Goal: Task Accomplishment & Management: Manage account settings

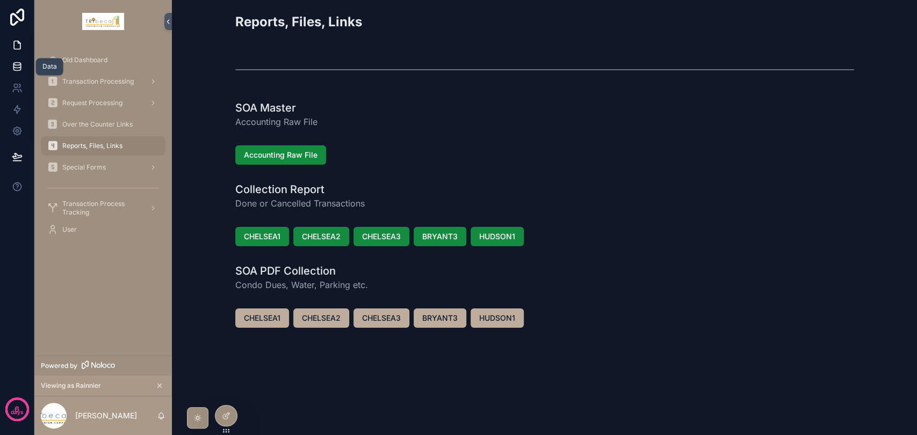
click at [23, 69] on link at bounding box center [17, 66] width 34 height 21
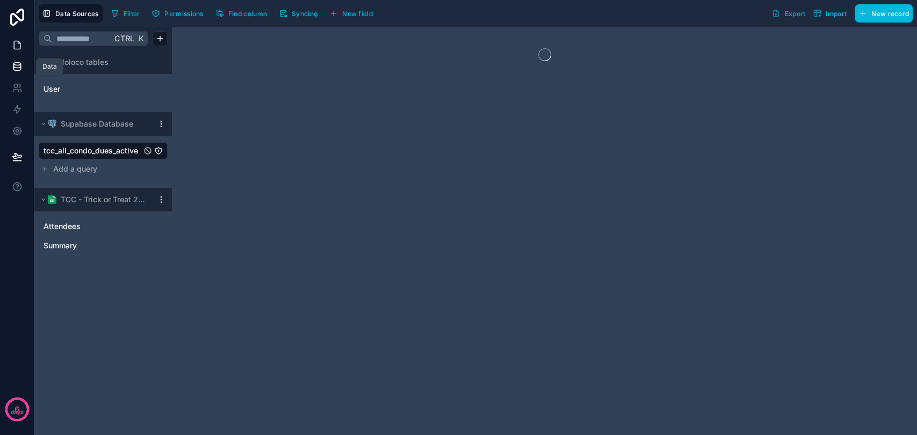
click at [19, 43] on icon at bounding box center [17, 45] width 6 height 8
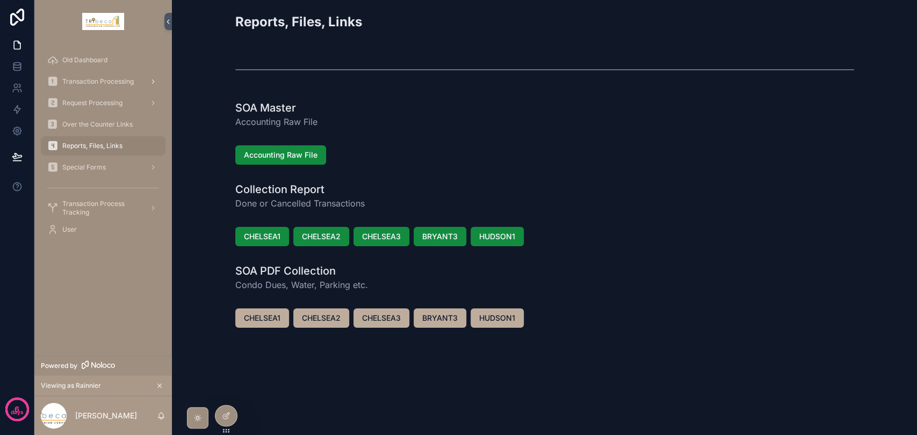
click at [101, 84] on span "Transaction Processing" at bounding box center [97, 81] width 71 height 9
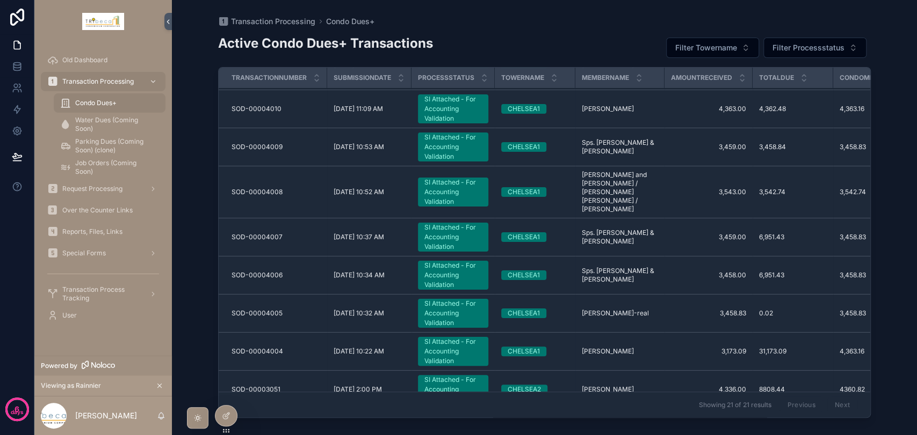
scroll to position [502, 0]
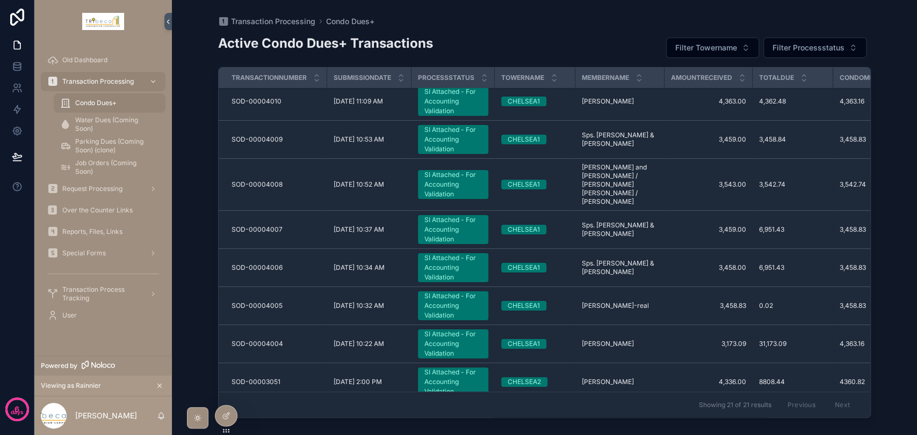
click at [432, 368] on div "SI Attached - For Accounting Validation" at bounding box center [452, 382] width 57 height 29
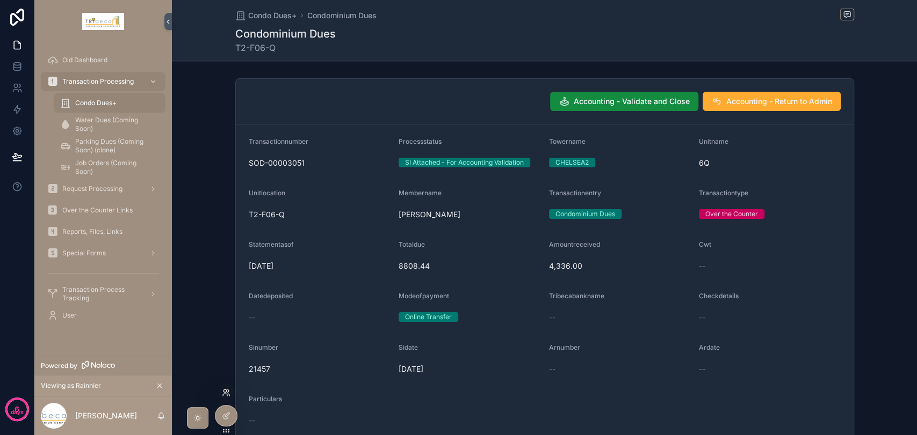
click at [223, 396] on icon at bounding box center [225, 395] width 4 height 2
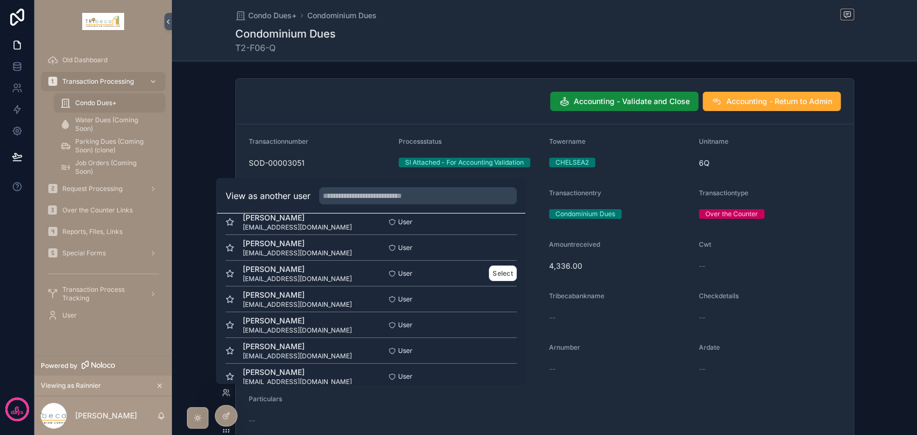
scroll to position [60, 0]
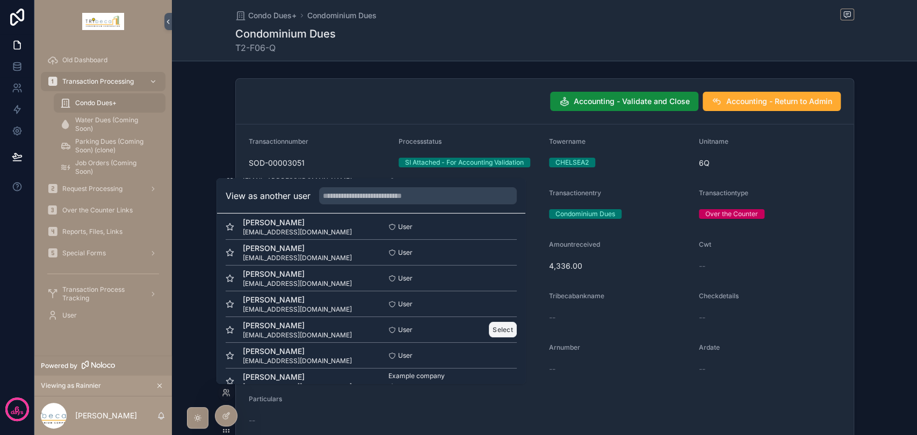
click at [499, 327] on button "Select" at bounding box center [503, 330] width 28 height 16
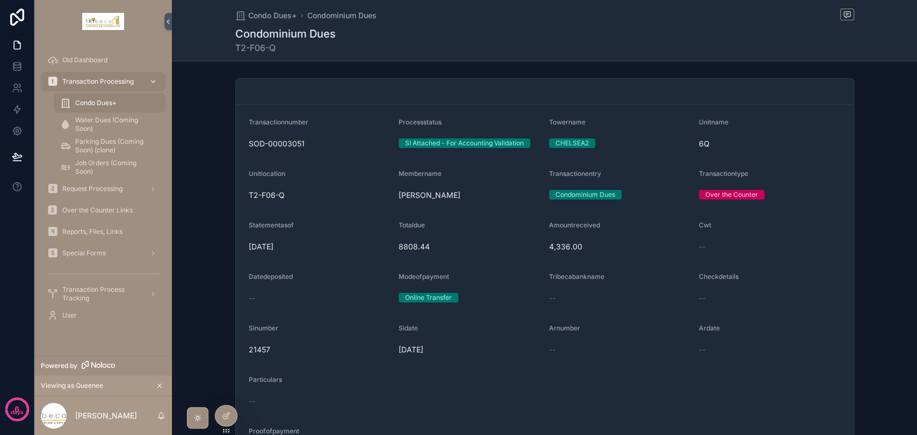
click at [85, 81] on span "Transaction Processing" at bounding box center [97, 81] width 71 height 9
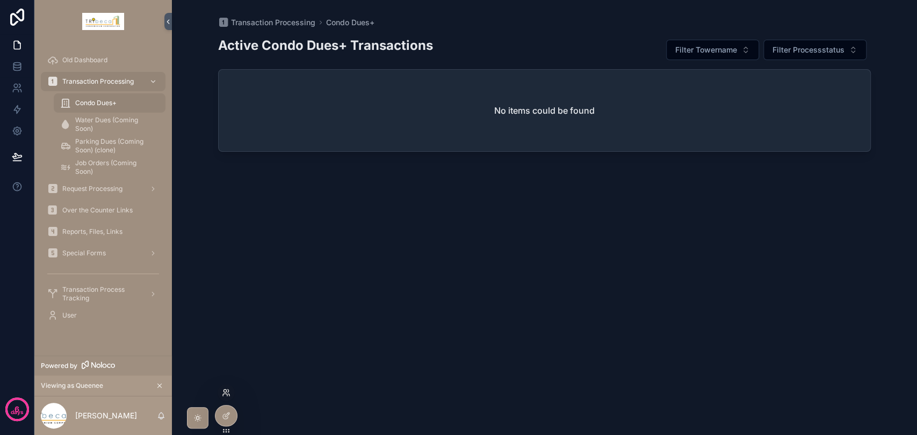
click at [223, 395] on icon at bounding box center [226, 393] width 9 height 9
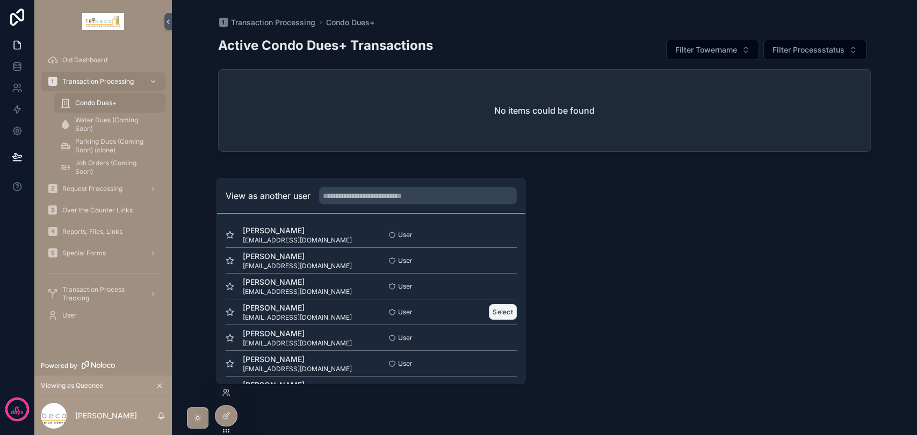
click at [500, 313] on button "Select" at bounding box center [503, 312] width 28 height 16
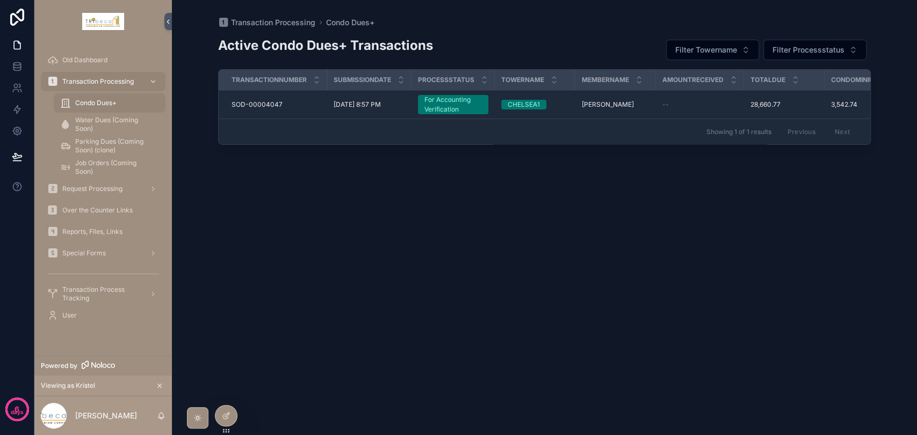
click at [459, 108] on div "For Accounting Verification" at bounding box center [452, 104] width 57 height 19
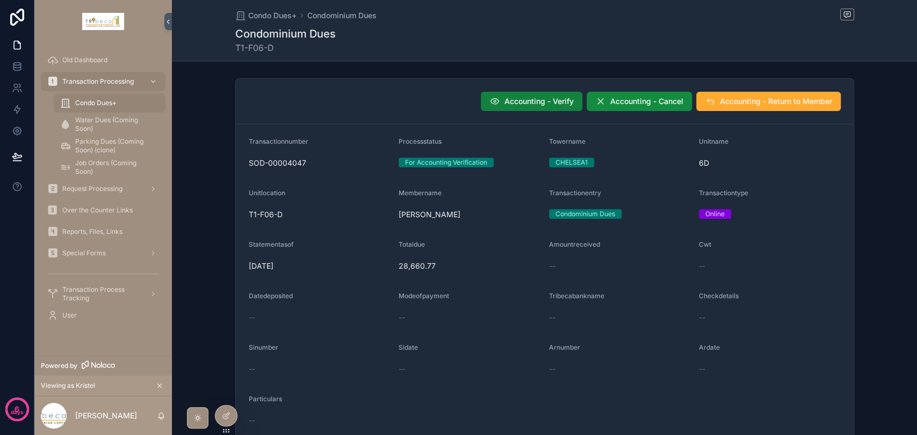
click at [508, 105] on span "Accounting - Verify" at bounding box center [538, 101] width 69 height 11
click at [222, 396] on icon at bounding box center [226, 393] width 9 height 9
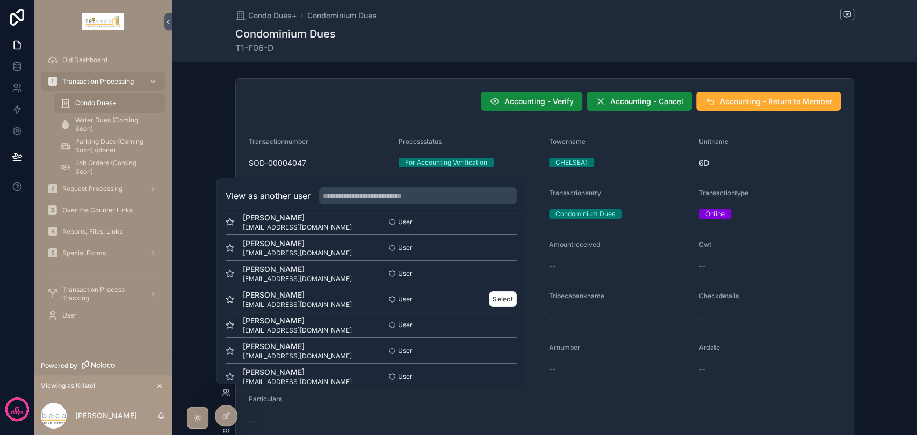
scroll to position [60, 0]
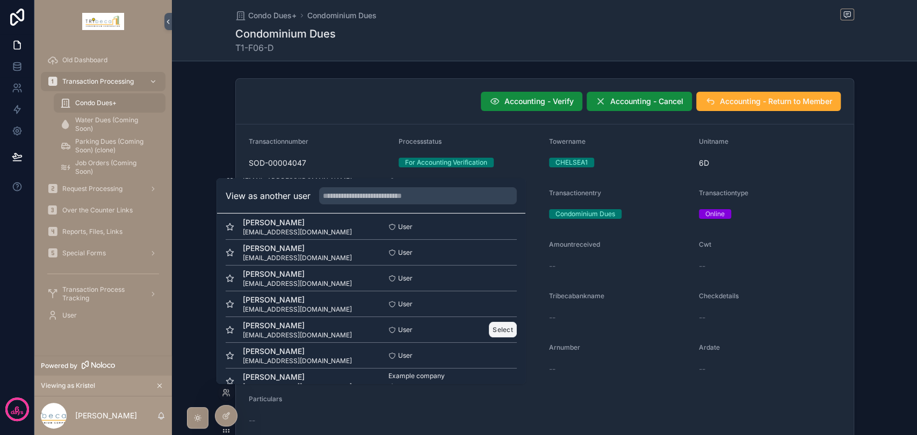
click at [490, 329] on button "Select" at bounding box center [503, 330] width 28 height 16
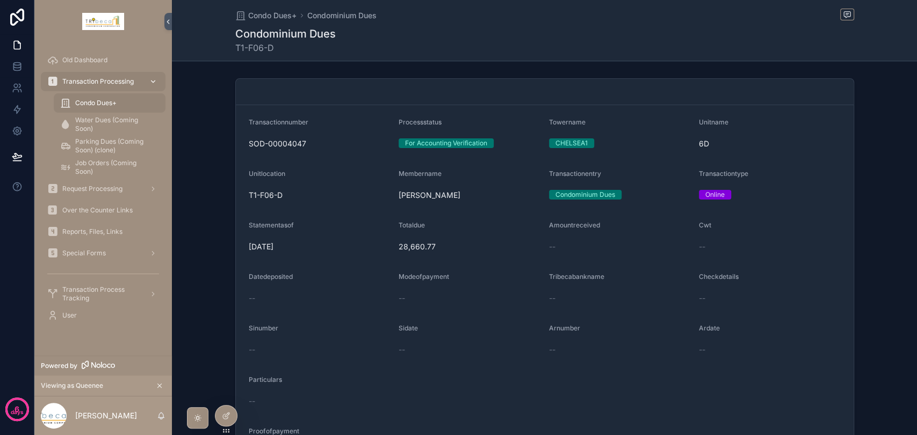
click at [123, 84] on span "Transaction Processing" at bounding box center [97, 81] width 71 height 9
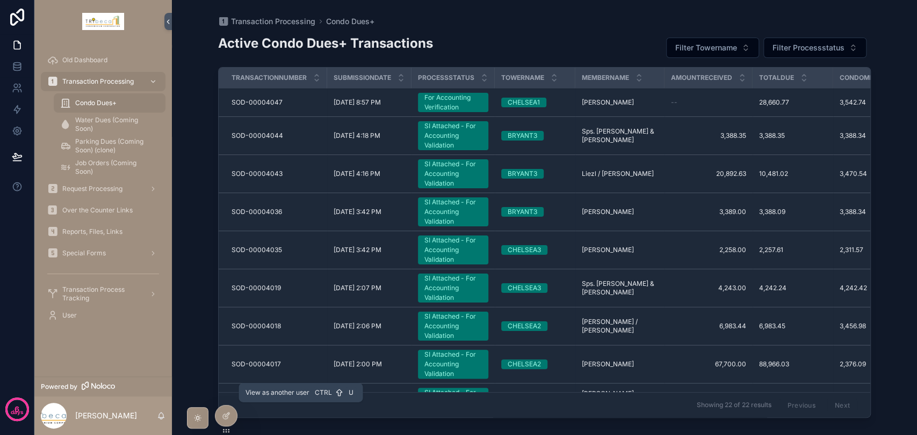
click at [0, 0] on icon at bounding box center [0, 0] width 0 height 0
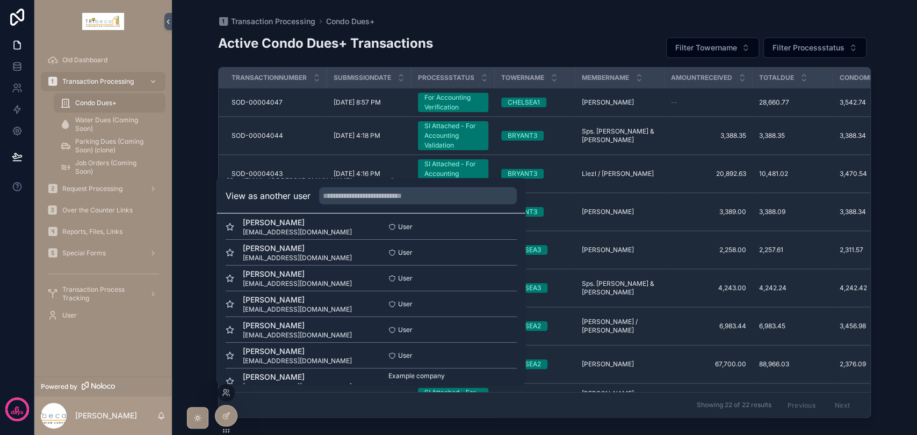
scroll to position [78, 0]
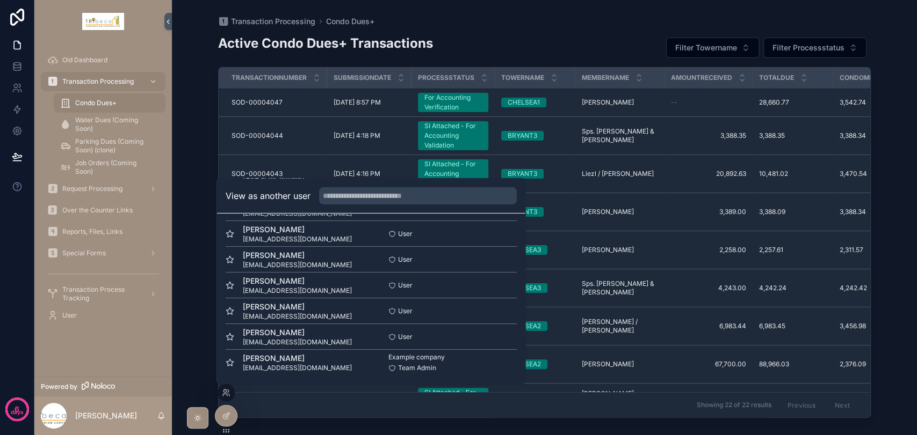
click at [0, 0] on button "Select" at bounding box center [0, 0] width 0 height 0
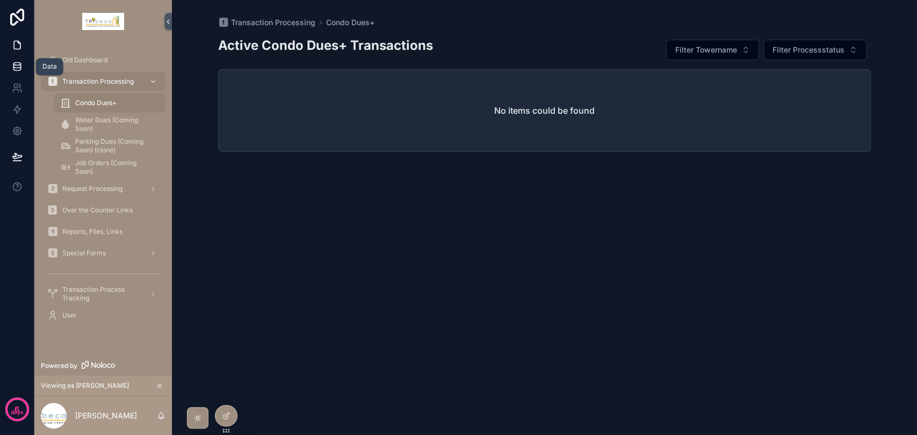
click at [14, 69] on icon at bounding box center [17, 66] width 11 height 11
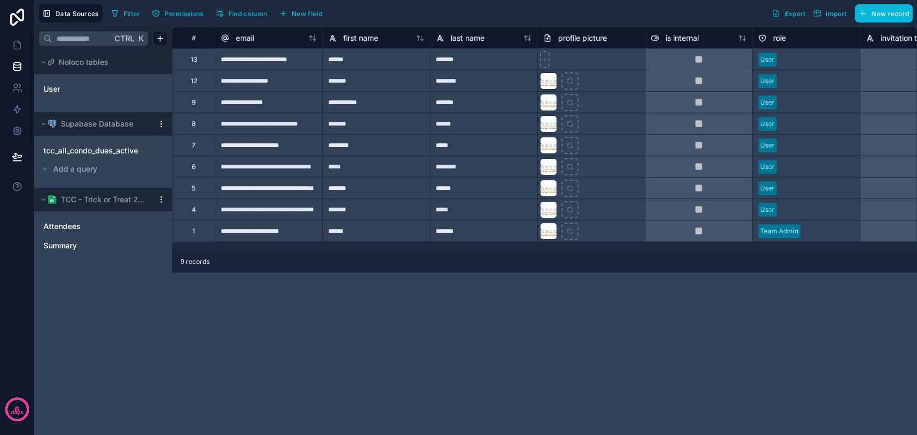
click at [94, 155] on span "tcc_all_condo_dues_active" at bounding box center [90, 151] width 95 height 11
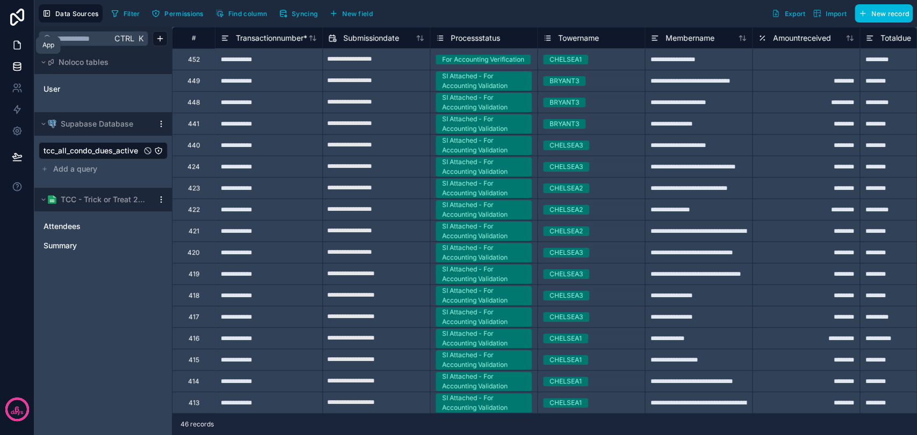
click at [16, 53] on link at bounding box center [17, 44] width 34 height 21
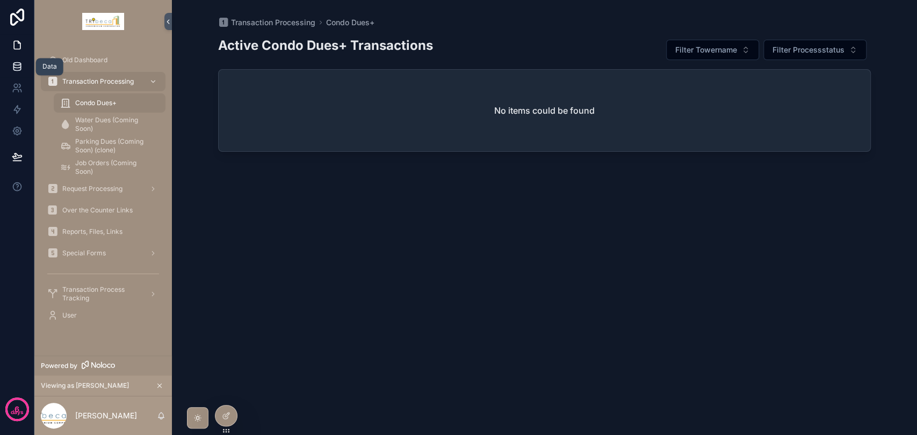
click at [14, 69] on icon at bounding box center [17, 66] width 11 height 11
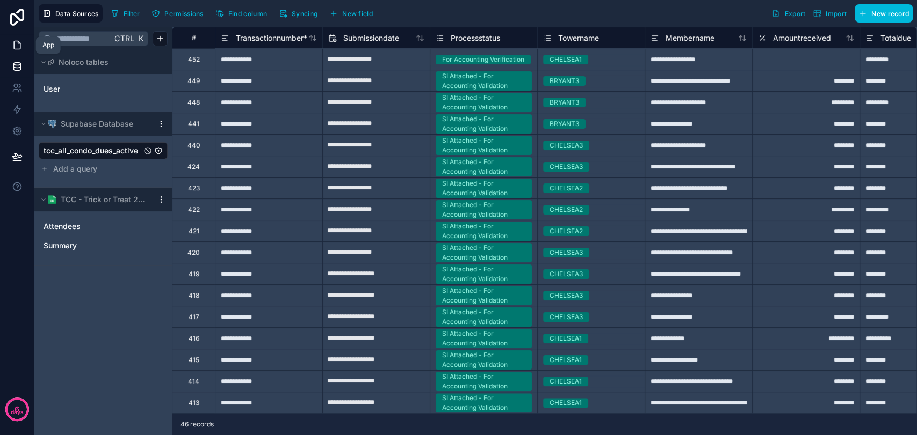
click at [18, 47] on icon at bounding box center [17, 45] width 11 height 11
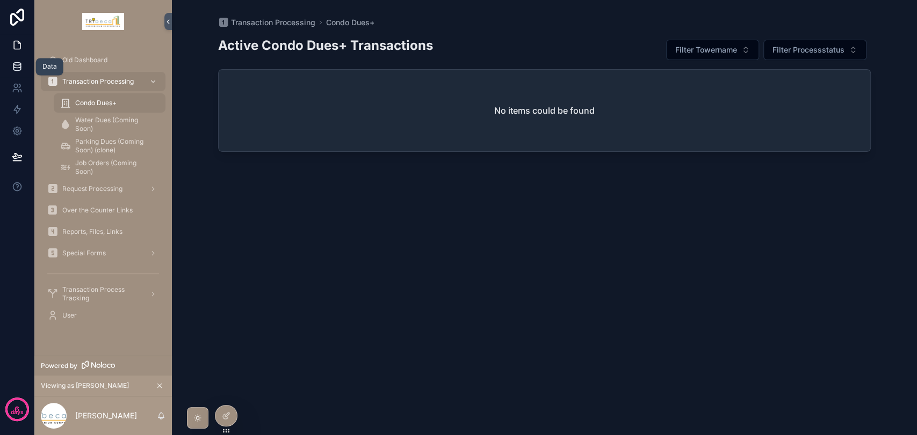
click at [14, 67] on icon at bounding box center [17, 66] width 11 height 11
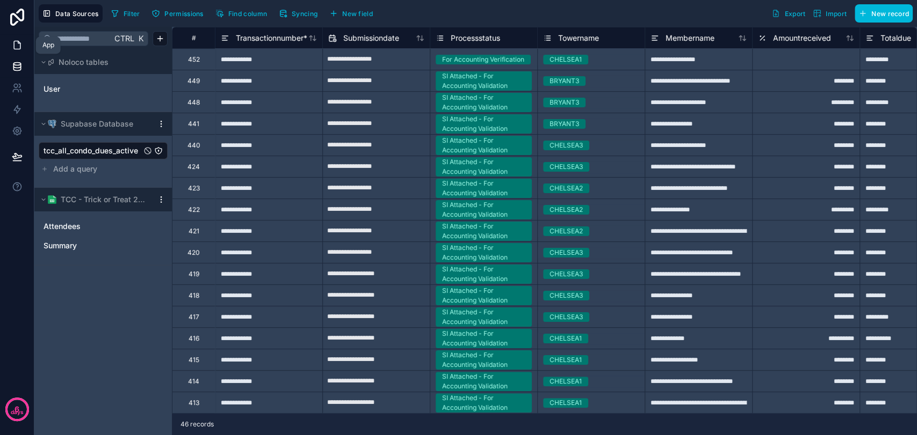
click at [18, 53] on link at bounding box center [17, 44] width 34 height 21
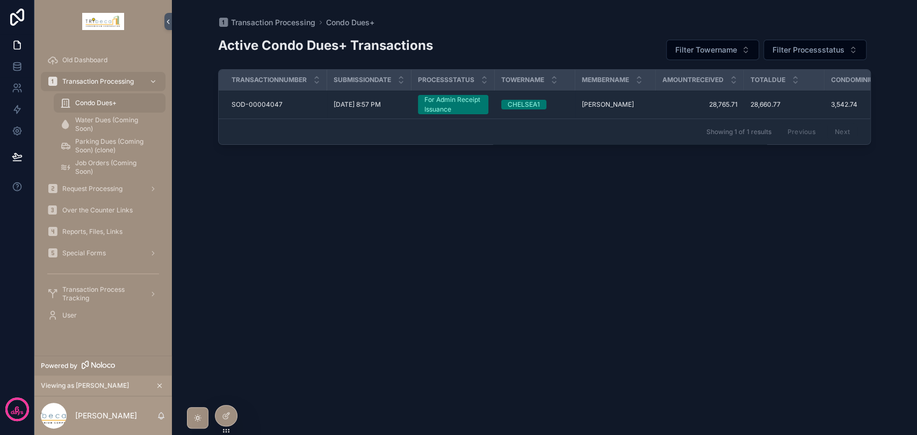
click at [426, 109] on div "For Admin Receipt Issuance" at bounding box center [452, 104] width 57 height 19
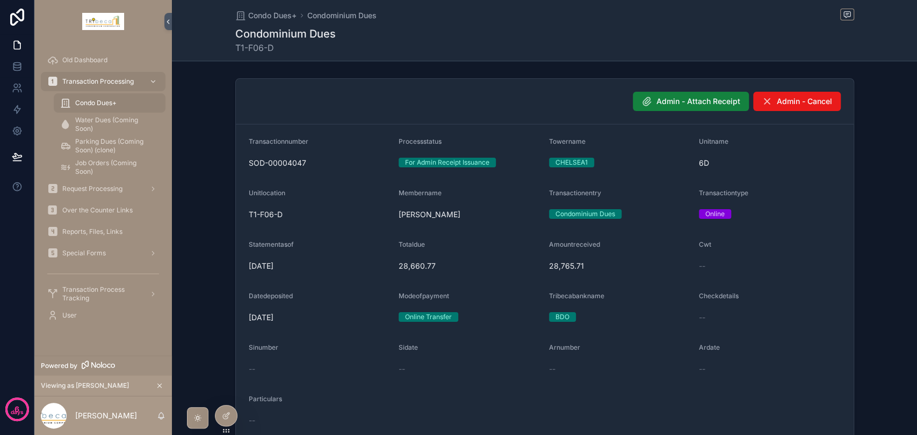
click at [667, 105] on span "Admin - Attach Receipt" at bounding box center [698, 101] width 84 height 11
click at [0, 0] on icon at bounding box center [0, 0] width 0 height 0
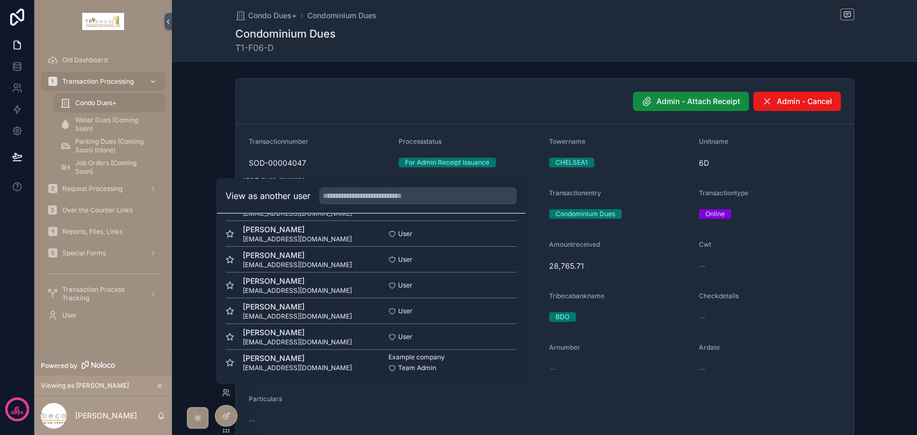
scroll to position [19, 0]
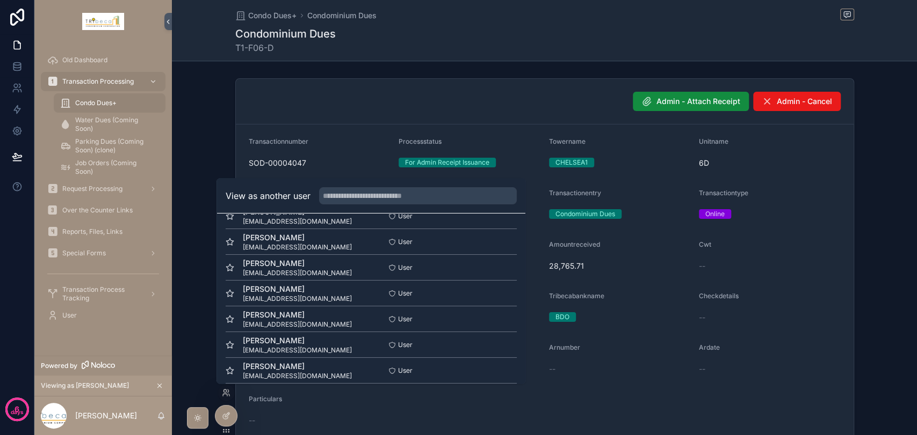
click at [0, 0] on button "Select" at bounding box center [0, 0] width 0 height 0
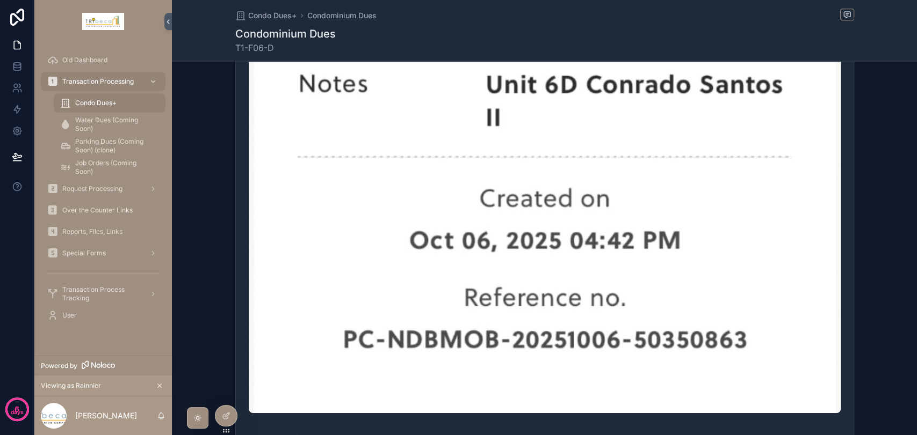
scroll to position [899, 0]
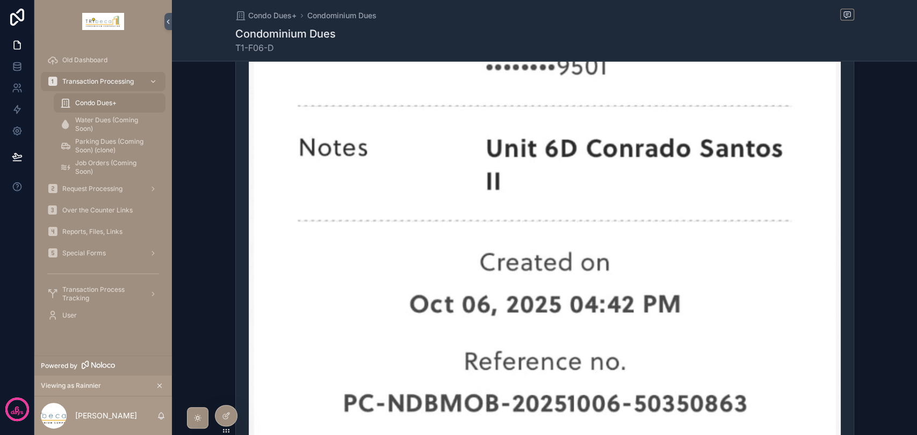
click at [117, 83] on span "Transaction Processing" at bounding box center [97, 81] width 71 height 9
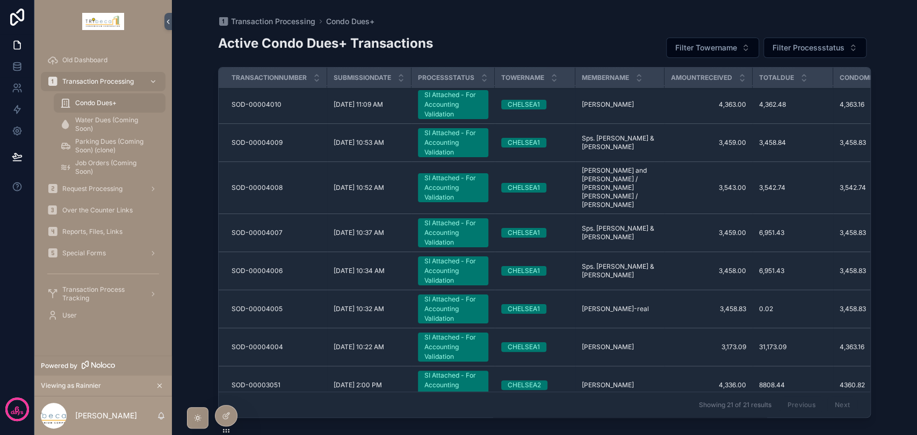
scroll to position [502, 0]
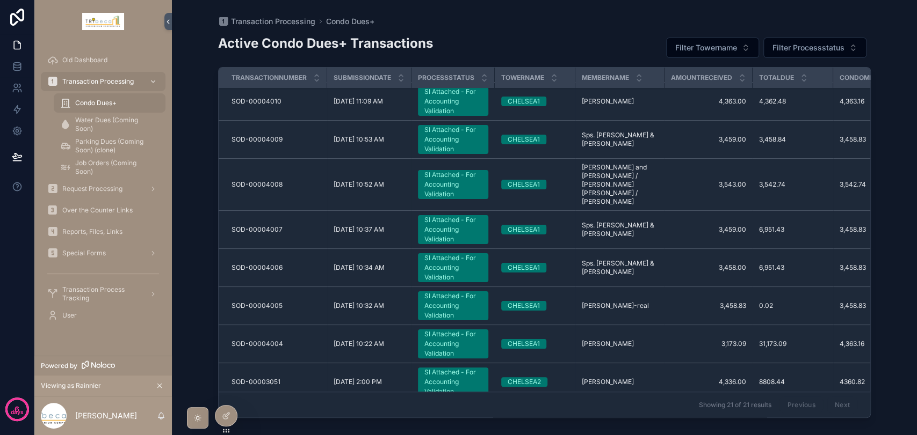
click at [451, 368] on div "SI Attached - For Accounting Validation" at bounding box center [452, 382] width 57 height 29
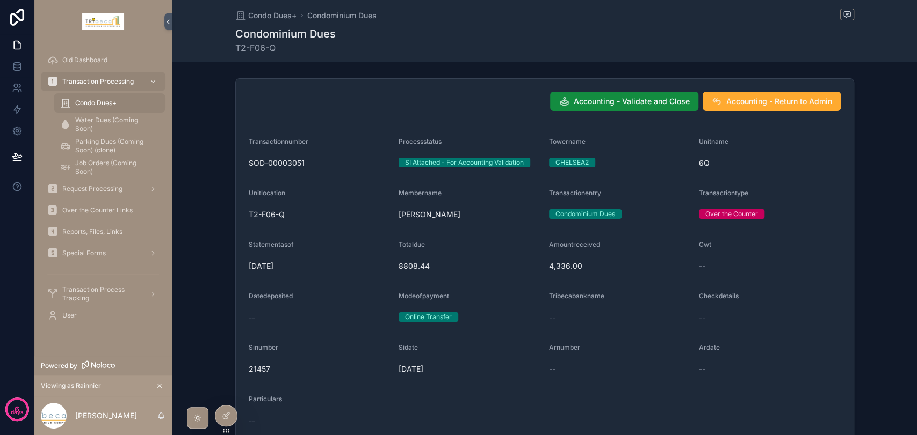
click at [90, 81] on span "Transaction Processing" at bounding box center [97, 81] width 71 height 9
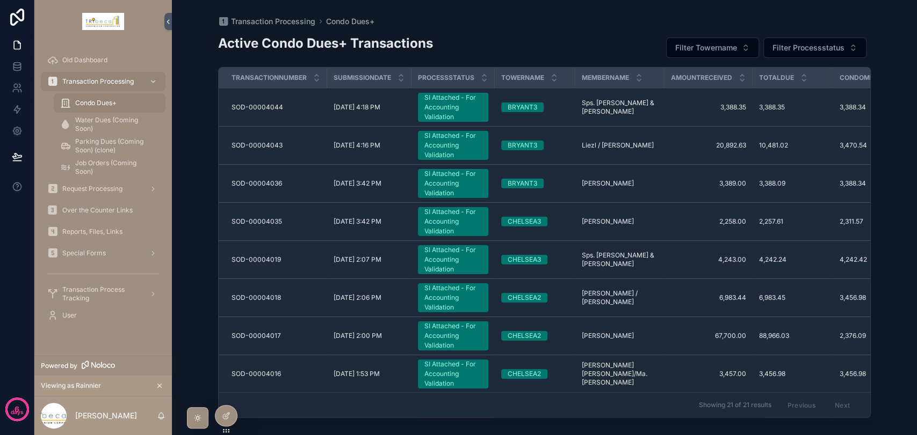
click at [100, 295] on span "Transaction Process Tracking" at bounding box center [101, 294] width 78 height 17
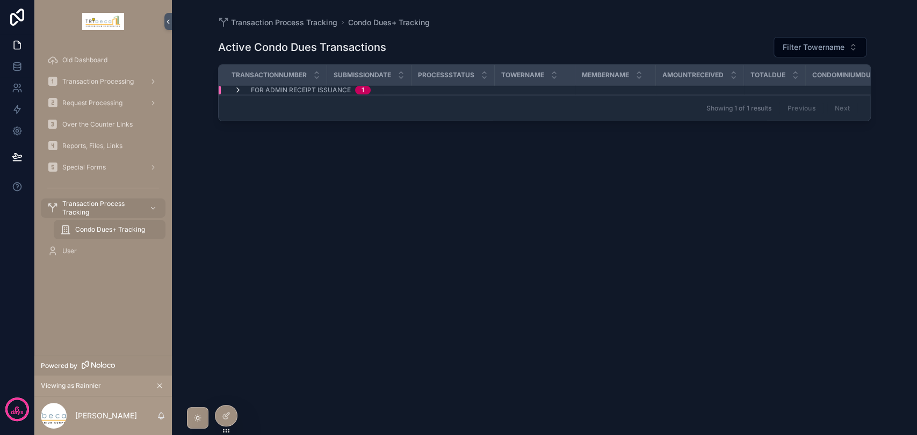
click at [238, 90] on icon "scrollable content" at bounding box center [238, 90] width 9 height 9
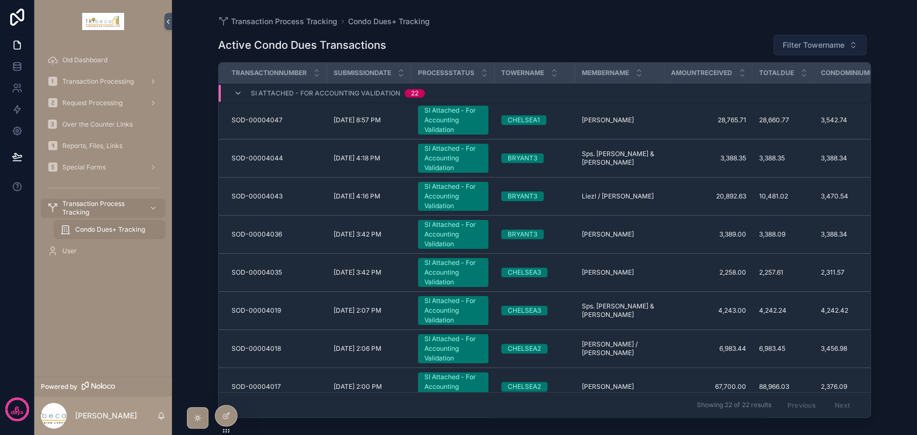
click at [838, 45] on span "Filter Towername" at bounding box center [813, 45] width 62 height 11
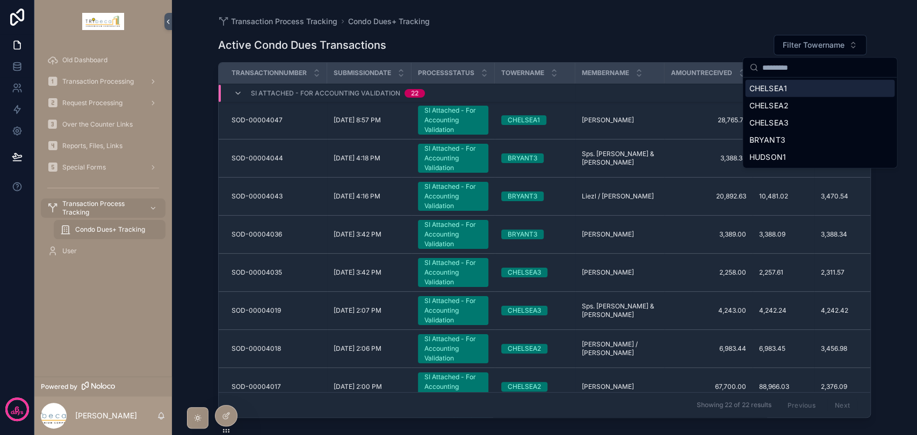
click at [794, 93] on div "CHELSEA1" at bounding box center [819, 88] width 149 height 17
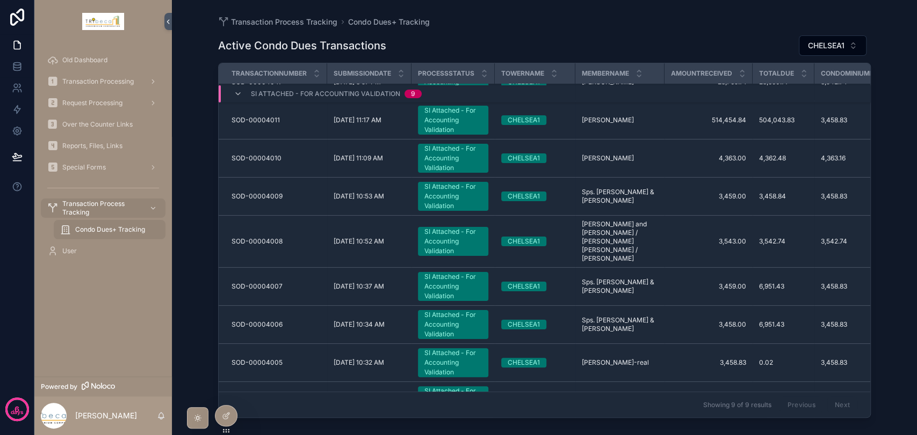
scroll to position [58, 0]
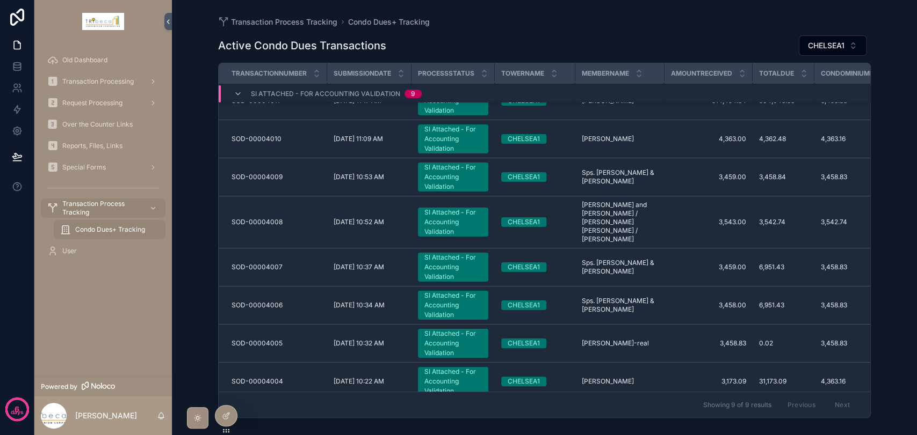
click at [0, 0] on div at bounding box center [0, 0] width 0 height 0
click at [0, 0] on icon at bounding box center [0, 0] width 0 height 0
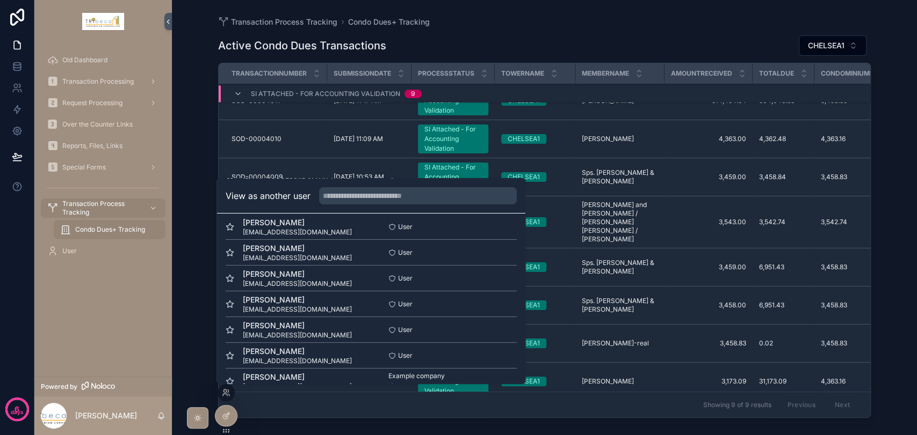
scroll to position [78, 0]
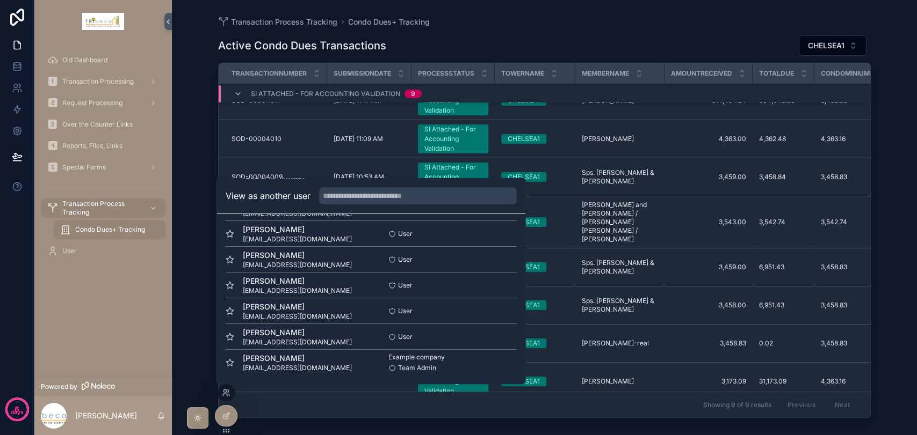
click at [0, 0] on button "Select" at bounding box center [0, 0] width 0 height 0
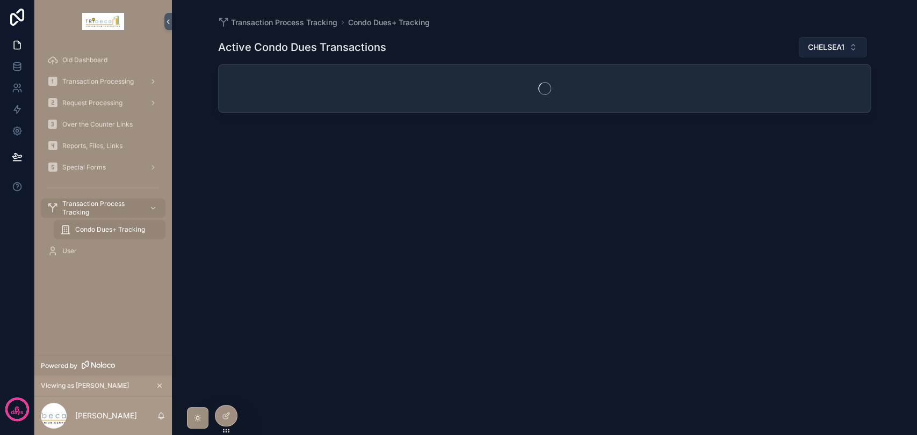
click at [840, 47] on span "CHELSEA1" at bounding box center [826, 47] width 37 height 11
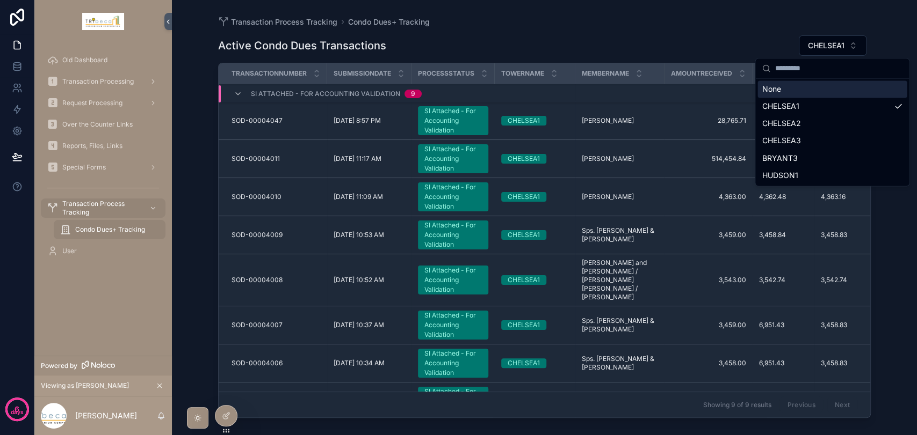
click at [821, 90] on div "None" at bounding box center [831, 89] width 149 height 17
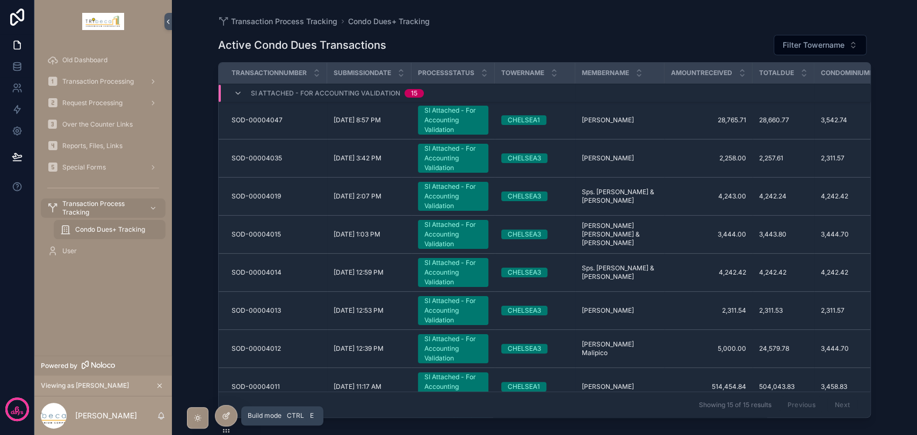
click at [219, 416] on div at bounding box center [225, 416] width 21 height 20
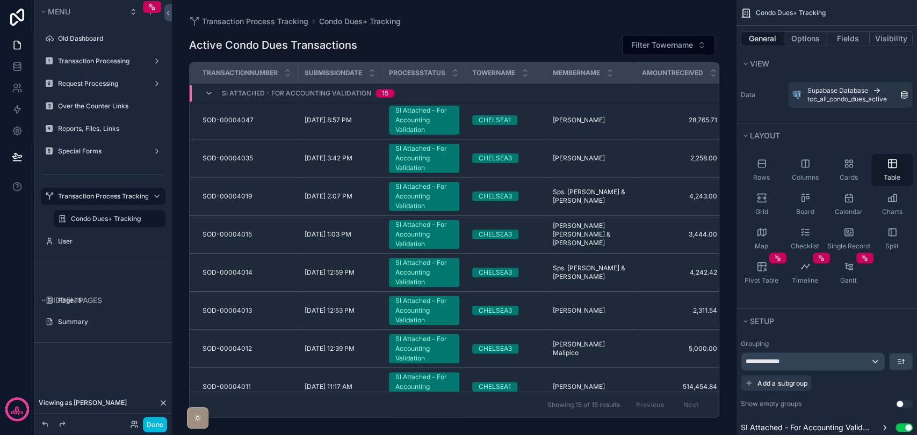
click at [525, 100] on td "scrollable content" at bounding box center [506, 93] width 81 height 18
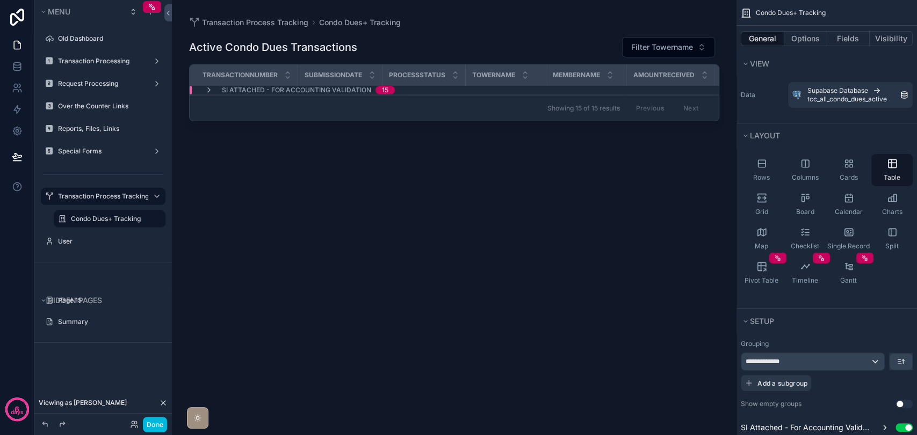
click at [521, 92] on td "scrollable content" at bounding box center [506, 90] width 81 height 9
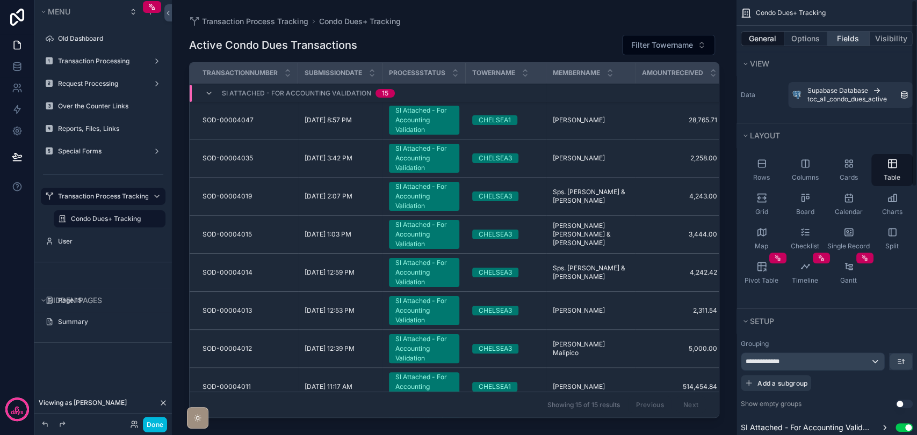
click at [842, 40] on button "Fields" at bounding box center [848, 38] width 43 height 15
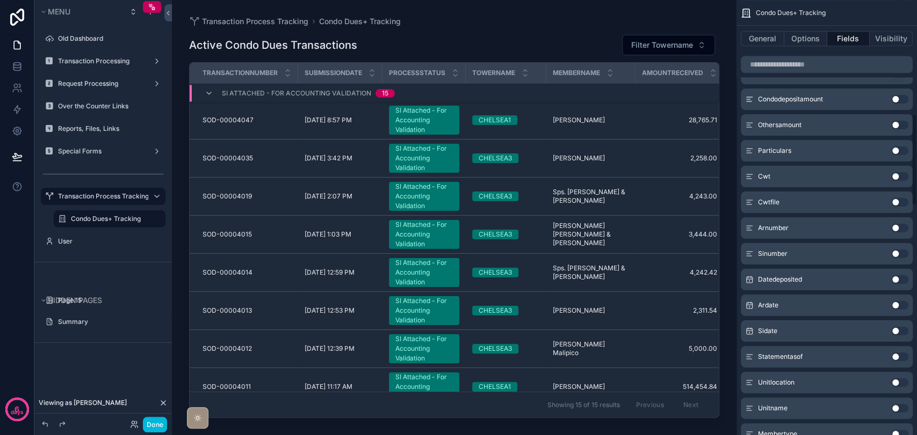
scroll to position [537, 0]
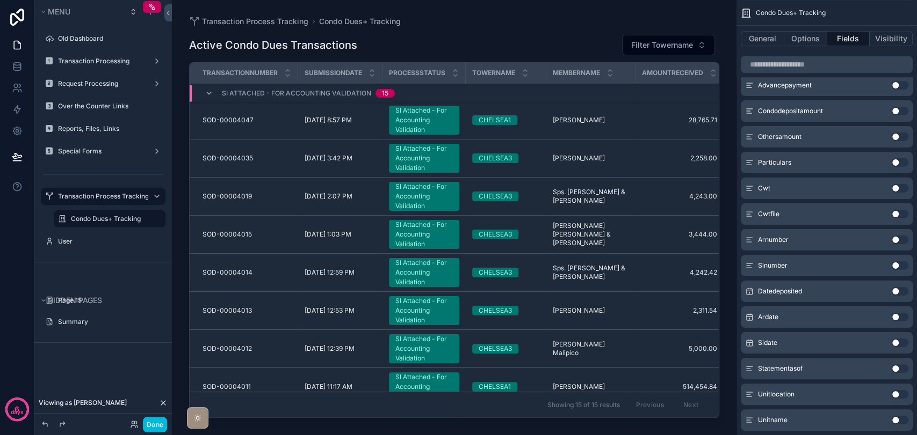
click at [750, 261] on icon "scrollable content" at bounding box center [749, 265] width 9 height 9
click at [896, 264] on button "Use setting" at bounding box center [899, 265] width 17 height 9
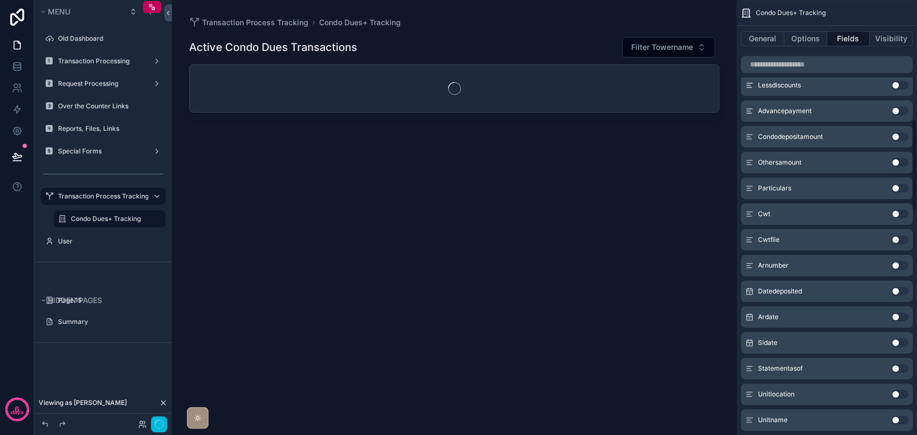
scroll to position [563, 0]
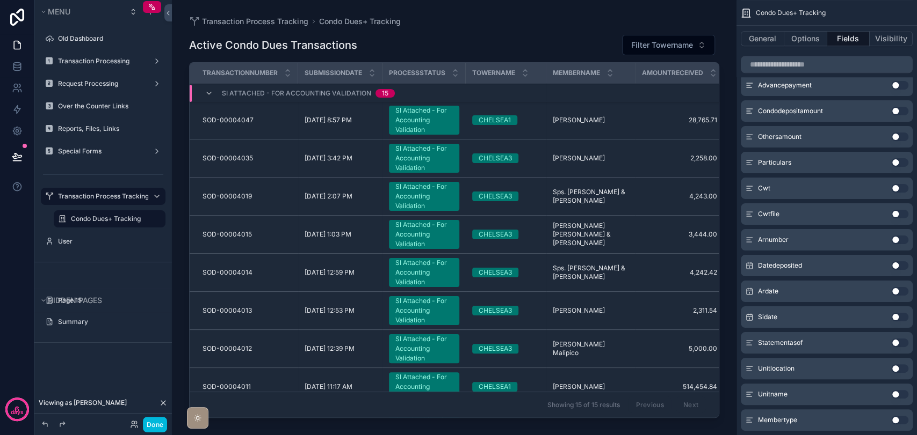
click at [898, 318] on button "Use setting" at bounding box center [899, 317] width 17 height 9
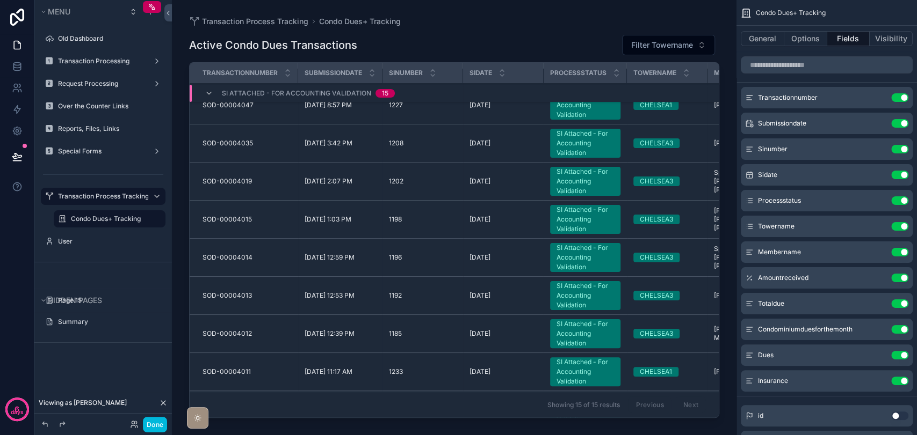
scroll to position [0, 0]
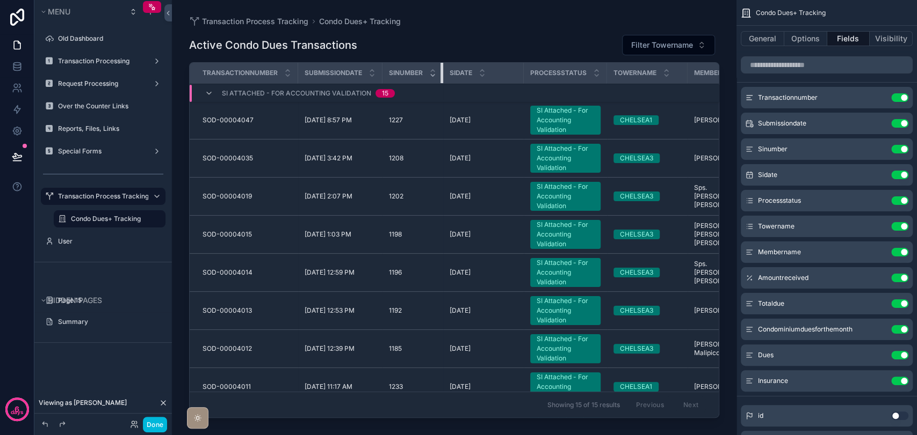
drag, startPoint x: 461, startPoint y: 72, endPoint x: 430, endPoint y: 73, distance: 31.1
click at [430, 73] on th "Sinumber" at bounding box center [412, 73] width 61 height 21
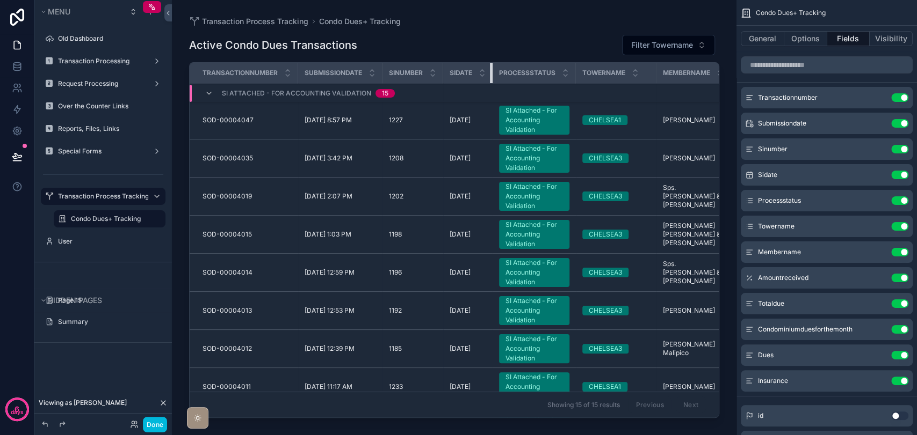
drag, startPoint x: 523, startPoint y: 73, endPoint x: 473, endPoint y: 74, distance: 49.9
click at [481, 74] on th "Sidate" at bounding box center [467, 73] width 49 height 21
drag, startPoint x: 442, startPoint y: 72, endPoint x: 430, endPoint y: 72, distance: 12.9
click at [430, 72] on th "Sinumber" at bounding box center [412, 73] width 61 height 21
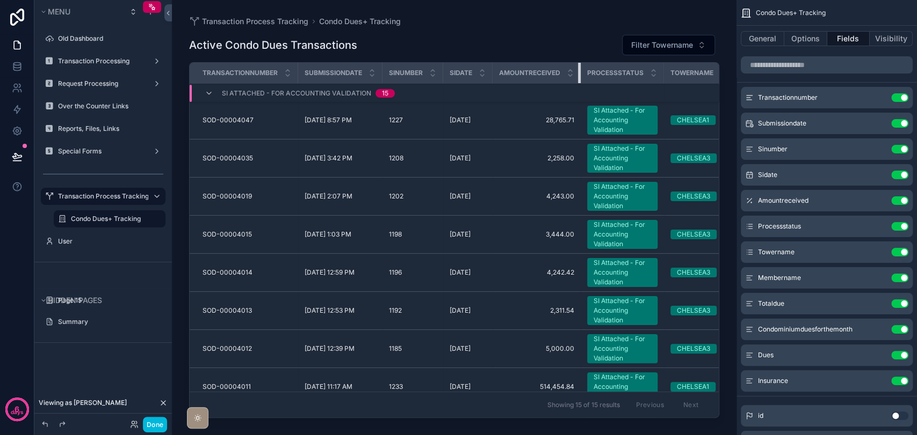
drag, startPoint x: 581, startPoint y: 70, endPoint x: 563, endPoint y: 71, distance: 18.3
click at [566, 70] on th "Amountreceived" at bounding box center [536, 73] width 88 height 21
click at [153, 425] on button "Done" at bounding box center [155, 425] width 24 height 16
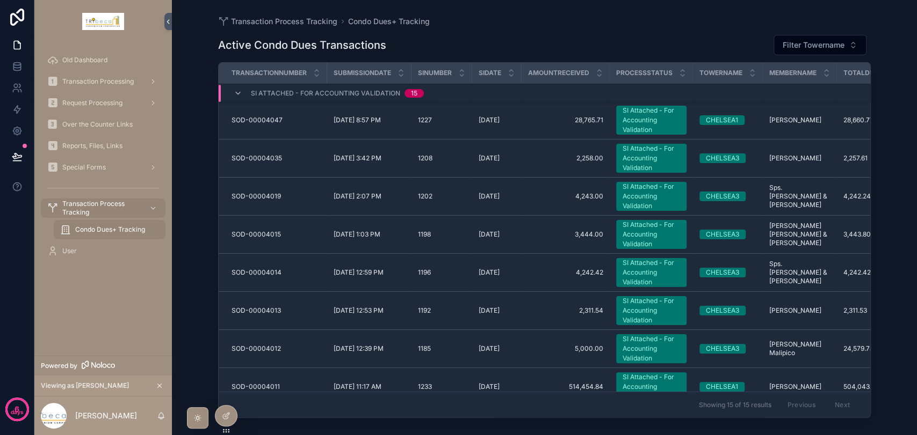
click at [0, 0] on icon at bounding box center [0, 0] width 0 height 0
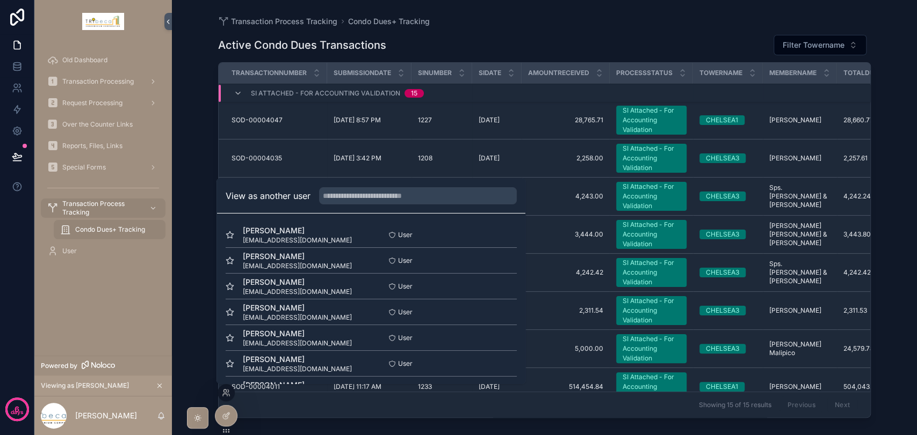
click at [0, 0] on button "Select" at bounding box center [0, 0] width 0 height 0
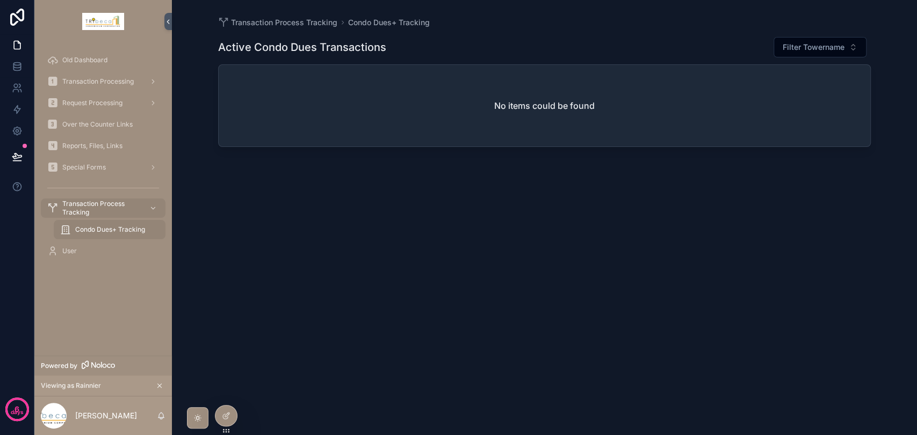
click at [97, 76] on div "Transaction Processing" at bounding box center [103, 81] width 112 height 17
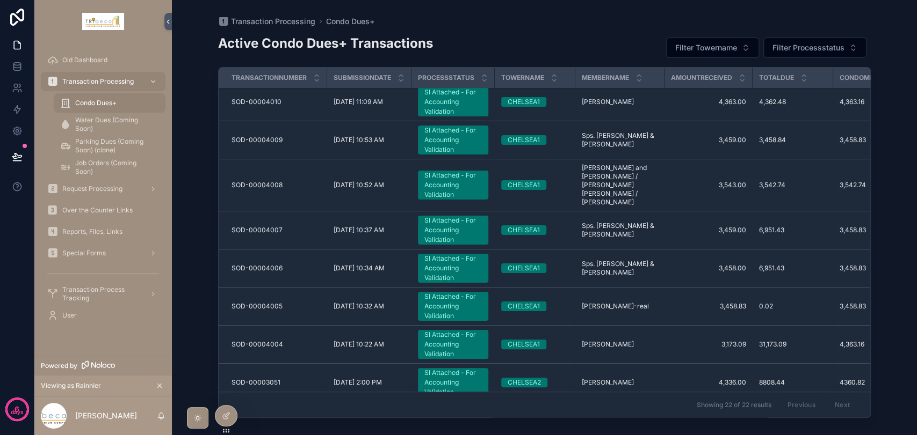
scroll to position [540, 0]
click at [439, 368] on div "SI Attached - For Accounting Validation" at bounding box center [452, 382] width 57 height 29
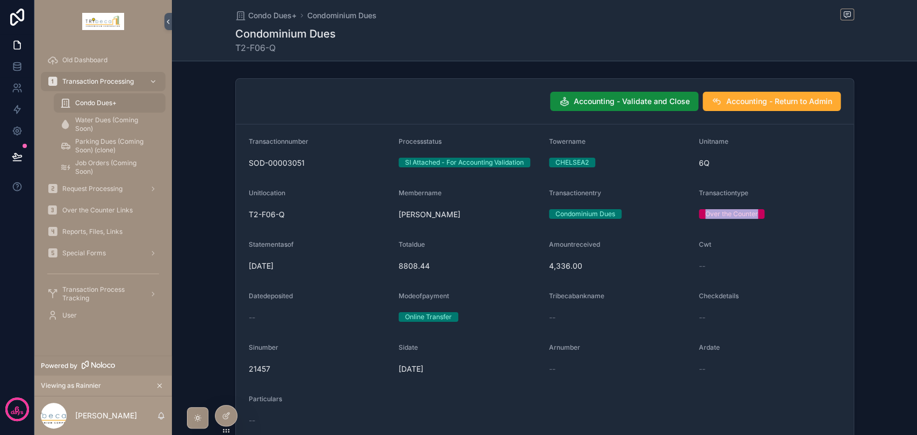
drag, startPoint x: 698, startPoint y: 216, endPoint x: 771, endPoint y: 229, distance: 74.1
click at [771, 229] on form "Transactionnumber SOD-00003051 Processstatus SI Attached - For Accounting Valid…" at bounding box center [544, 335] width 617 height 421
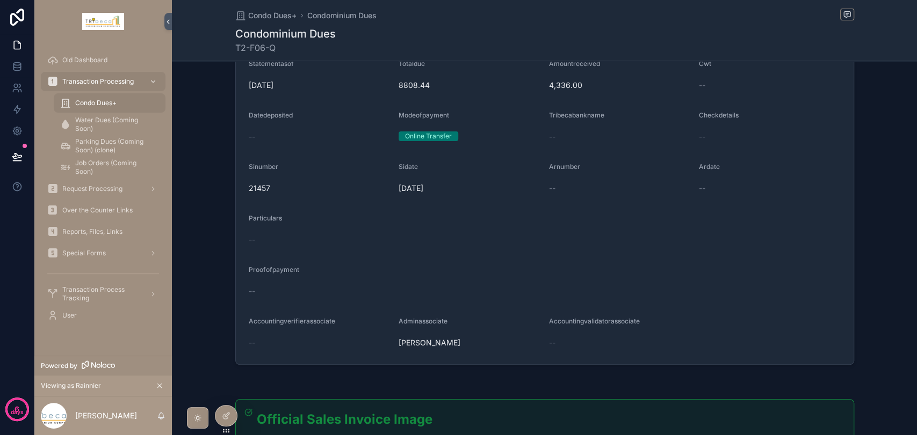
scroll to position [161, 0]
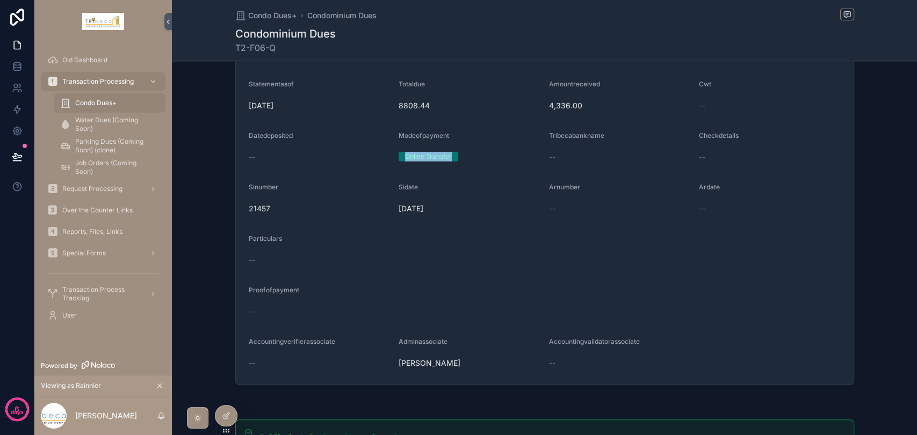
drag, startPoint x: 403, startPoint y: 155, endPoint x: 462, endPoint y: 162, distance: 59.4
click at [462, 162] on div "Online Transfer" at bounding box center [469, 157] width 142 height 16
click at [390, 162] on form "Transactionnumber SOD-00003051 Processstatus SI Attached - For Accounting Valid…" at bounding box center [544, 174] width 617 height 421
click at [99, 205] on div "Over the Counter Links" at bounding box center [103, 210] width 112 height 17
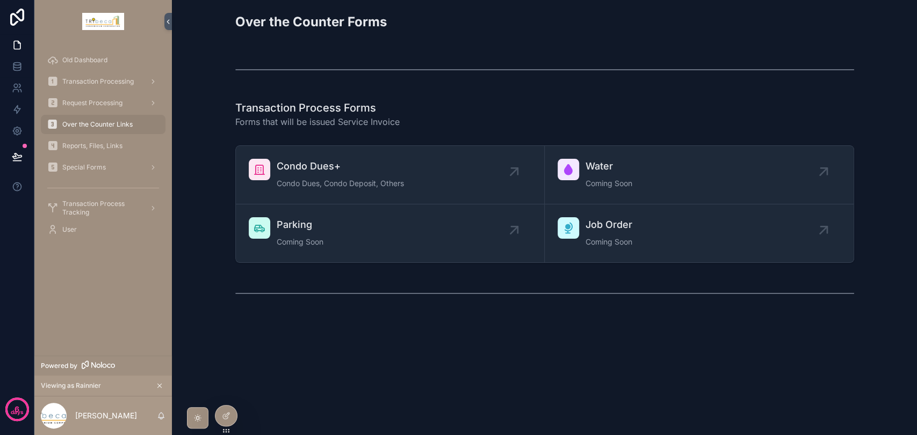
click at [332, 171] on span "Condo Dues+" at bounding box center [340, 166] width 127 height 15
click at [117, 77] on span "Transaction Processing" at bounding box center [97, 81] width 71 height 9
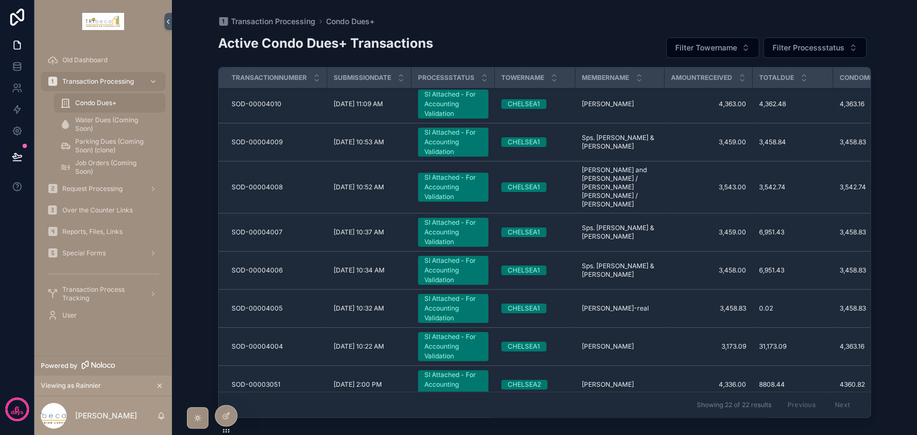
scroll to position [540, 0]
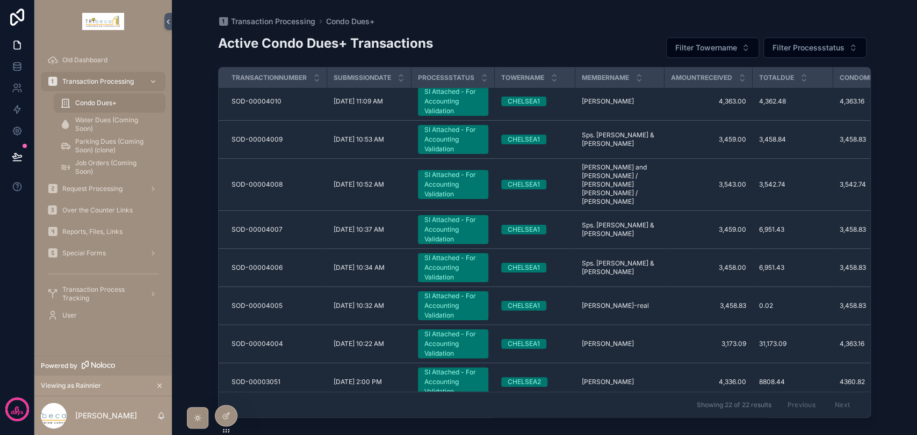
click at [459, 368] on div "SI Attached - For Accounting Validation" at bounding box center [452, 382] width 57 height 29
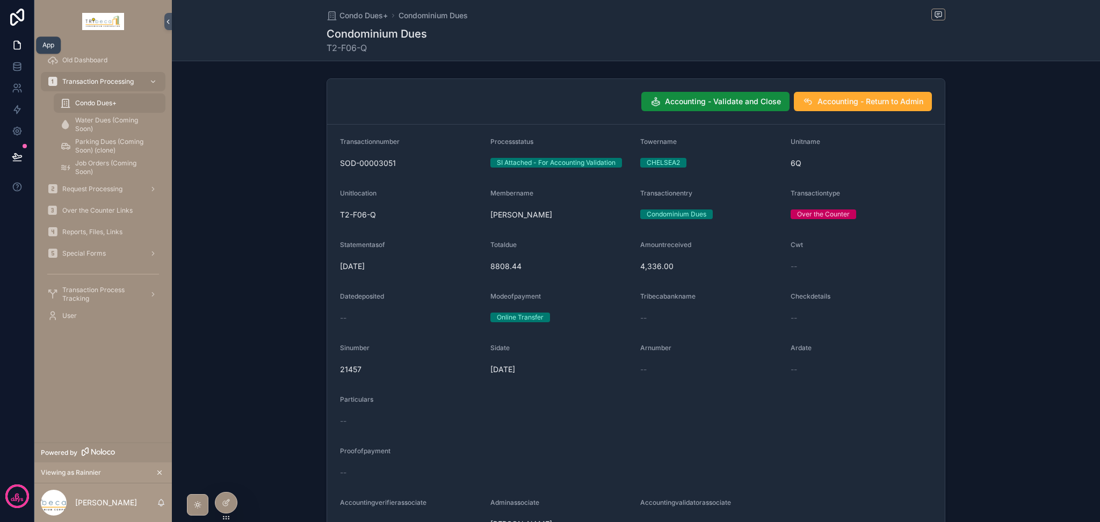
click at [16, 47] on icon at bounding box center [17, 45] width 11 height 11
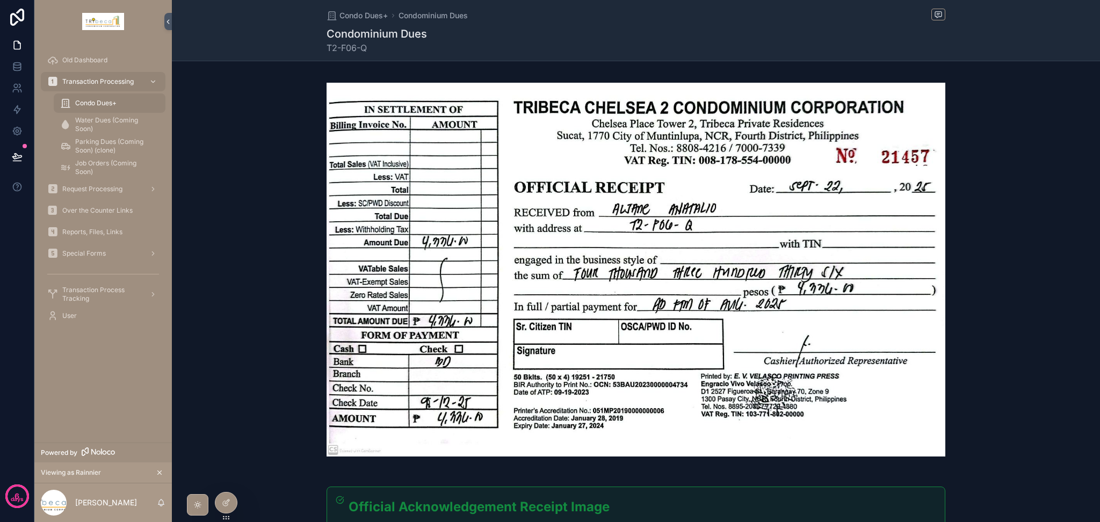
scroll to position [672, 0]
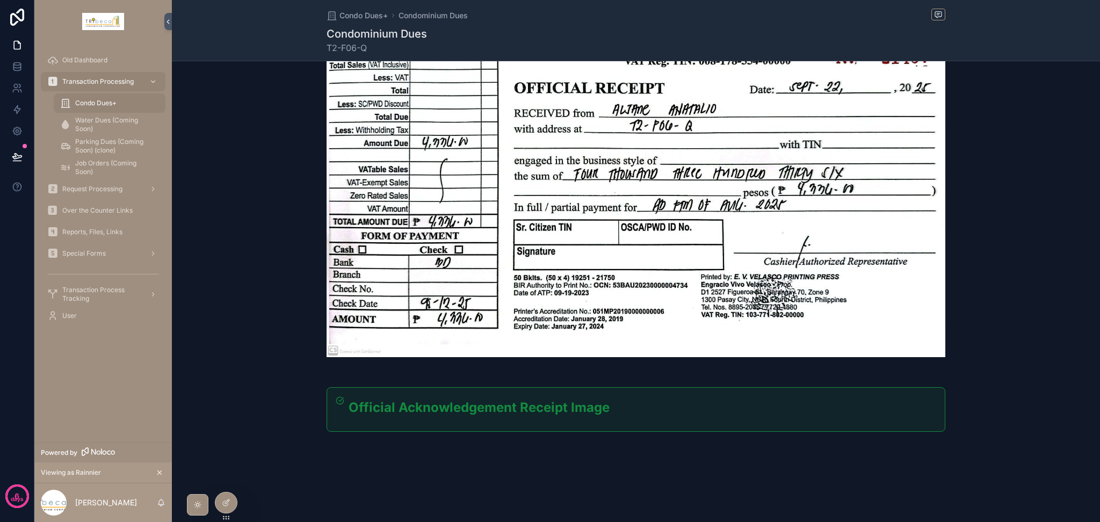
click at [105, 294] on span "Transaction Process Tracking" at bounding box center [101, 294] width 78 height 17
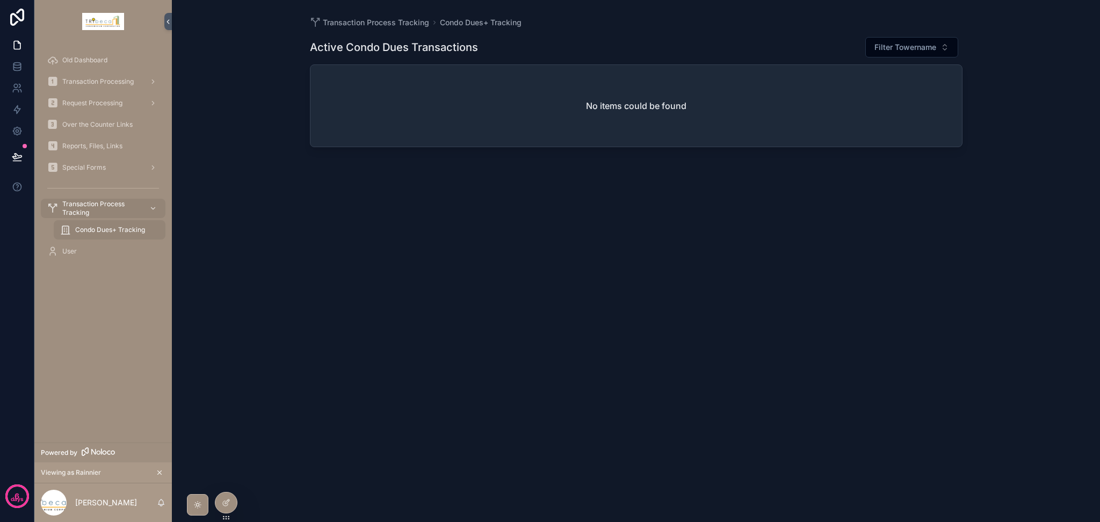
click at [93, 166] on span "Special Forms" at bounding box center [83, 167] width 43 height 9
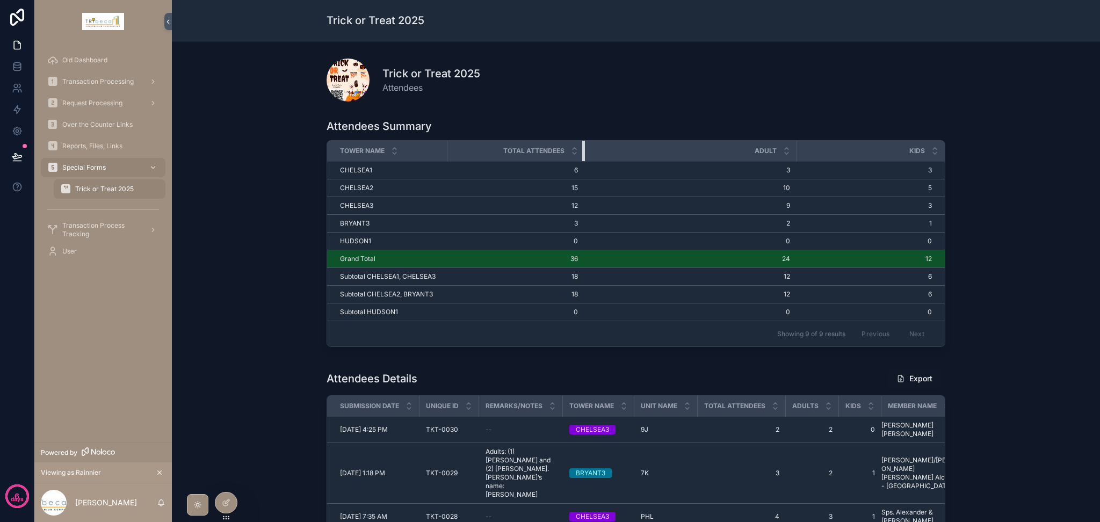
drag, startPoint x: 586, startPoint y: 151, endPoint x: 578, endPoint y: 158, distance: 10.3
click at [582, 158] on div "scrollable content" at bounding box center [584, 151] width 4 height 20
drag, startPoint x: 578, startPoint y: 158, endPoint x: 502, endPoint y: 156, distance: 75.7
click at [502, 156] on th "Total Attendees" at bounding box center [491, 151] width 88 height 21
drag, startPoint x: 740, startPoint y: 154, endPoint x: 705, endPoint y: 157, distance: 35.0
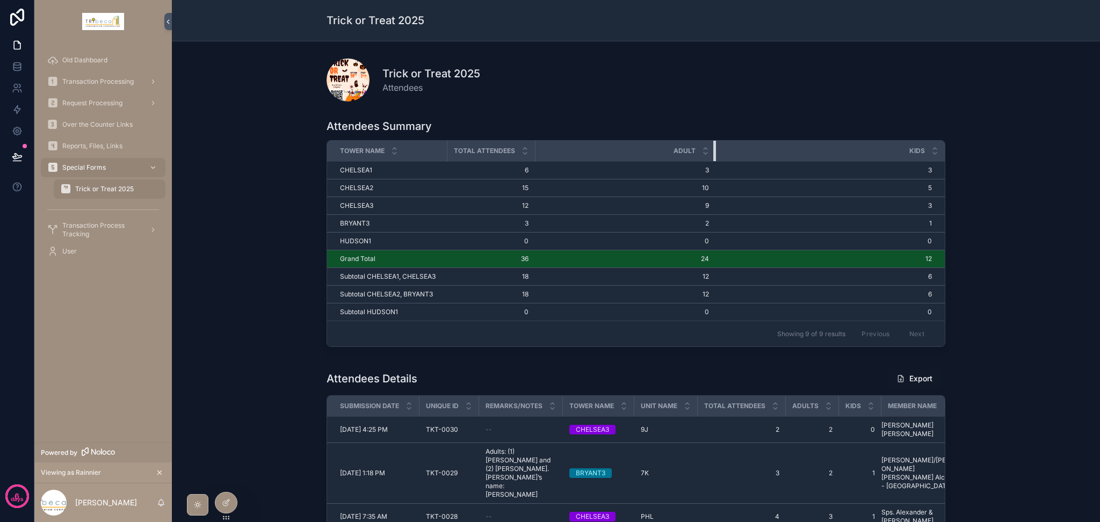
click at [705, 157] on th "Adult" at bounding box center [625, 151] width 180 height 21
drag, startPoint x: 529, startPoint y: 148, endPoint x: 580, endPoint y: 153, distance: 51.8
click at [580, 153] on tr "Tower Name Total Attendees Adult Kids" at bounding box center [635, 151] width 617 height 21
click at [916, 313] on div "Attendees Summary Tower Name Total Attendees Adult Kids CHELSEA1 CHELSEA1 6 6 3…" at bounding box center [635, 234] width 911 height 241
click at [27, 85] on link at bounding box center [17, 87] width 34 height 21
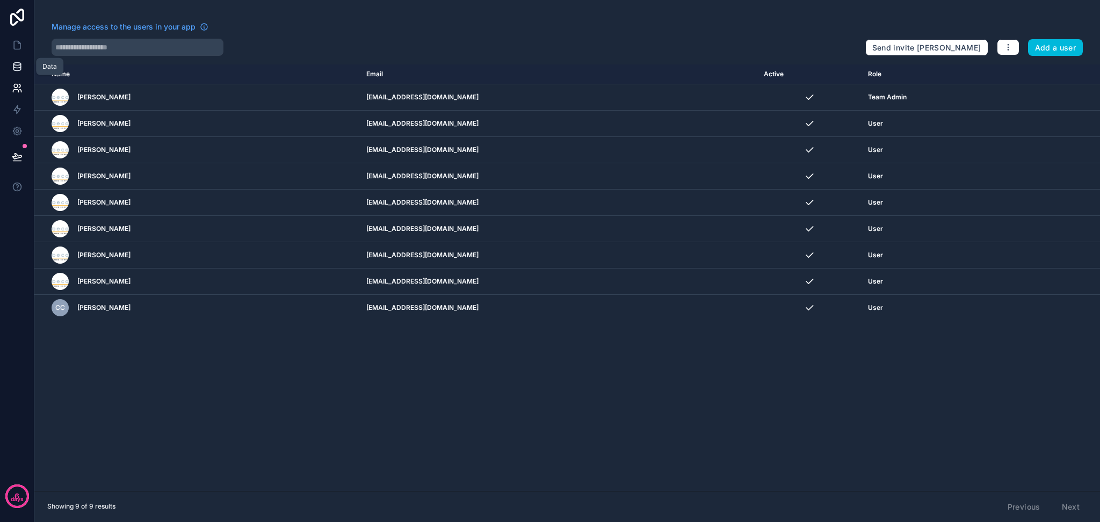
click at [21, 64] on icon at bounding box center [17, 66] width 11 height 11
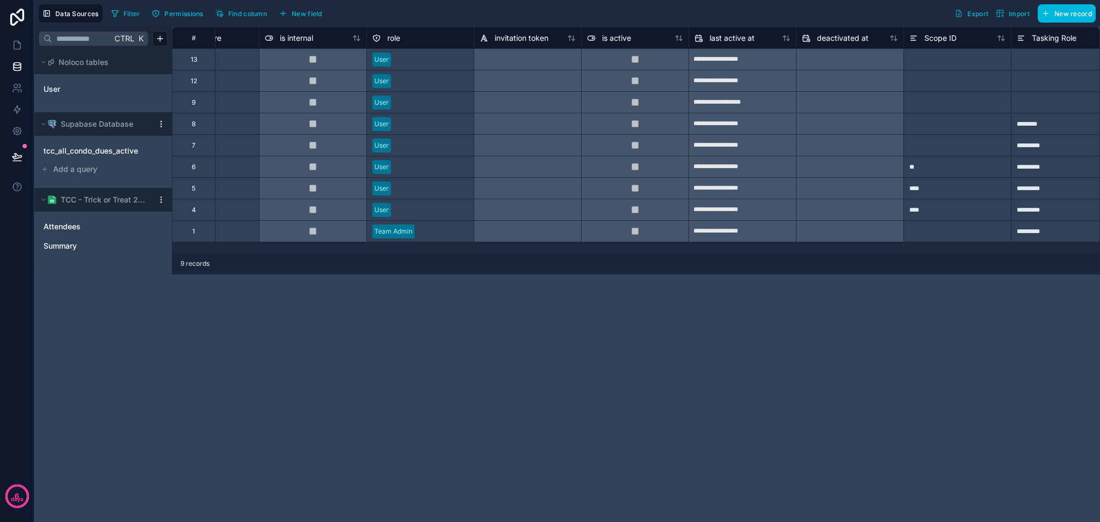
scroll to position [0, 428]
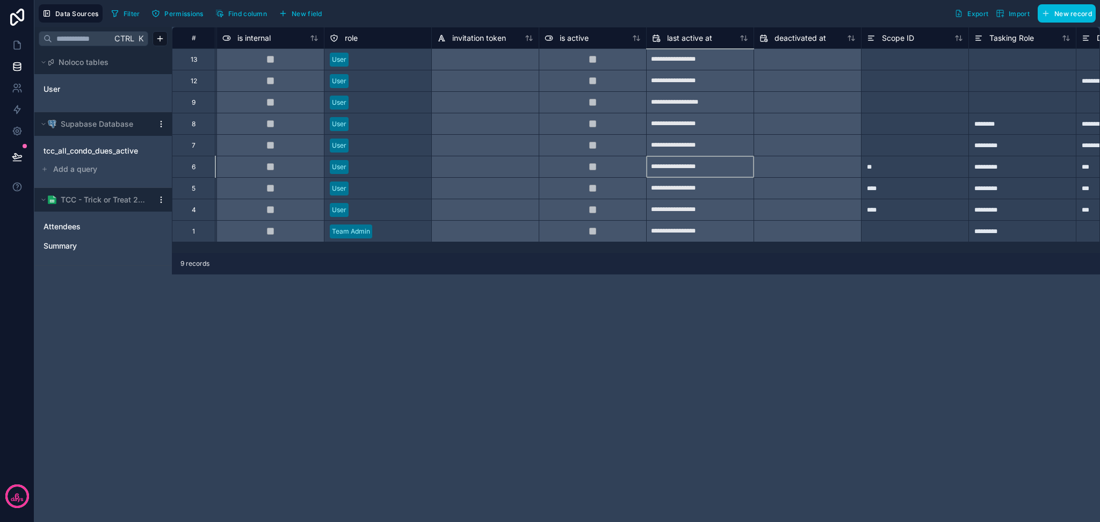
click at [719, 173] on div "**********" at bounding box center [699, 166] width 107 height 17
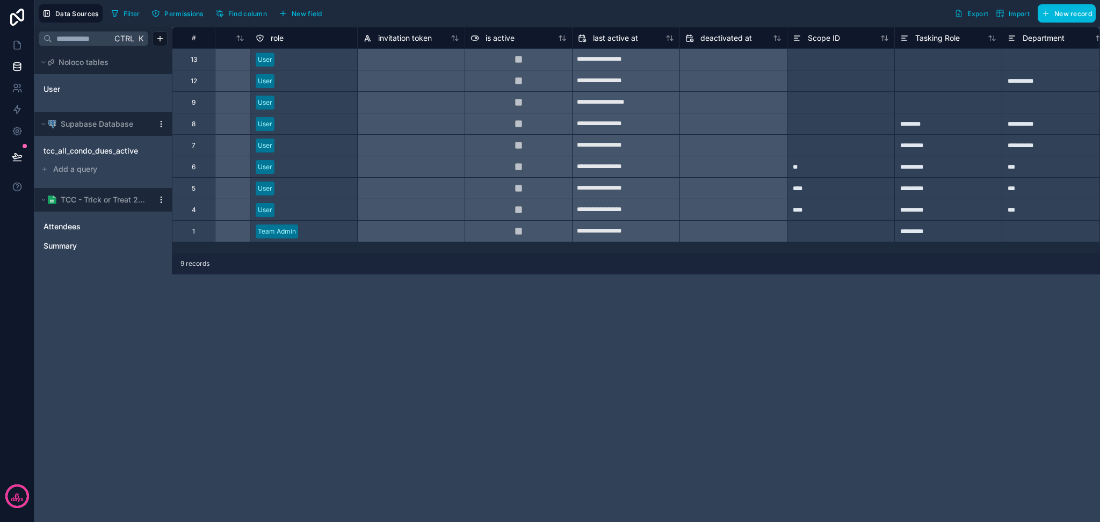
scroll to position [0, 529]
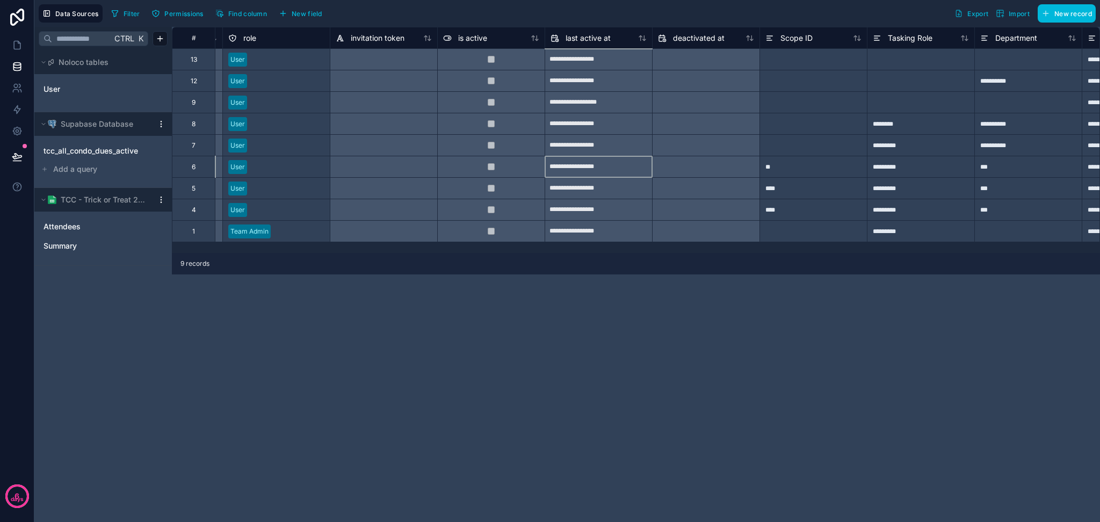
click at [620, 172] on div "**********" at bounding box center [598, 166] width 107 height 17
click at [622, 188] on div "**********" at bounding box center [598, 188] width 107 height 17
click at [620, 209] on div "**********" at bounding box center [598, 209] width 107 height 17
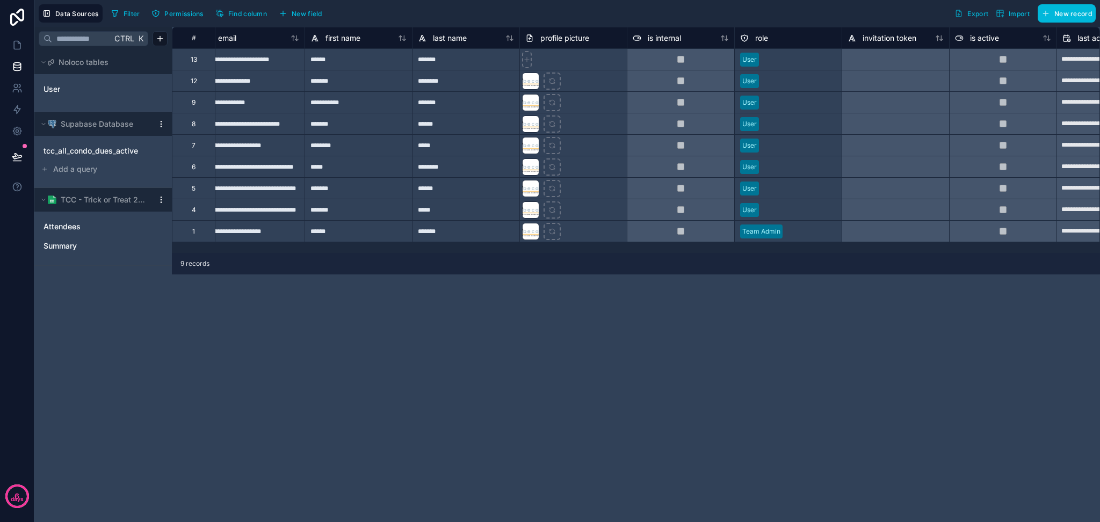
scroll to position [0, 0]
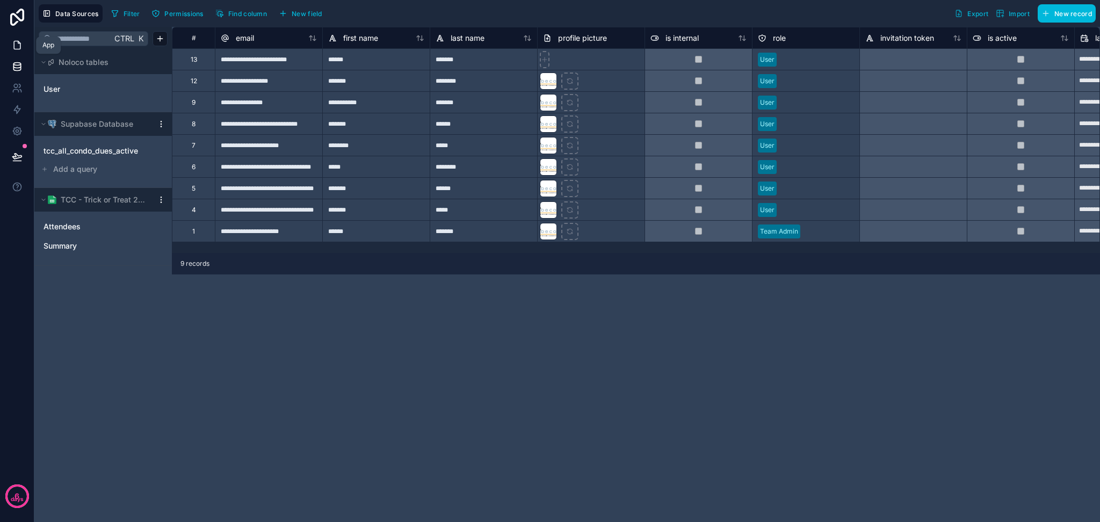
click at [12, 48] on icon at bounding box center [17, 45] width 11 height 11
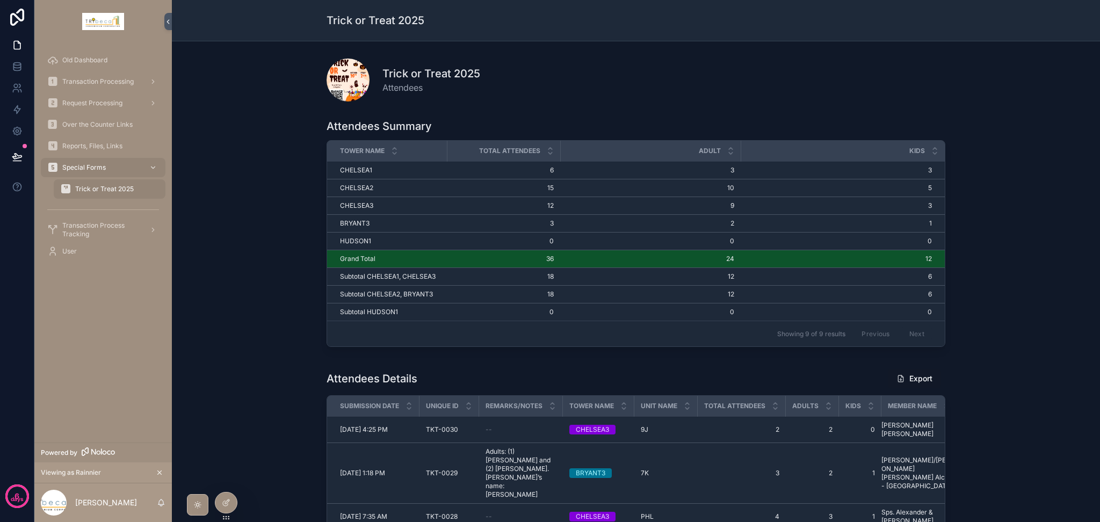
click at [110, 148] on span "Reports, Files, Links" at bounding box center [92, 146] width 60 height 9
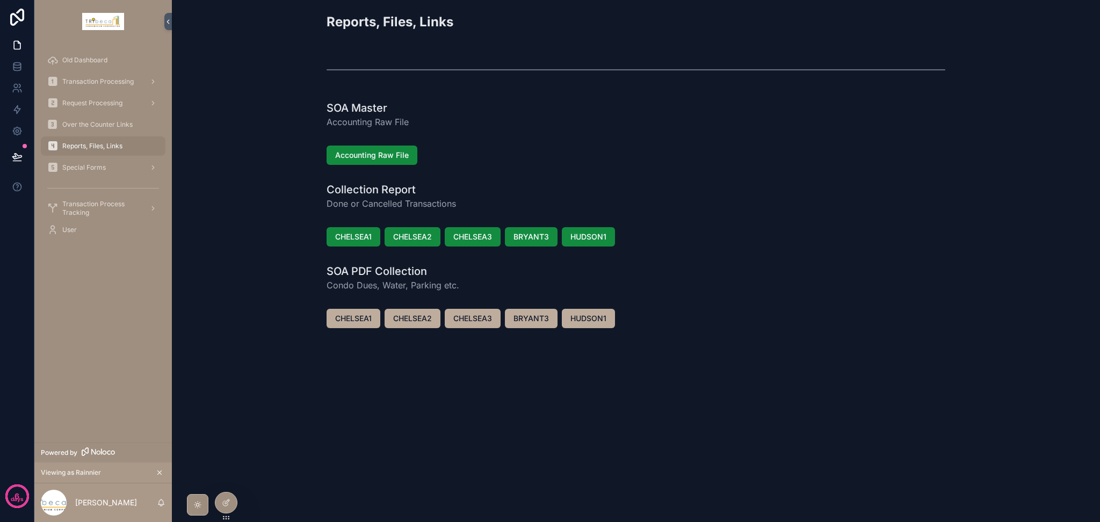
click at [108, 130] on div "Over the Counter Links" at bounding box center [103, 124] width 112 height 17
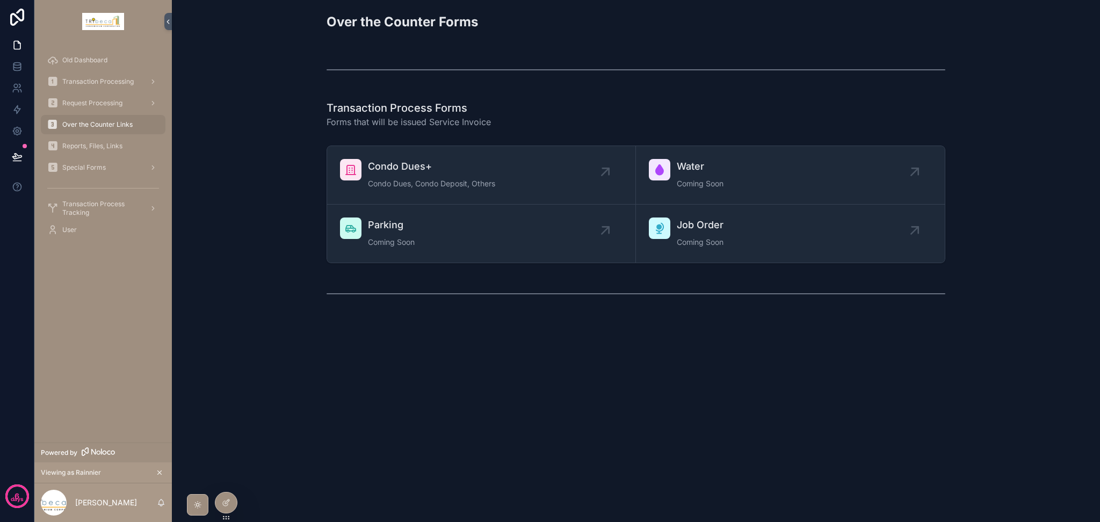
click at [406, 192] on link "Condo Dues+ Condo Dues, Condo Deposit, Others" at bounding box center [481, 175] width 309 height 59
click at [354, 173] on icon "scrollable content" at bounding box center [350, 169] width 13 height 13
click at [101, 81] on span "Transaction Processing" at bounding box center [97, 81] width 71 height 9
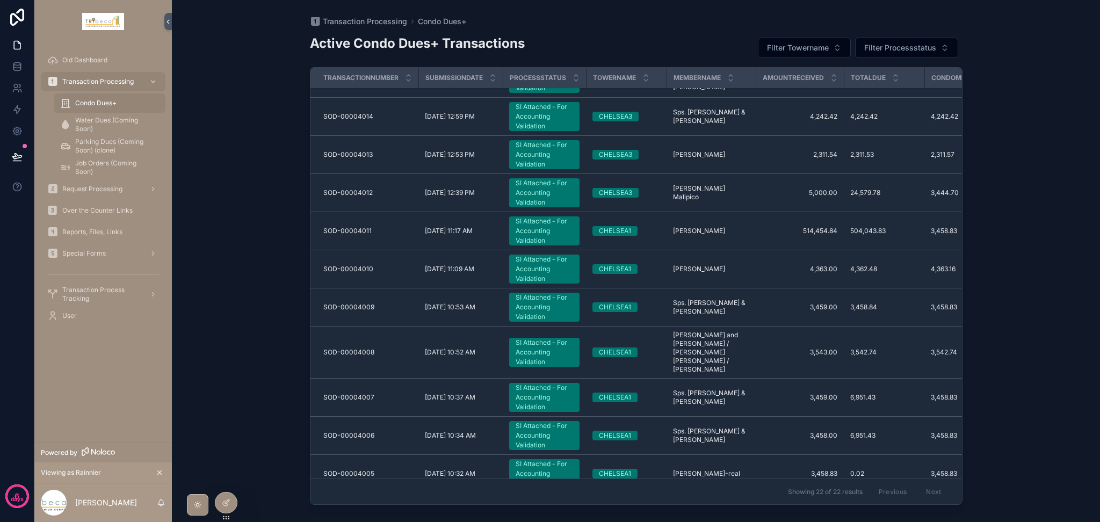
scroll to position [455, 0]
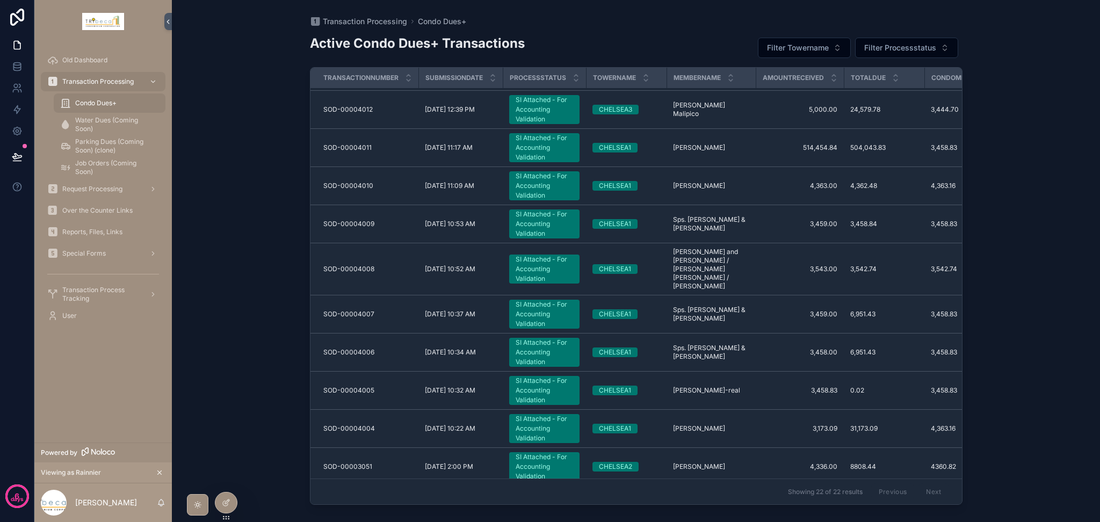
click at [539, 435] on div "SI Attached - For Accounting Validation" at bounding box center [543, 466] width 57 height 29
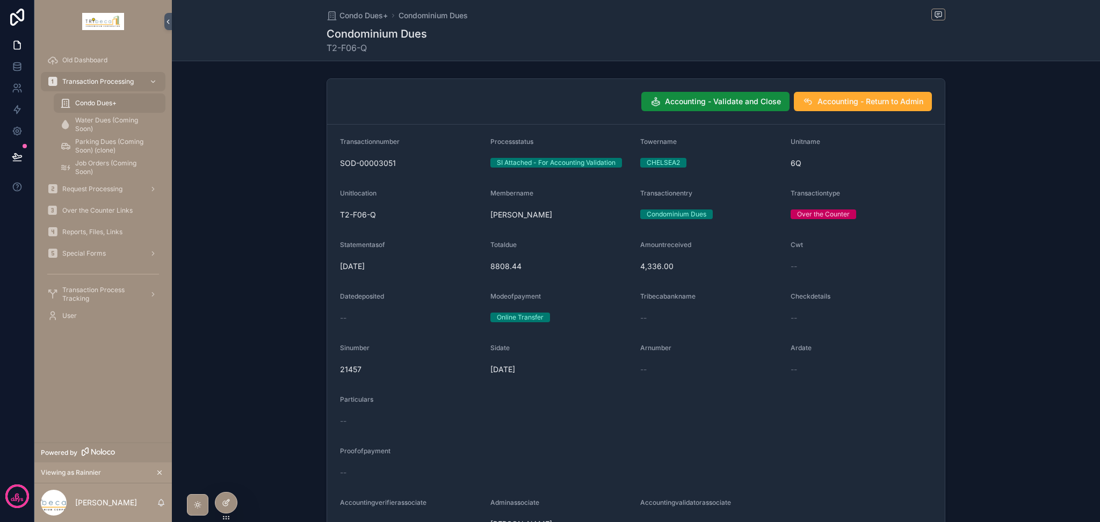
click at [235, 435] on div at bounding box center [225, 502] width 21 height 20
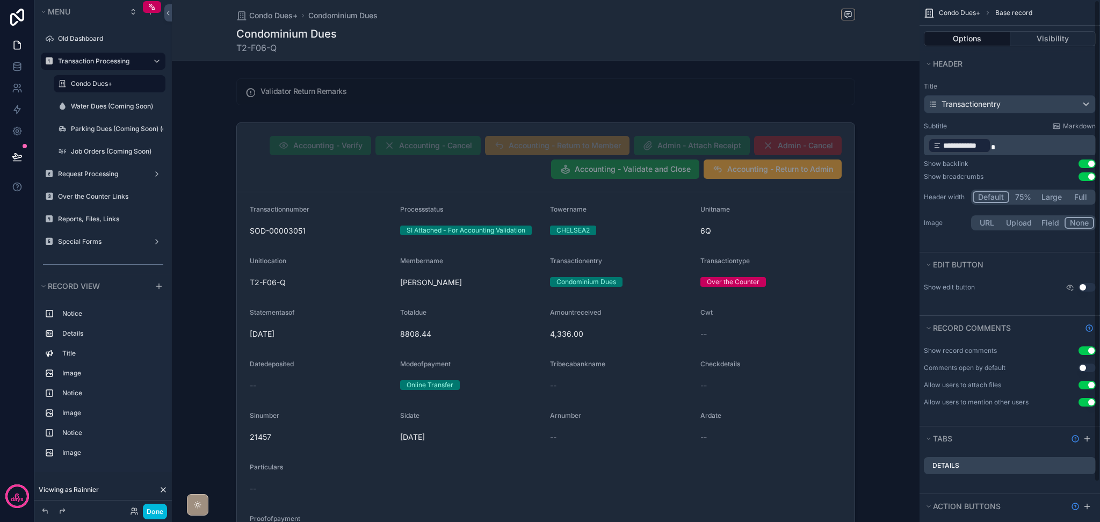
click at [916, 39] on button "Options" at bounding box center [967, 38] width 86 height 15
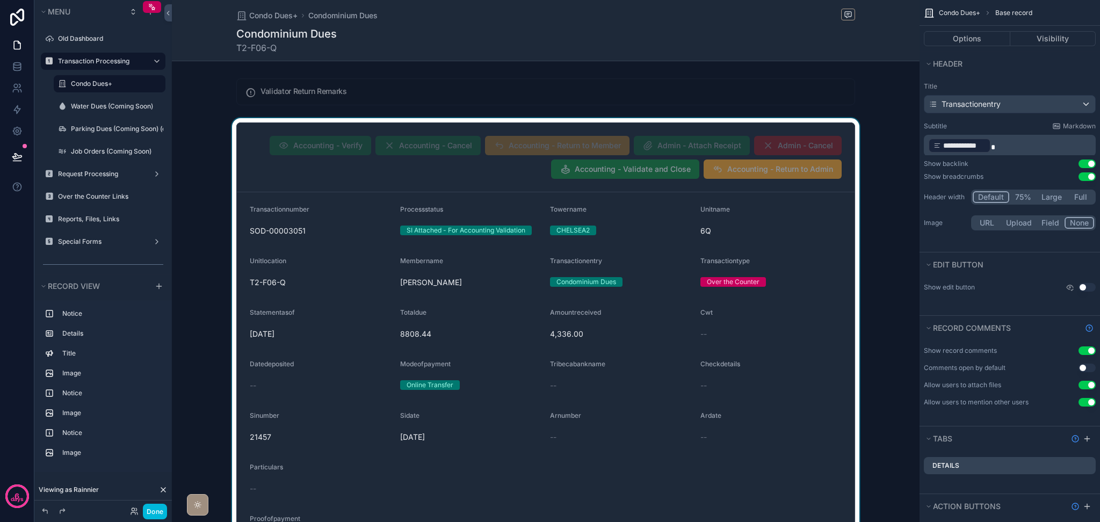
click at [845, 195] on div "scrollable content" at bounding box center [545, 368] width 747 height 500
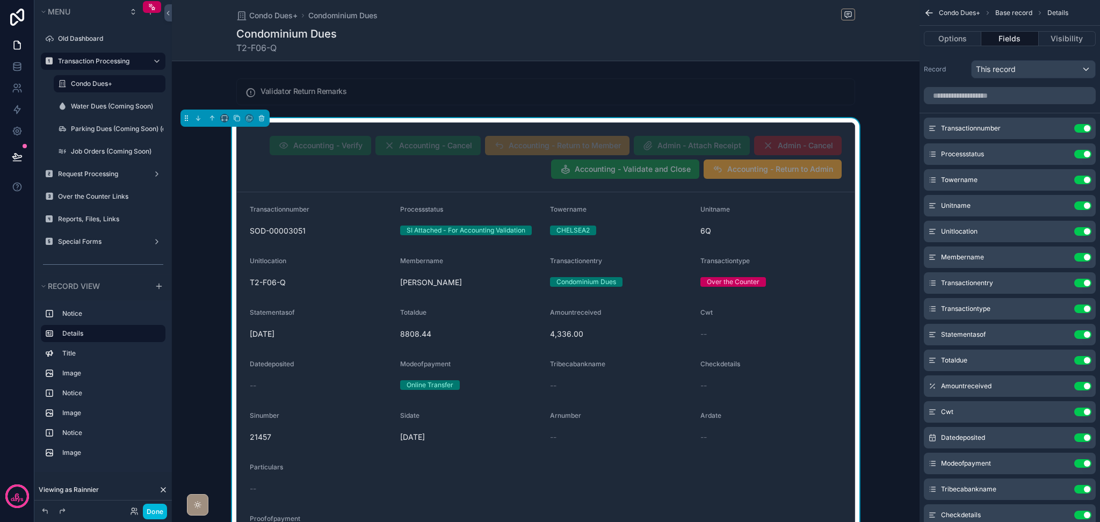
click at [875, 48] on div "Condo Dues+ Condominium Dues Condominium Dues T2-F06-Q" at bounding box center [545, 30] width 747 height 61
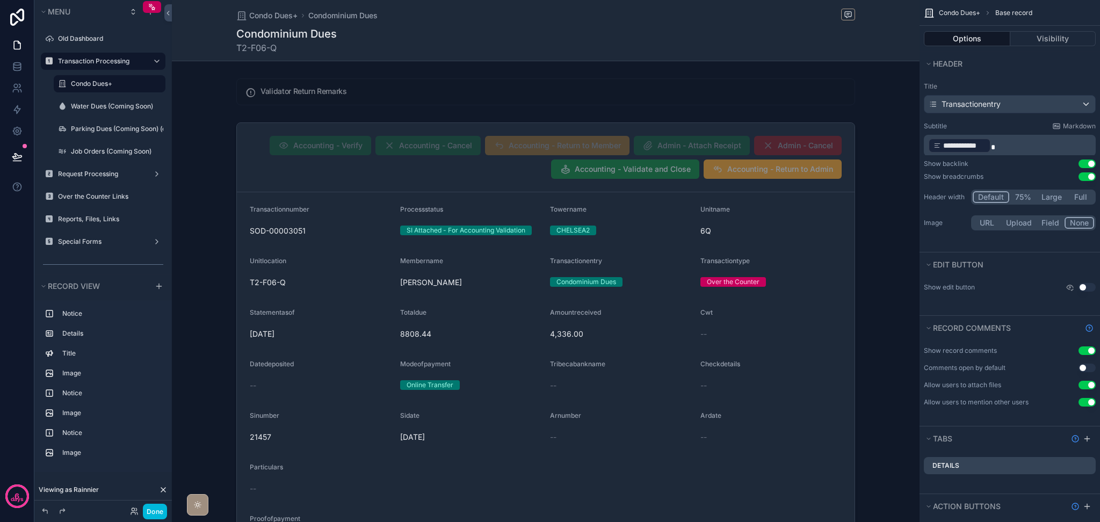
click at [916, 288] on button "Use setting" at bounding box center [1086, 287] width 17 height 9
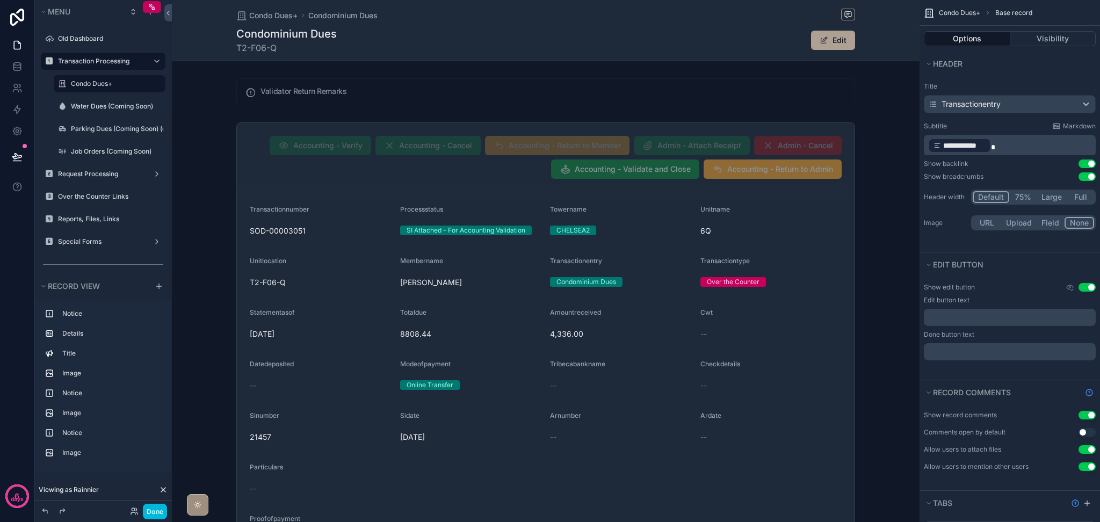
click at [815, 49] on button "Edit" at bounding box center [833, 40] width 44 height 19
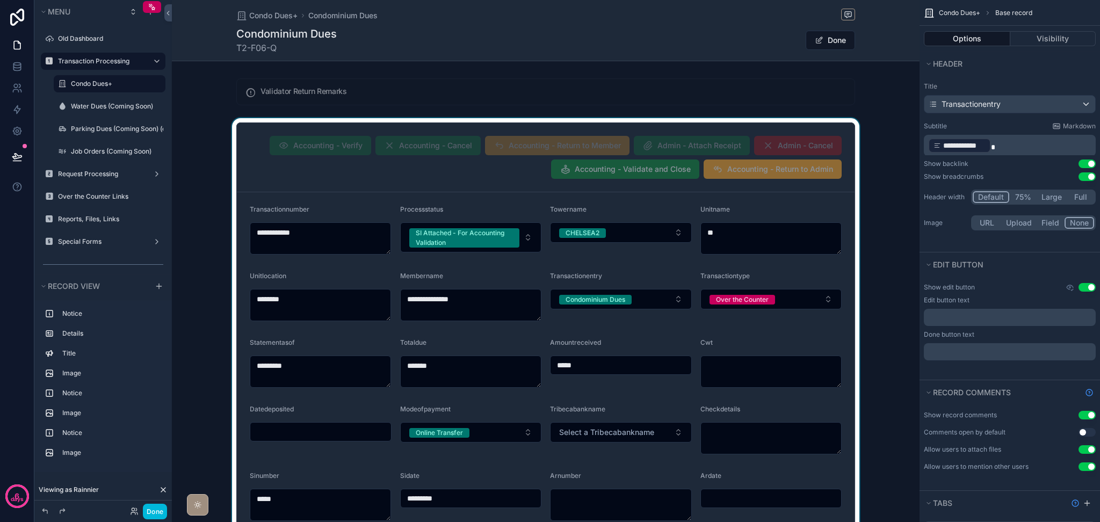
click at [528, 241] on div "scrollable content" at bounding box center [545, 428] width 747 height 620
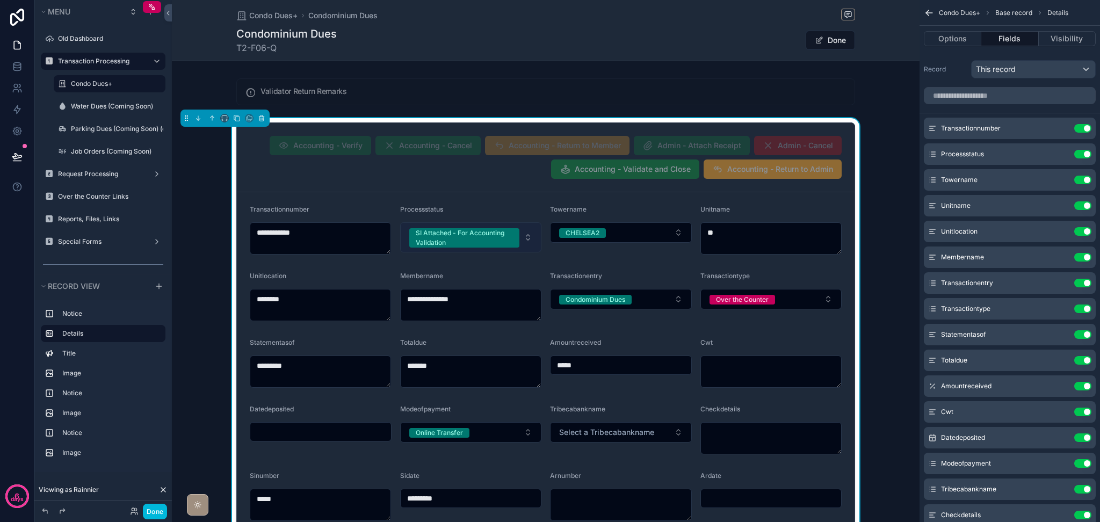
click at [527, 241] on button "SI Attached - For Accounting Validation" at bounding box center [471, 237] width 142 height 30
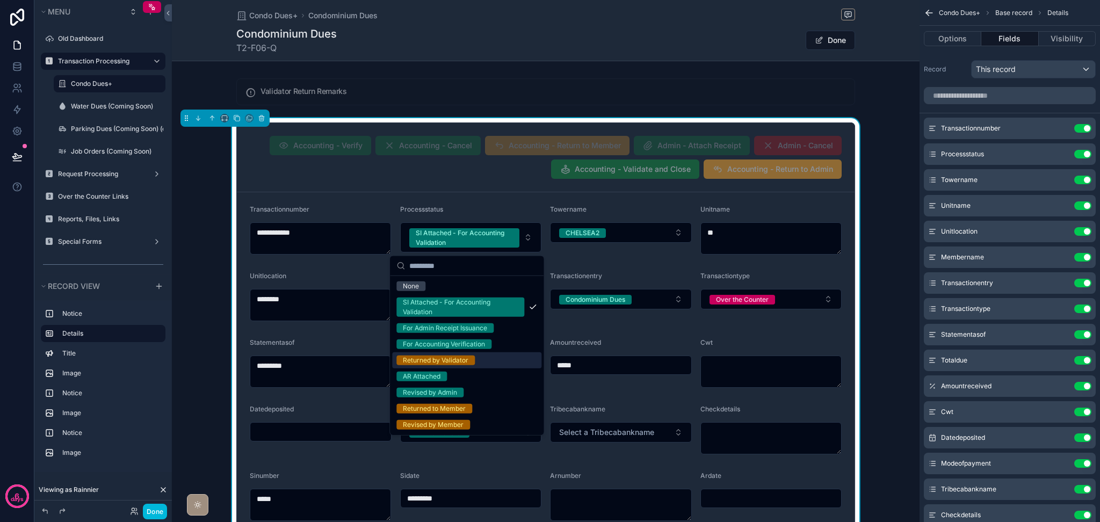
click at [479, 360] on div "Returned by Validator" at bounding box center [466, 360] width 149 height 16
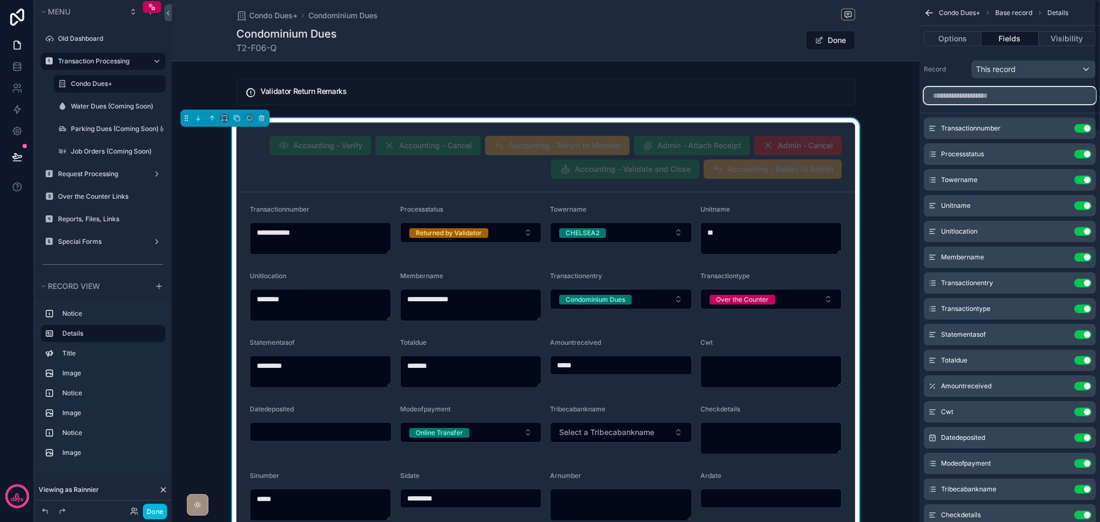
click at [916, 99] on input "scrollable content" at bounding box center [1010, 95] width 172 height 17
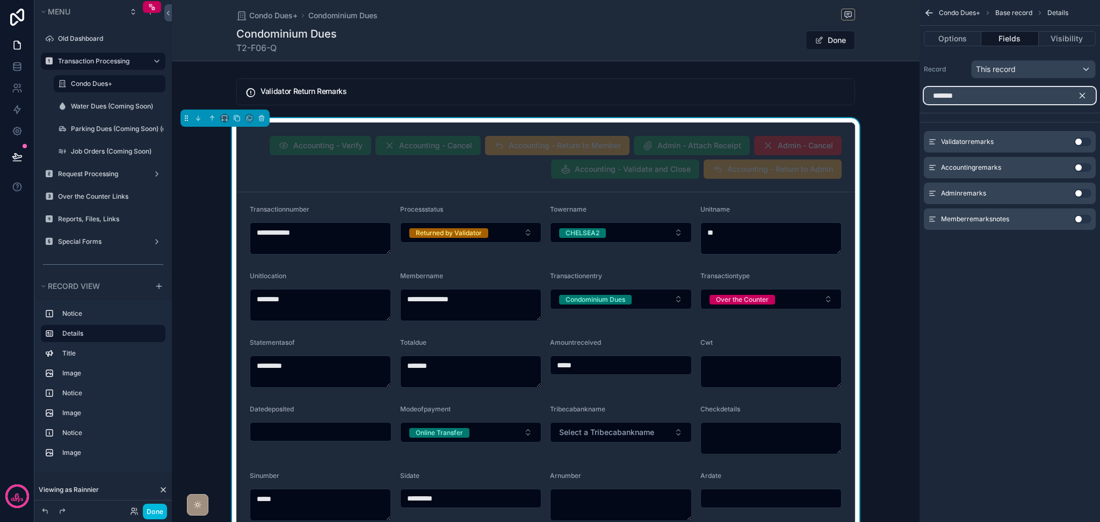
type input "*******"
click at [916, 101] on button "scrollable content" at bounding box center [1086, 95] width 18 height 17
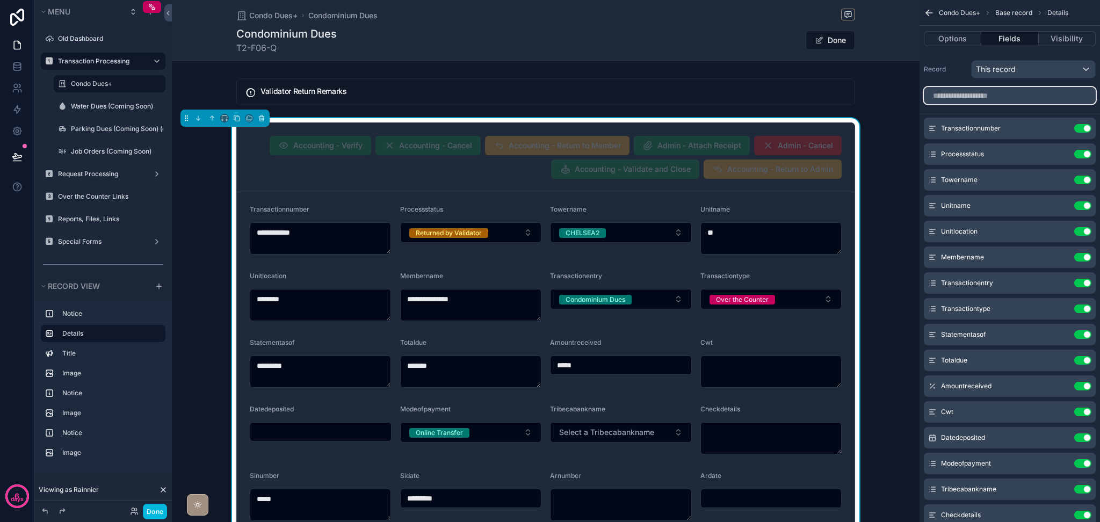
click at [916, 100] on input "scrollable content" at bounding box center [1010, 95] width 172 height 17
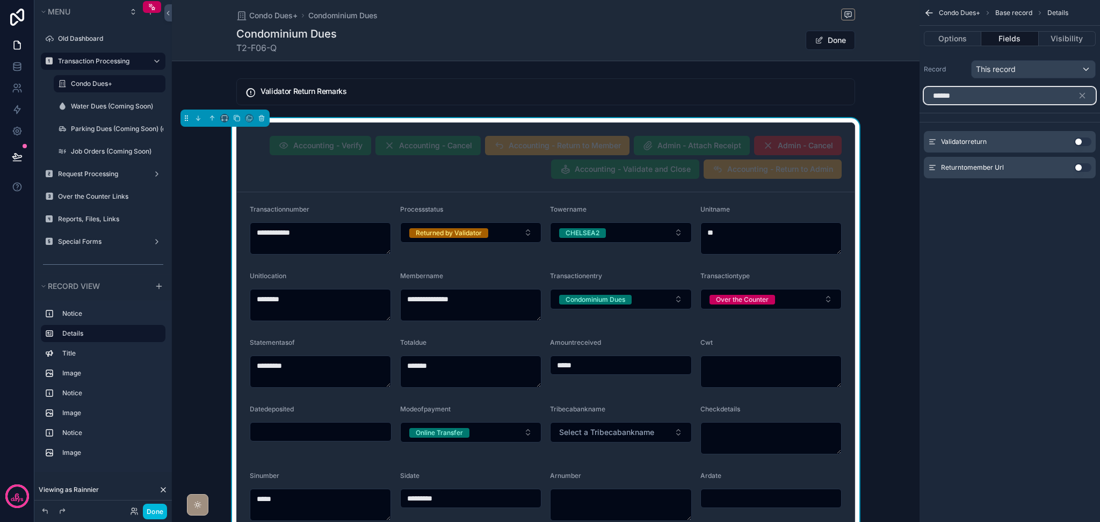
type input "******"
click at [916, 143] on button "Use setting" at bounding box center [1082, 141] width 17 height 9
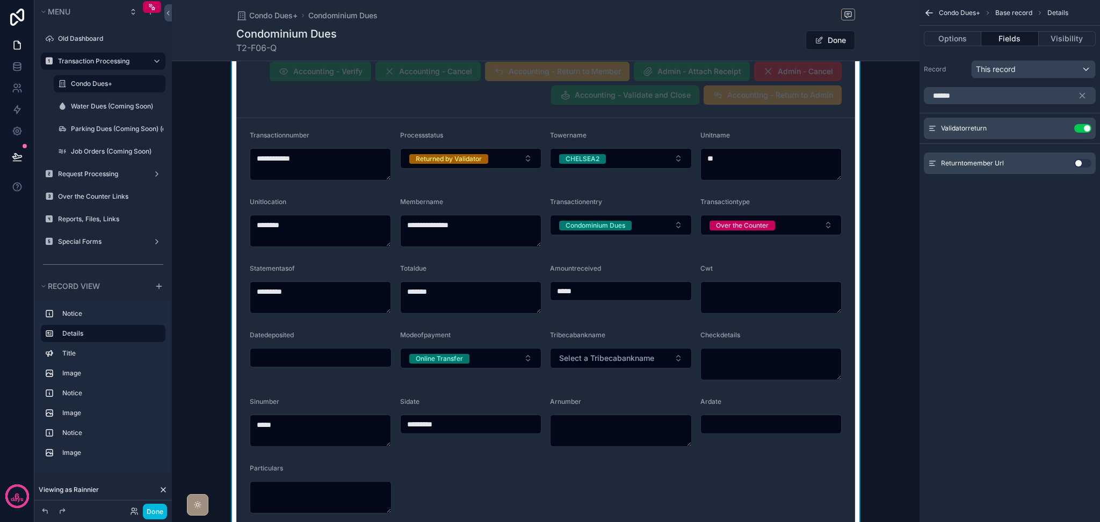
scroll to position [358, 0]
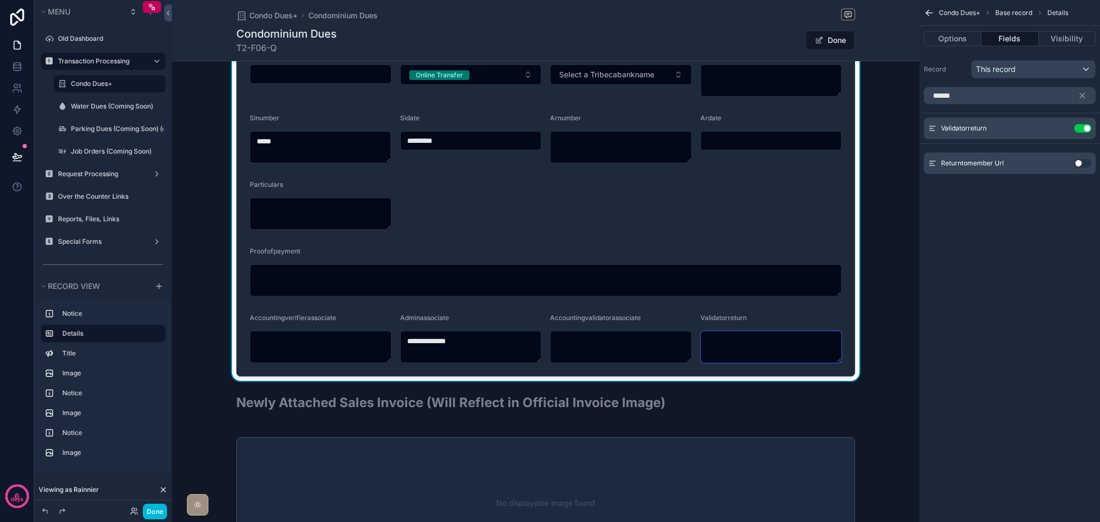
click at [730, 340] on textarea "scrollable content" at bounding box center [771, 347] width 142 height 32
type textarea "*"
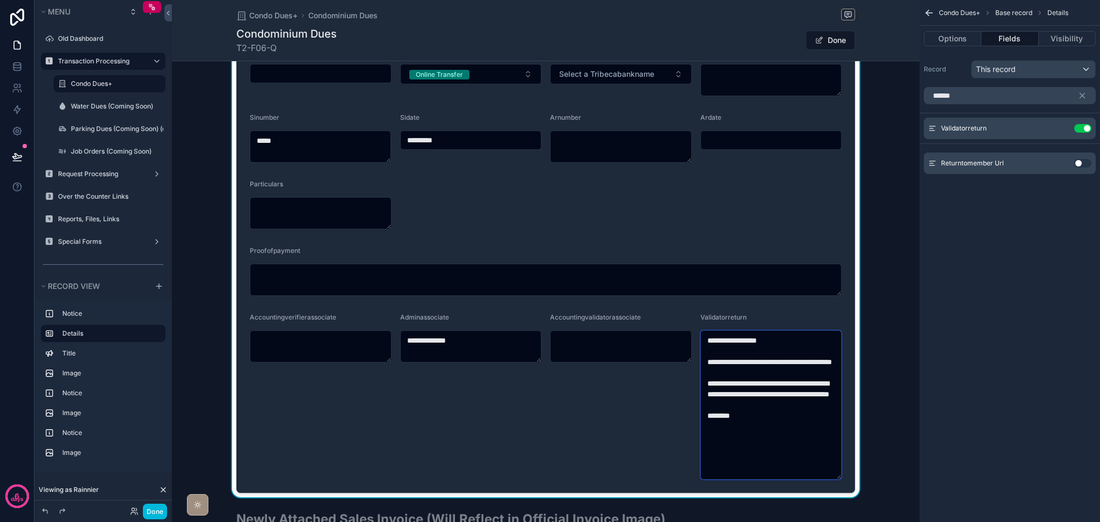
scroll to position [432, 0]
click at [802, 415] on textarea "**********" at bounding box center [770, 404] width 141 height 149
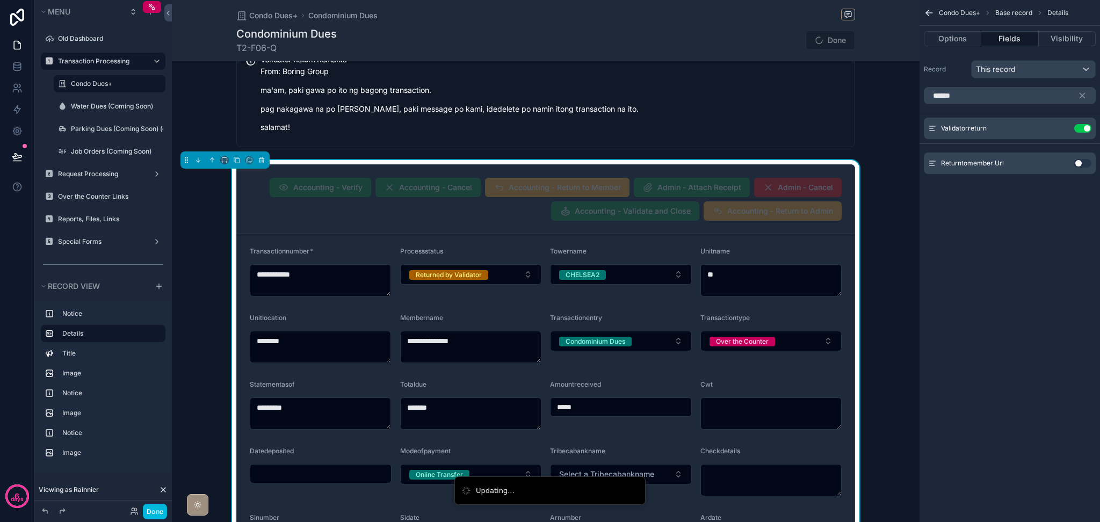
scroll to position [0, 0]
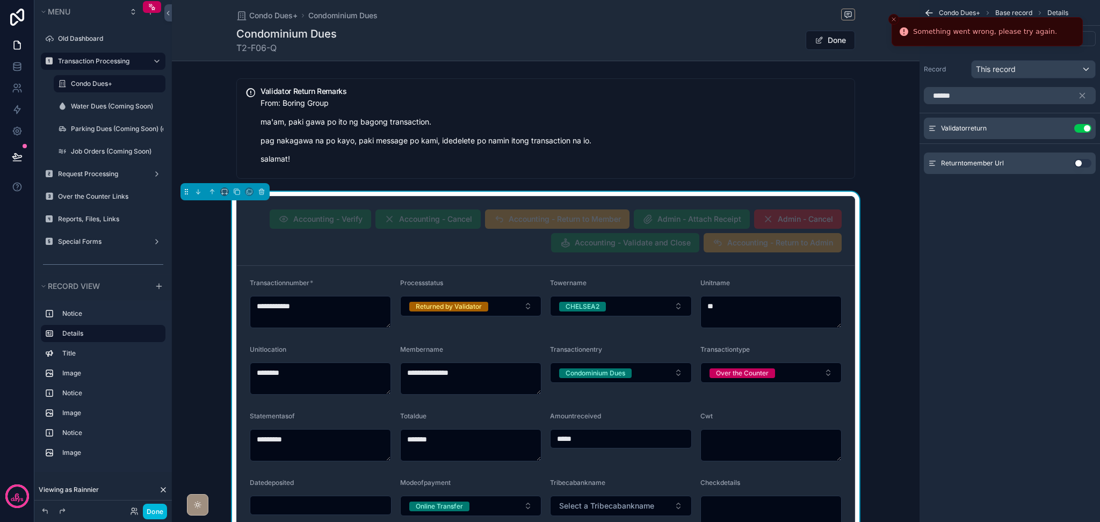
type textarea "**********"
click at [916, 127] on button "Use setting" at bounding box center [1082, 128] width 17 height 9
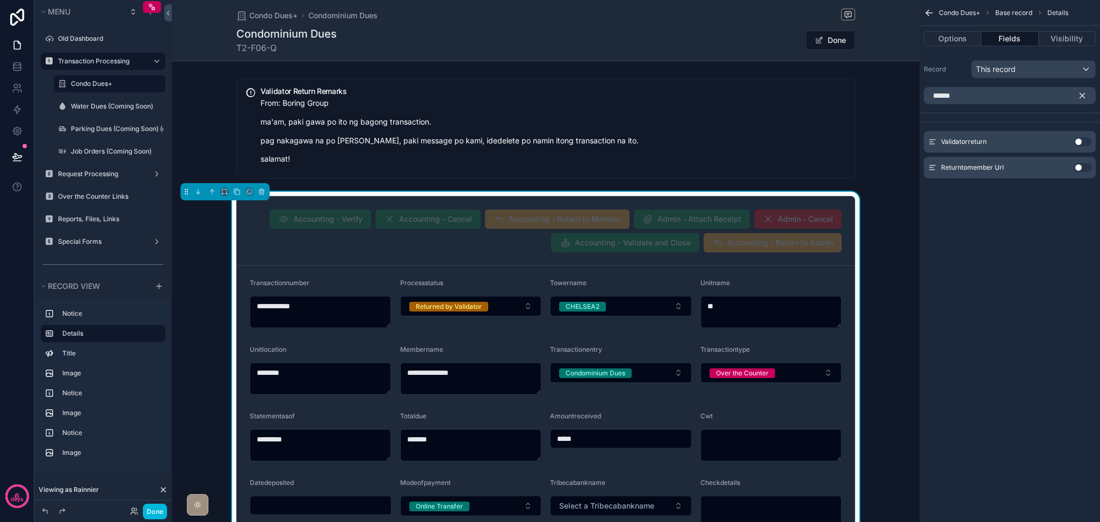
click at [916, 95] on icon "scrollable content" at bounding box center [1082, 96] width 10 height 10
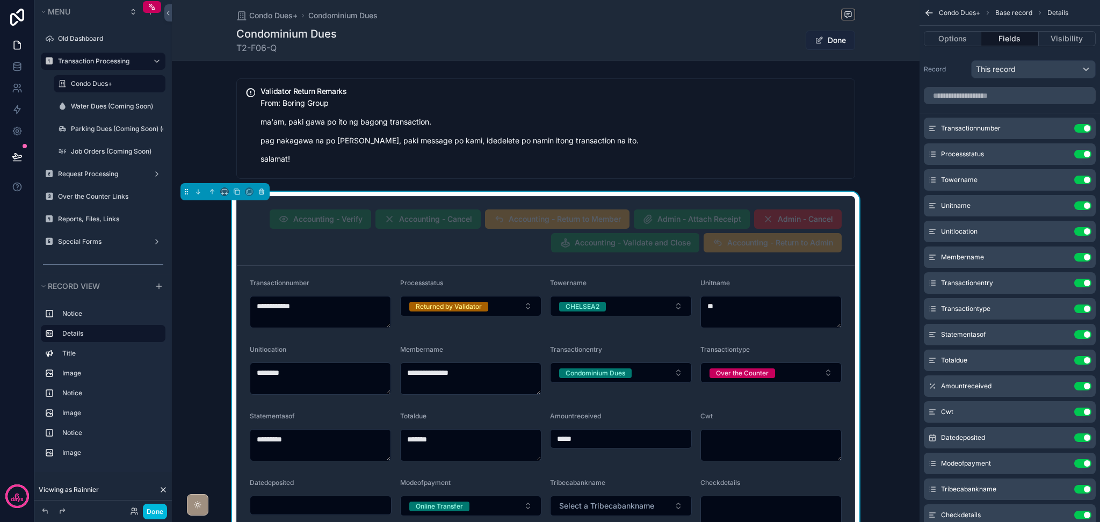
click at [841, 42] on button "Done" at bounding box center [829, 40] width 49 height 19
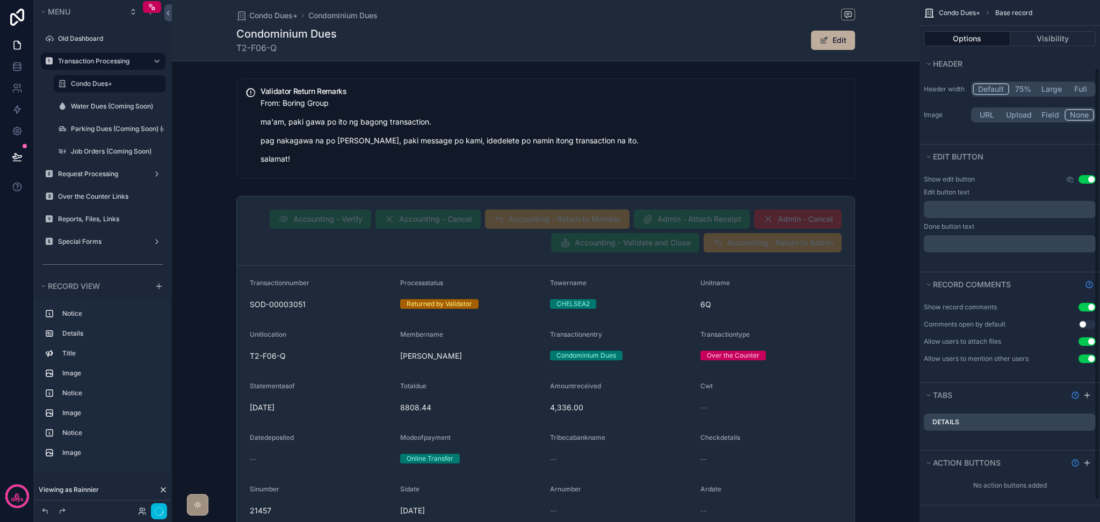
scroll to position [37, 0]
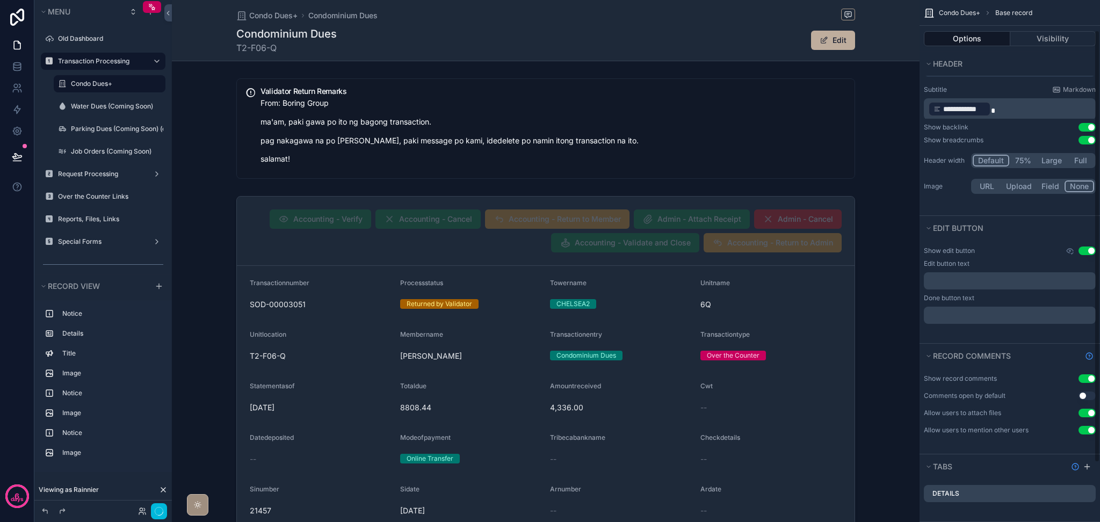
click at [916, 251] on button "Use setting" at bounding box center [1086, 250] width 17 height 9
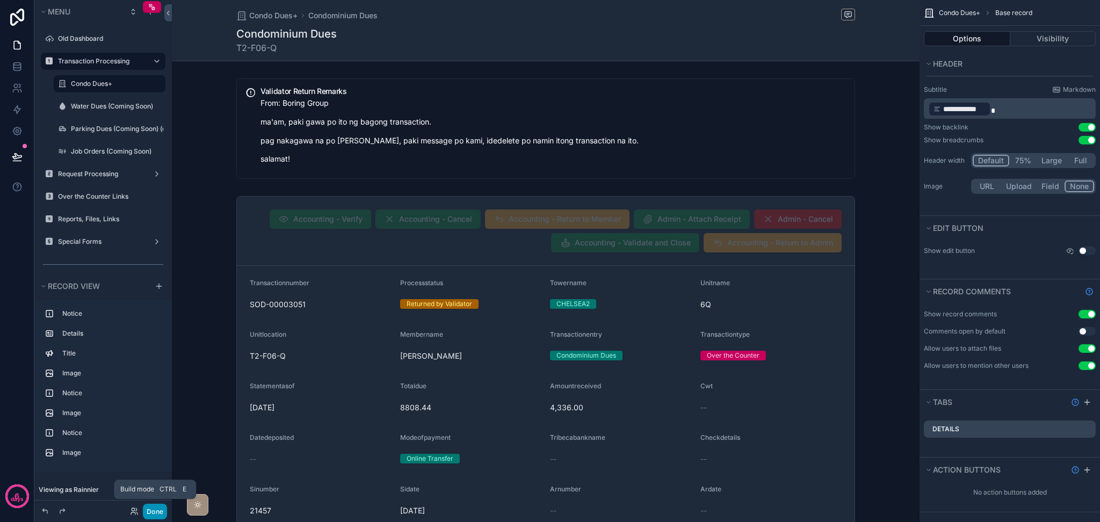
click at [157, 435] on button "Done" at bounding box center [155, 512] width 24 height 16
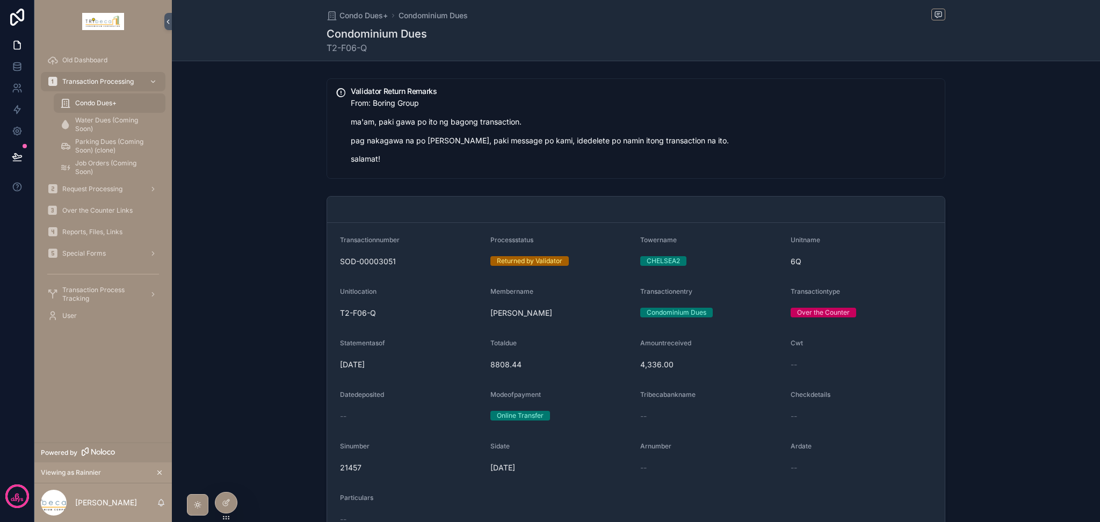
click at [0, 0] on icon at bounding box center [0, 0] width 0 height 0
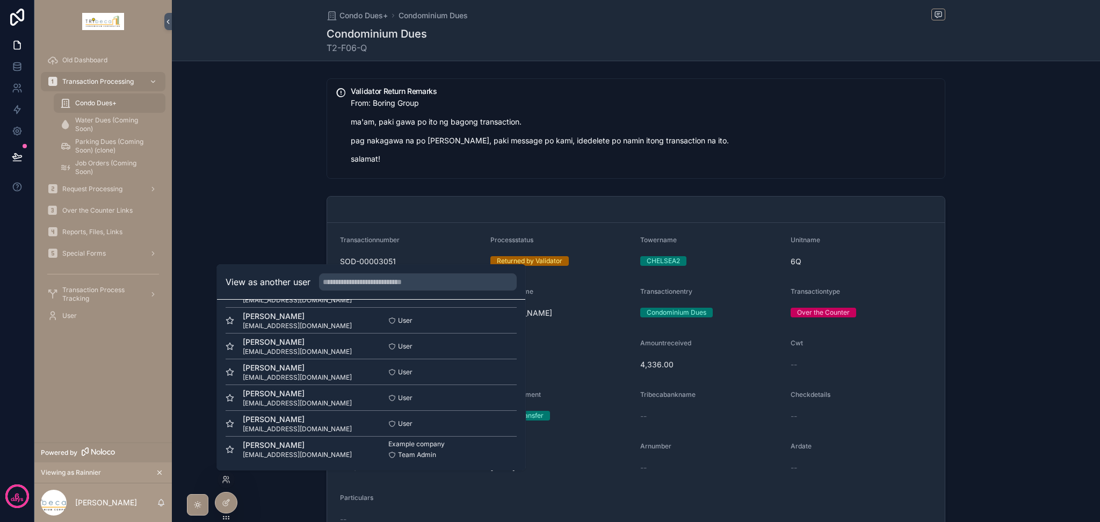
scroll to position [79, 0]
click at [0, 0] on button "Select" at bounding box center [0, 0] width 0 height 0
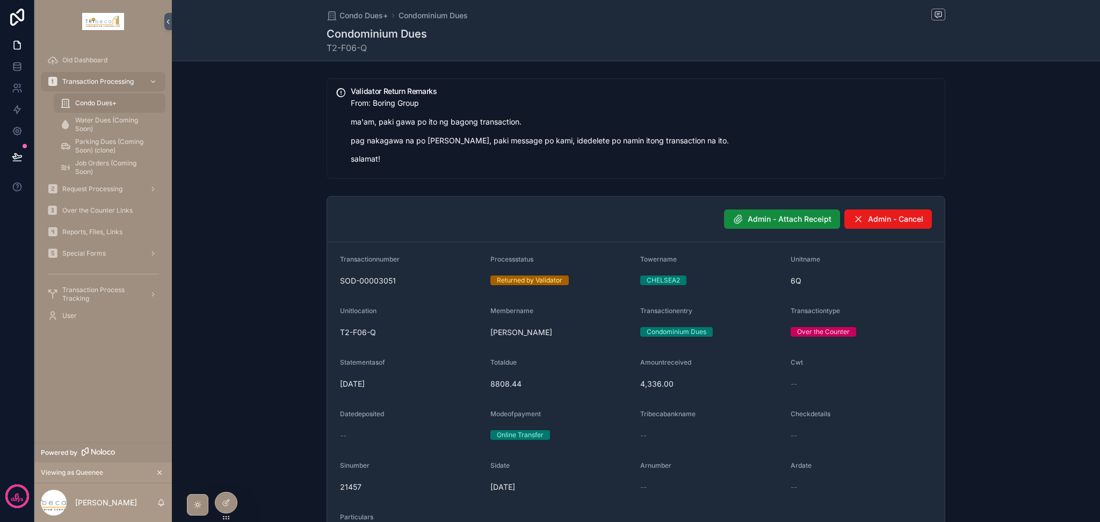
click at [113, 105] on span "Condo Dues+" at bounding box center [95, 103] width 41 height 9
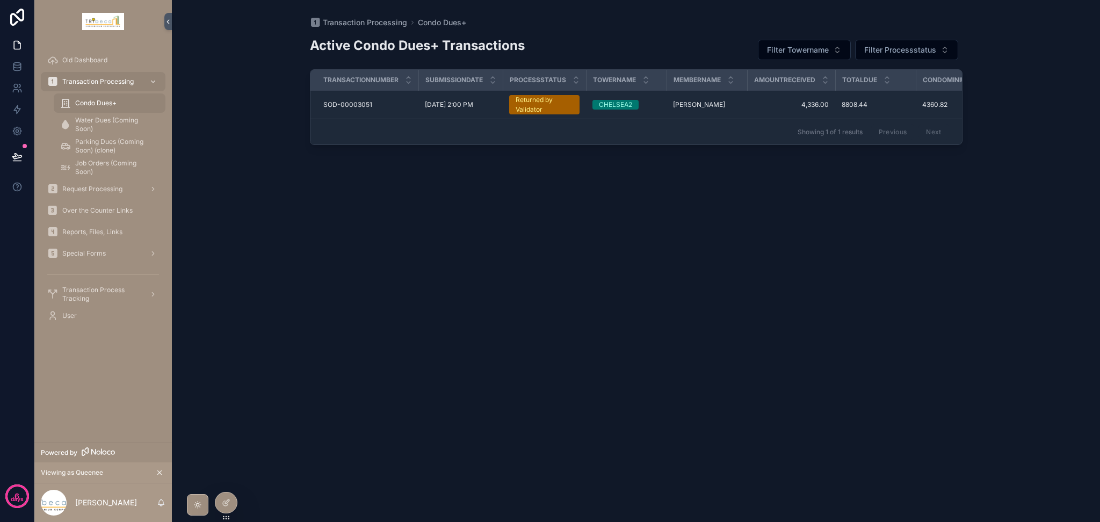
click at [526, 110] on div "Returned by Validator" at bounding box center [543, 104] width 57 height 19
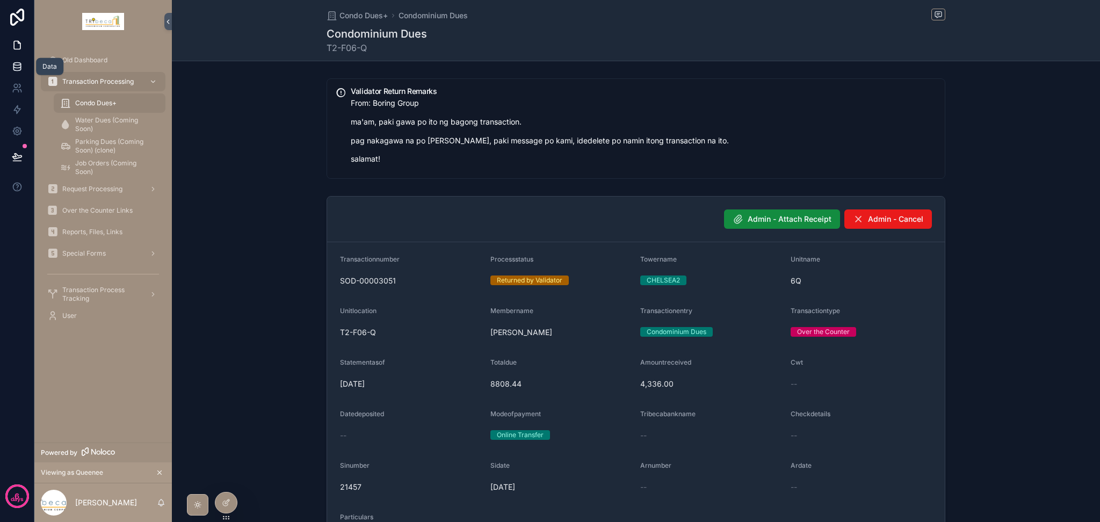
click at [21, 74] on link at bounding box center [17, 66] width 34 height 21
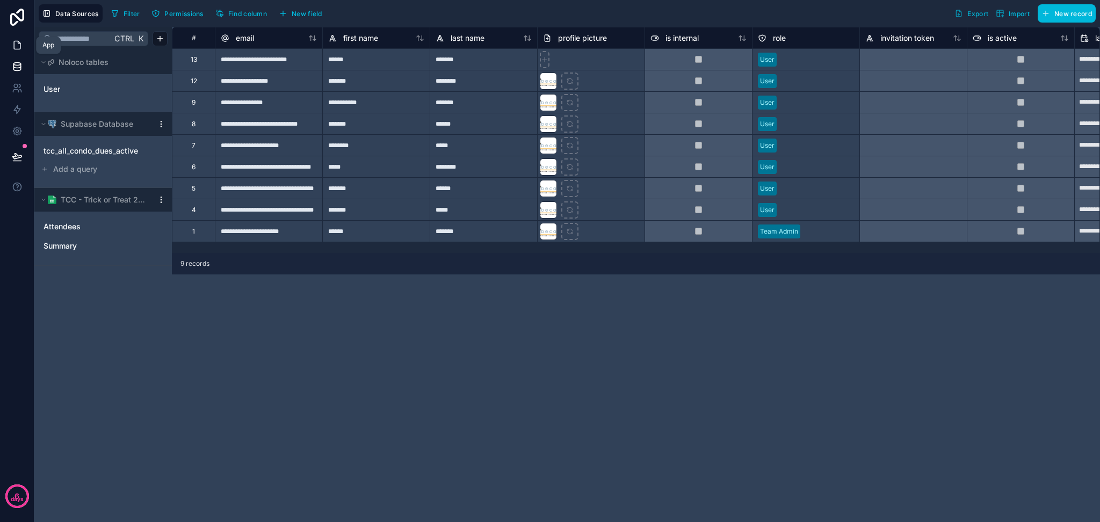
click at [24, 46] on link at bounding box center [17, 44] width 34 height 21
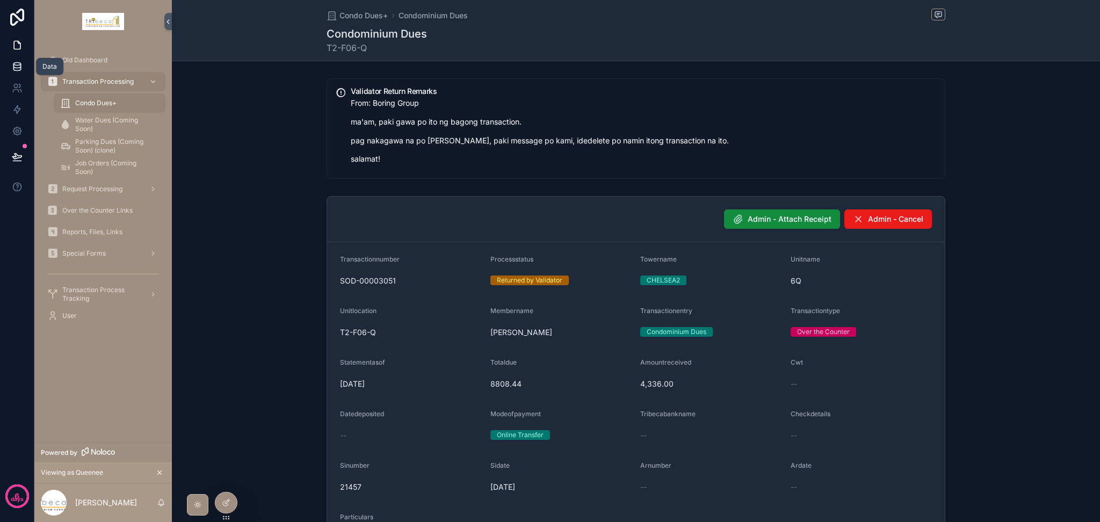
click at [12, 68] on icon at bounding box center [17, 66] width 11 height 11
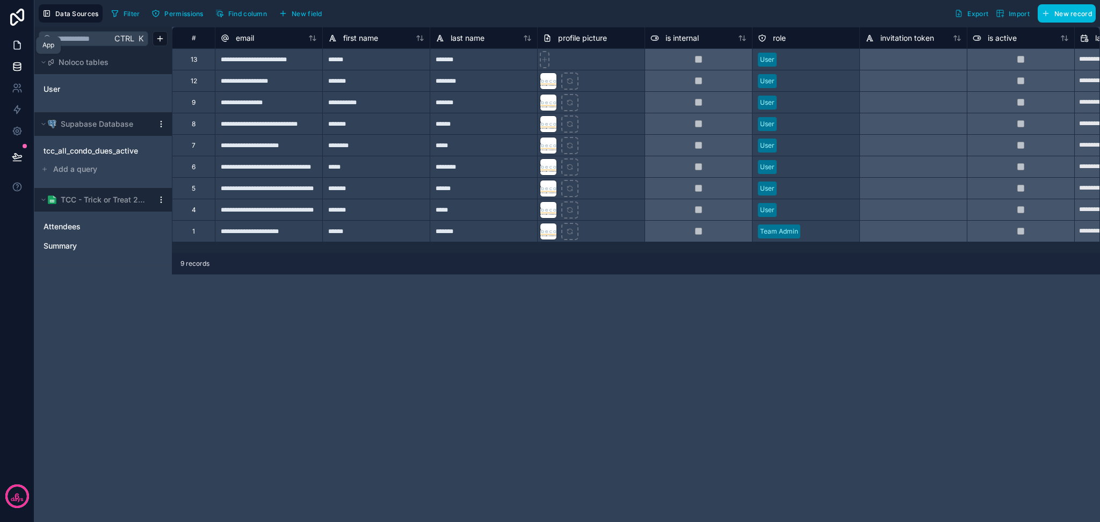
click at [23, 46] on link at bounding box center [17, 44] width 34 height 21
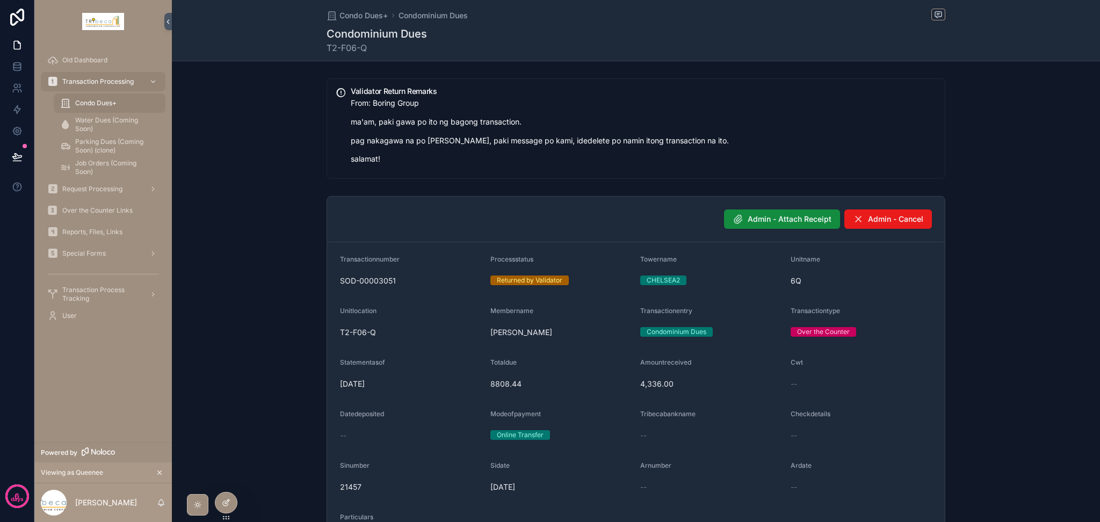
click at [230, 507] on div at bounding box center [225, 502] width 21 height 20
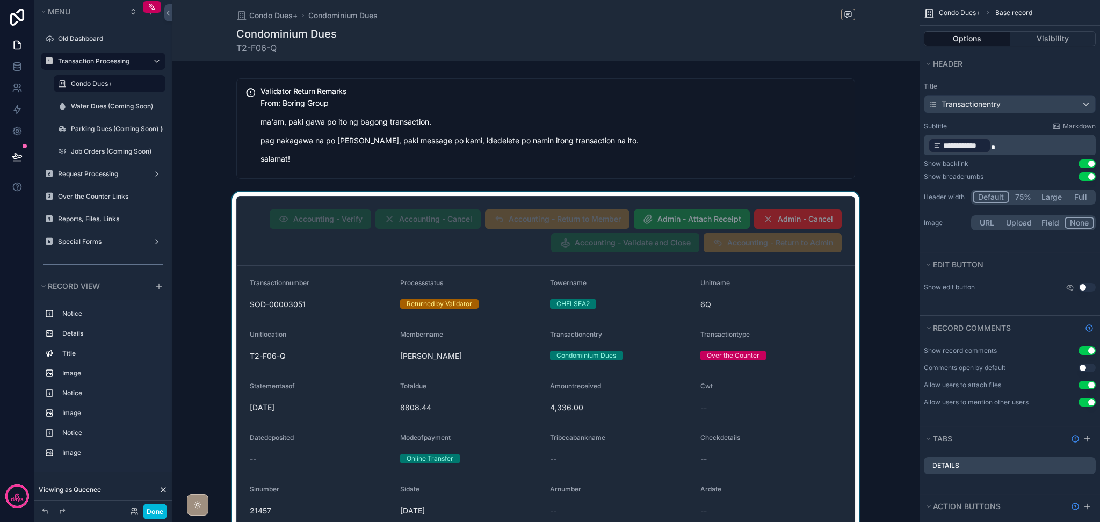
click at [849, 296] on div "scrollable content" at bounding box center [545, 442] width 747 height 500
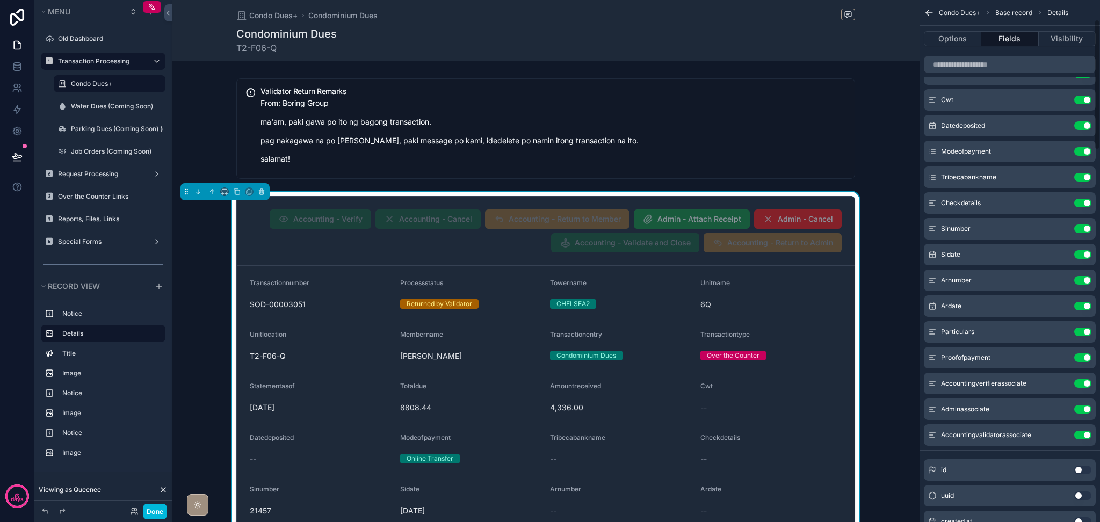
scroll to position [71, 0]
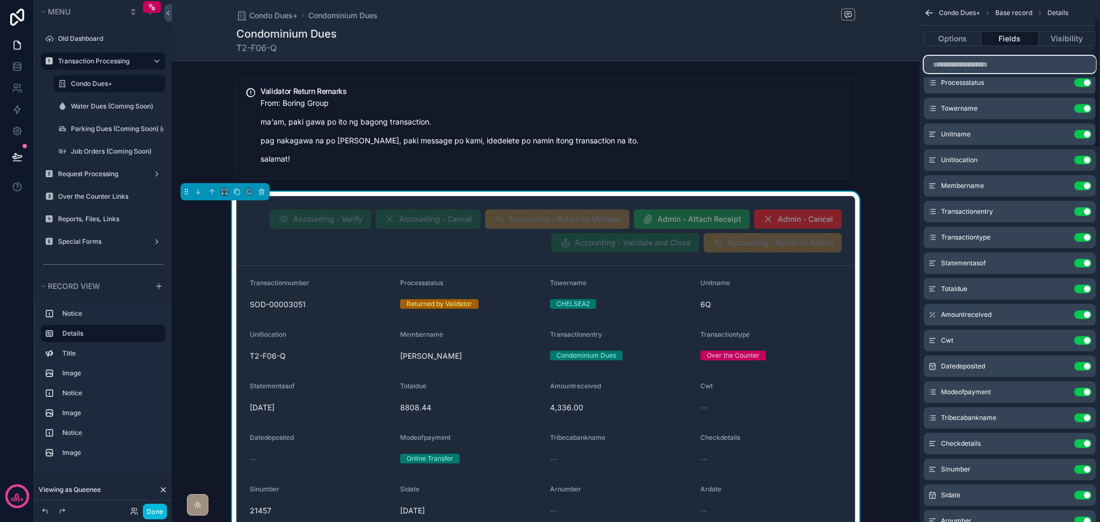
click at [1025, 64] on input "scrollable content" at bounding box center [1010, 64] width 172 height 17
click at [953, 35] on button "Options" at bounding box center [952, 38] width 57 height 15
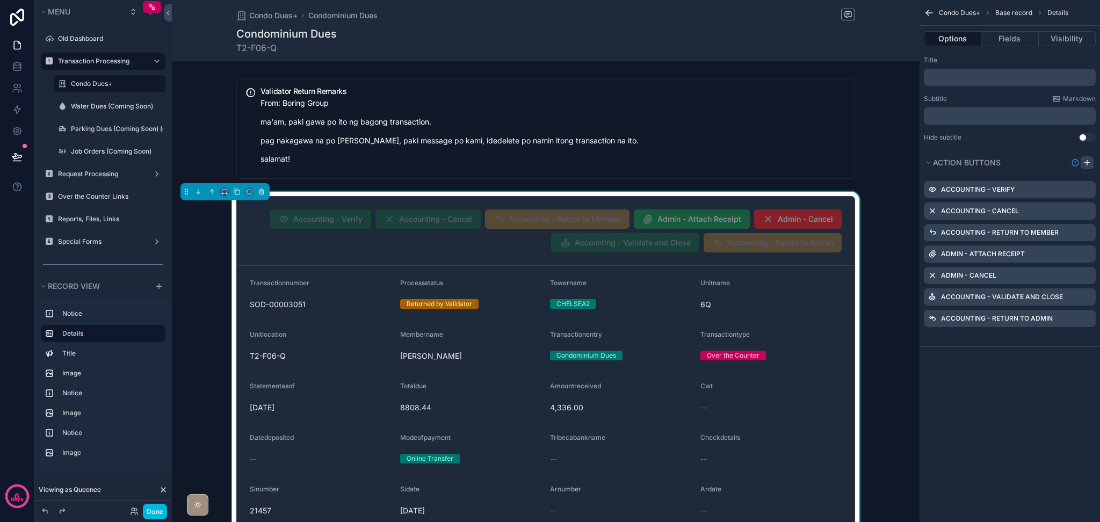
click at [1087, 162] on icon "scrollable content" at bounding box center [1086, 162] width 9 height 9
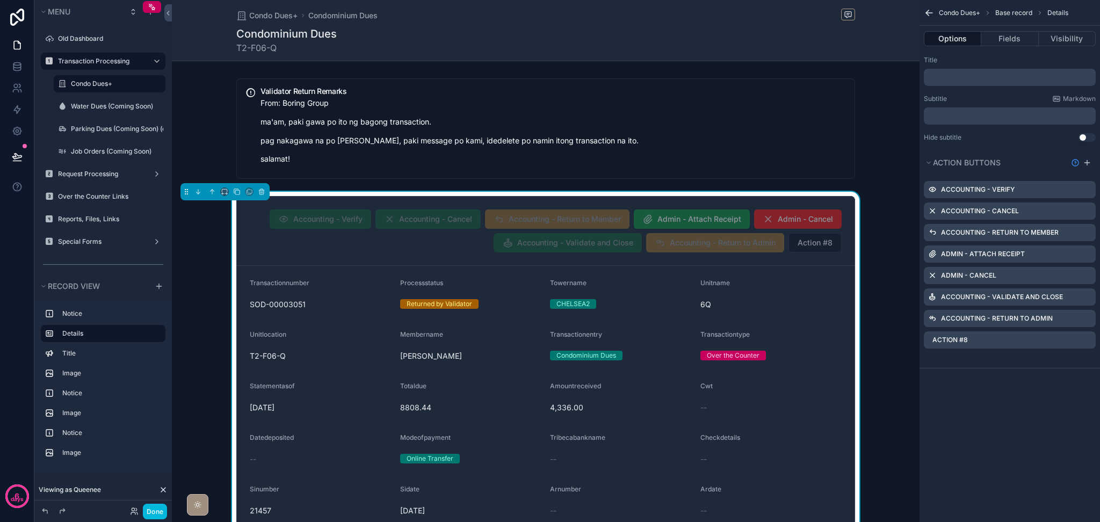
click at [0, 0] on icon "scrollable content" at bounding box center [0, 0] width 0 height 0
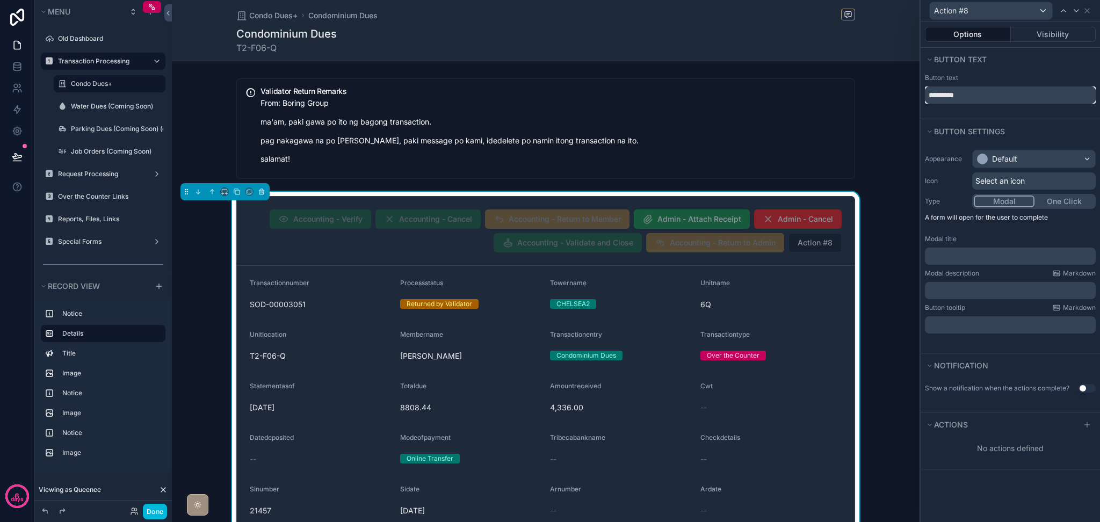
click at [989, 100] on input "*********" at bounding box center [1010, 94] width 171 height 17
type input "******"
click at [1077, 424] on div "Actions" at bounding box center [1009, 424] width 179 height 24
click at [1083, 424] on icon at bounding box center [1086, 424] width 9 height 9
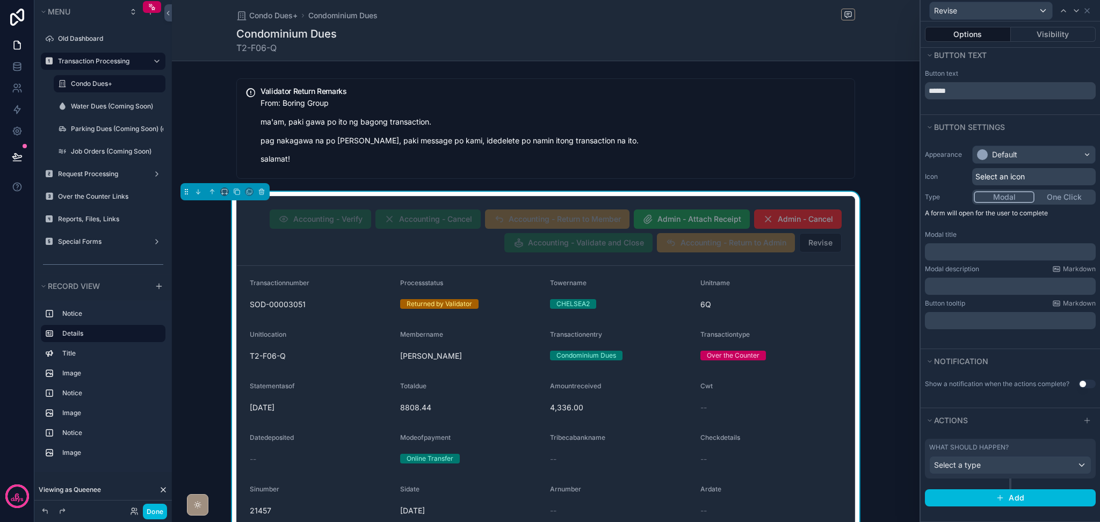
scroll to position [12, 0]
click at [969, 470] on span "Select a type" at bounding box center [957, 465] width 47 height 11
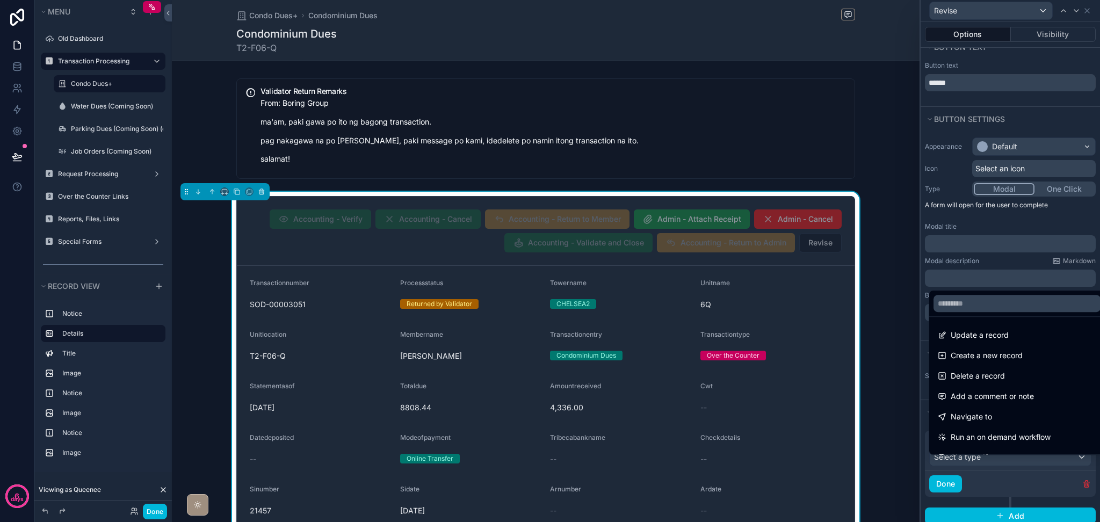
click at [969, 466] on div at bounding box center [1009, 261] width 179 height 522
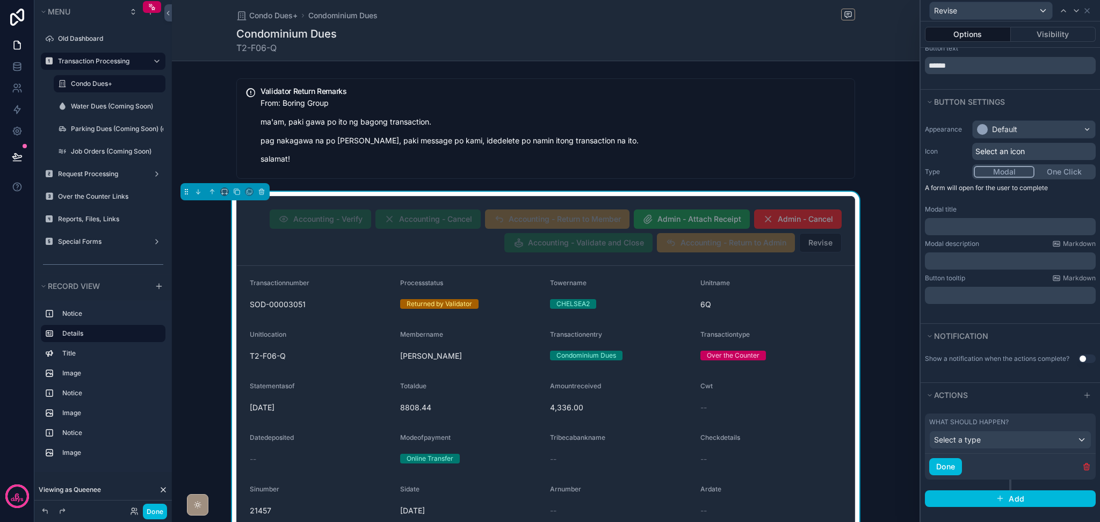
scroll to position [38, 0]
click at [976, 439] on span "Select a type" at bounding box center [957, 438] width 47 height 9
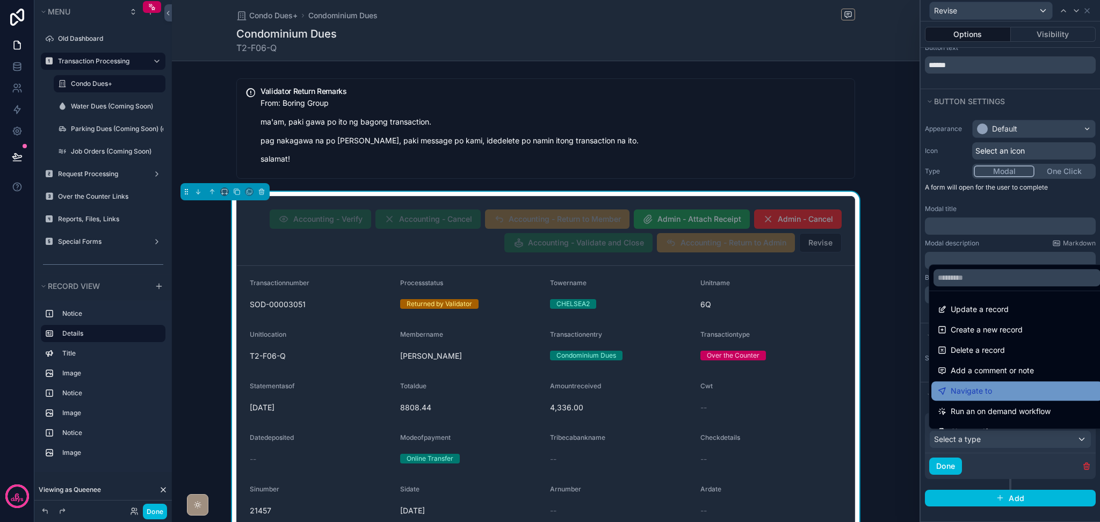
click at [978, 391] on span "Navigate to" at bounding box center [970, 390] width 41 height 13
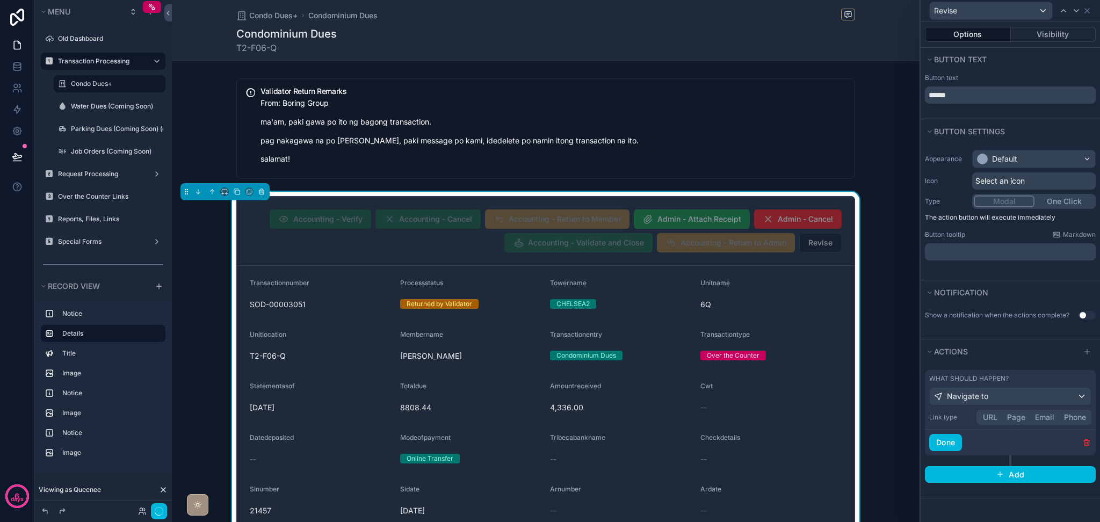
scroll to position [0, 0]
click at [995, 417] on div "What should happen? Navigate to Link type URL Page Email Phone Done" at bounding box center [1010, 412] width 171 height 85
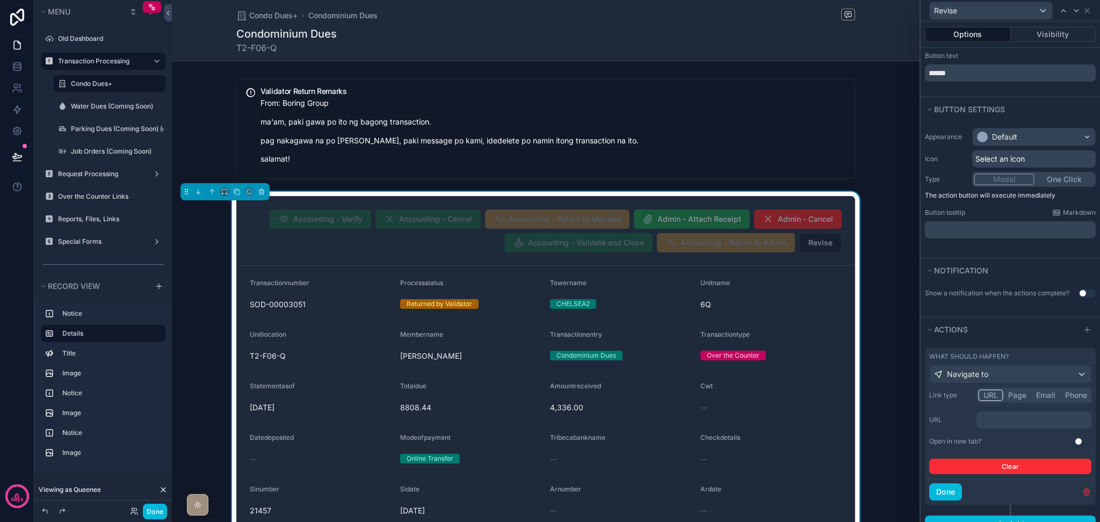
scroll to position [56, 0]
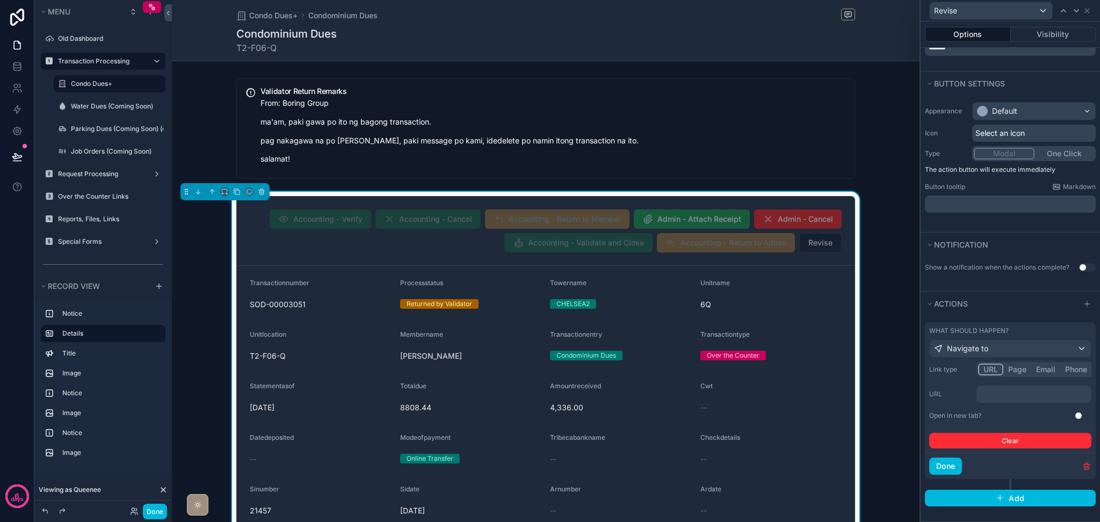
click at [1002, 394] on p "﻿" at bounding box center [1034, 394] width 108 height 11
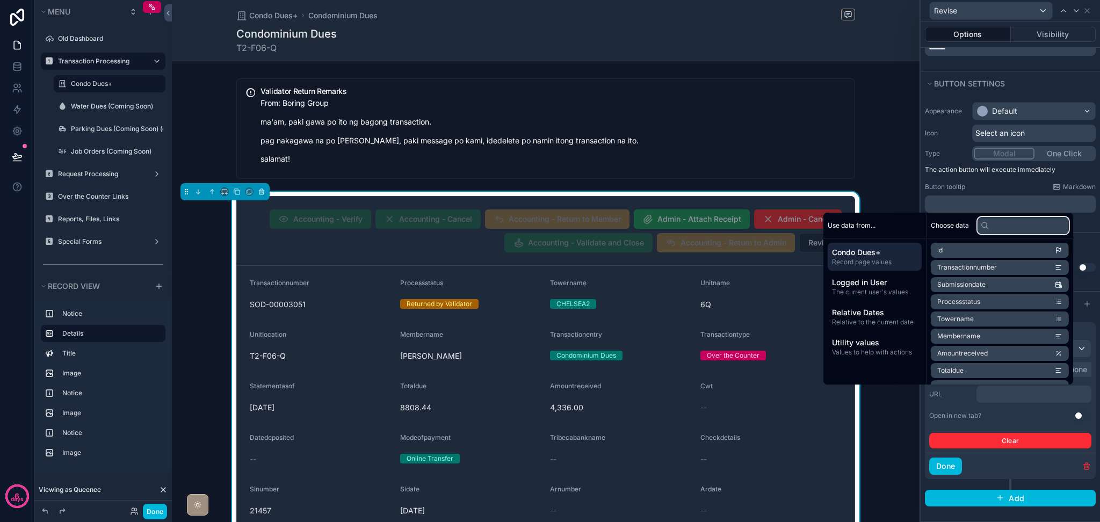
click at [995, 227] on input "text" at bounding box center [1022, 225] width 91 height 17
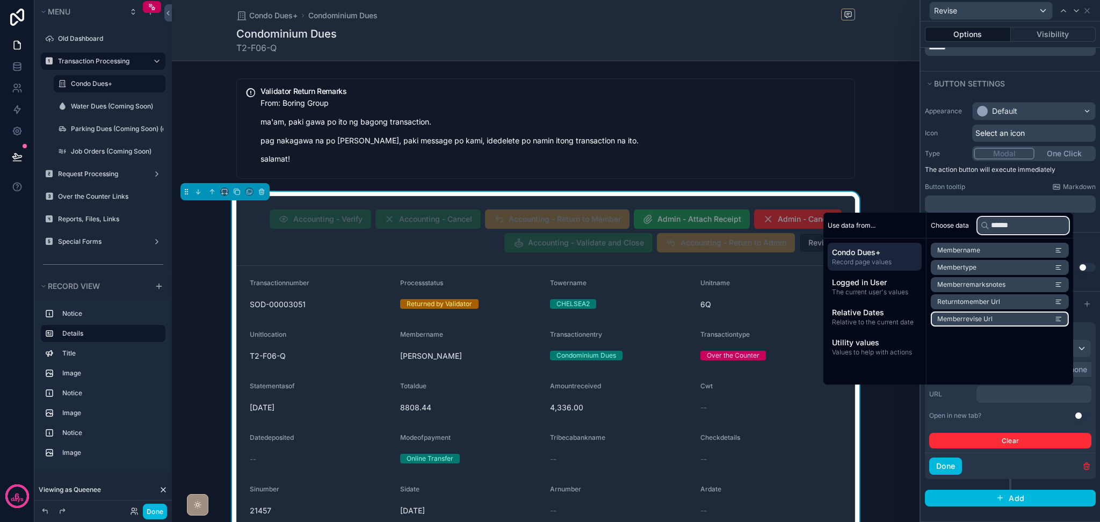
type input "******"
click at [973, 318] on span "Memberrevise Url" at bounding box center [964, 319] width 55 height 9
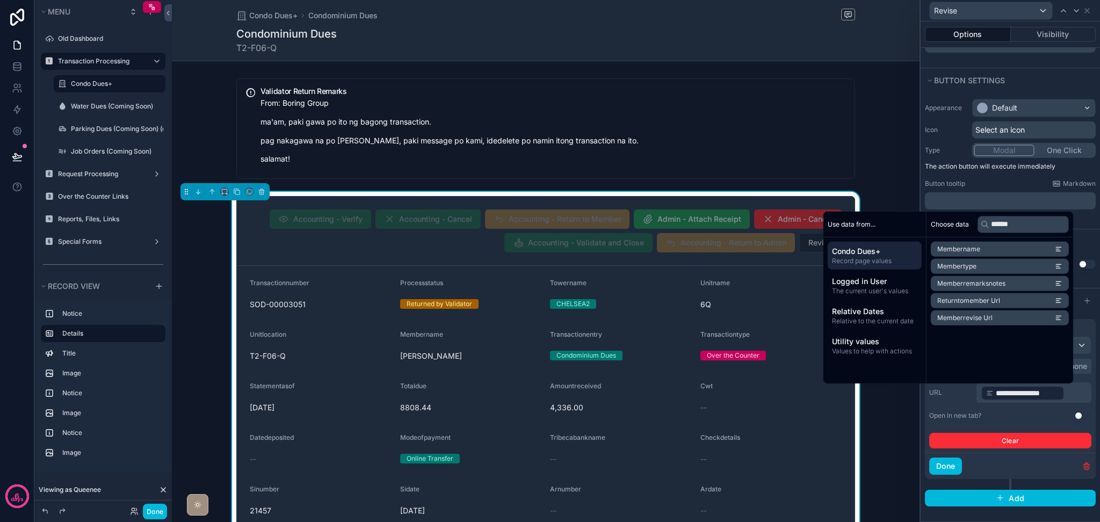
click at [1000, 409] on div "**********" at bounding box center [1010, 404] width 162 height 90
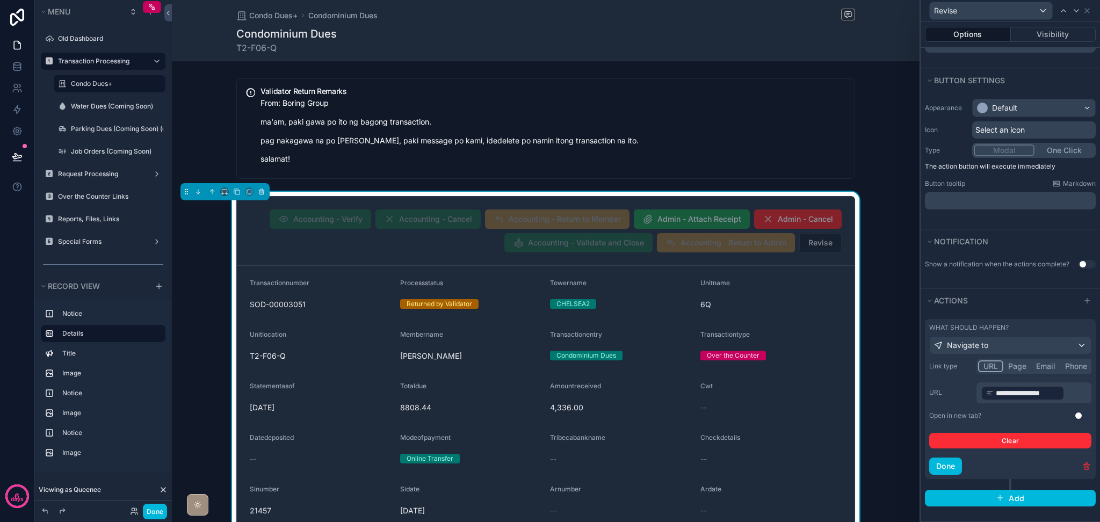
scroll to position [59, 0]
click at [1074, 413] on button "Use setting" at bounding box center [1082, 415] width 17 height 9
click at [947, 462] on button "Done" at bounding box center [945, 465] width 33 height 17
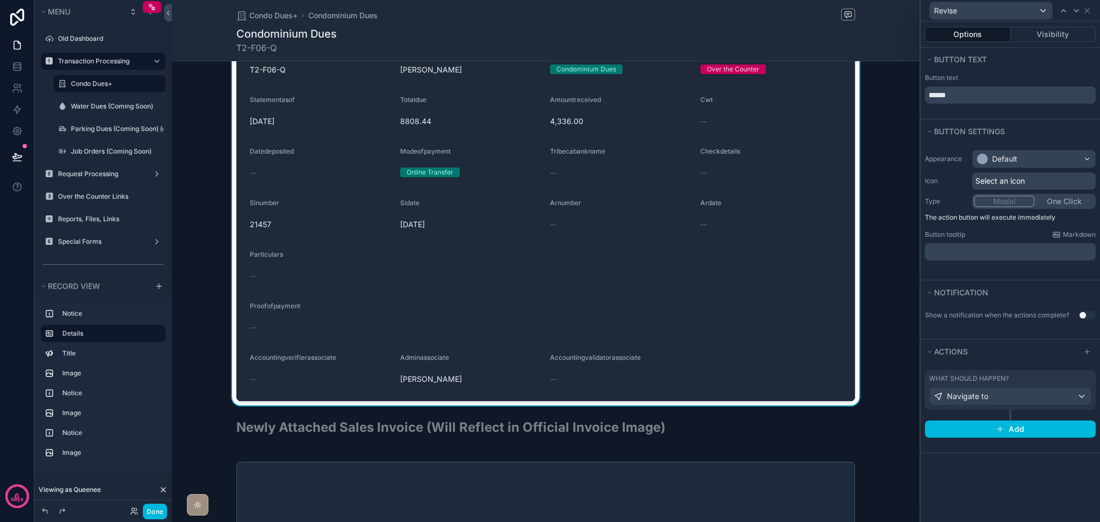
scroll to position [0, 0]
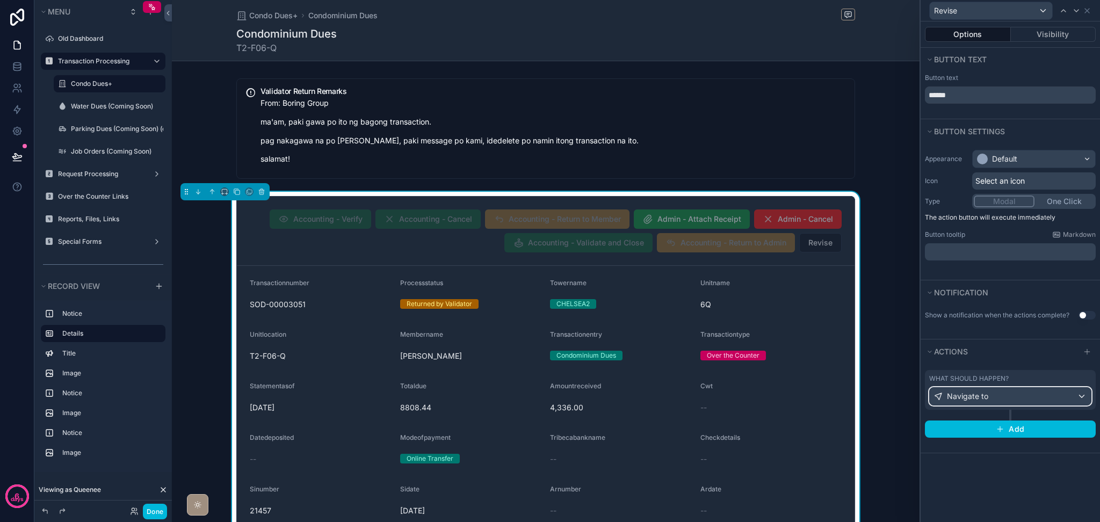
click at [1053, 399] on div "Navigate to" at bounding box center [1009, 396] width 161 height 17
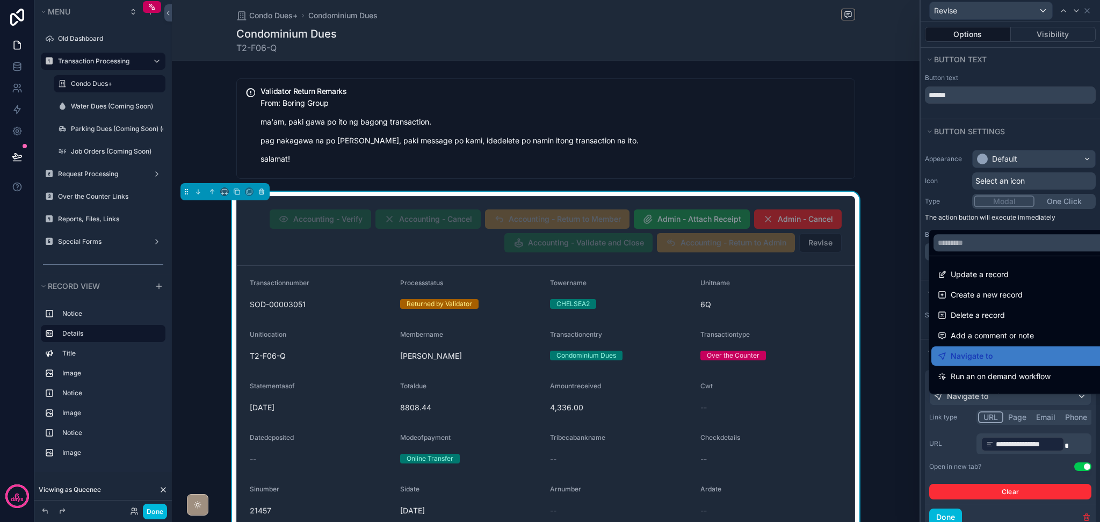
click at [1047, 404] on div at bounding box center [1009, 261] width 179 height 522
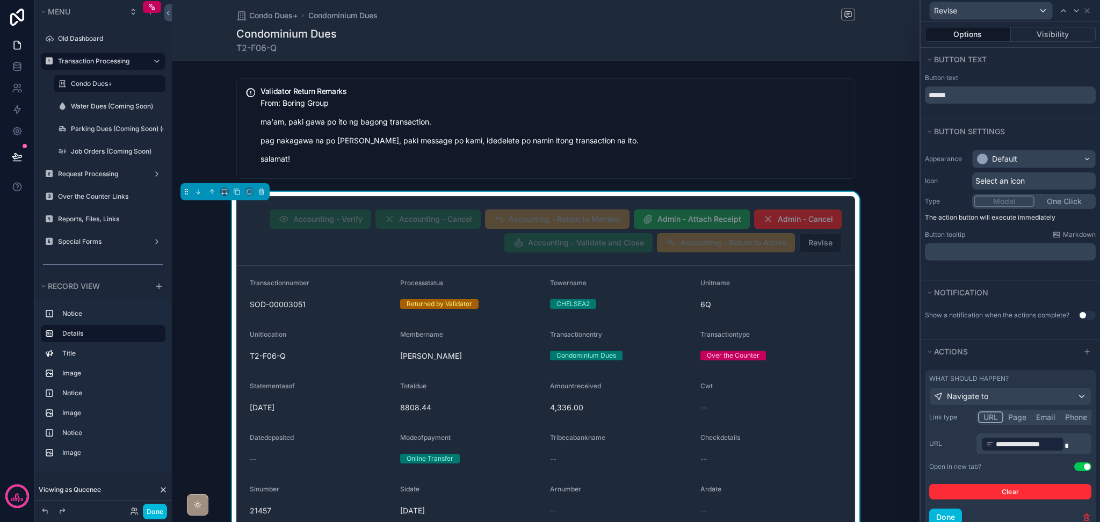
click at [1064, 449] on span "scrollable content" at bounding box center [1066, 446] width 4 height 8
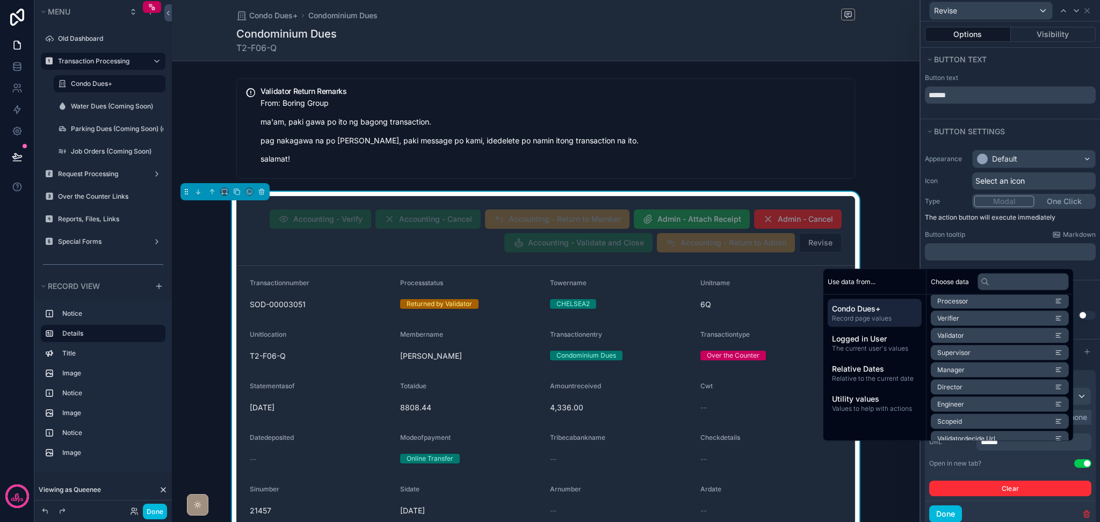
scroll to position [1149, 0]
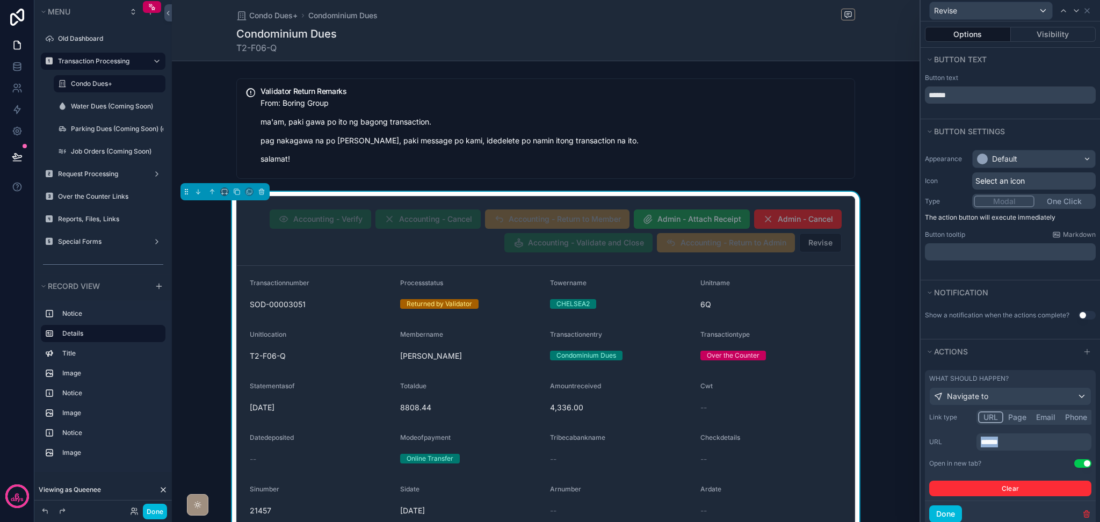
drag, startPoint x: 1035, startPoint y: 447, endPoint x: 933, endPoint y: 441, distance: 102.2
click at [933, 441] on div "Link type URL Page Email Phone URL ****** Open in new tab? Use setting Clear" at bounding box center [1010, 453] width 162 height 86
click at [1005, 447] on p "﻿" at bounding box center [1034, 442] width 108 height 11
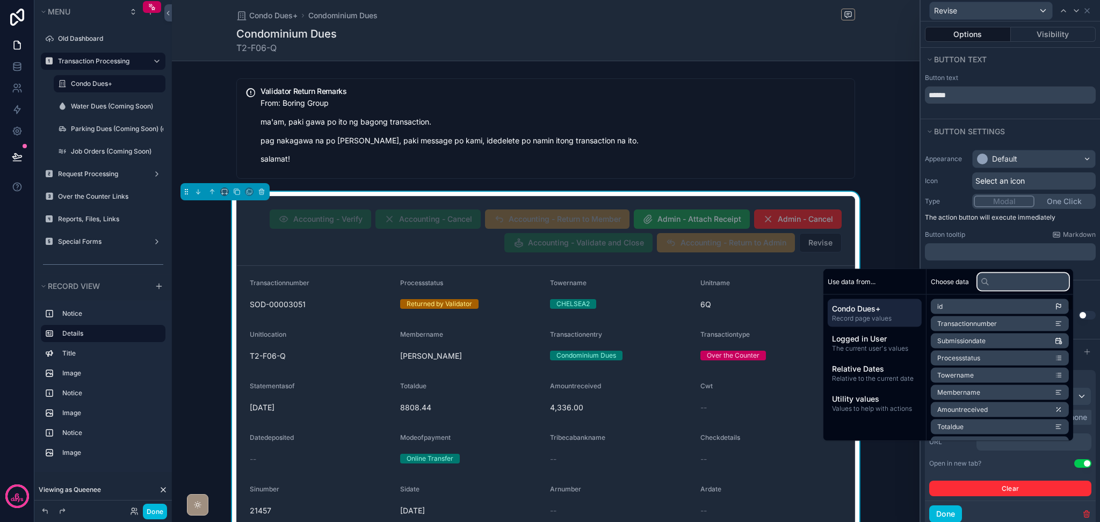
click at [1017, 276] on input "text" at bounding box center [1022, 281] width 91 height 17
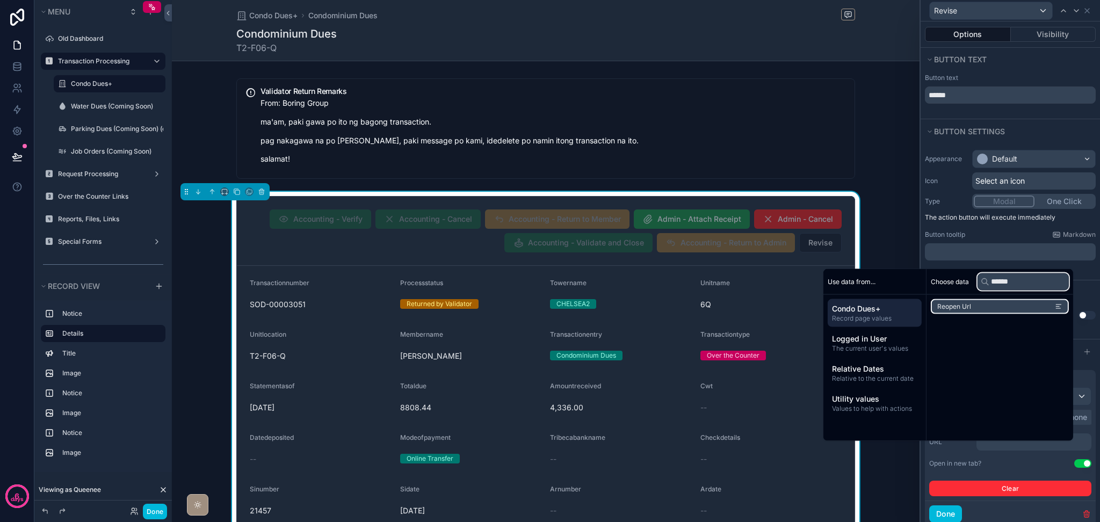
type input "******"
click at [965, 306] on li "Reopen Url" at bounding box center [1000, 306] width 138 height 15
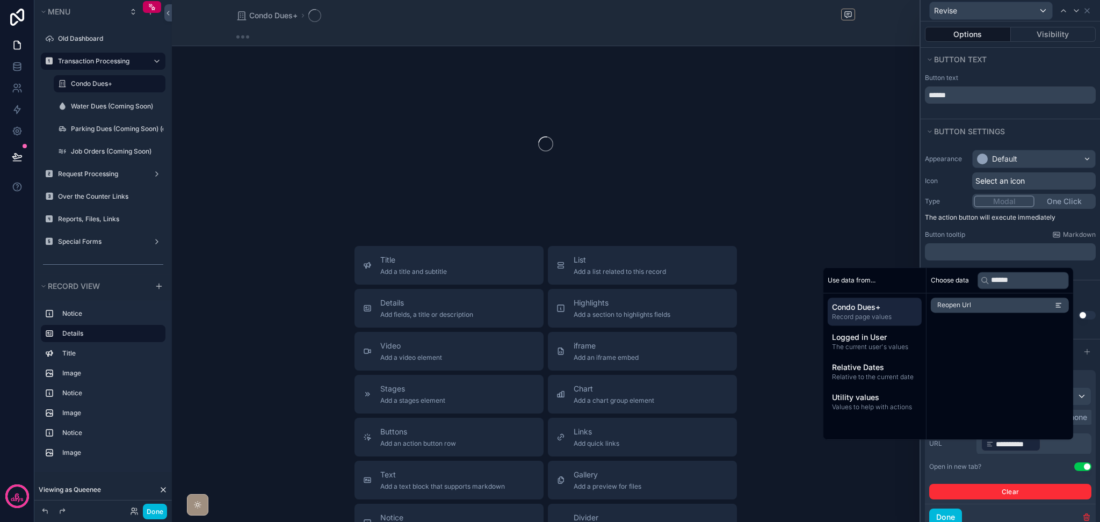
click at [993, 471] on div "Open in new tab? Use setting" at bounding box center [1010, 466] width 162 height 9
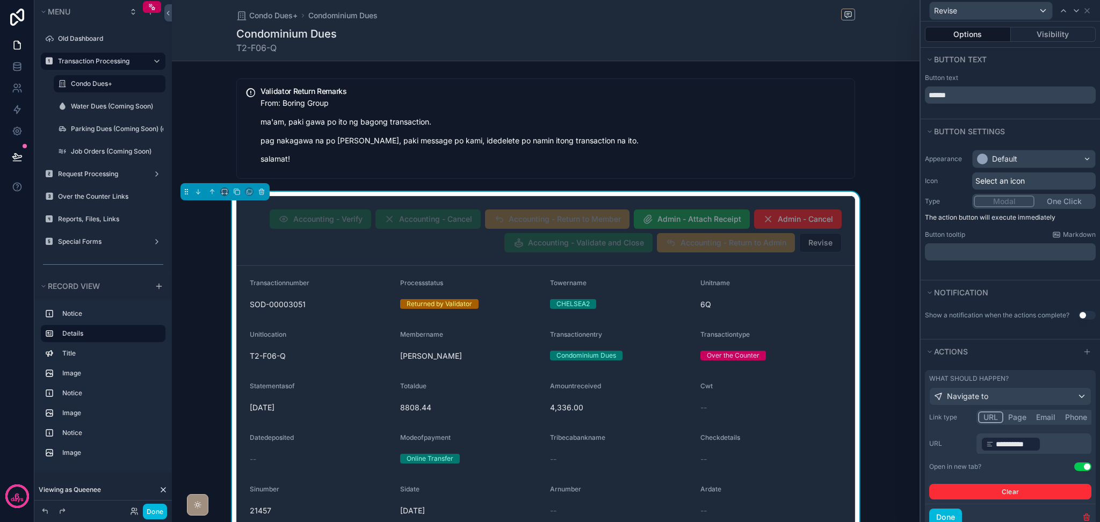
scroll to position [59, 0]
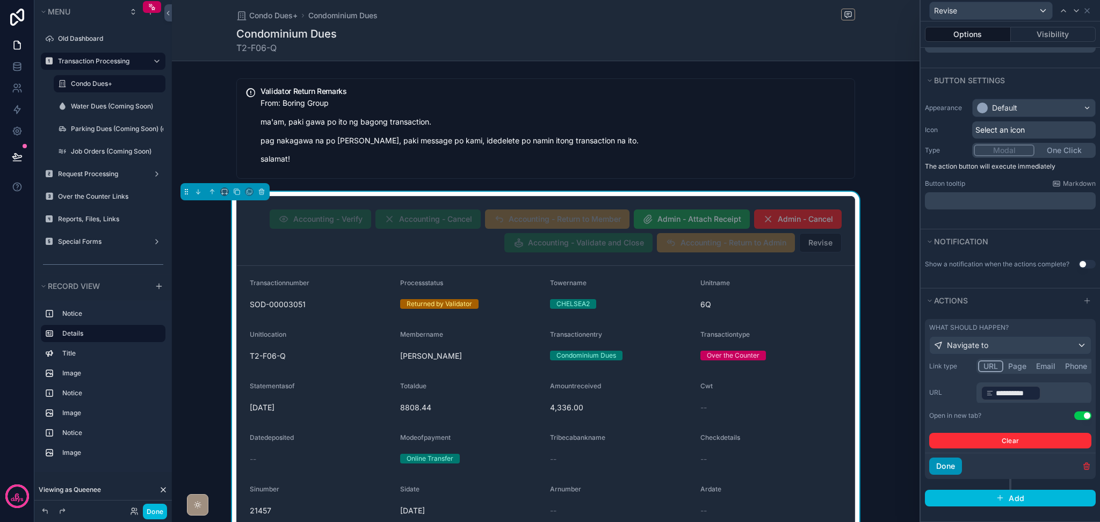
click at [953, 471] on button "Done" at bounding box center [945, 465] width 33 height 17
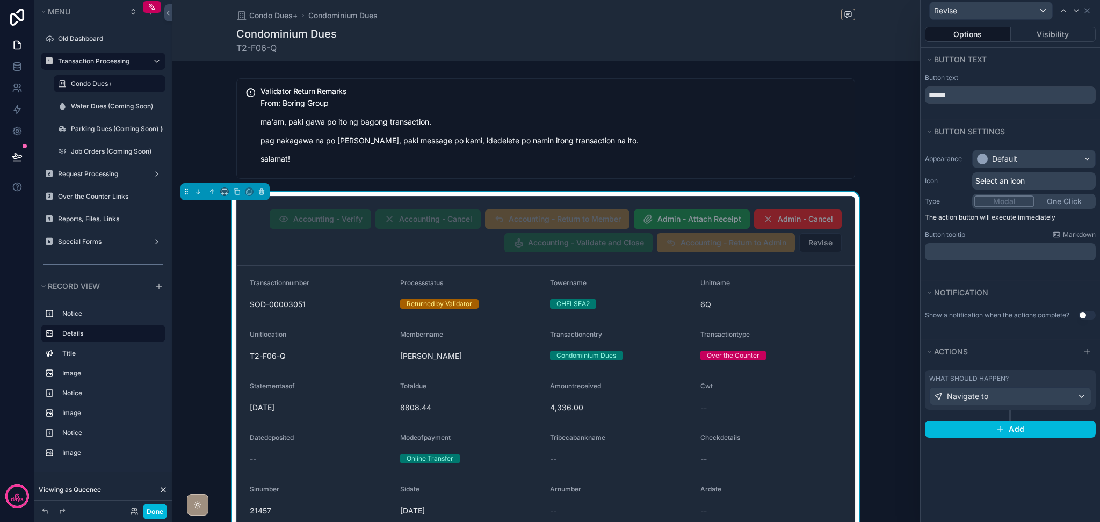
scroll to position [0, 0]
click at [12, 70] on icon at bounding box center [17, 66] width 11 height 11
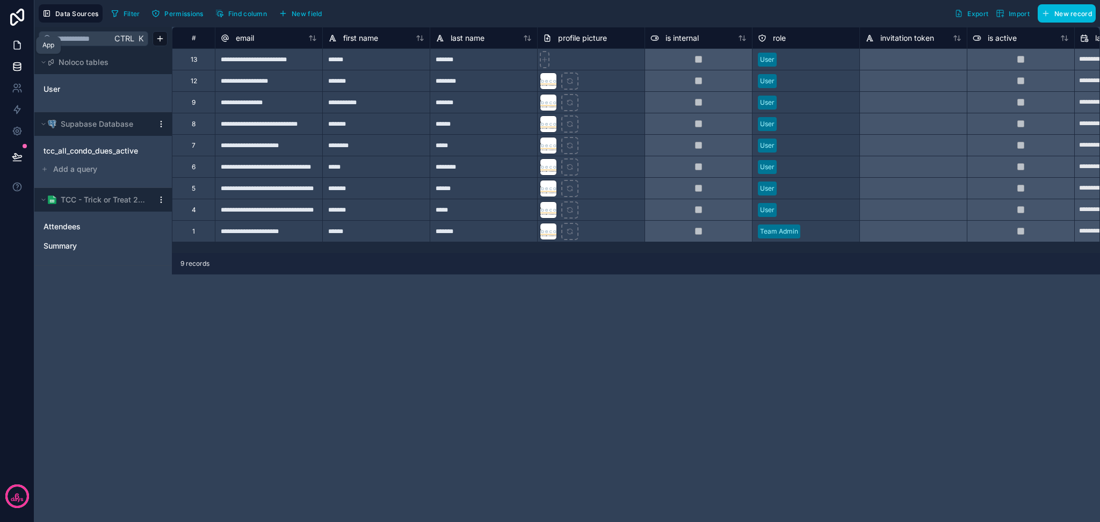
click at [13, 47] on icon at bounding box center [17, 45] width 11 height 11
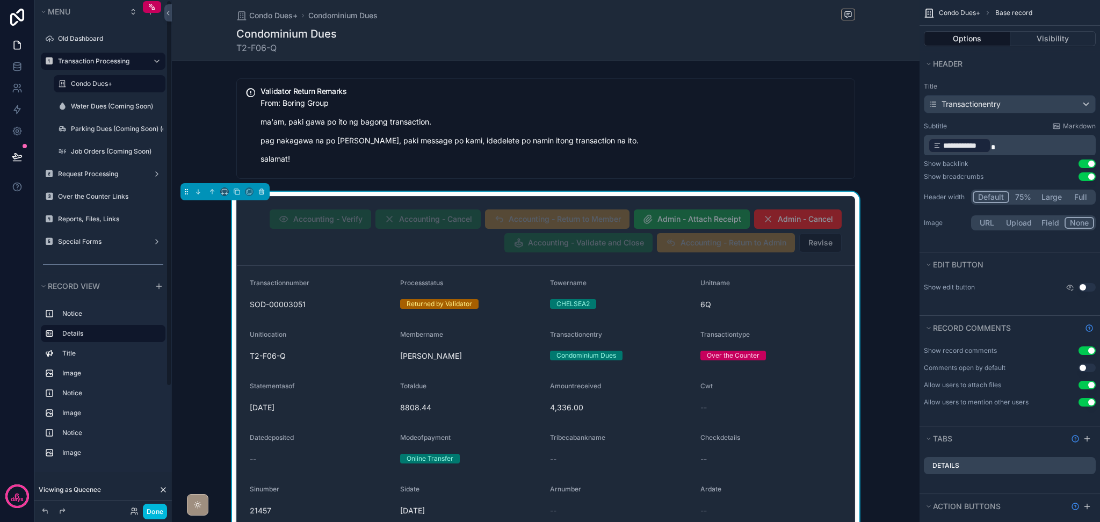
click at [95, 62] on label "Transaction Processing" at bounding box center [101, 61] width 86 height 9
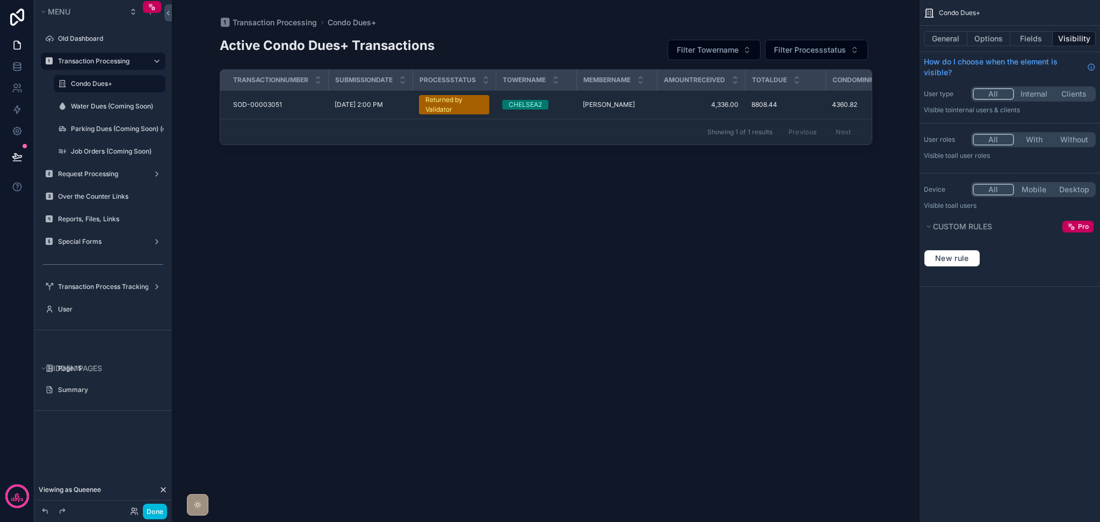
click at [104, 84] on label "Condo Dues+" at bounding box center [115, 83] width 88 height 9
click at [133, 510] on icon at bounding box center [134, 511] width 9 height 9
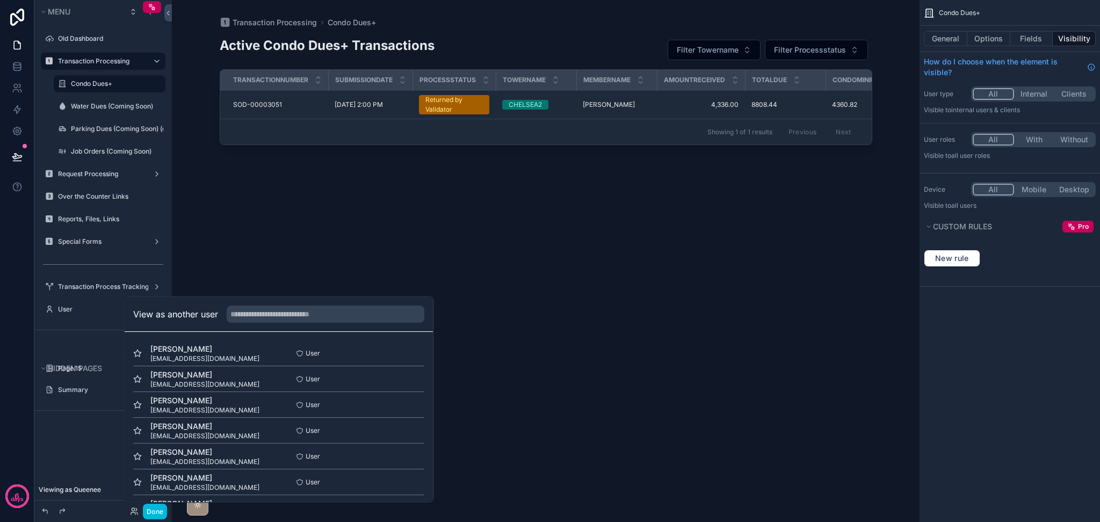
click at [0, 0] on button "Select" at bounding box center [0, 0] width 0 height 0
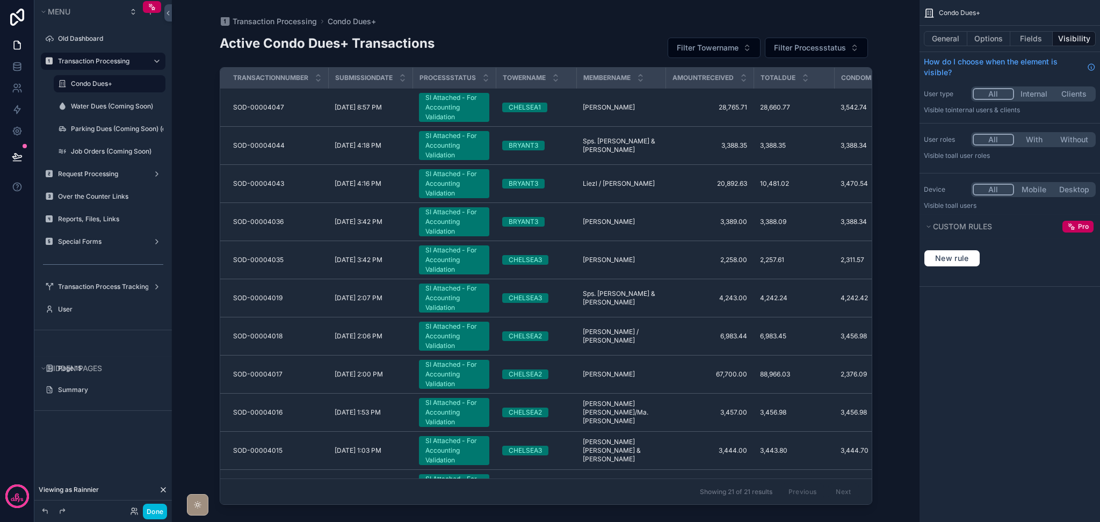
click at [435, 173] on div "SI Attached - For Accounting Validation" at bounding box center [453, 183] width 57 height 29
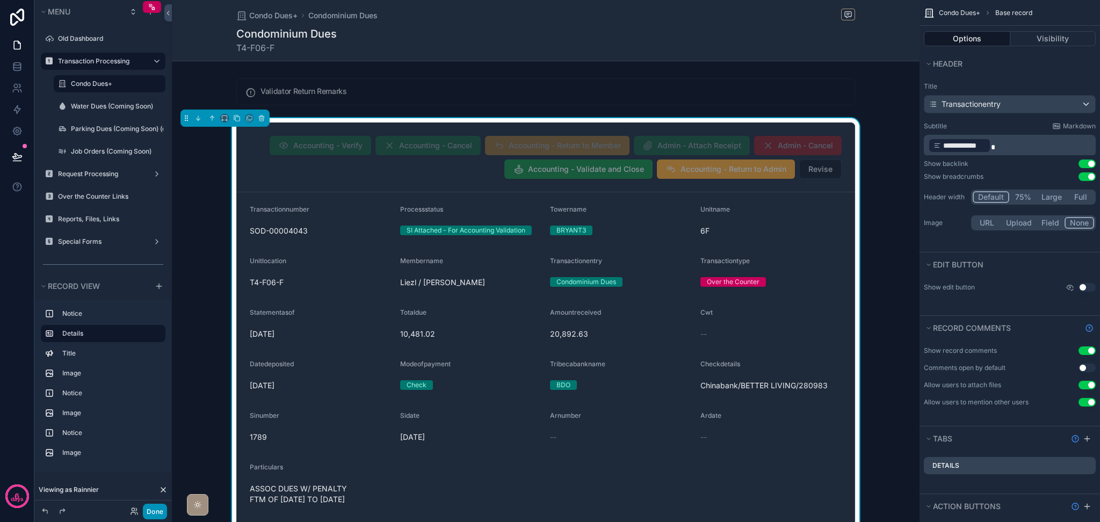
click at [164, 511] on button "Done" at bounding box center [155, 512] width 24 height 16
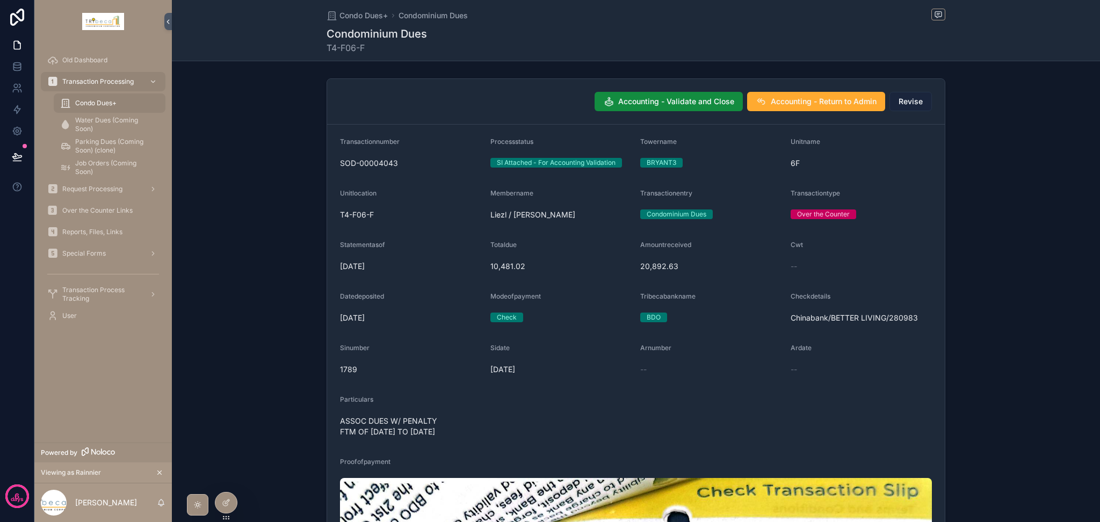
click at [913, 105] on span "Revise" at bounding box center [910, 101] width 24 height 11
click at [233, 497] on div at bounding box center [225, 502] width 21 height 20
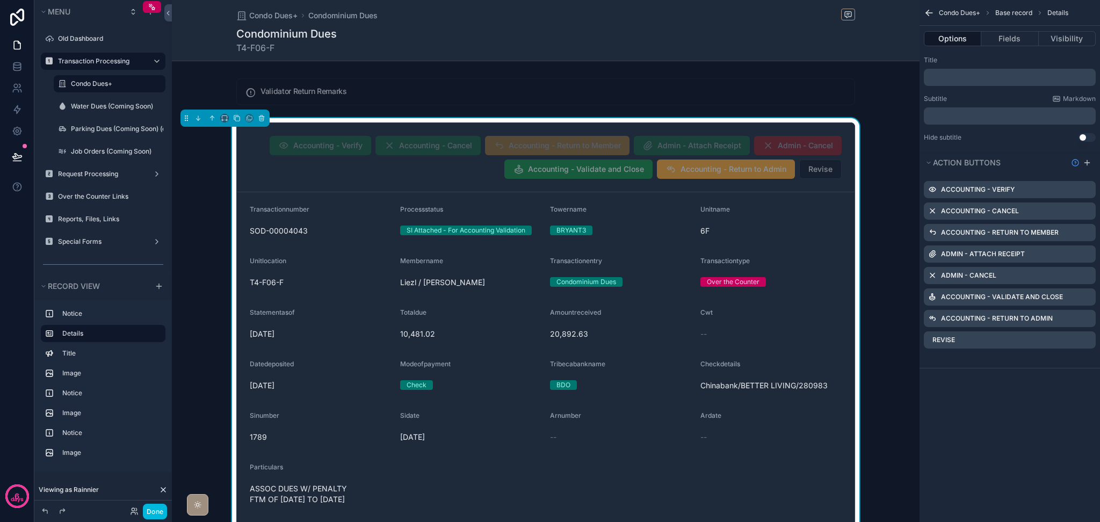
click at [0, 0] on icon "scrollable content" at bounding box center [0, 0] width 0 height 0
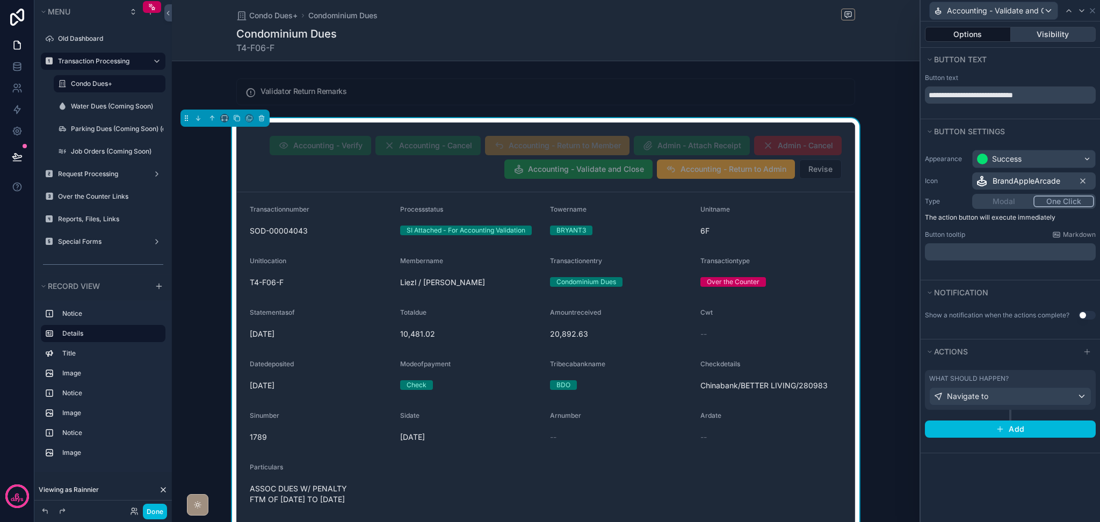
click at [1064, 37] on button "Visibility" at bounding box center [1053, 34] width 85 height 15
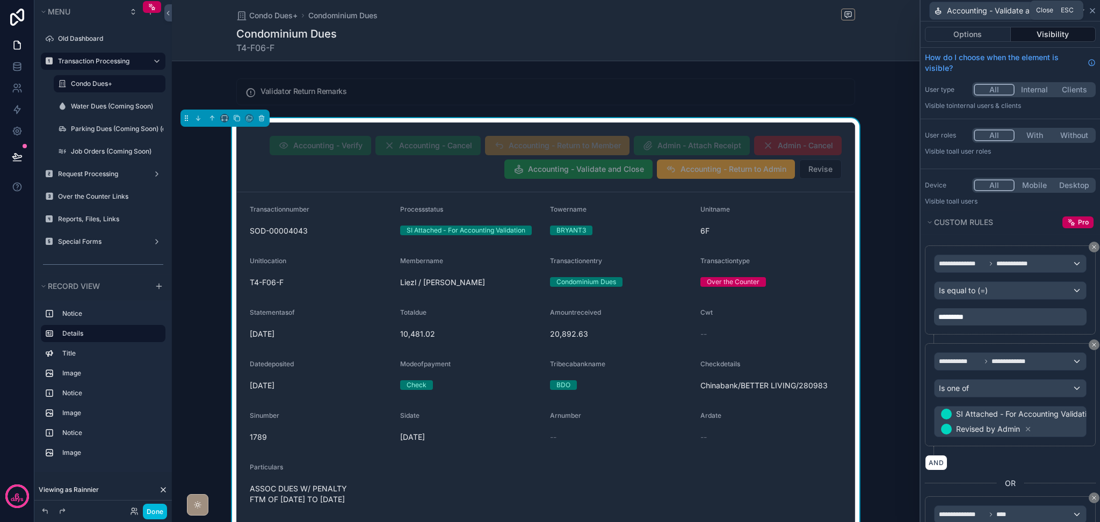
click at [1093, 11] on icon at bounding box center [1092, 10] width 9 height 9
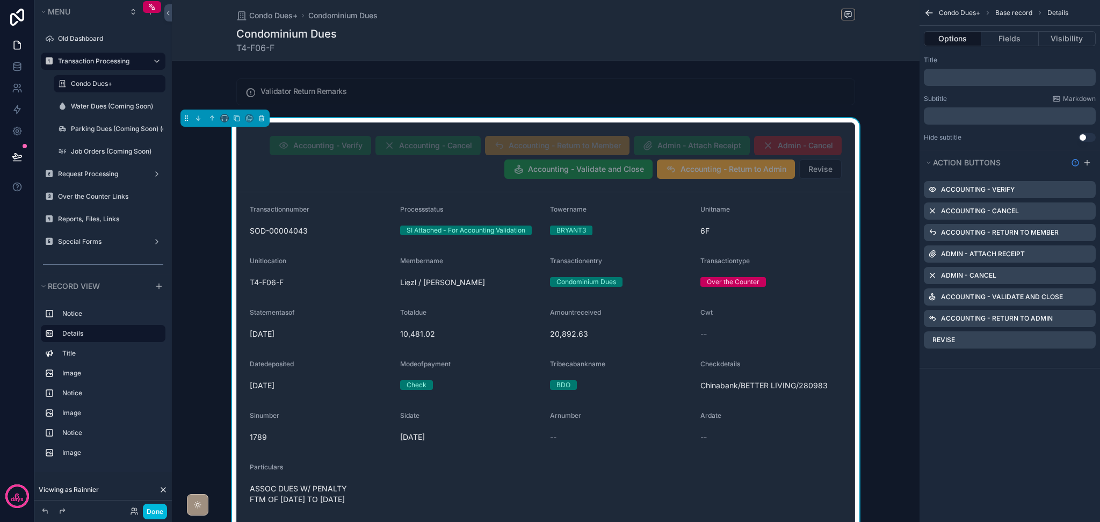
click at [955, 38] on button "Options" at bounding box center [952, 38] width 57 height 15
click at [81, 84] on label "Condo Dues+" at bounding box center [115, 83] width 88 height 9
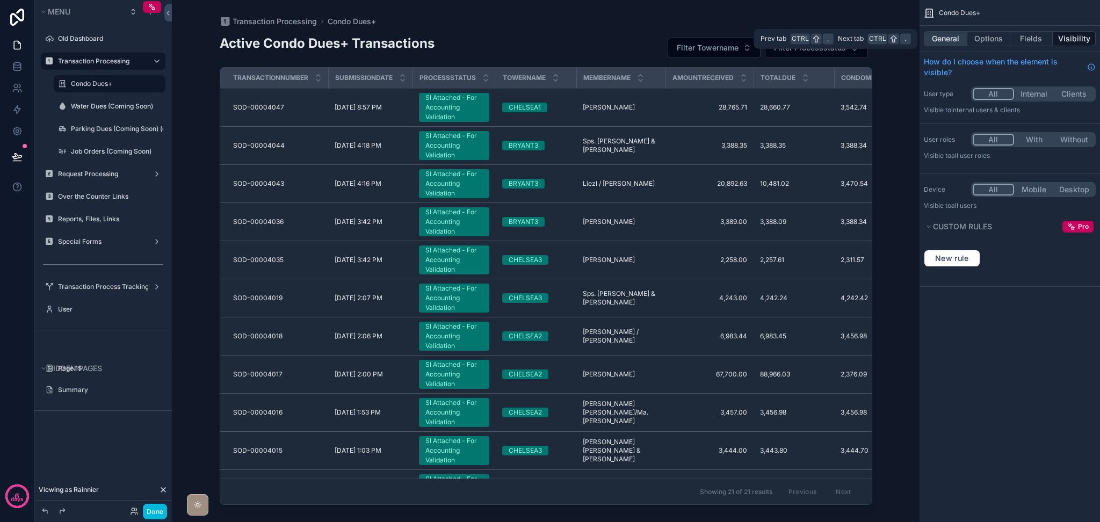
click at [956, 42] on button "General" at bounding box center [945, 38] width 43 height 15
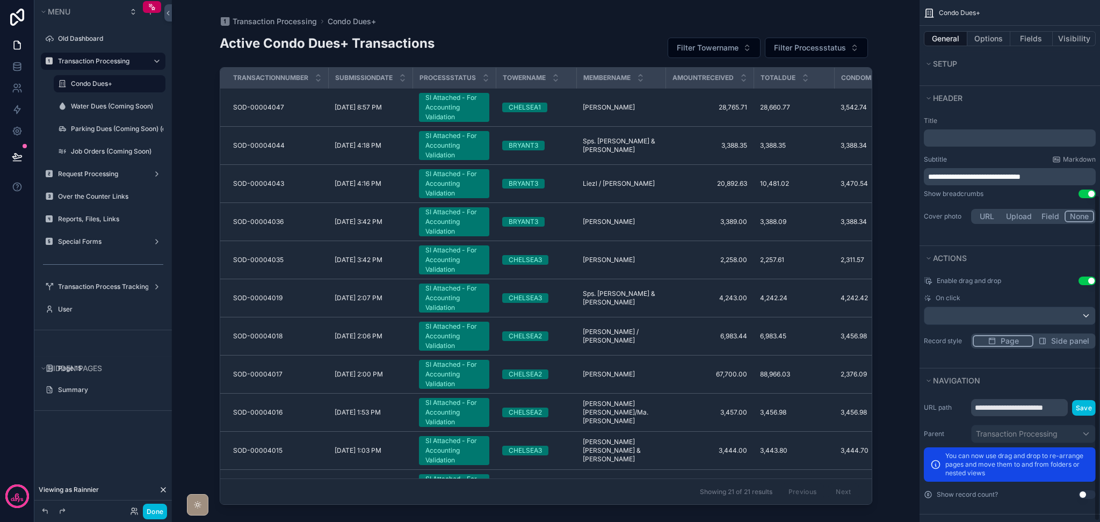
scroll to position [315, 0]
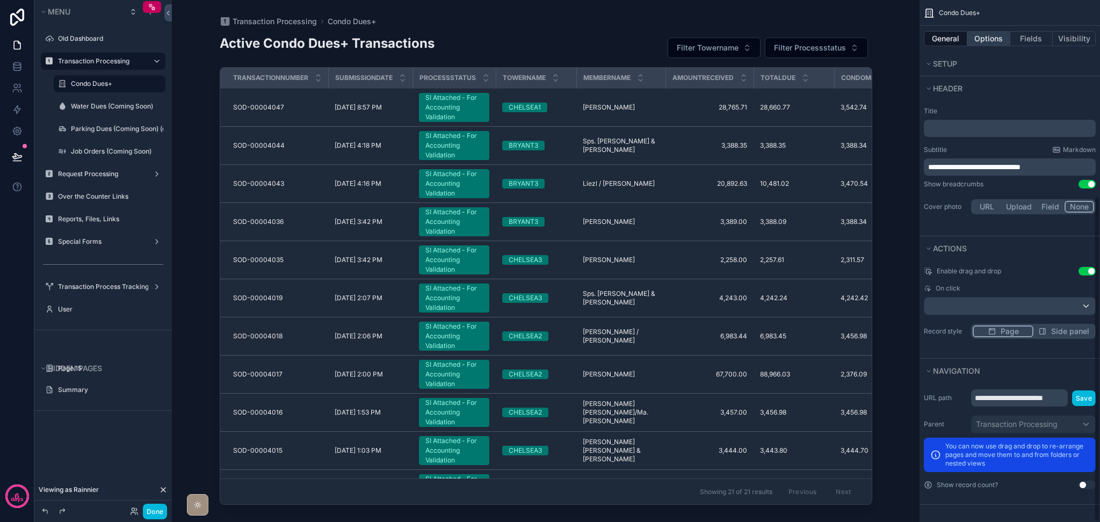
click at [985, 42] on button "Options" at bounding box center [988, 38] width 43 height 15
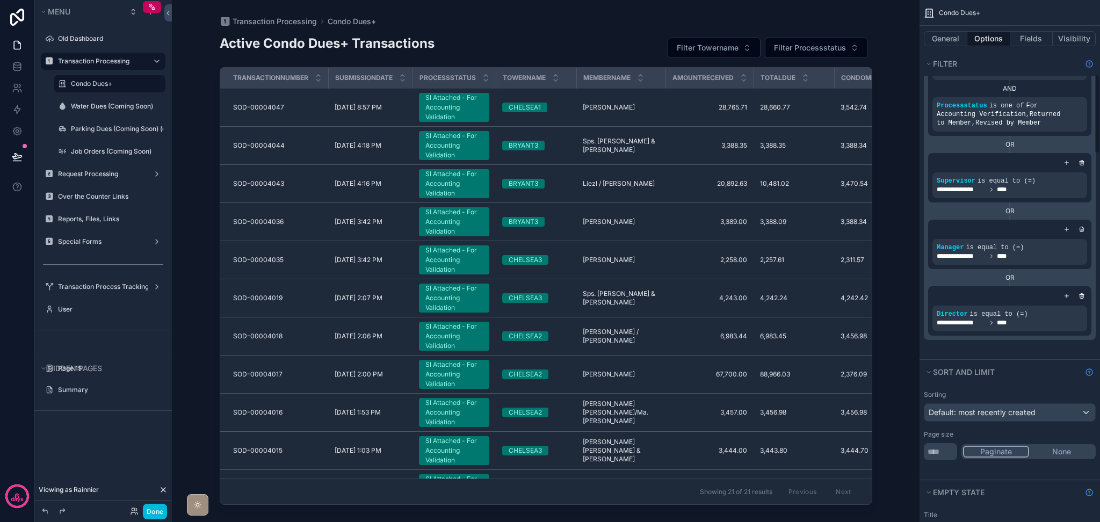
scroll to position [673, 0]
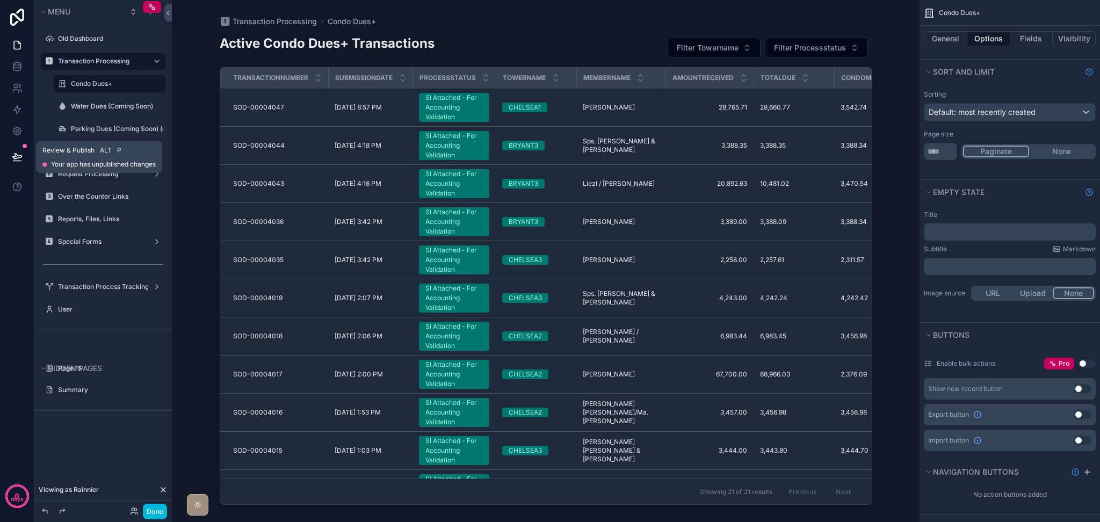
click at [23, 157] on button at bounding box center [17, 157] width 24 height 30
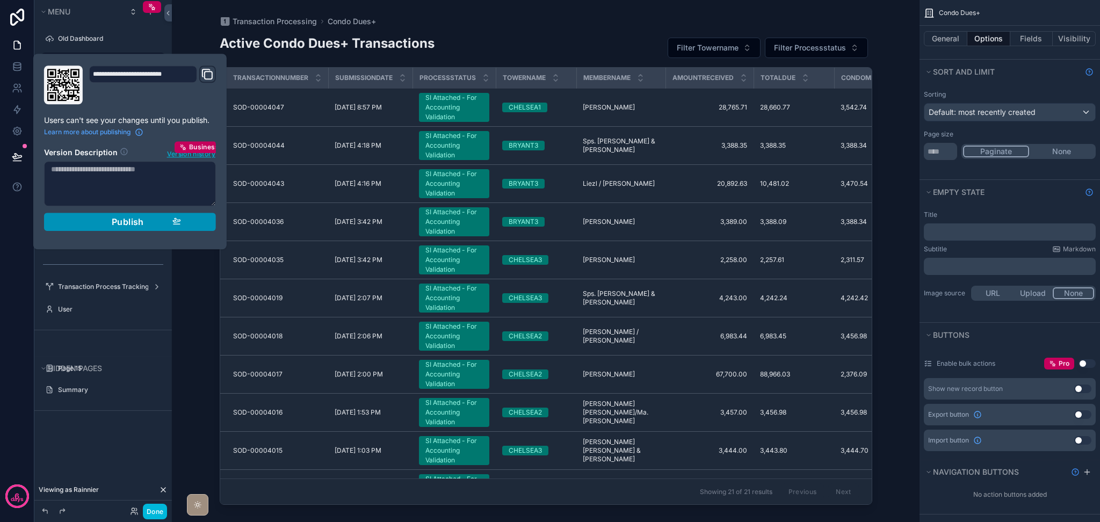
click at [168, 227] on button "Publish" at bounding box center [130, 222] width 172 height 18
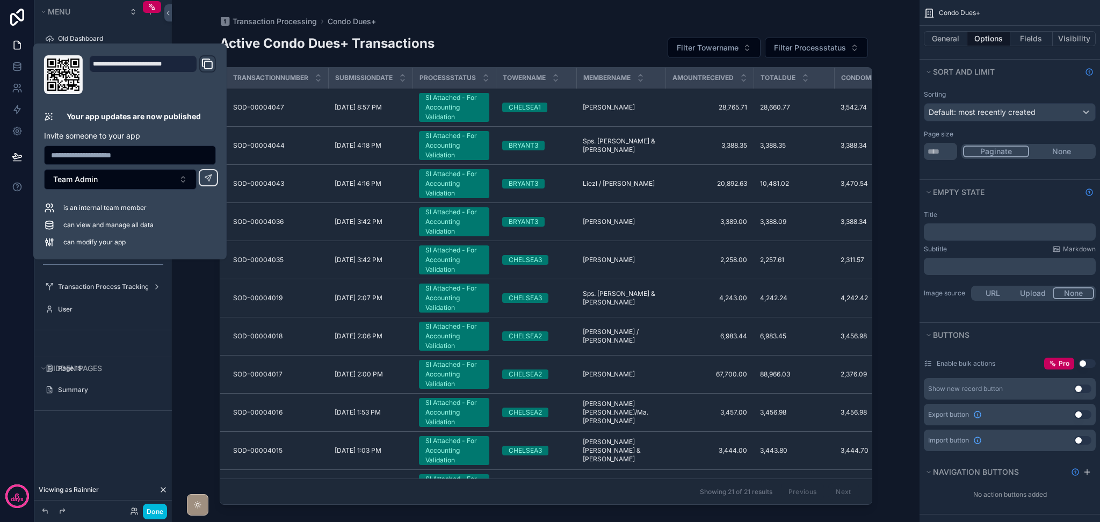
click at [196, 311] on div "Transaction Processing Condo Dues+ Active Condo Dues+ Transactions Filter Tower…" at bounding box center [545, 261] width 747 height 522
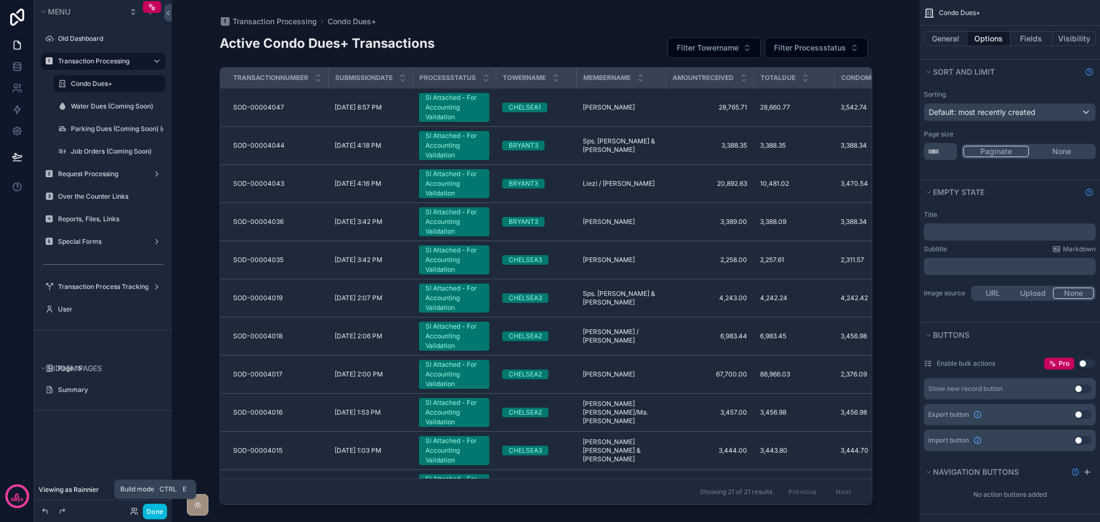
drag, startPoint x: 153, startPoint y: 512, endPoint x: 204, endPoint y: 508, distance: 50.7
click at [153, 512] on button "Done" at bounding box center [155, 512] width 24 height 16
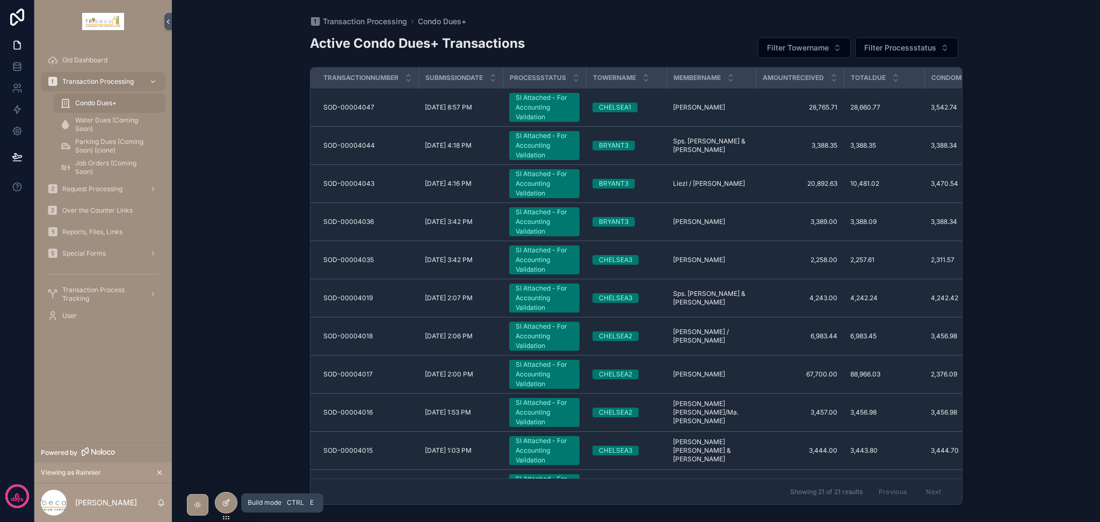
click at [227, 503] on icon at bounding box center [226, 502] width 9 height 9
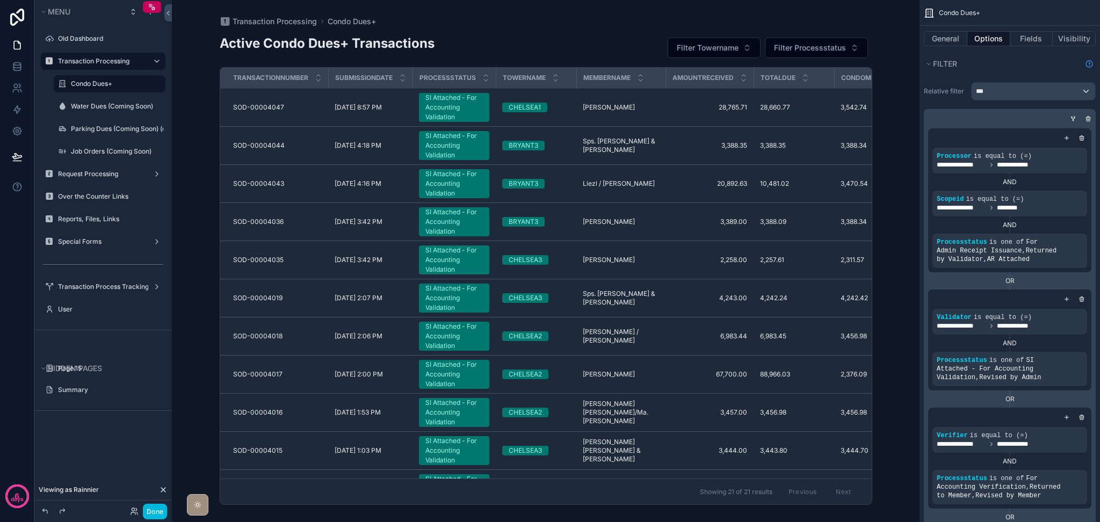
click at [482, 114] on div "scrollable content" at bounding box center [545, 254] width 687 height 509
click at [469, 113] on div "SI Attached - For Accounting Validation" at bounding box center [453, 107] width 57 height 29
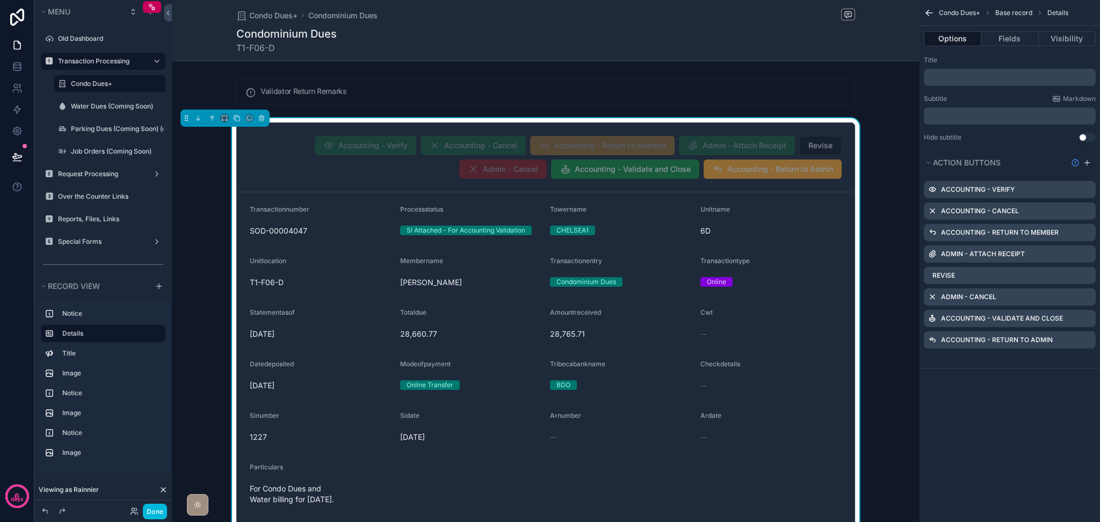
click at [0, 0] on icon "scrollable content" at bounding box center [0, 0] width 0 height 0
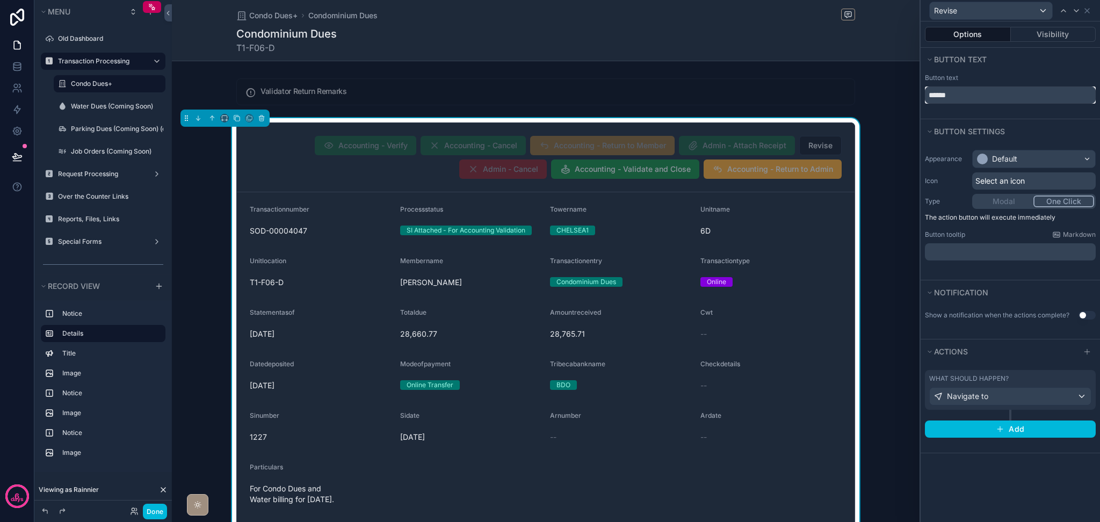
click at [962, 98] on input "******" at bounding box center [1010, 94] width 171 height 17
type input "**********"
click at [1089, 10] on icon at bounding box center [1086, 10] width 9 height 9
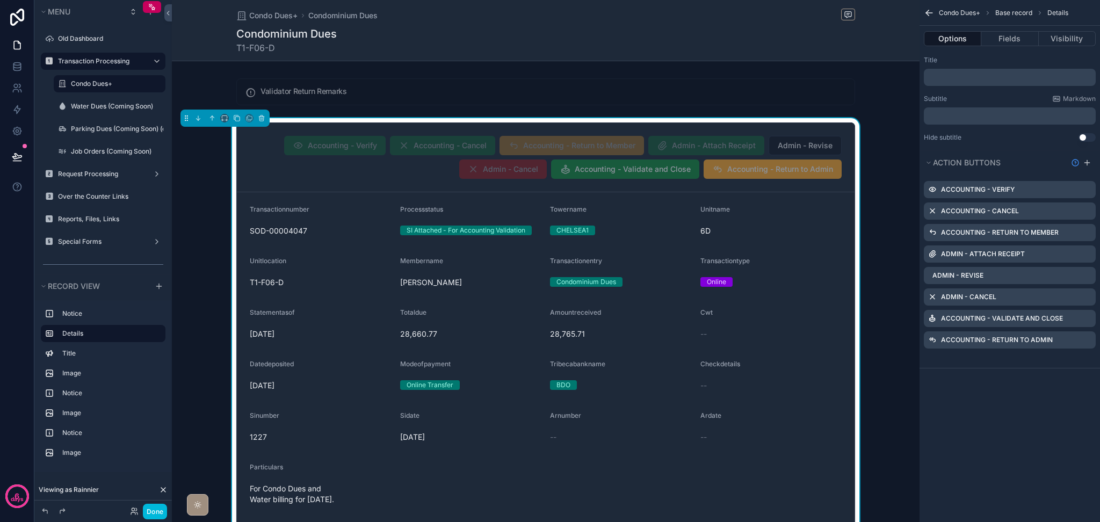
click at [0, 0] on icon "scrollable content" at bounding box center [0, 0] width 0 height 0
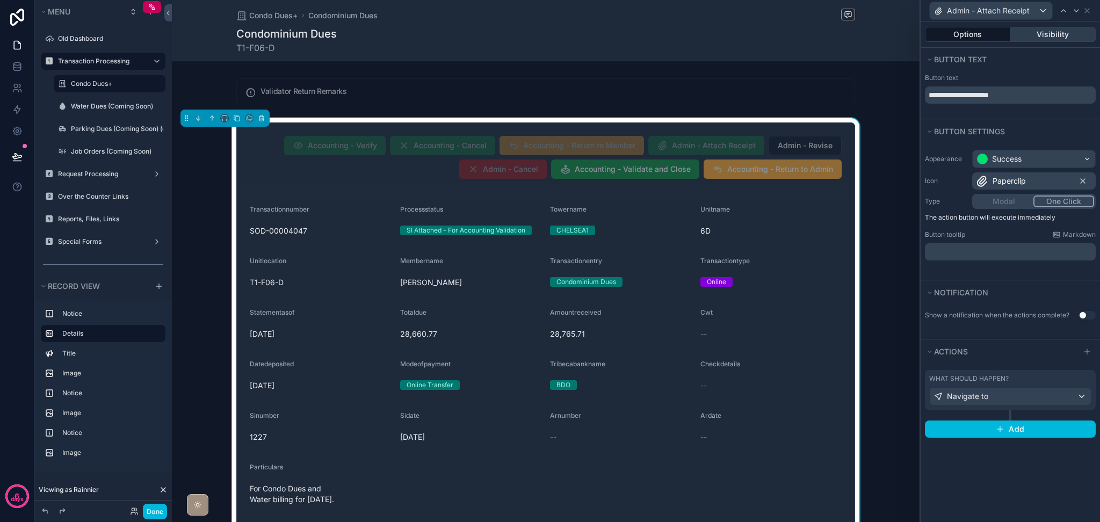
click at [1044, 38] on button "Visibility" at bounding box center [1053, 34] width 85 height 15
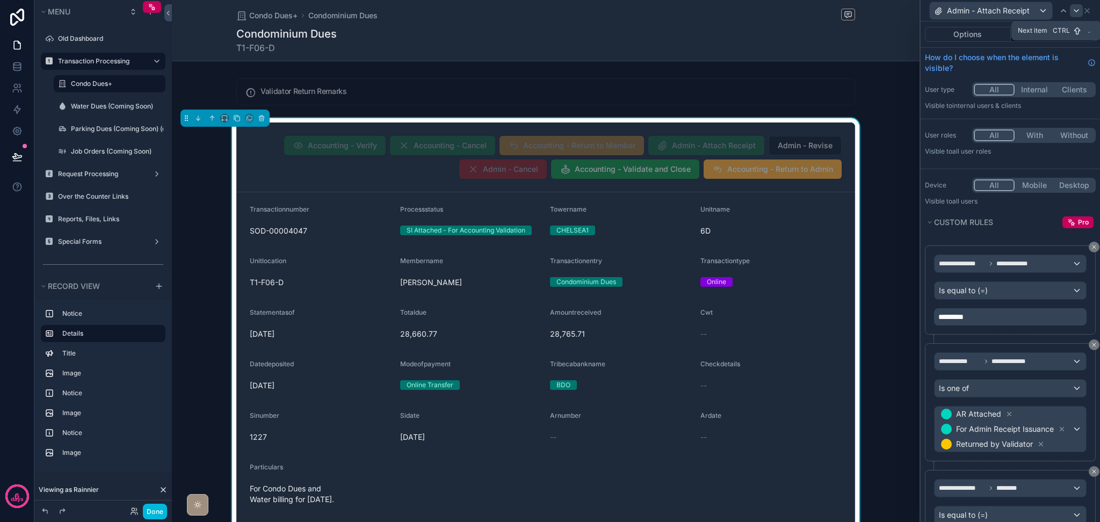
click at [1078, 11] on icon at bounding box center [1076, 10] width 9 height 9
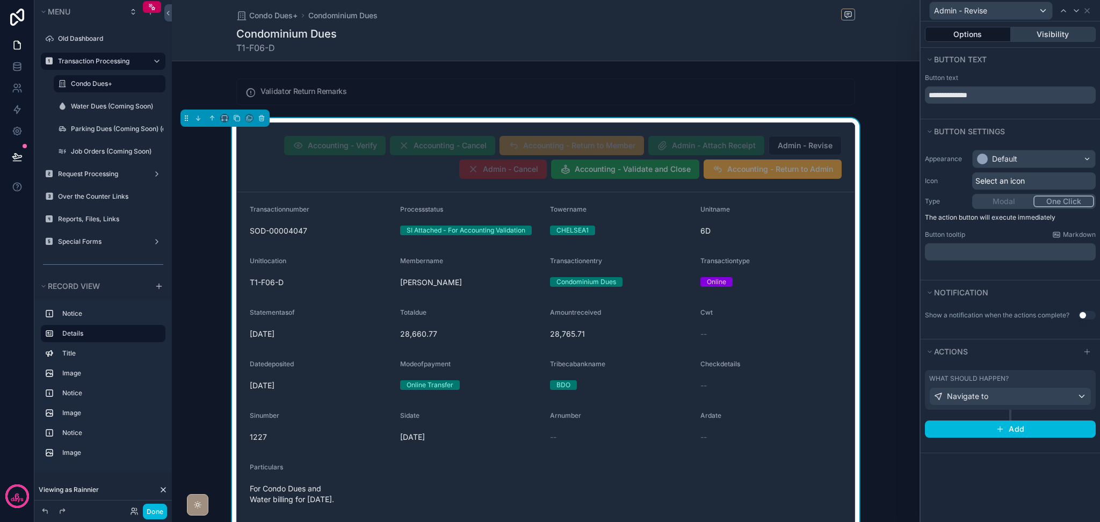
click at [1037, 29] on button "Visibility" at bounding box center [1053, 34] width 85 height 15
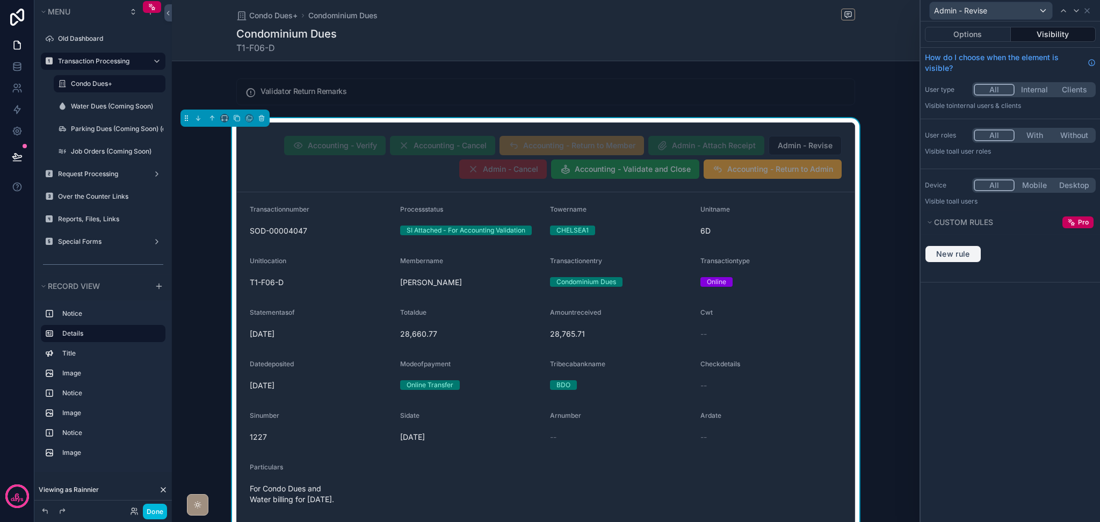
click at [970, 251] on span "New rule" at bounding box center [953, 254] width 42 height 10
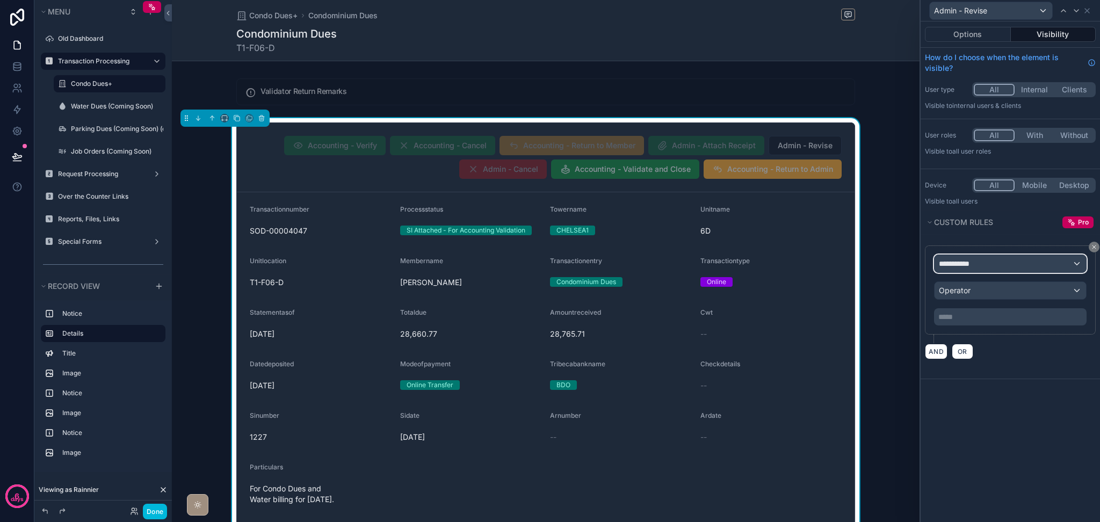
click at [1037, 266] on div "**********" at bounding box center [1009, 263] width 151 height 17
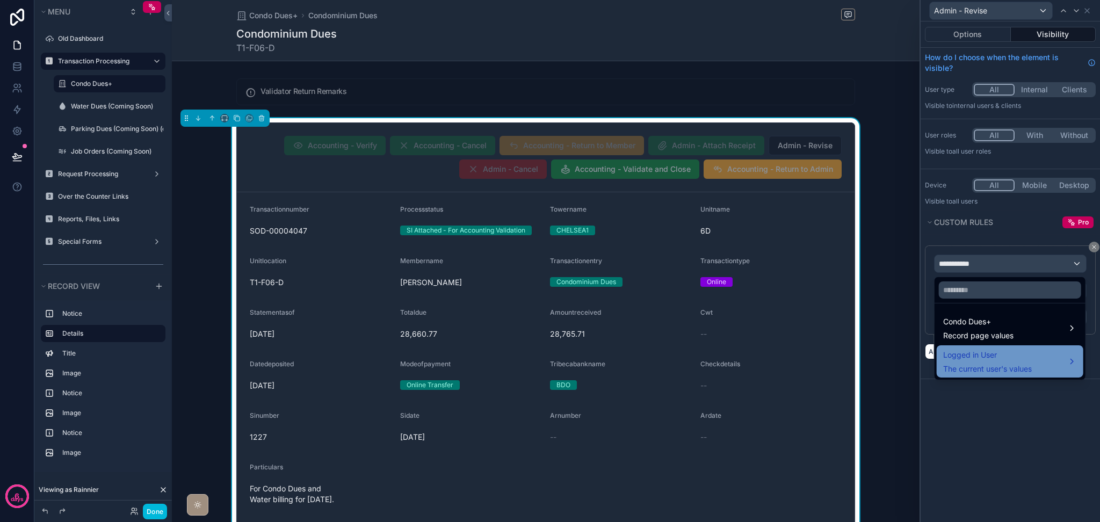
click at [1021, 354] on span "Logged in User" at bounding box center [987, 354] width 89 height 13
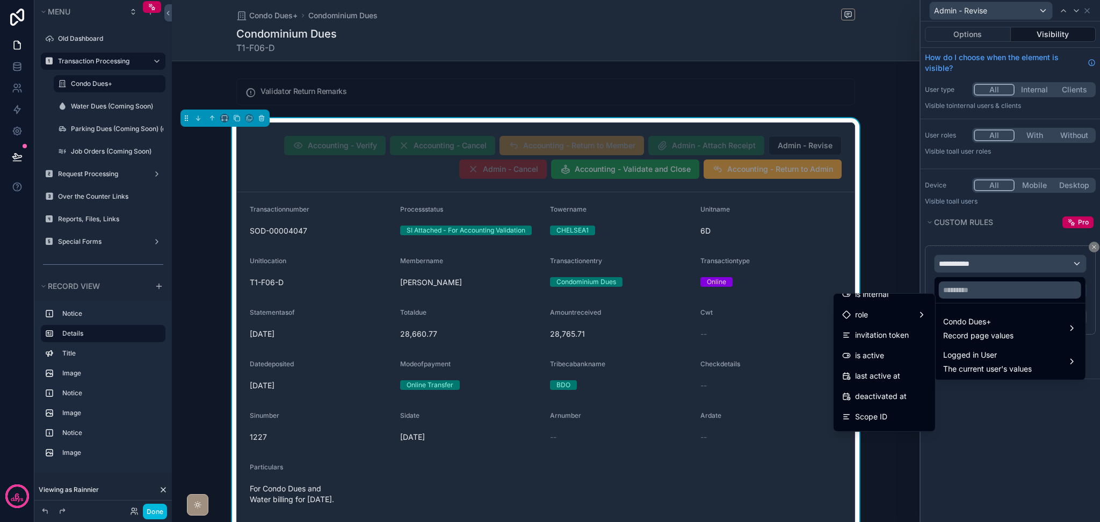
scroll to position [273, 0]
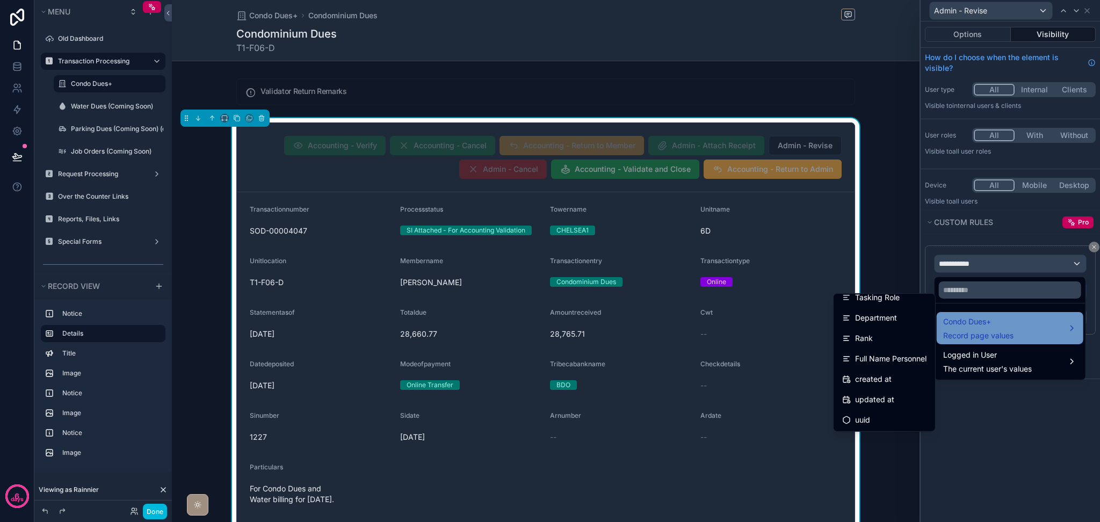
click at [973, 333] on span "Record page values" at bounding box center [978, 335] width 70 height 11
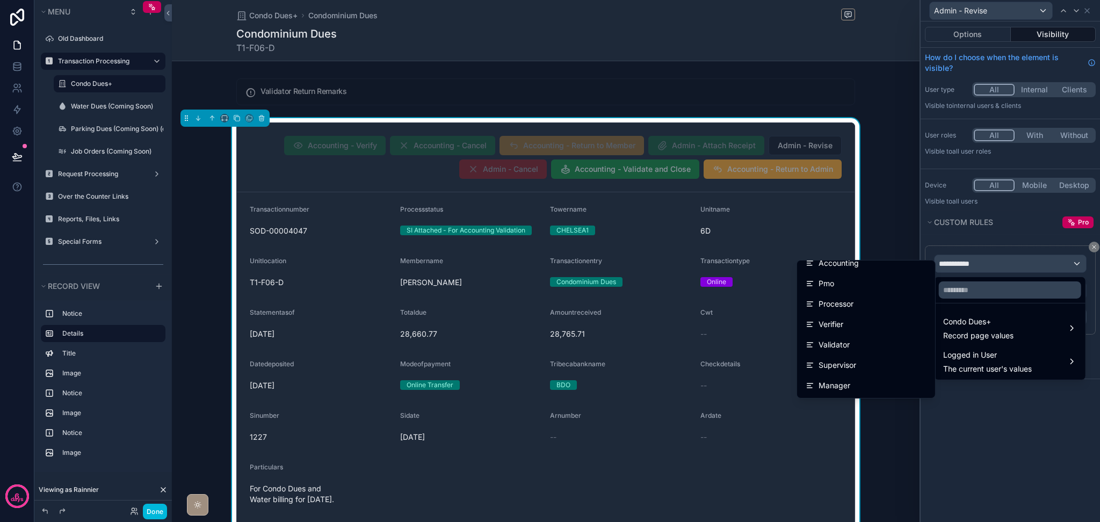
scroll to position [1037, 0]
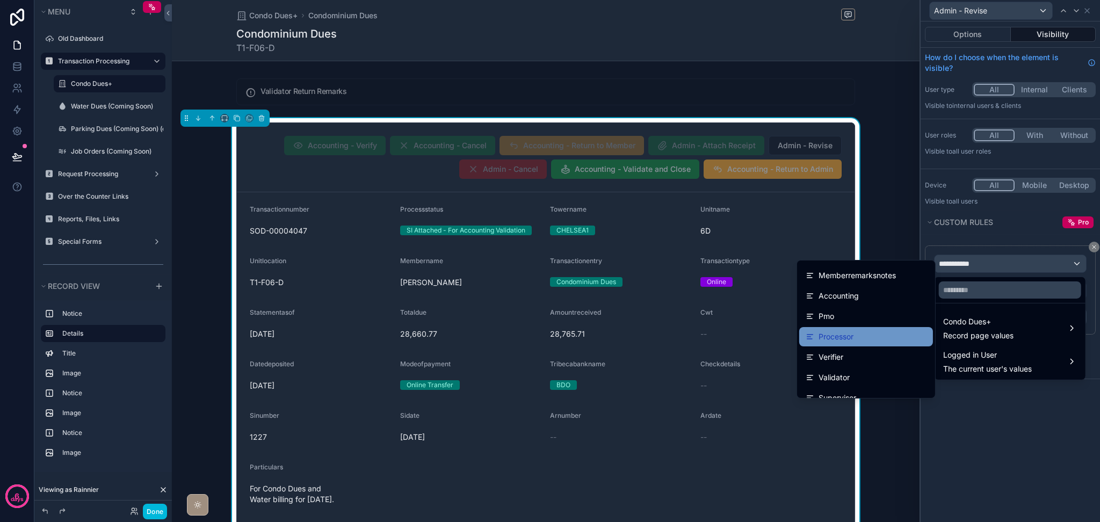
click at [869, 329] on div "Processor" at bounding box center [866, 336] width 134 height 19
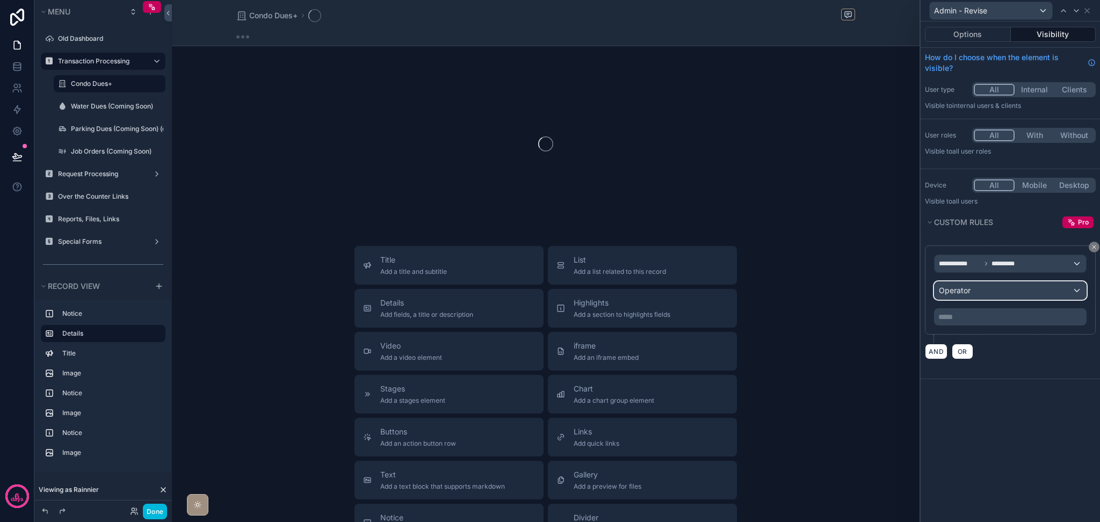
click at [956, 286] on span "Operator" at bounding box center [955, 290] width 32 height 9
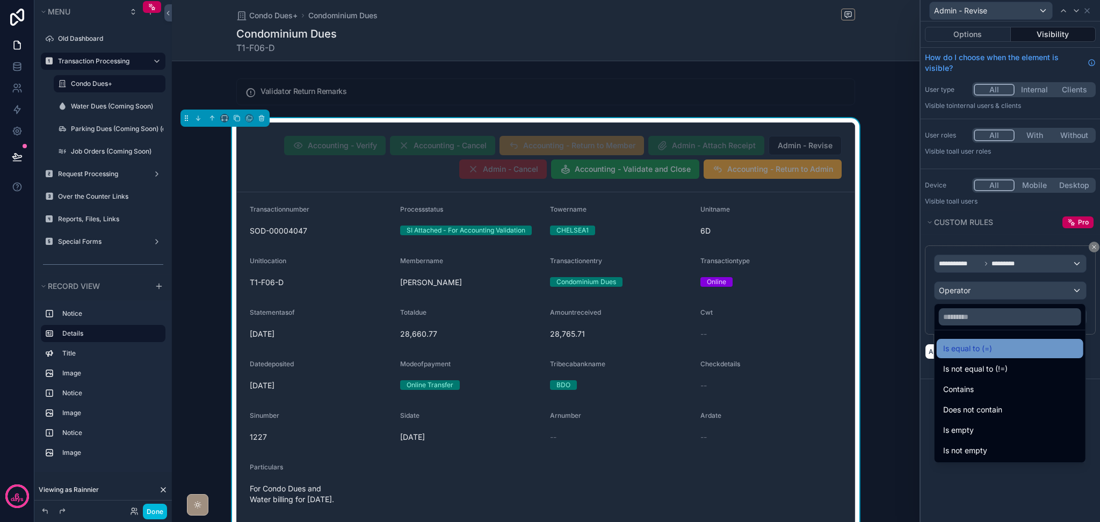
click at [983, 340] on div "Is equal to (=)" at bounding box center [1009, 348] width 147 height 19
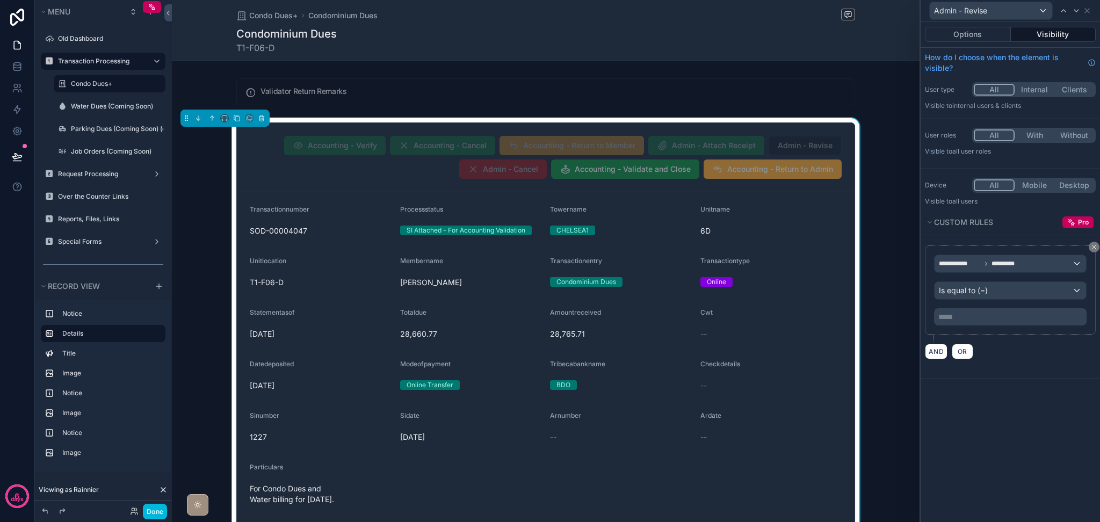
click at [976, 323] on div "***** ﻿" at bounding box center [1010, 316] width 152 height 17
click at [970, 316] on p "***** ﻿" at bounding box center [1011, 316] width 146 height 11
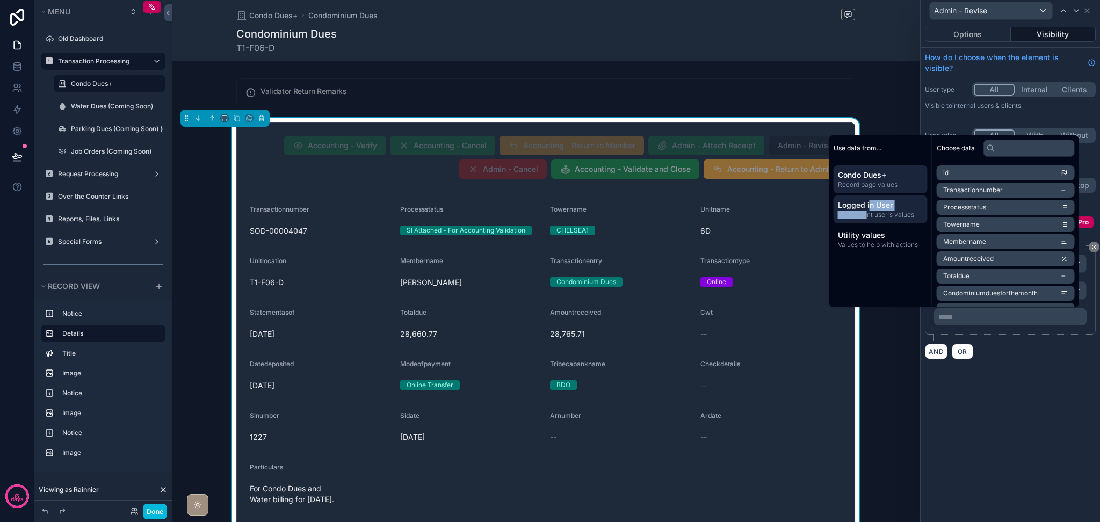
click at [860, 213] on div "Logged in User The current user's values" at bounding box center [880, 209] width 94 height 28
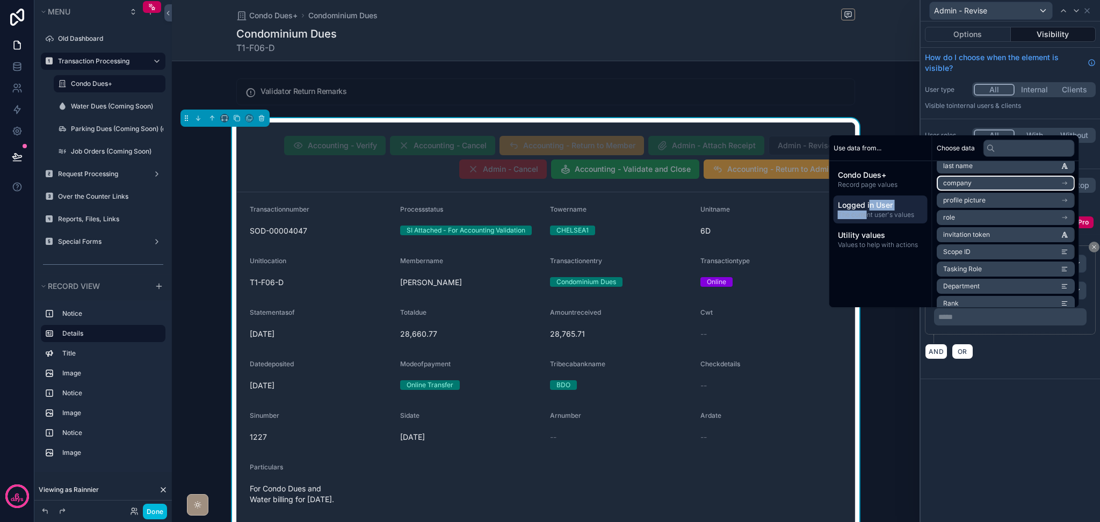
scroll to position [100, 0]
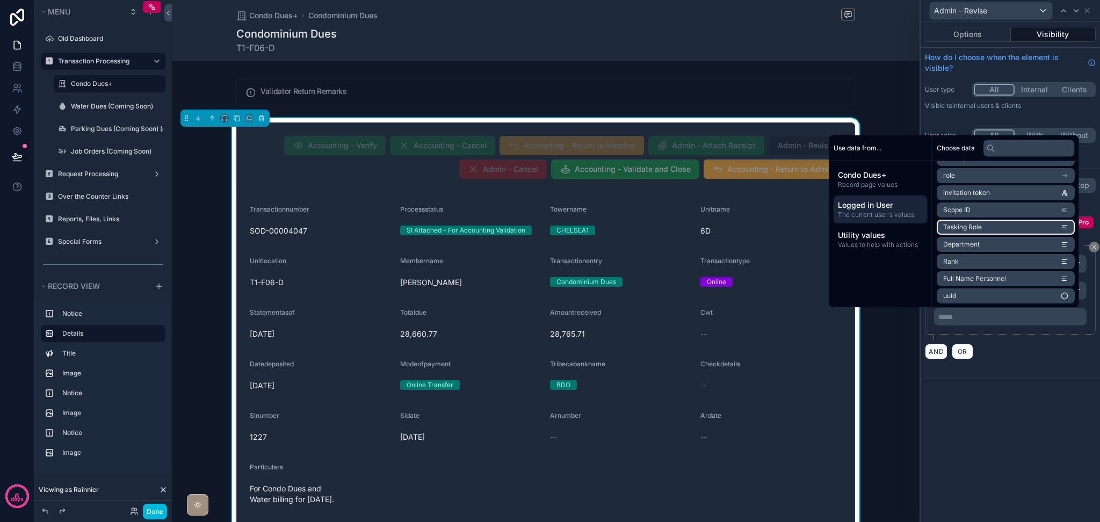
click at [978, 229] on li "Tasking Role" at bounding box center [1005, 227] width 138 height 15
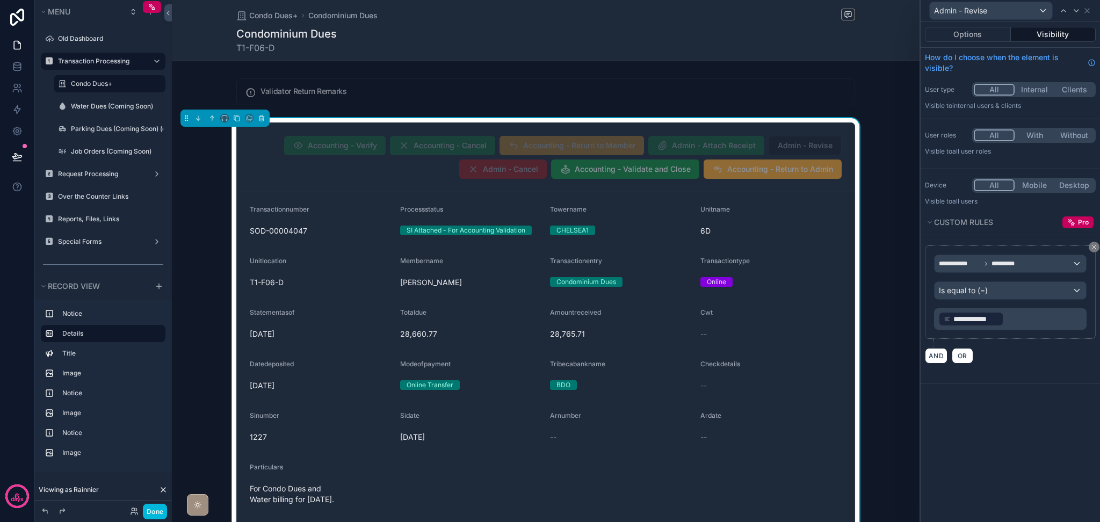
click at [1033, 399] on div "**********" at bounding box center [1009, 271] width 179 height 500
click at [940, 353] on button "AND" at bounding box center [936, 356] width 23 height 16
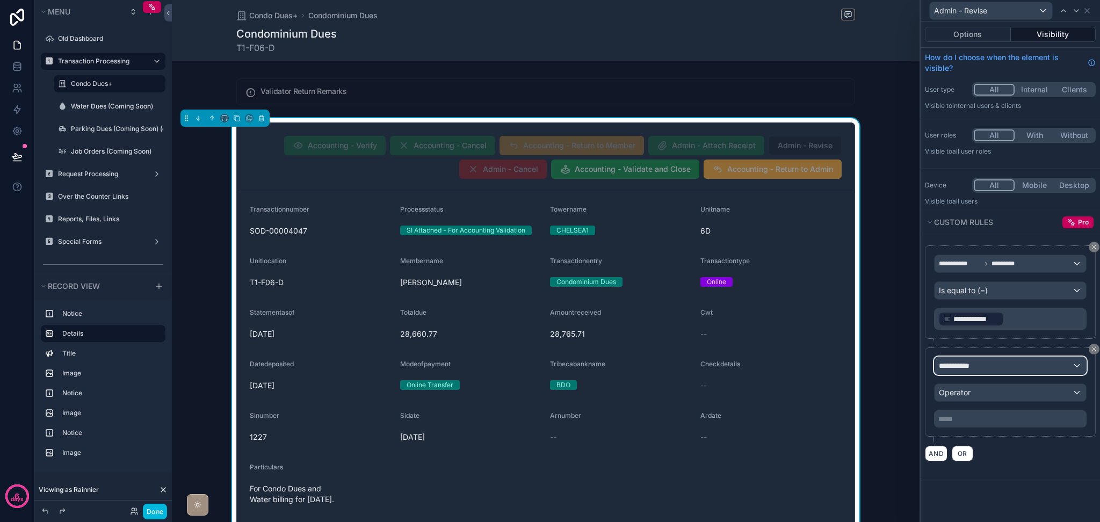
click at [985, 364] on div "**********" at bounding box center [1009, 365] width 151 height 17
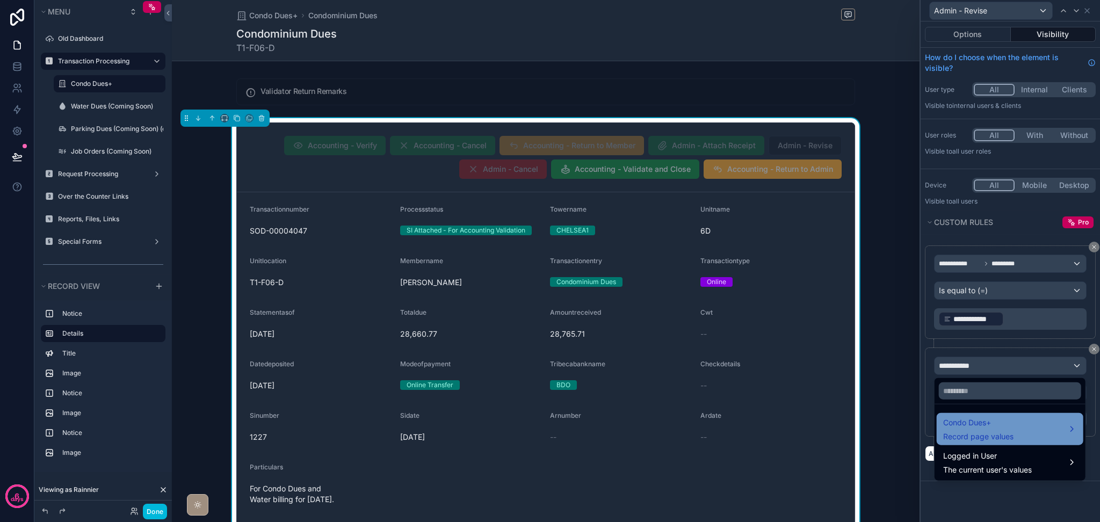
click at [988, 426] on span "Condo Dues+" at bounding box center [978, 422] width 70 height 13
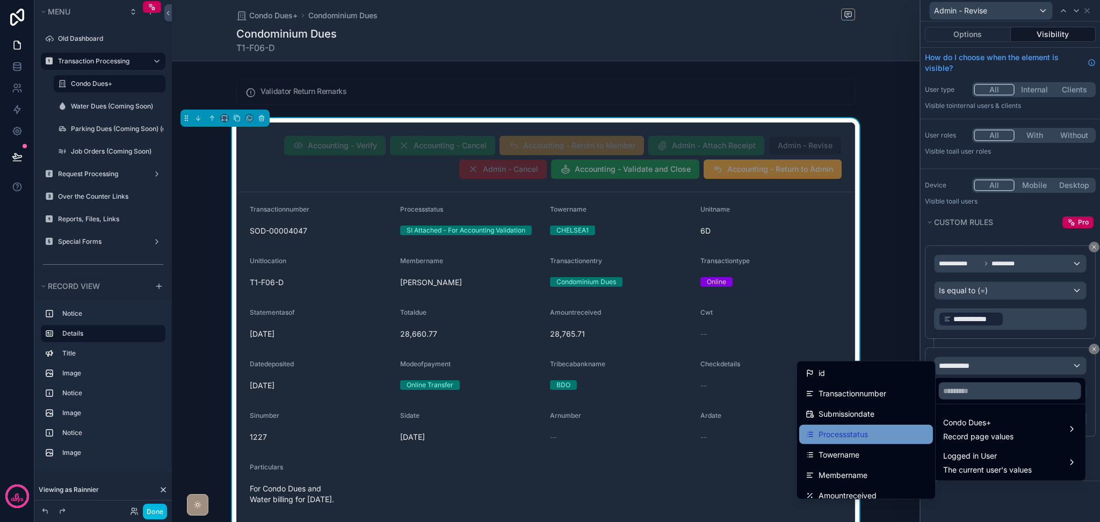
click at [895, 425] on div "Processstatus" at bounding box center [866, 434] width 134 height 19
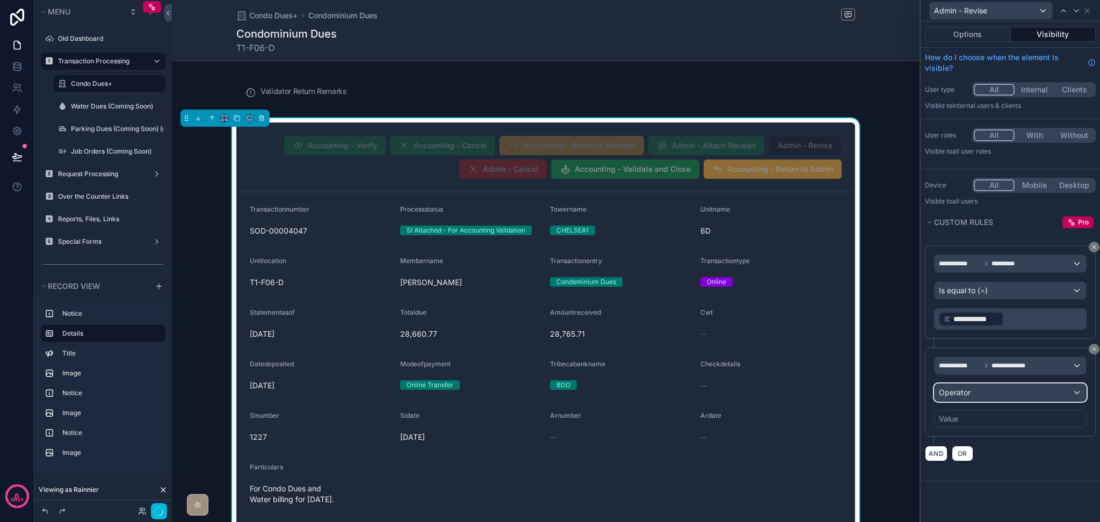
click at [984, 387] on div "Operator" at bounding box center [1009, 392] width 151 height 17
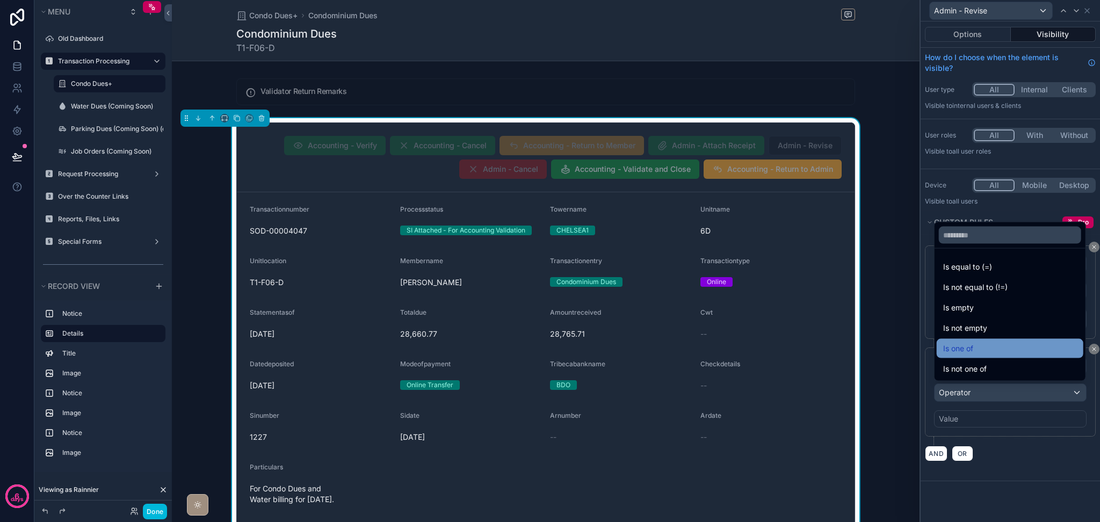
click at [983, 353] on div "Is one of" at bounding box center [1010, 348] width 134 height 13
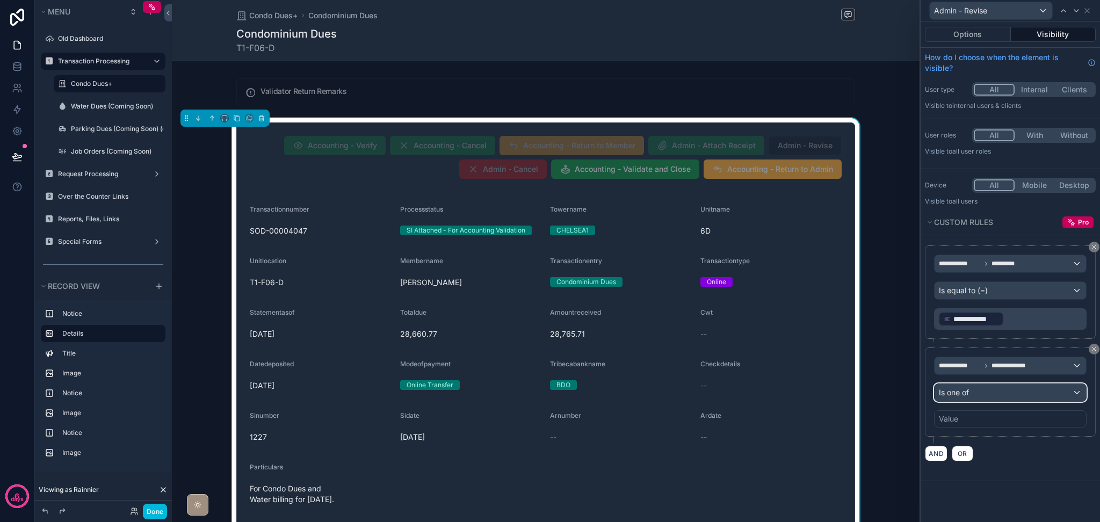
click at [981, 390] on div "Is one of" at bounding box center [1009, 392] width 151 height 17
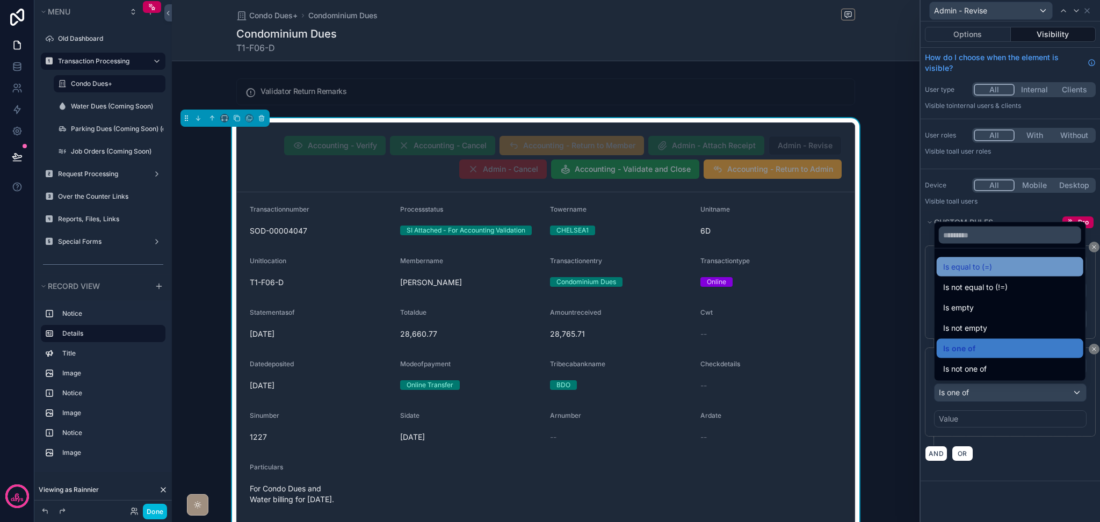
click at [983, 273] on span "Is equal to (=)" at bounding box center [967, 266] width 49 height 13
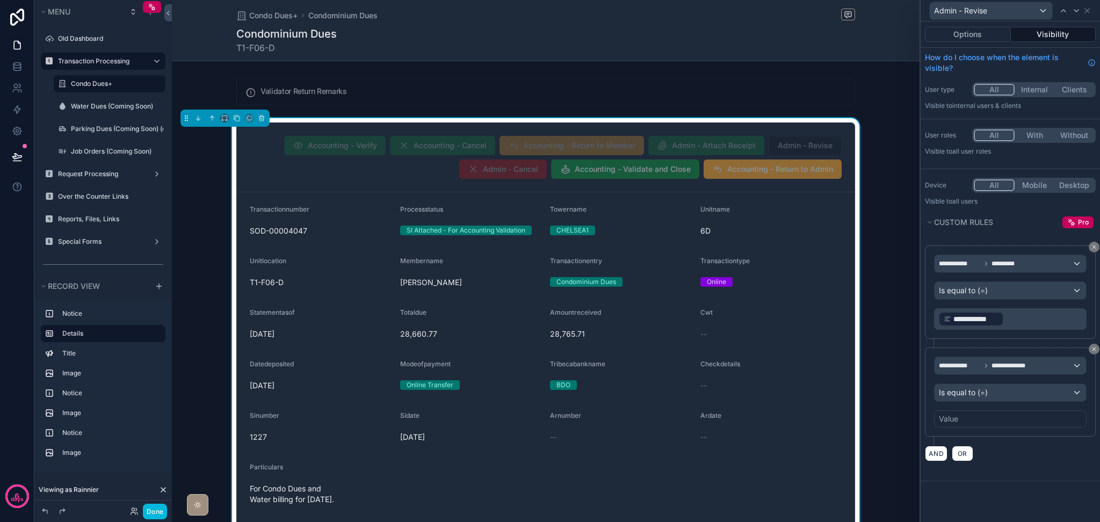
click at [991, 416] on div "Value" at bounding box center [1010, 418] width 152 height 17
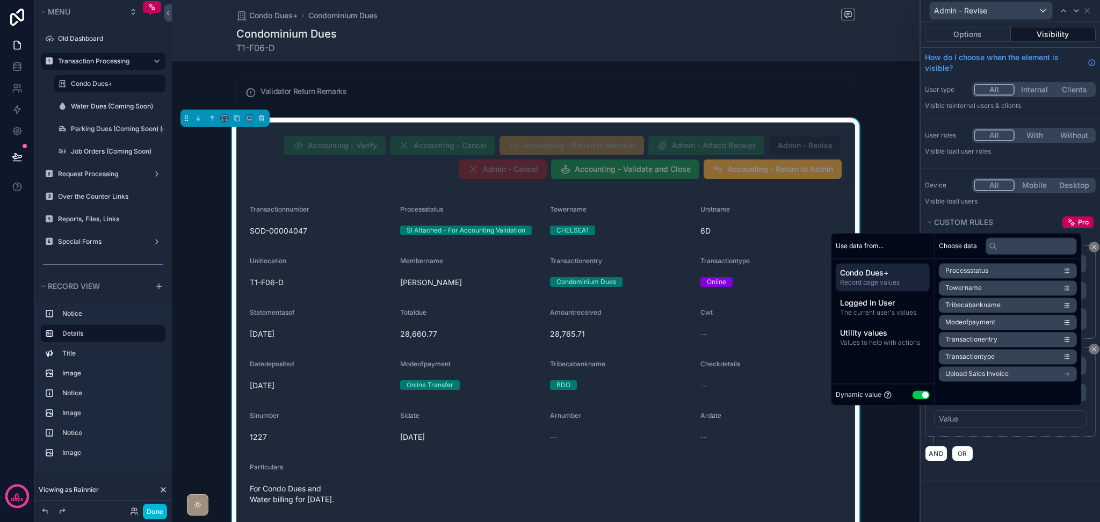
click at [919, 394] on button "Use setting" at bounding box center [920, 394] width 17 height 9
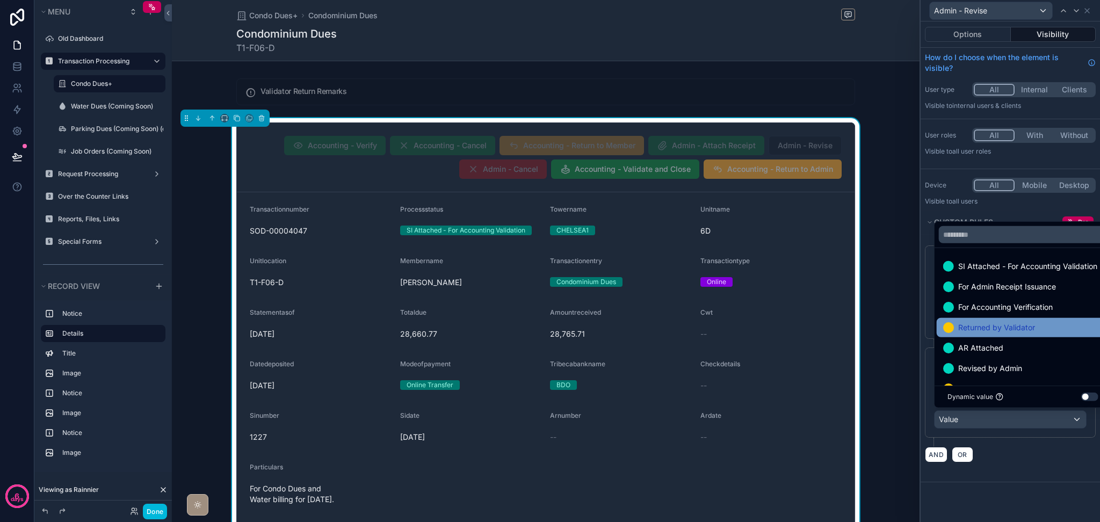
click at [976, 329] on span "Returned by Validator" at bounding box center [996, 327] width 77 height 13
click at [1006, 440] on div "**********" at bounding box center [1010, 396] width 171 height 99
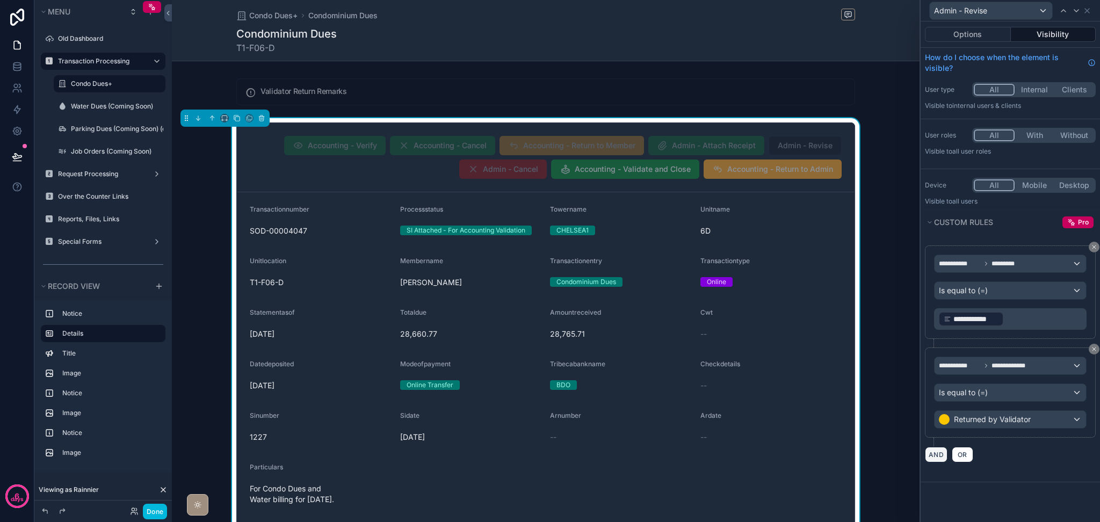
click at [936, 450] on button "AND" at bounding box center [936, 455] width 23 height 16
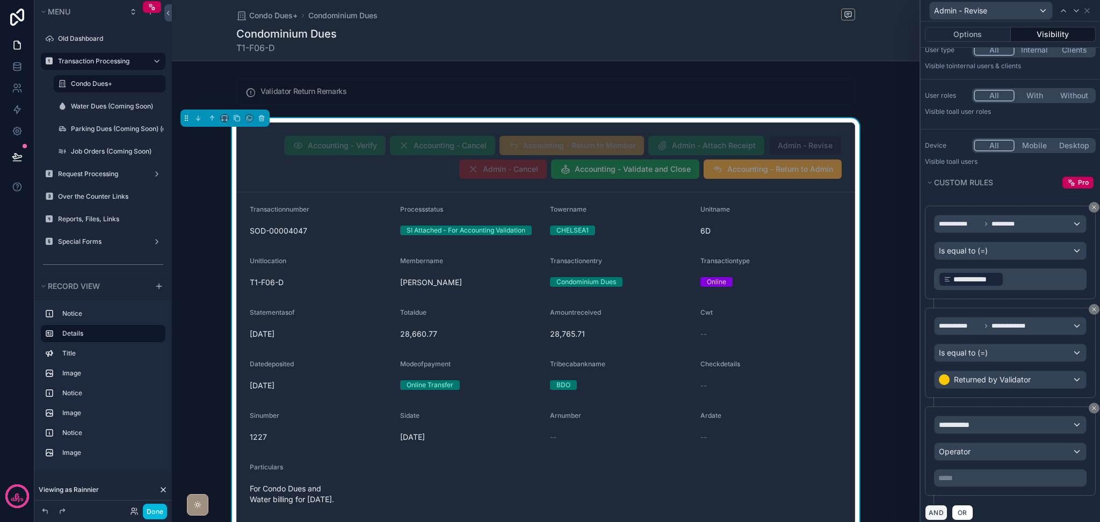
scroll to position [57, 0]
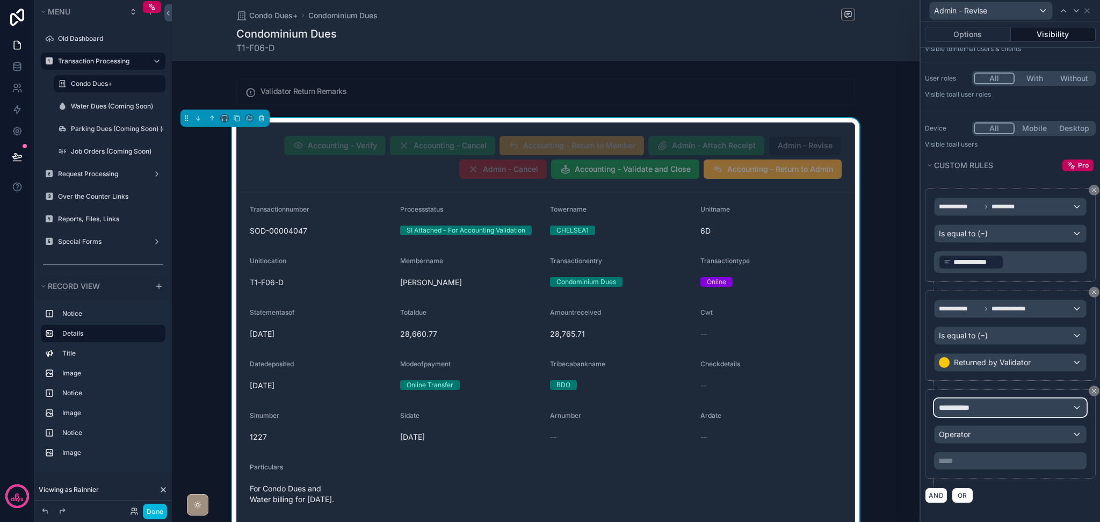
click at [978, 403] on div "**********" at bounding box center [1009, 407] width 151 height 17
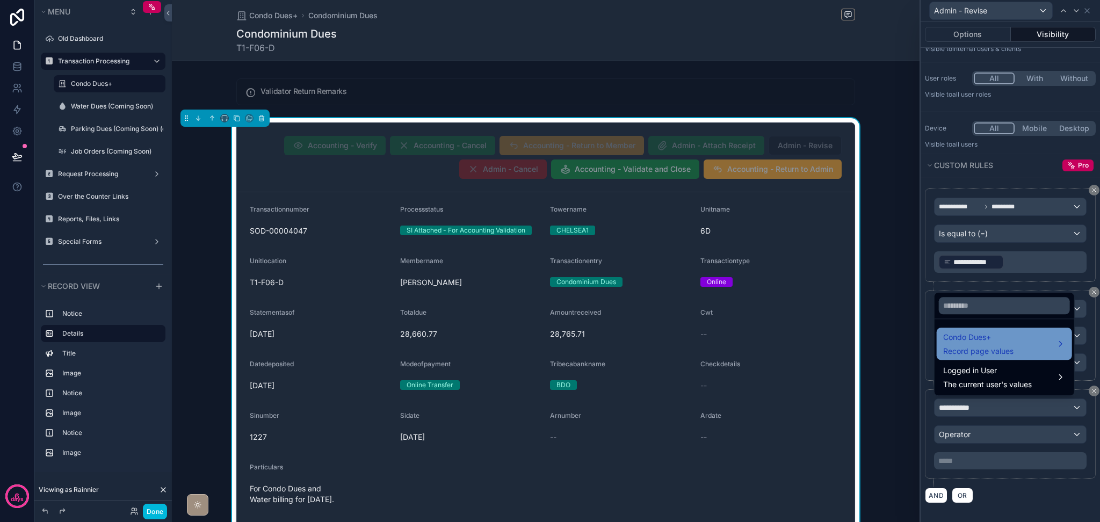
click at [973, 351] on span "Record page values" at bounding box center [978, 351] width 70 height 11
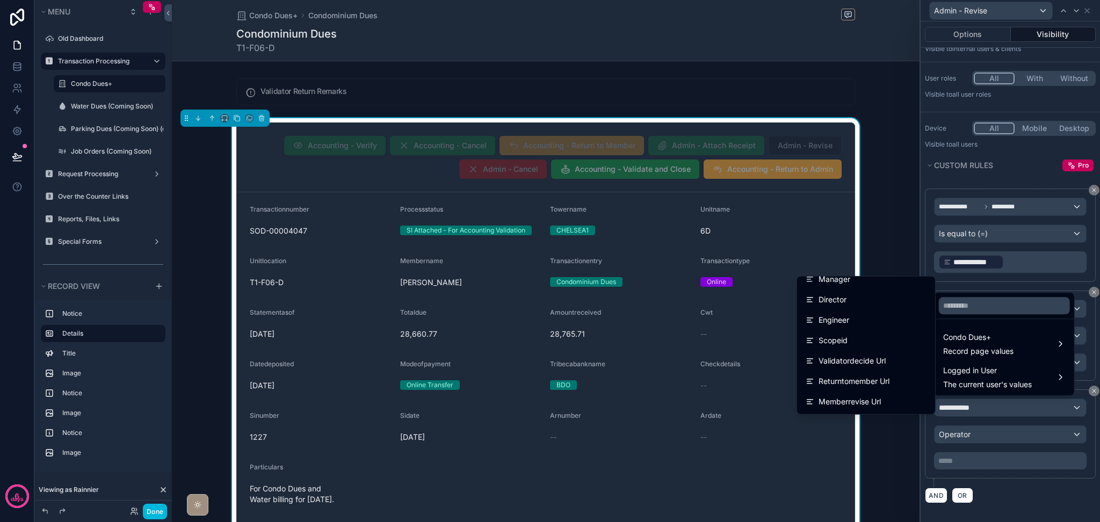
scroll to position [1217, 0]
click at [840, 319] on div "Scopeid" at bounding box center [865, 316] width 121 height 13
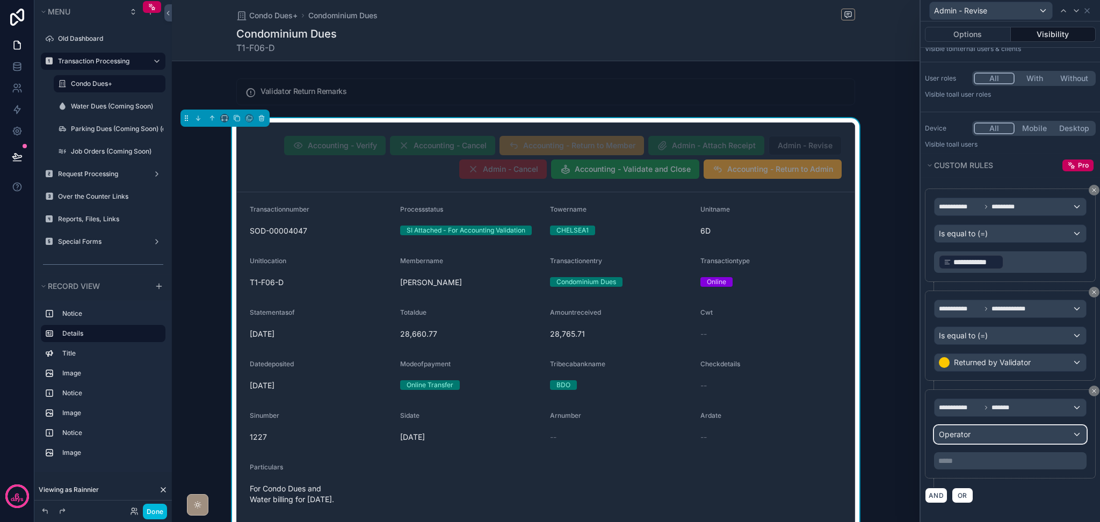
click at [967, 438] on span "Operator" at bounding box center [955, 434] width 32 height 9
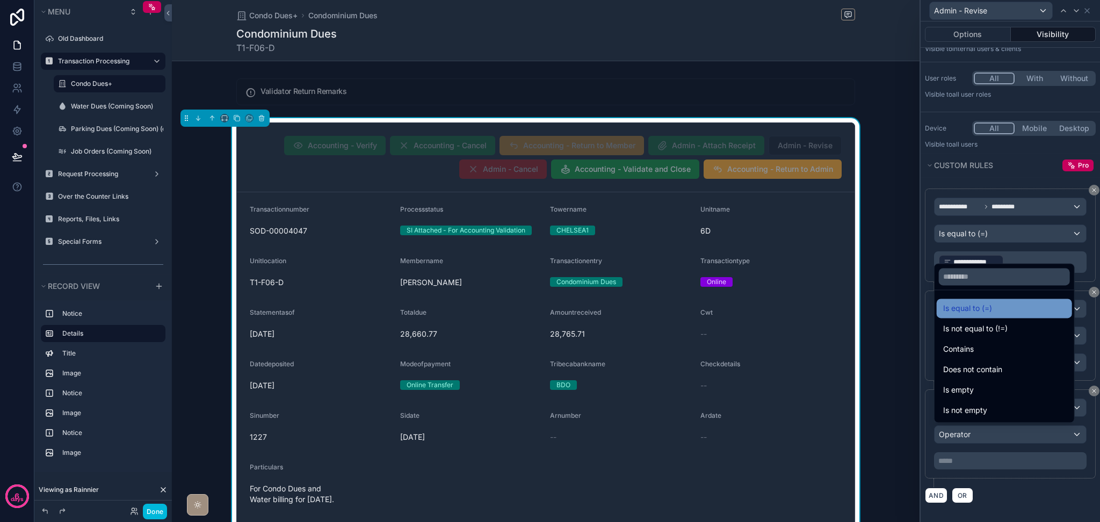
click at [955, 309] on span "Is equal to (=)" at bounding box center [967, 308] width 49 height 13
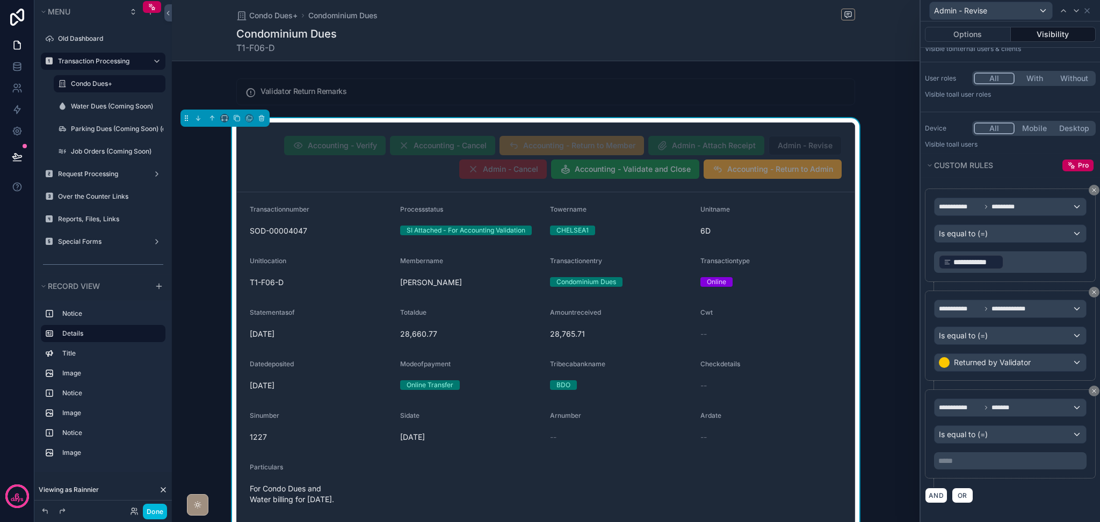
click at [989, 457] on p "***** ﻿" at bounding box center [1011, 460] width 146 height 11
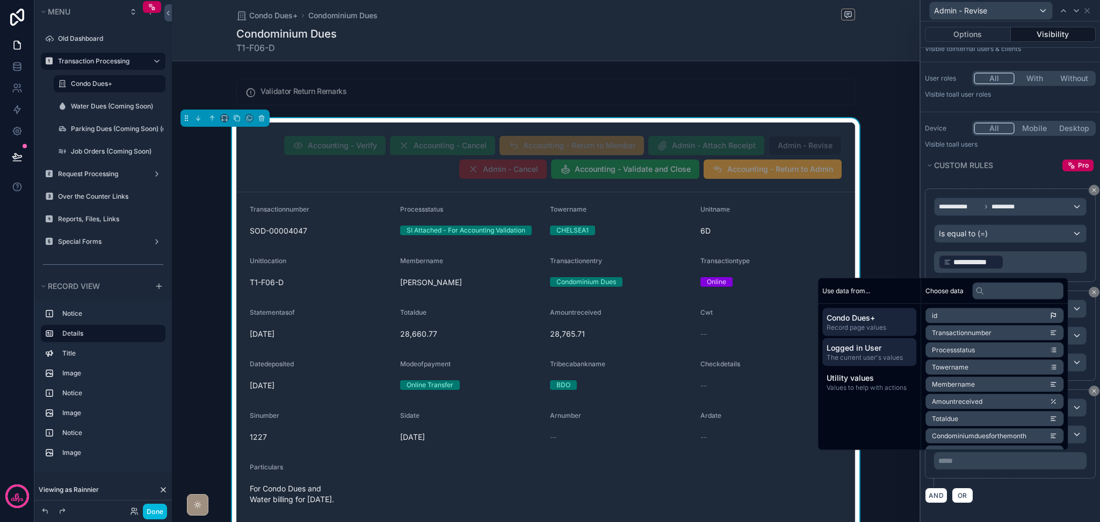
click at [870, 352] on span "Logged in User" at bounding box center [868, 348] width 85 height 11
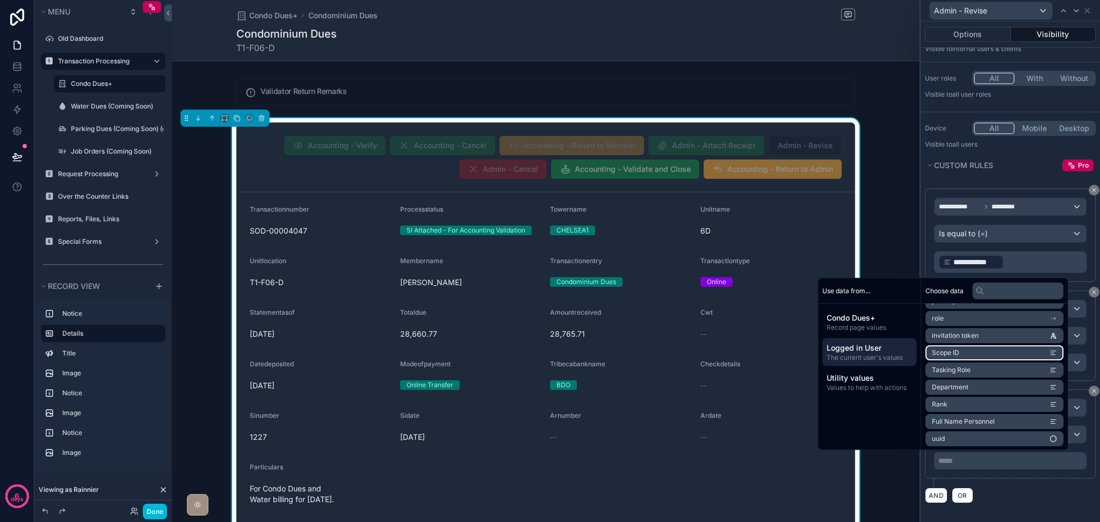
click at [961, 355] on li "Scope ID" at bounding box center [994, 352] width 138 height 15
click at [1018, 491] on div "AND OR" at bounding box center [1010, 499] width 171 height 16
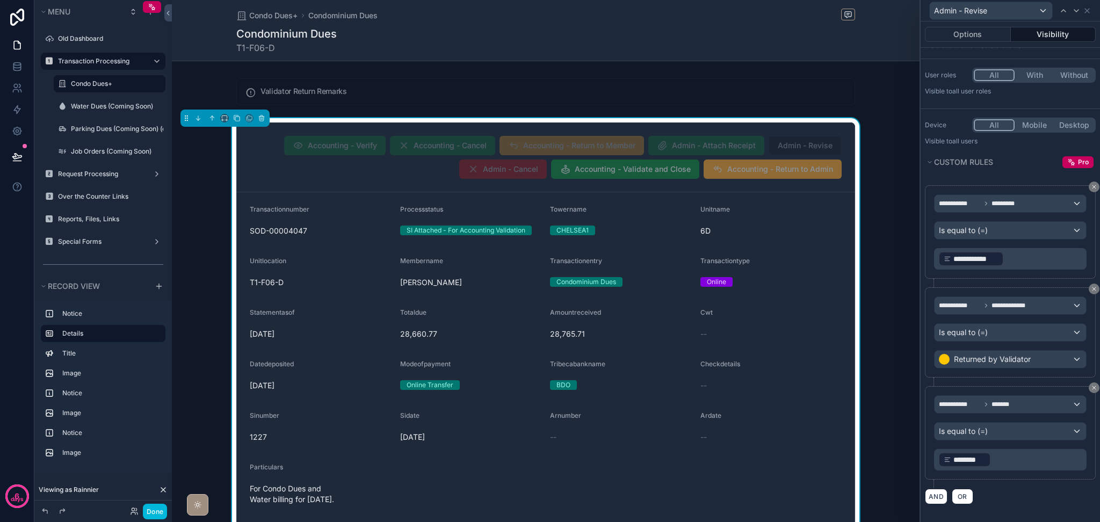
scroll to position [61, 0]
click at [1086, 11] on icon at bounding box center [1087, 11] width 4 height 4
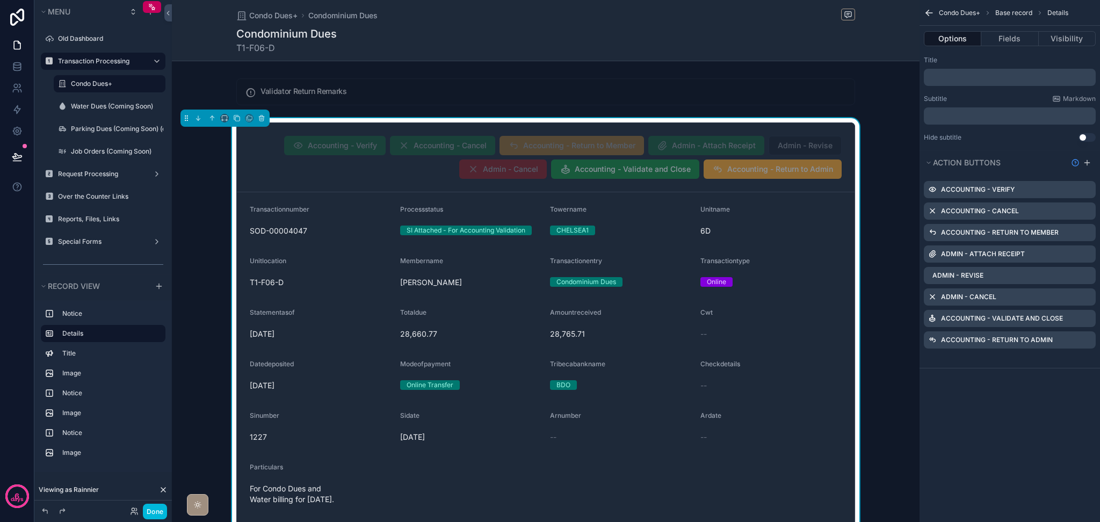
click at [0, 0] on icon "scrollable content" at bounding box center [0, 0] width 0 height 0
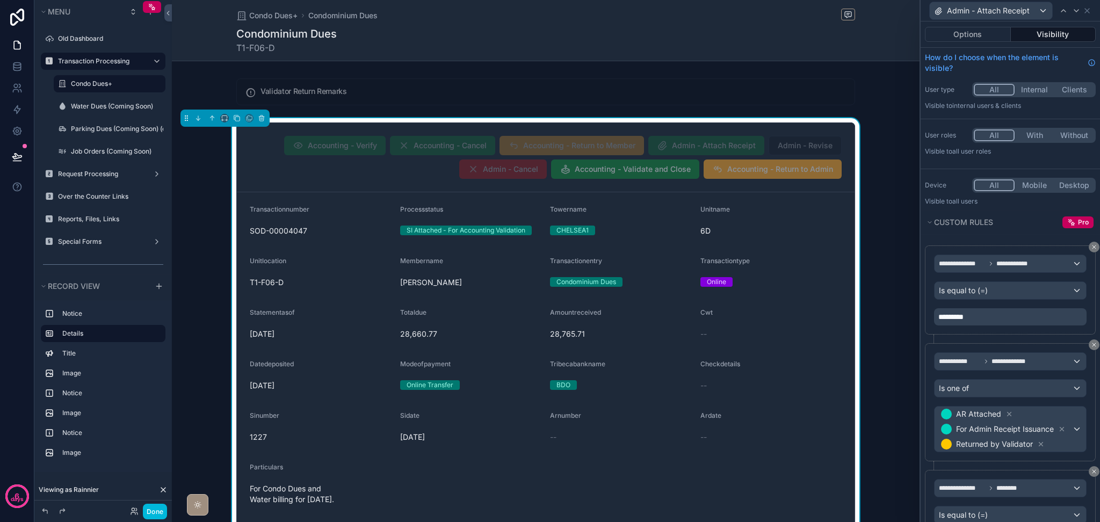
click at [1043, 443] on icon at bounding box center [1041, 444] width 8 height 8
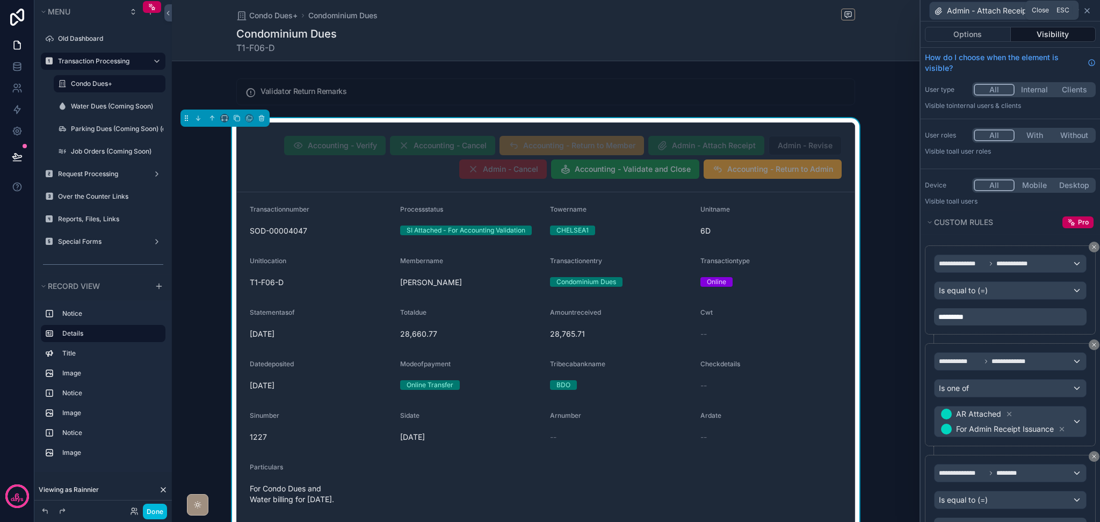
click at [1086, 11] on icon at bounding box center [1087, 11] width 4 height 4
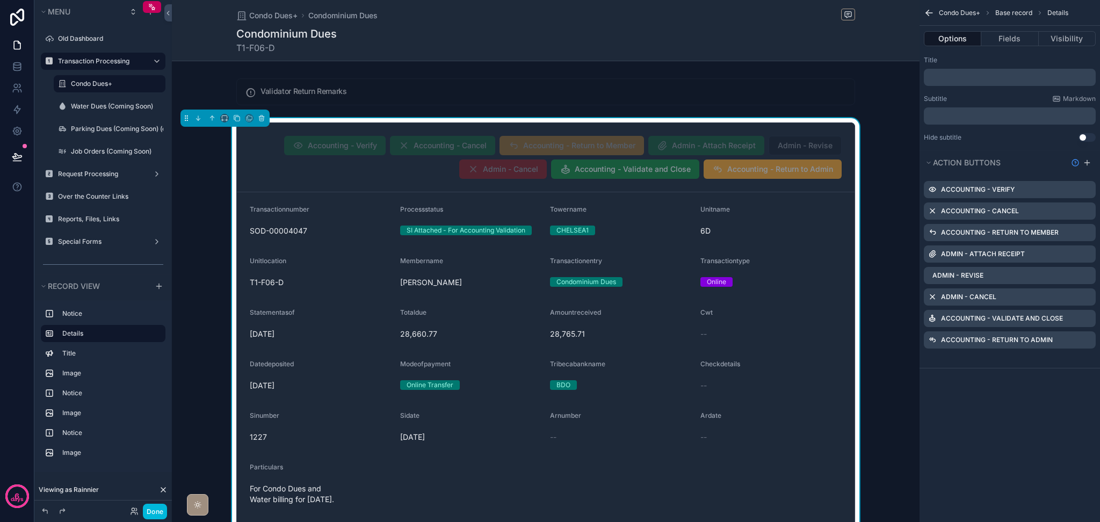
click at [155, 512] on button "Done" at bounding box center [155, 512] width 24 height 16
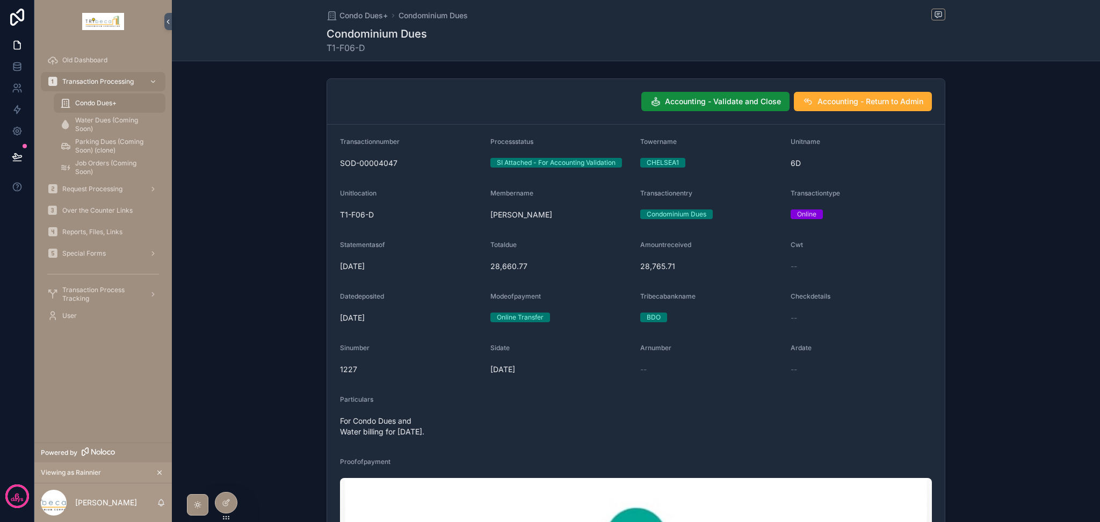
click at [113, 100] on span "Condo Dues+" at bounding box center [95, 103] width 41 height 9
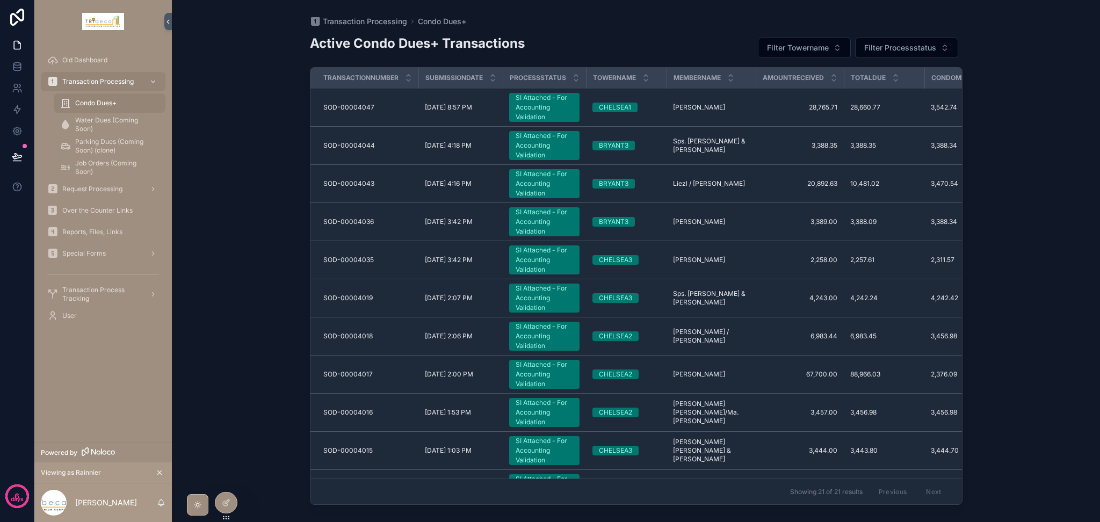
click at [0, 0] on div at bounding box center [0, 0] width 0 height 0
click at [0, 0] on icon at bounding box center [0, 0] width 0 height 0
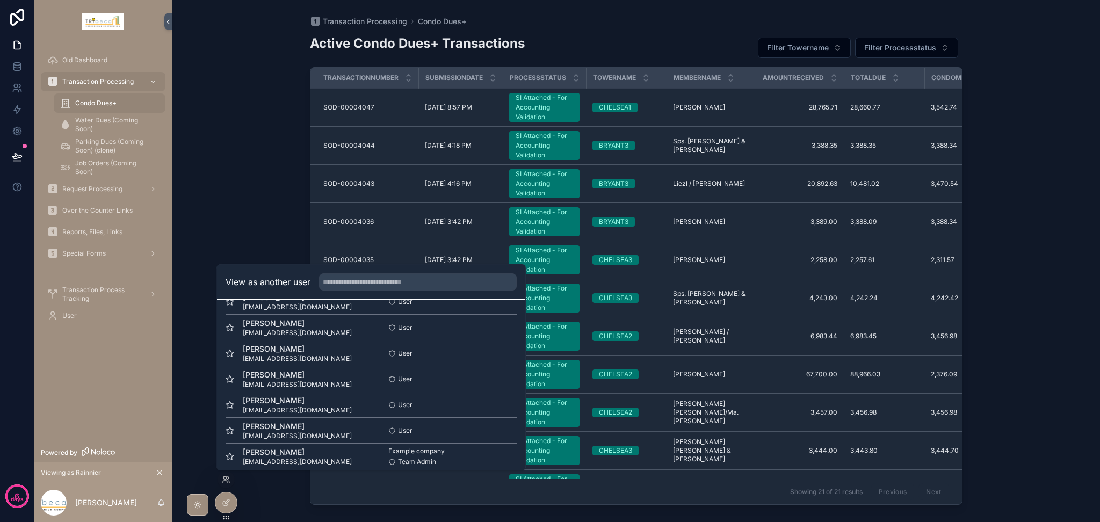
scroll to position [71, 0]
click at [0, 0] on button "Select" at bounding box center [0, 0] width 0 height 0
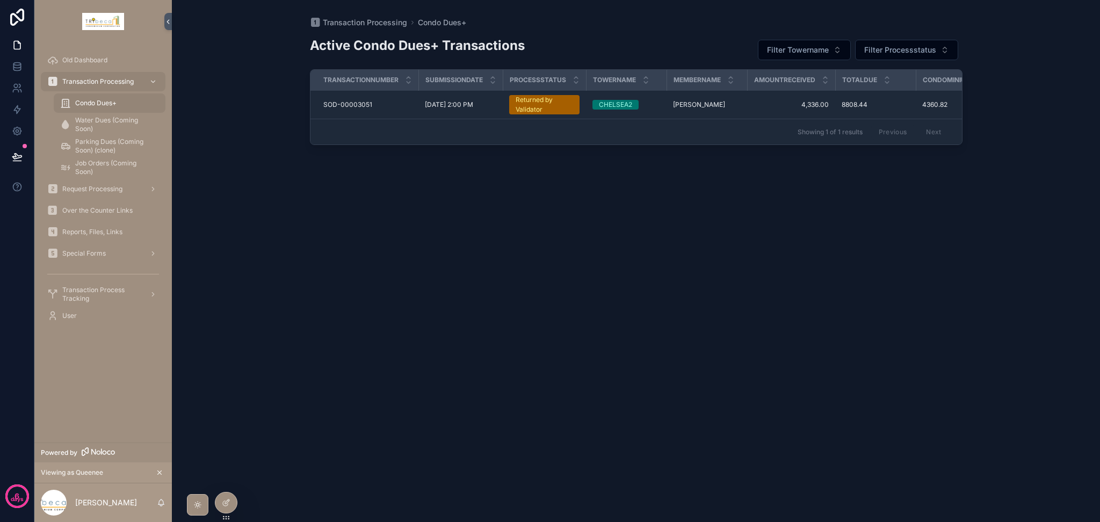
click at [535, 101] on div "Returned by Validator" at bounding box center [543, 104] width 57 height 19
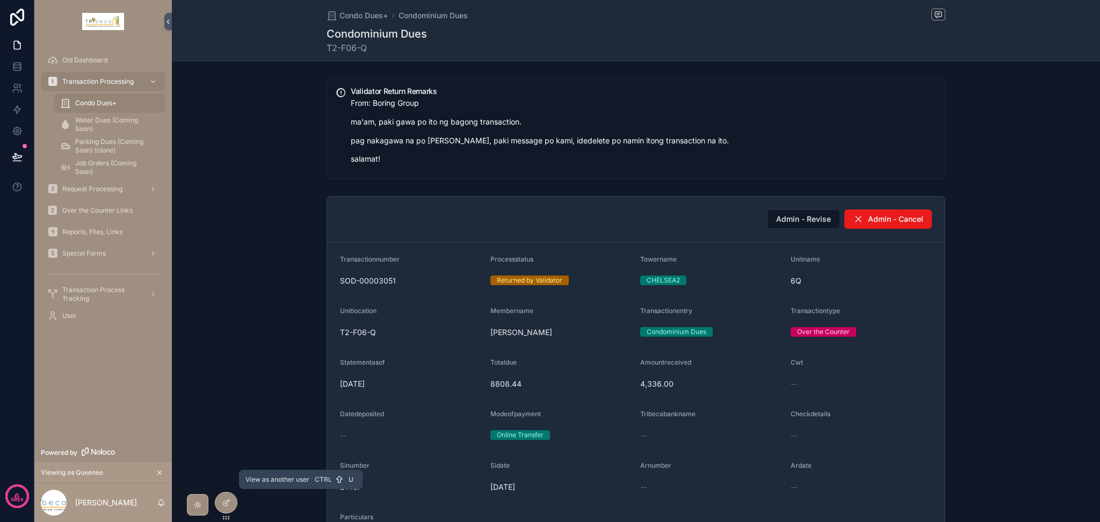
click at [0, 0] on icon at bounding box center [0, 0] width 0 height 0
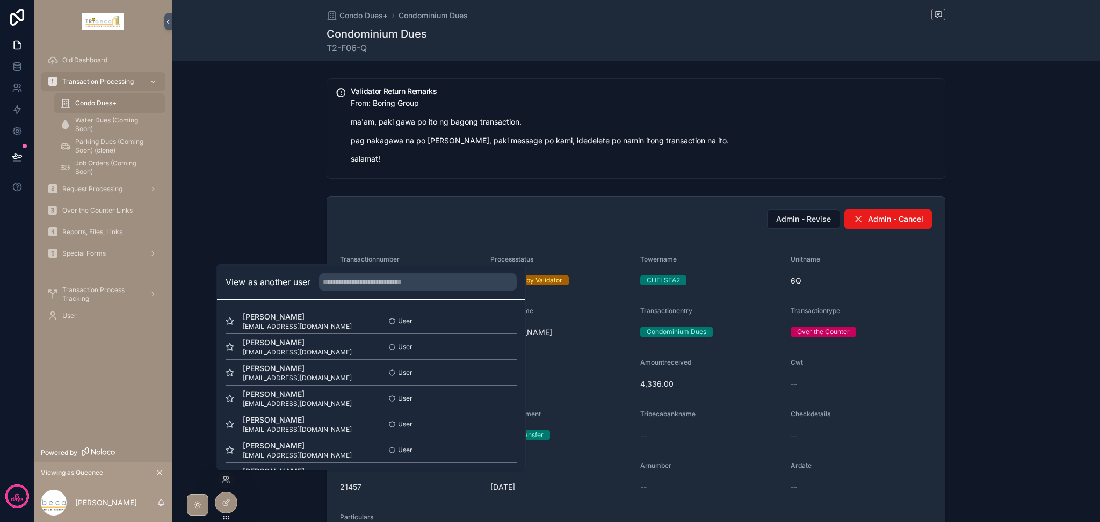
scroll to position [71, 0]
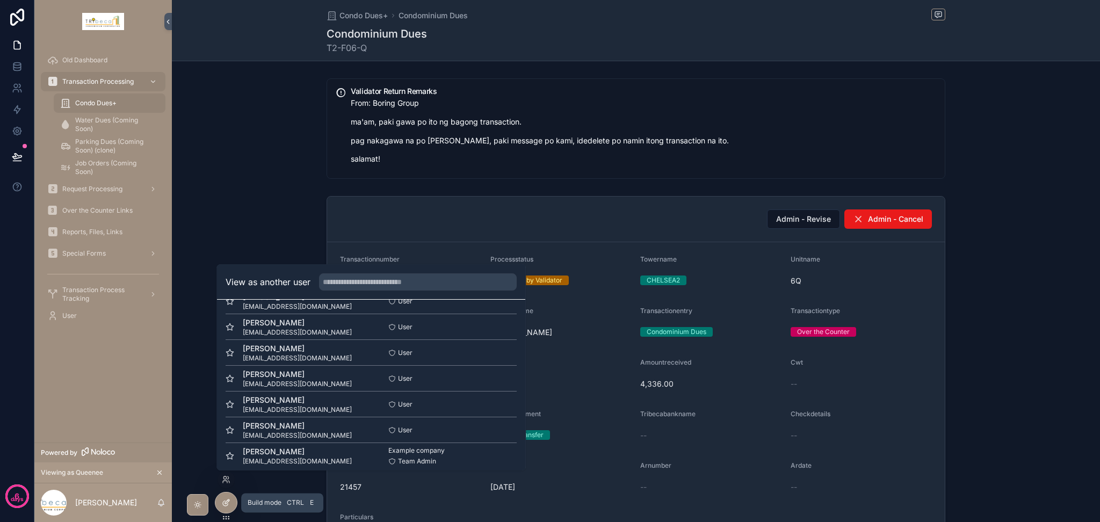
click at [217, 503] on div at bounding box center [225, 502] width 21 height 20
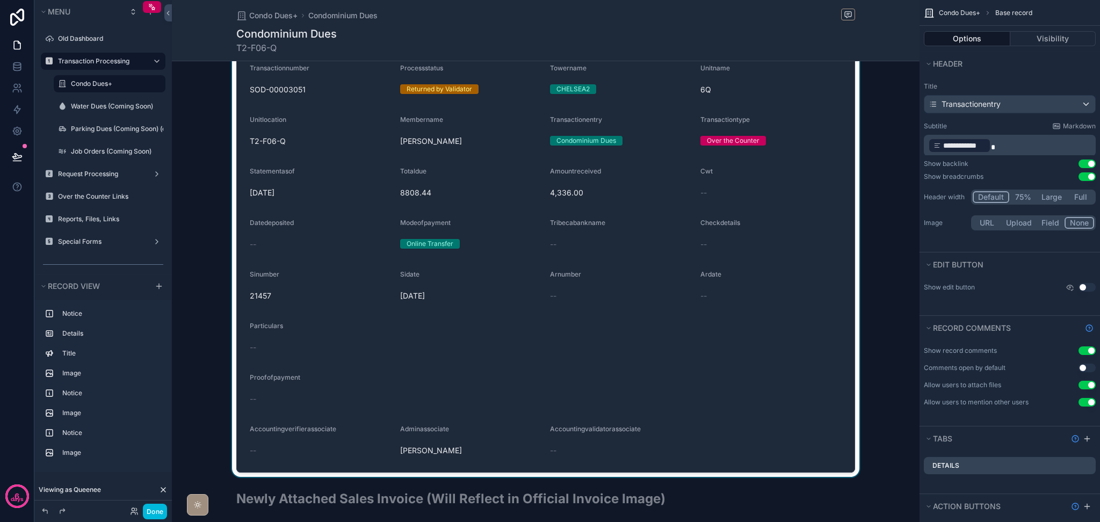
scroll to position [0, 0]
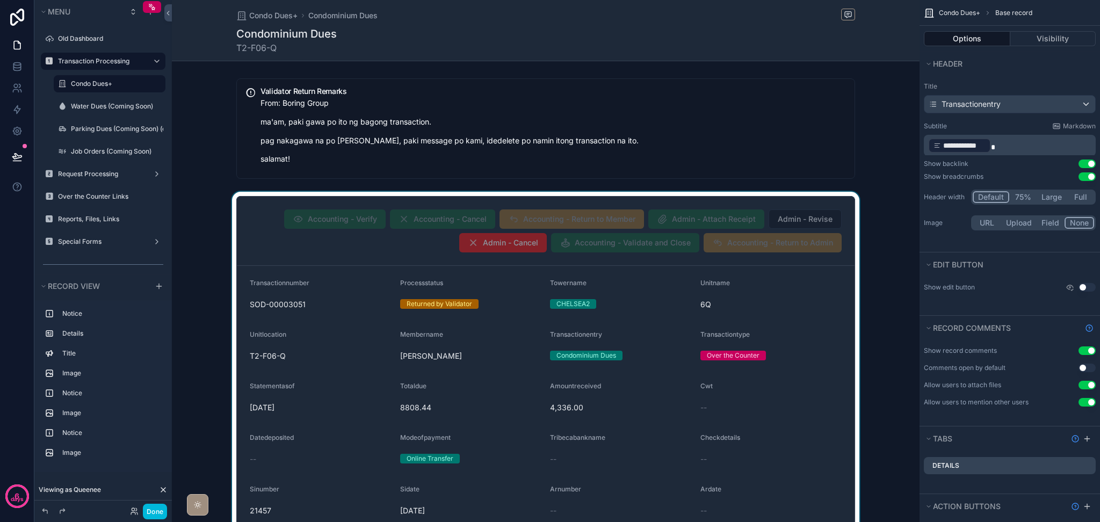
click at [783, 300] on div "scrollable content" at bounding box center [545, 442] width 747 height 500
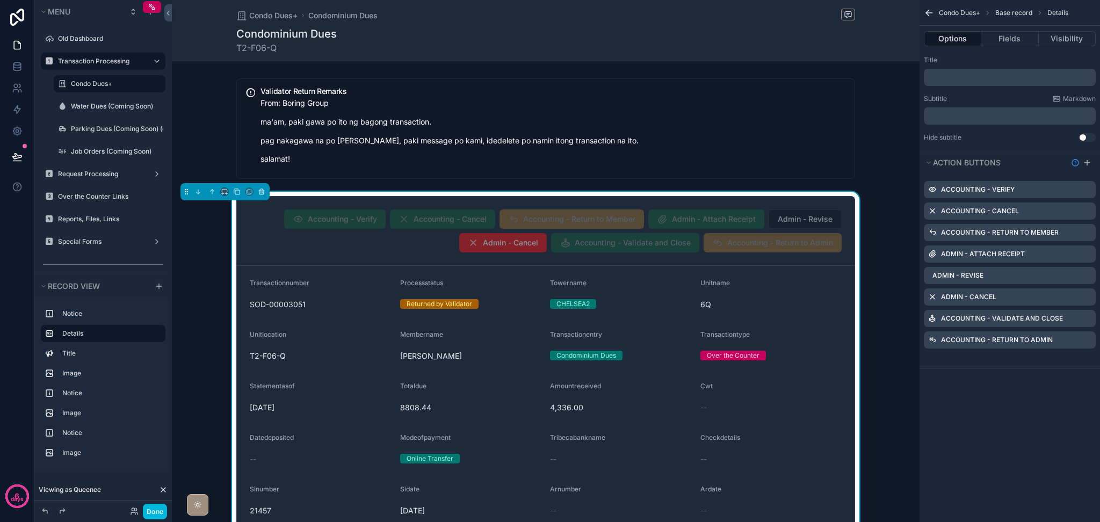
click at [0, 0] on icon "scrollable content" at bounding box center [0, 0] width 0 height 0
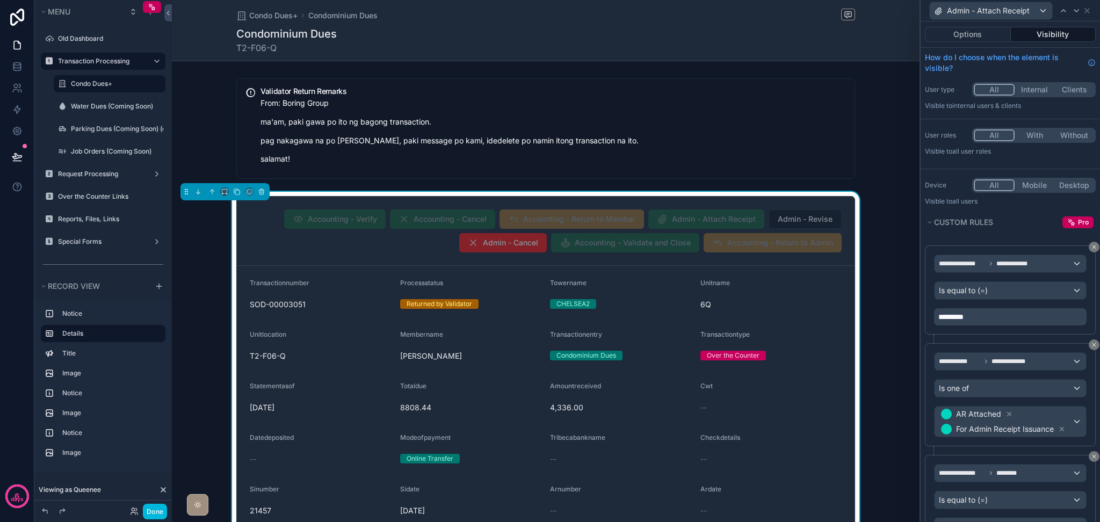
click at [1046, 37] on button "Visibility" at bounding box center [1053, 34] width 85 height 15
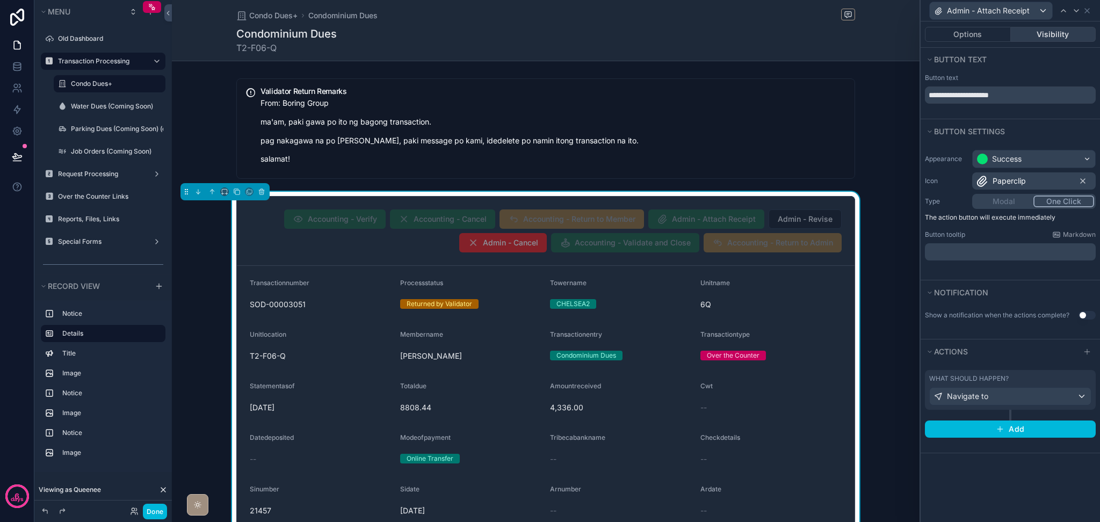
click at [1020, 32] on button "Visibility" at bounding box center [1053, 34] width 85 height 15
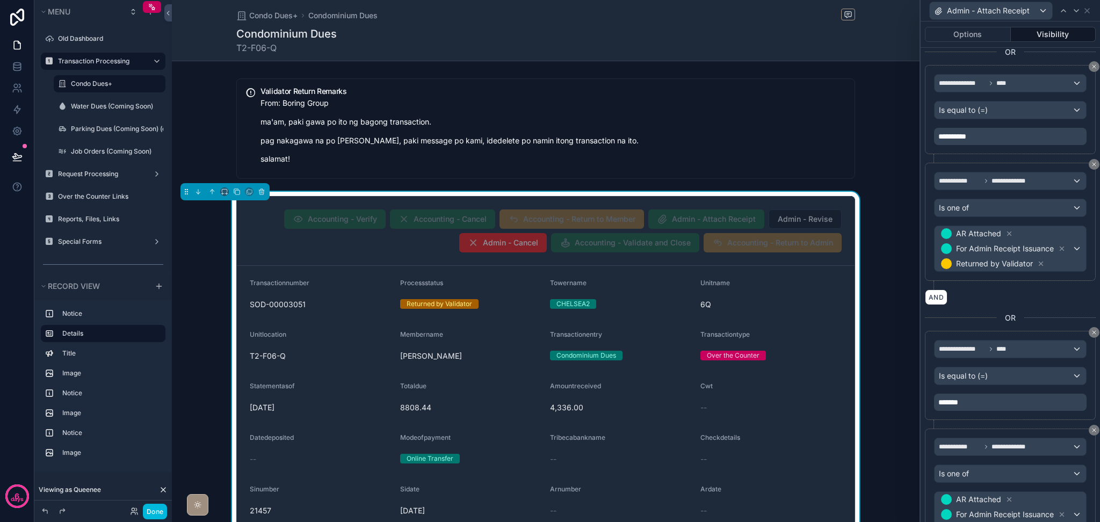
scroll to position [460, 0]
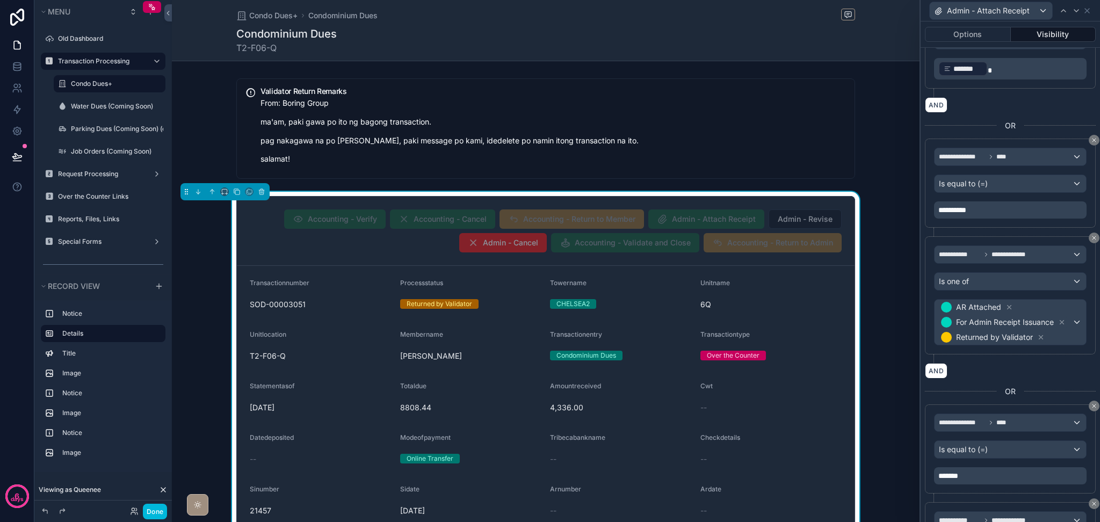
click at [1040, 337] on icon at bounding box center [1041, 338] width 4 height 4
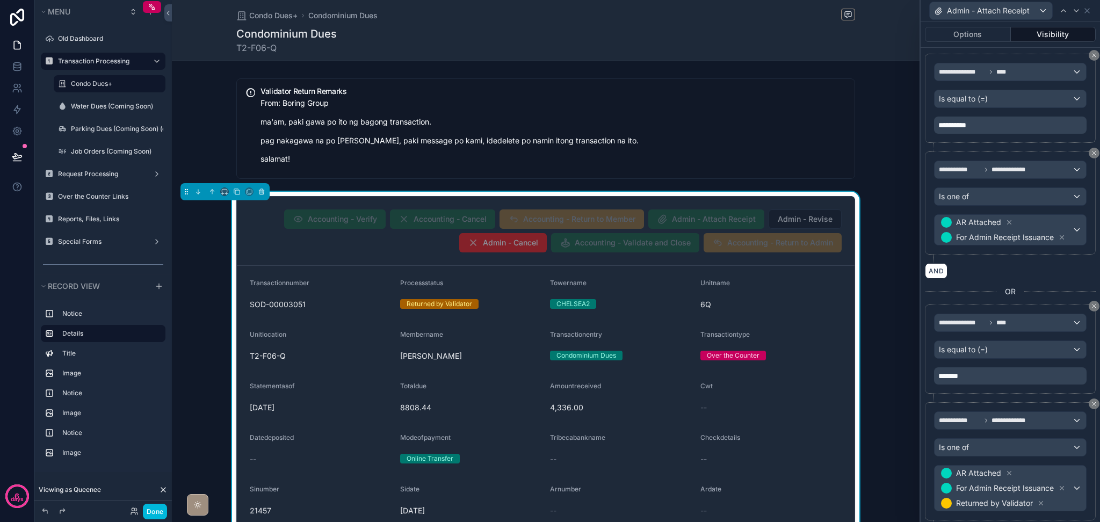
scroll to position [587, 0]
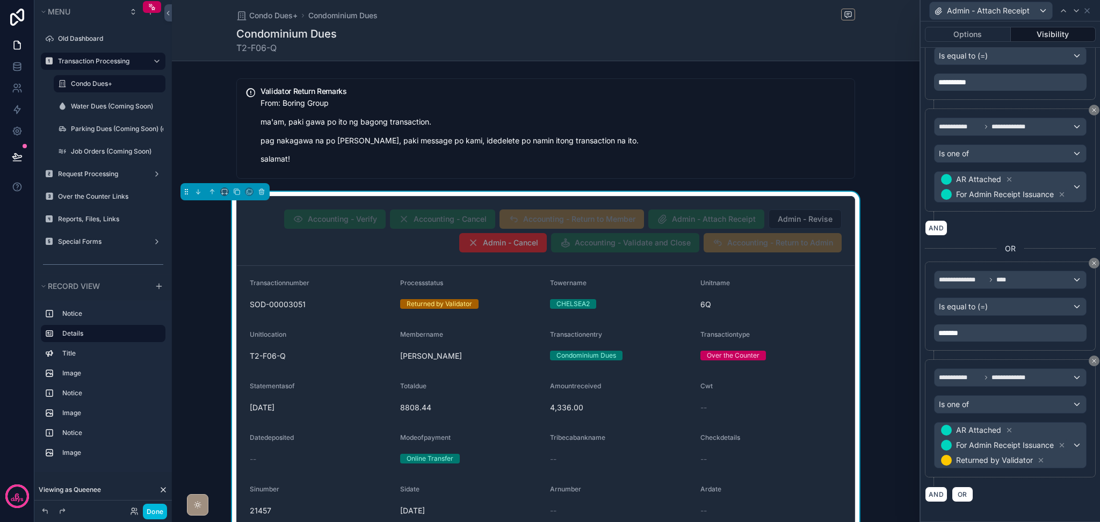
click at [1041, 459] on icon at bounding box center [1041, 460] width 8 height 8
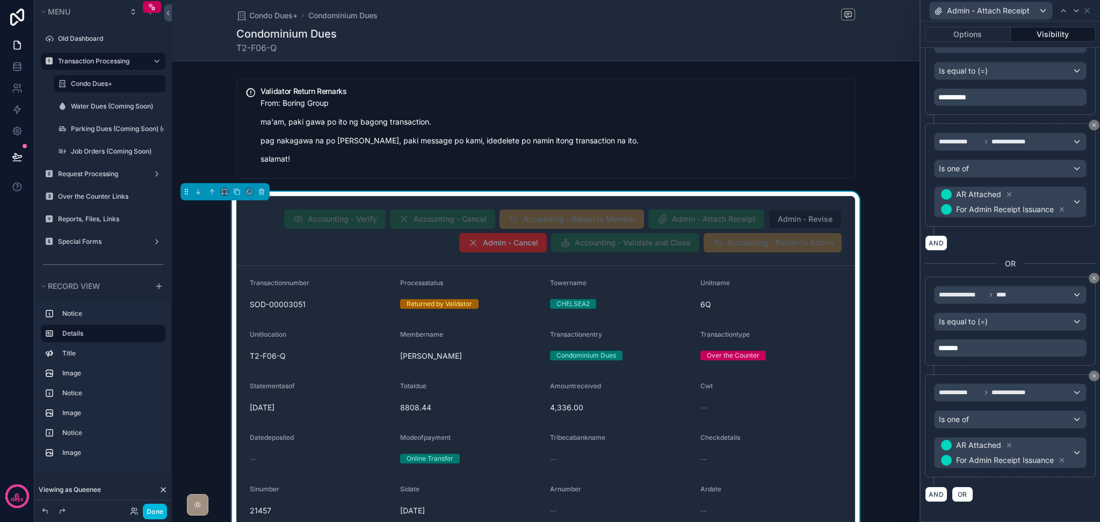
scroll to position [287, 0]
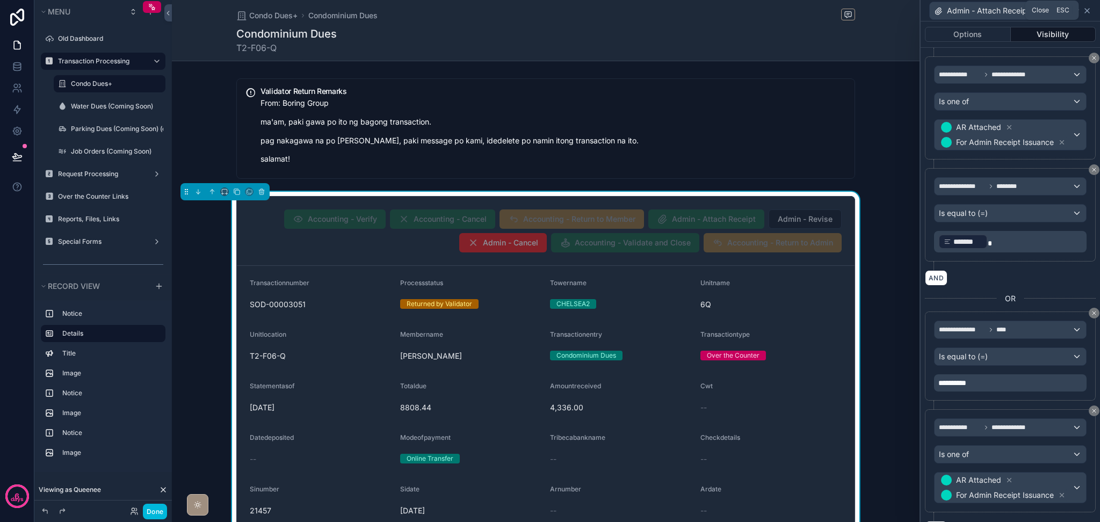
click at [1088, 11] on icon at bounding box center [1086, 10] width 9 height 9
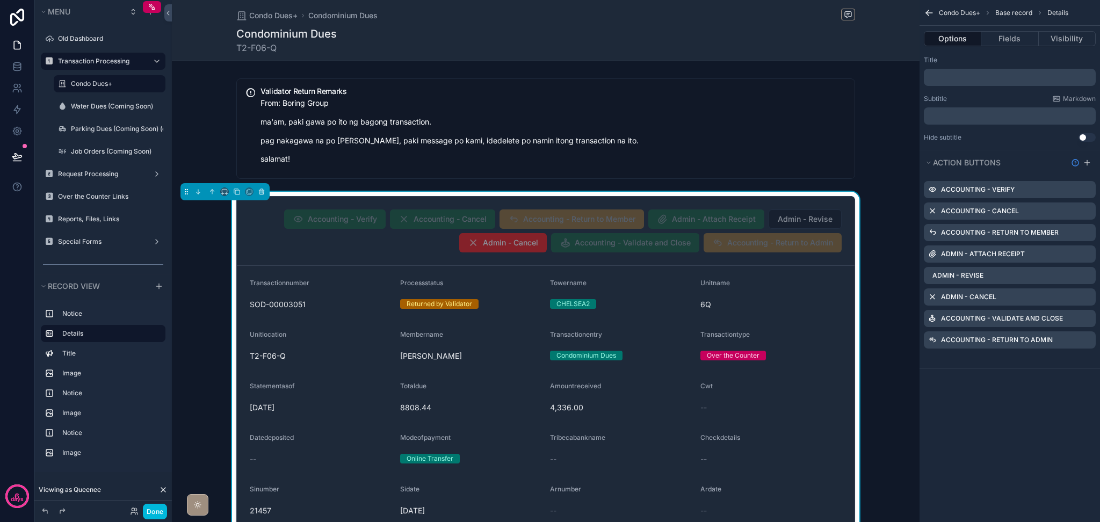
click at [0, 0] on icon "scrollable content" at bounding box center [0, 0] width 0 height 0
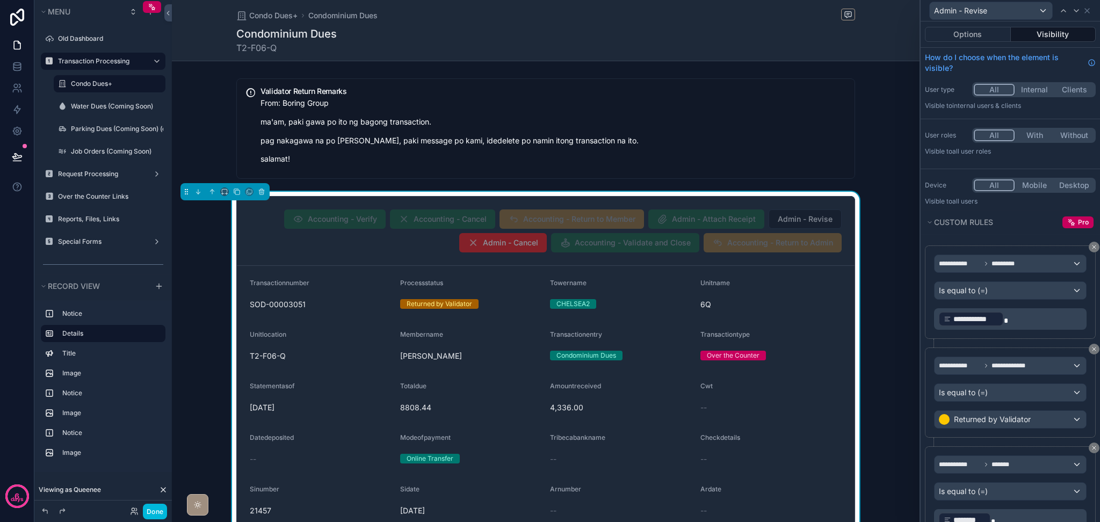
scroll to position [61, 0]
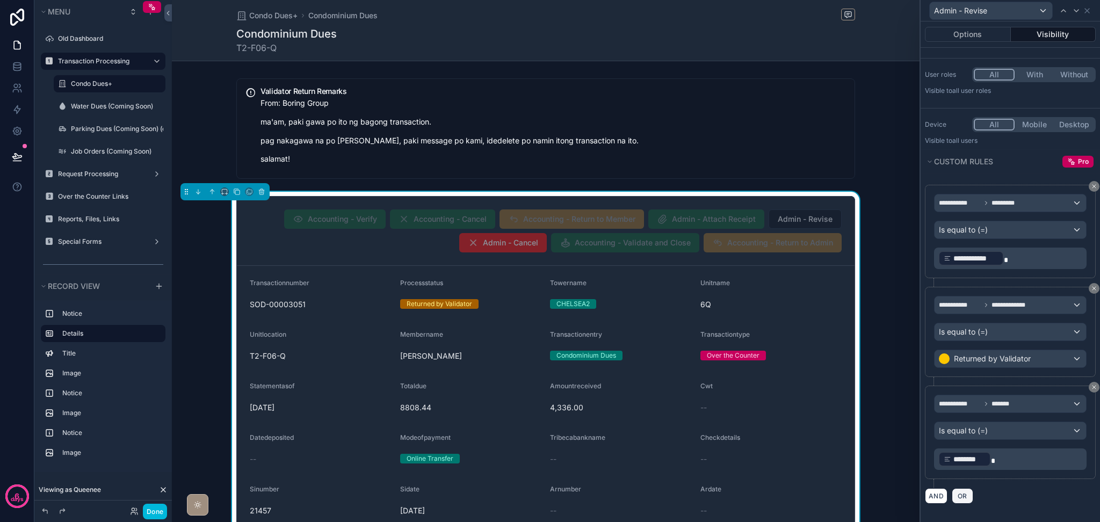
click at [957, 499] on button "OR" at bounding box center [961, 496] width 21 height 16
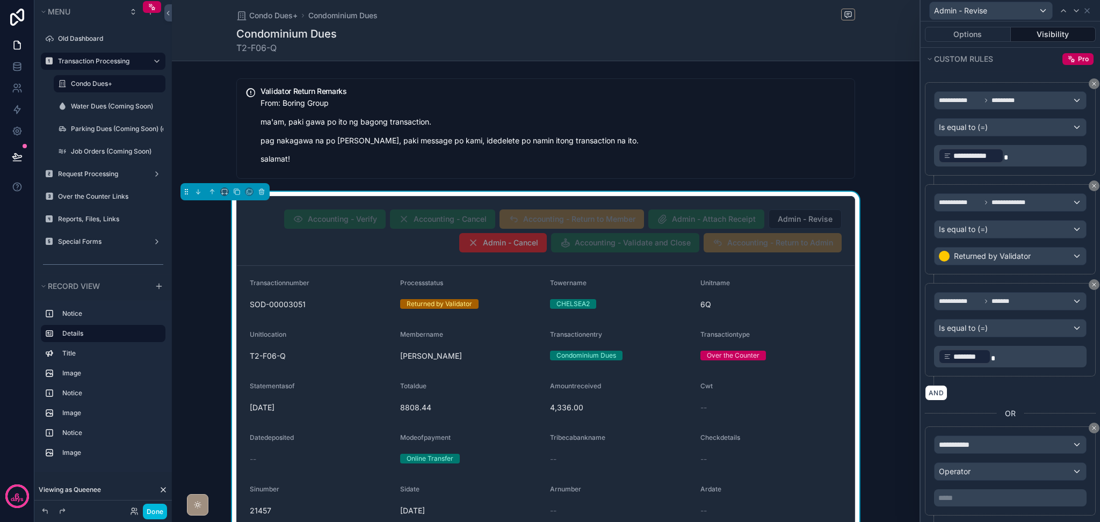
scroll to position [200, 0]
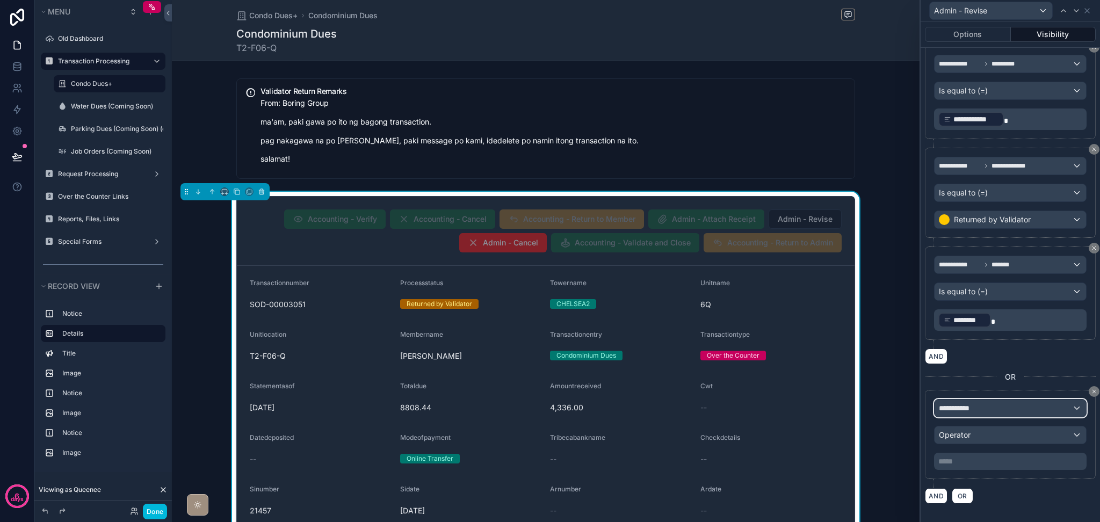
click at [1004, 414] on div "**********" at bounding box center [1009, 407] width 151 height 17
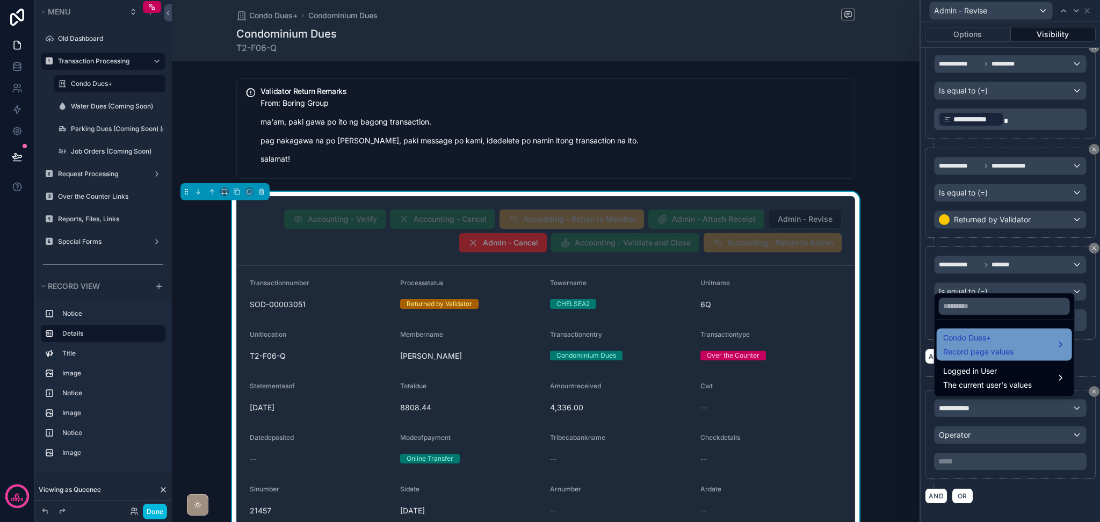
click at [983, 349] on span "Record page values" at bounding box center [978, 351] width 70 height 11
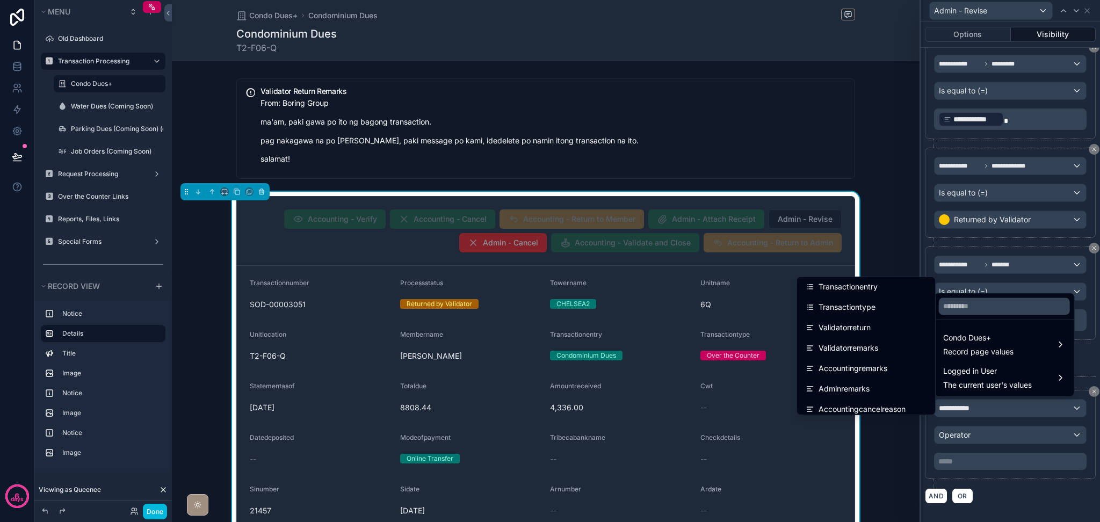
scroll to position [787, 0]
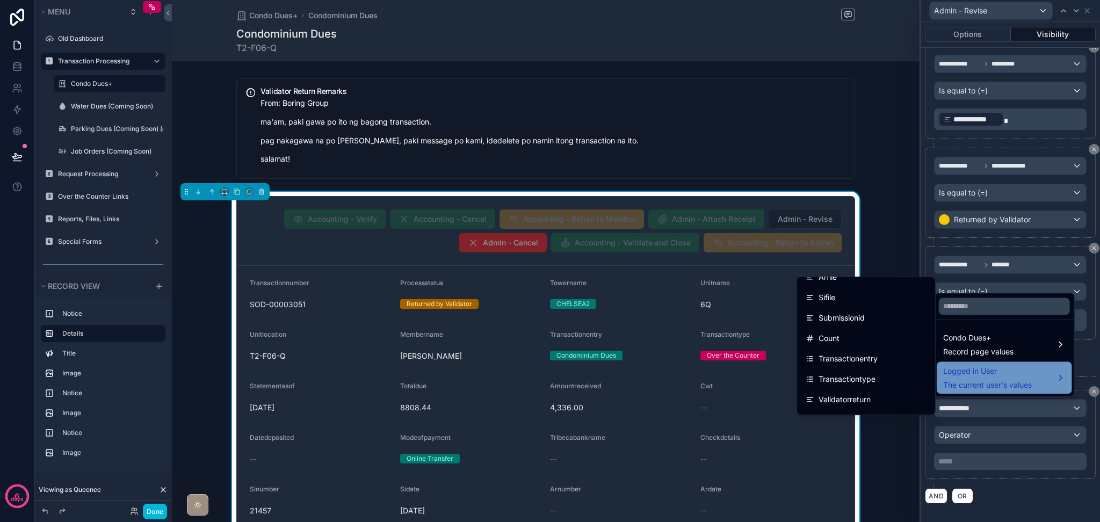
click at [971, 378] on div "Logged in User The current user's values" at bounding box center [987, 378] width 89 height 26
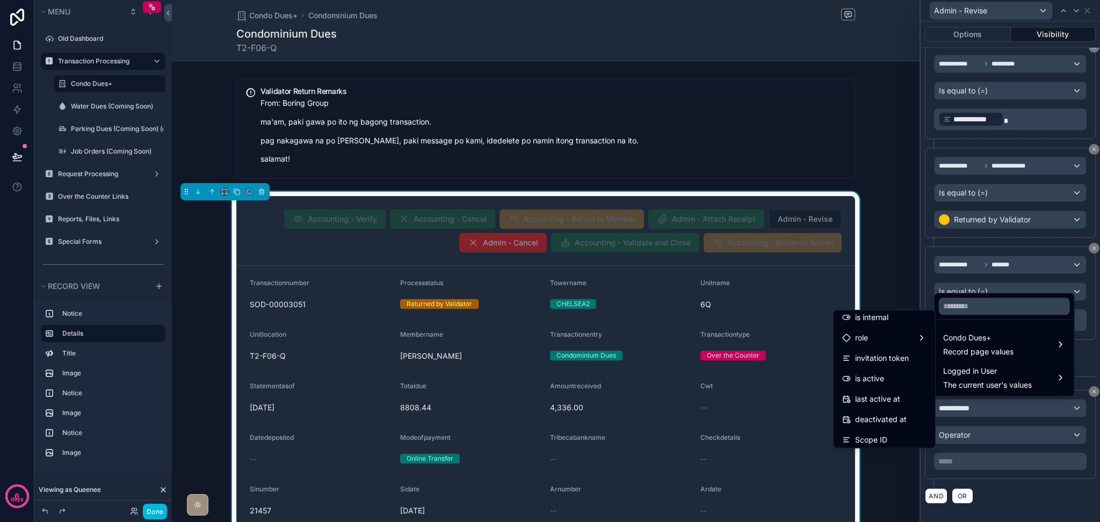
scroll to position [273, 0]
click at [892, 360] on div "Rank" at bounding box center [884, 354] width 84 height 13
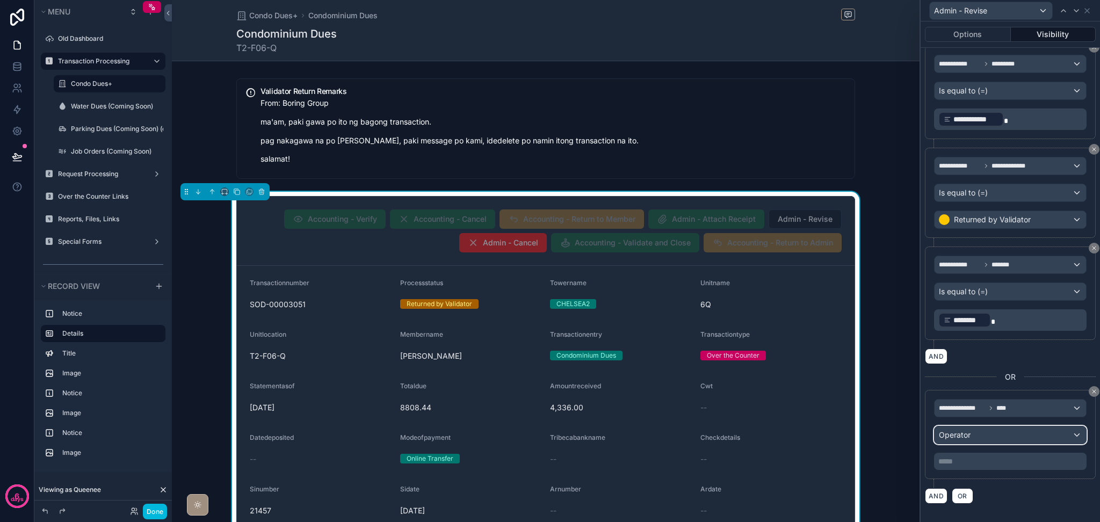
click at [976, 430] on div "Operator" at bounding box center [1009, 434] width 151 height 17
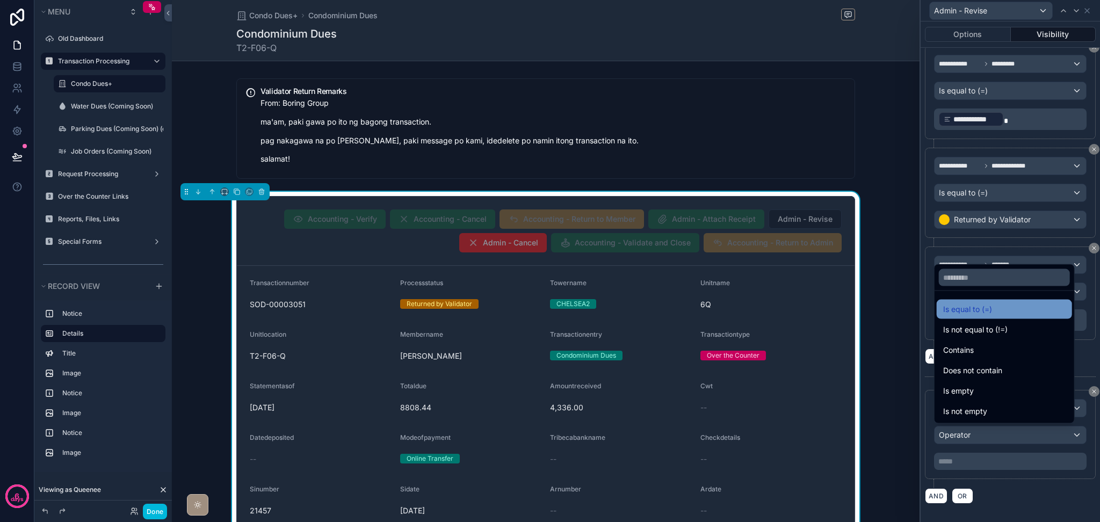
click at [956, 305] on span "Is equal to (=)" at bounding box center [967, 309] width 49 height 13
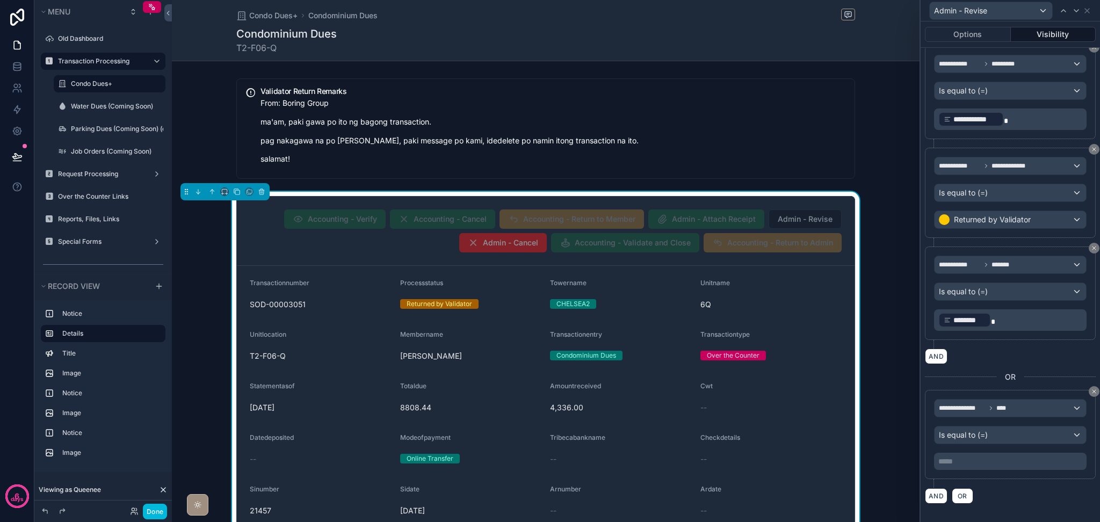
click at [1016, 462] on p "***** ﻿" at bounding box center [1011, 461] width 146 height 11
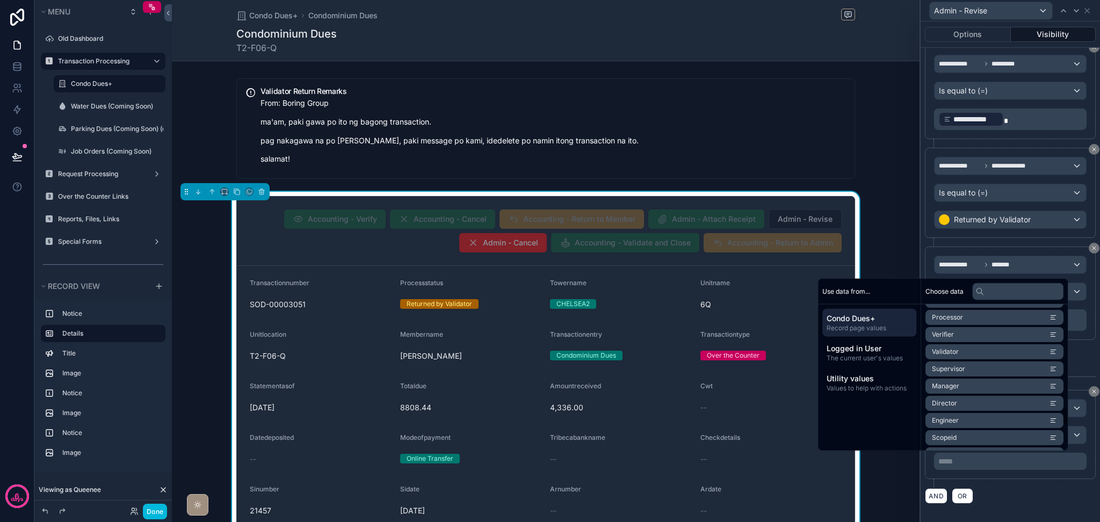
scroll to position [859, 0]
click at [946, 369] on span "Supervisor" at bounding box center [948, 368] width 33 height 9
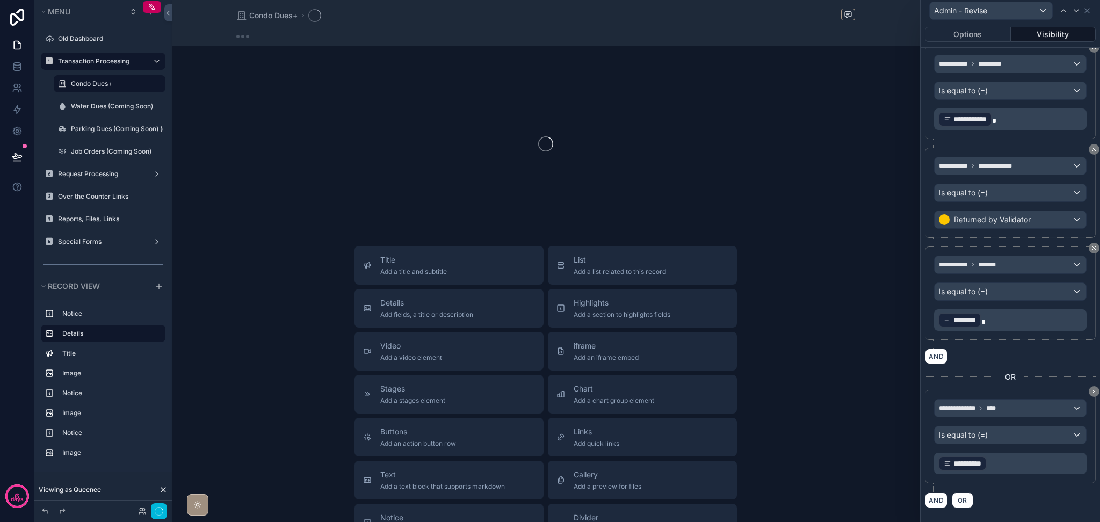
click at [1026, 492] on div "AND OR" at bounding box center [1010, 500] width 171 height 16
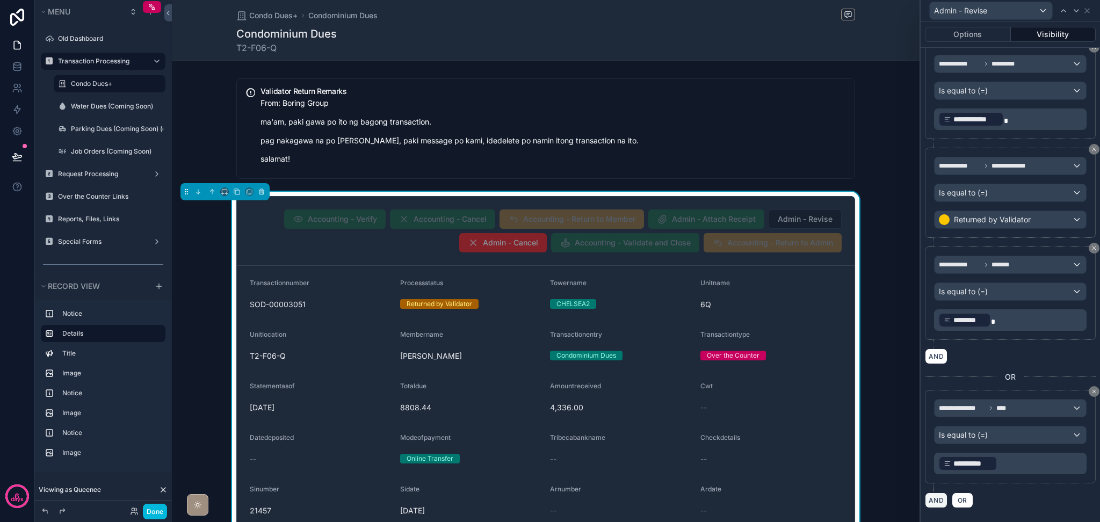
click at [938, 498] on button "AND" at bounding box center [936, 500] width 23 height 16
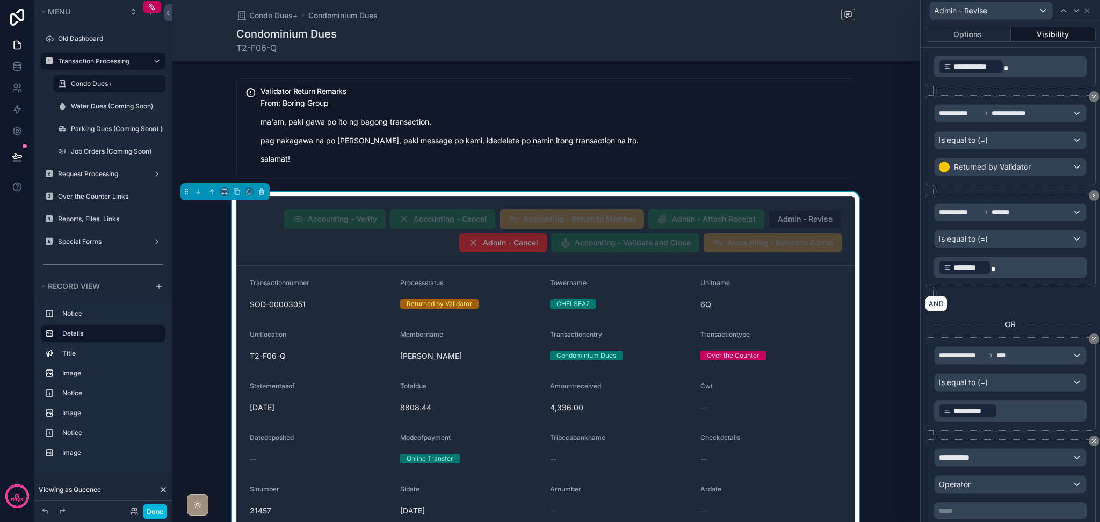
scroll to position [301, 0]
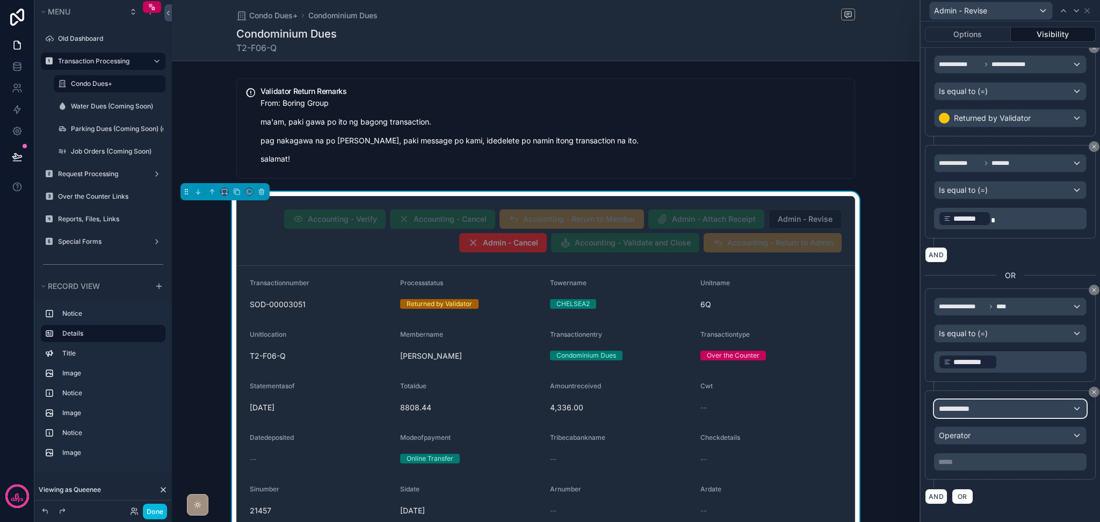
click at [991, 410] on div "**********" at bounding box center [1009, 408] width 151 height 17
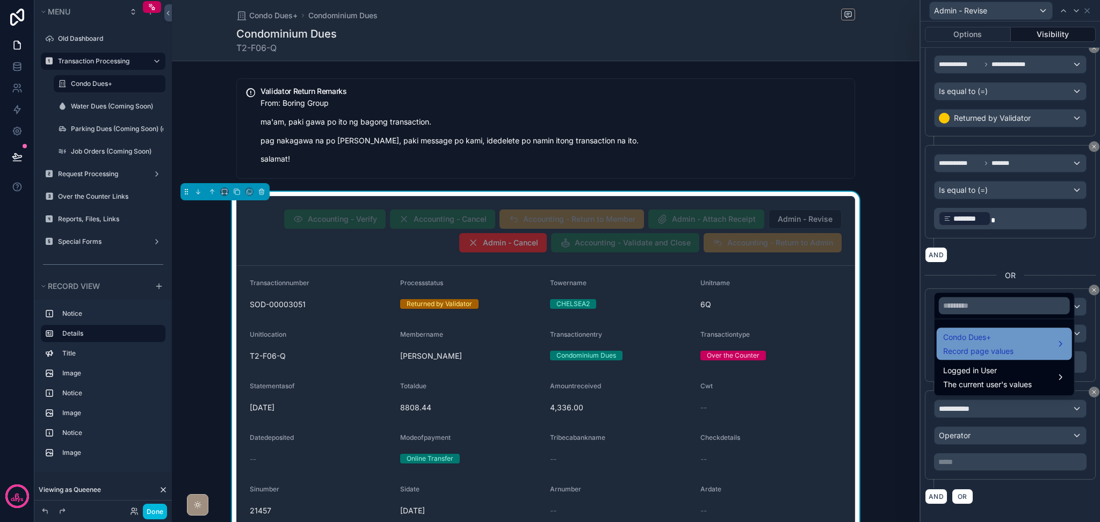
click at [991, 354] on span "Record page values" at bounding box center [978, 351] width 70 height 11
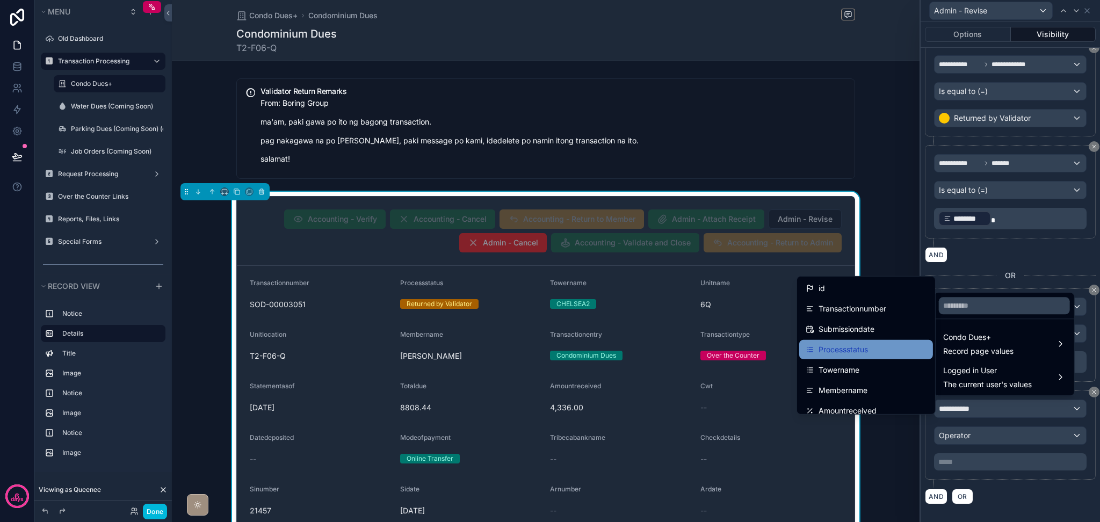
click at [873, 353] on div "Processstatus" at bounding box center [865, 349] width 121 height 13
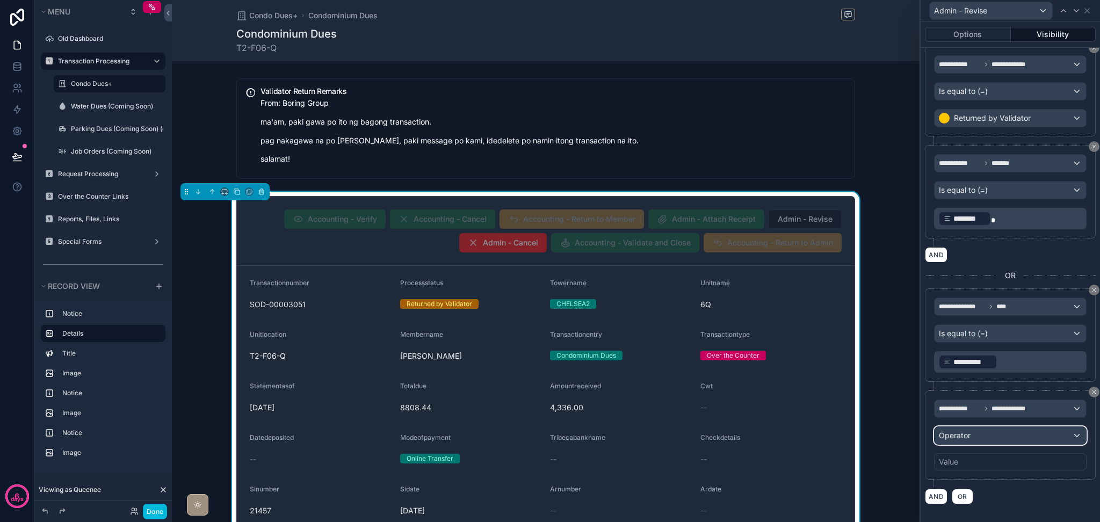
click at [975, 435] on div "Operator" at bounding box center [1009, 435] width 151 height 17
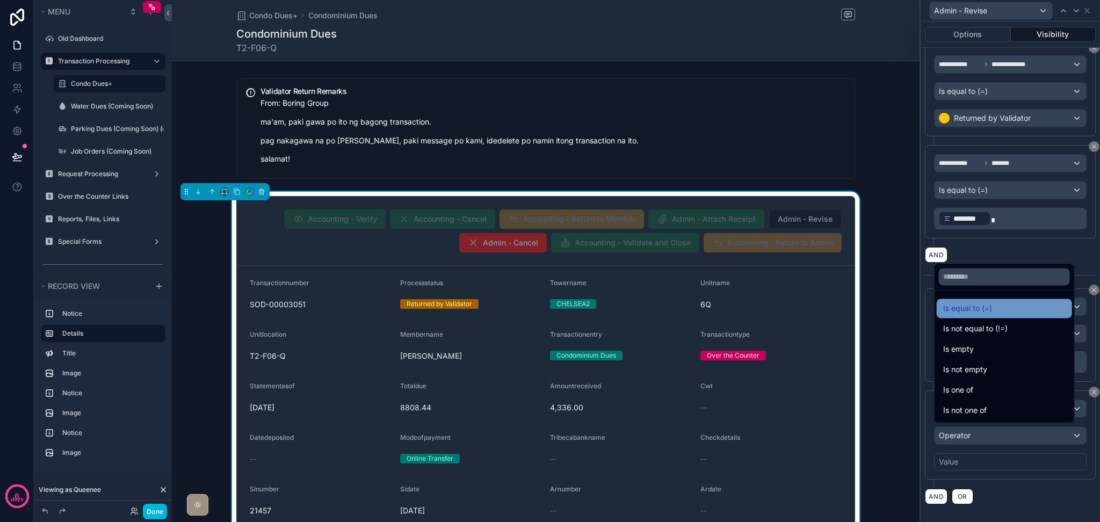
click at [967, 308] on span "Is equal to (=)" at bounding box center [967, 308] width 49 height 13
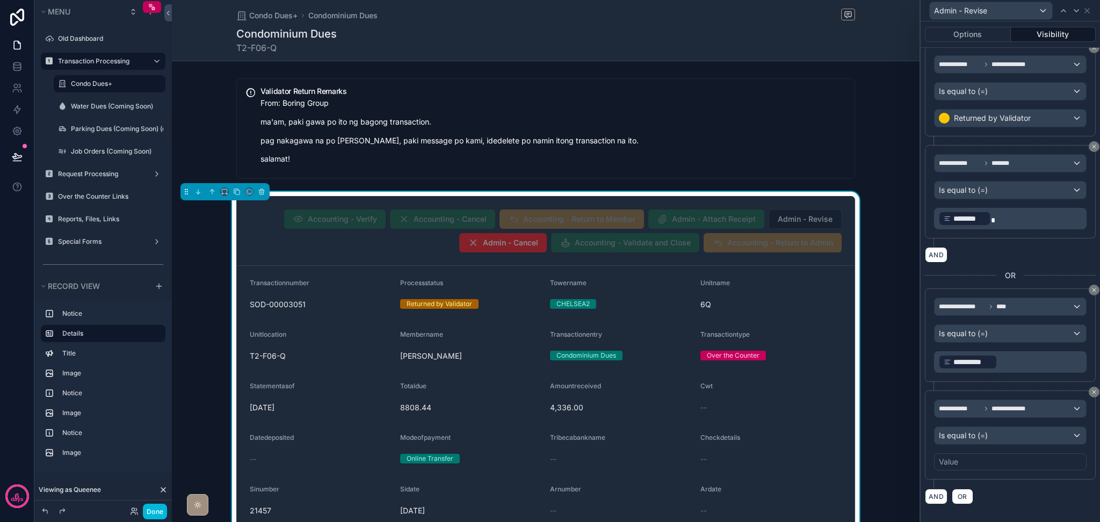
click at [995, 465] on div "Value" at bounding box center [1010, 461] width 152 height 17
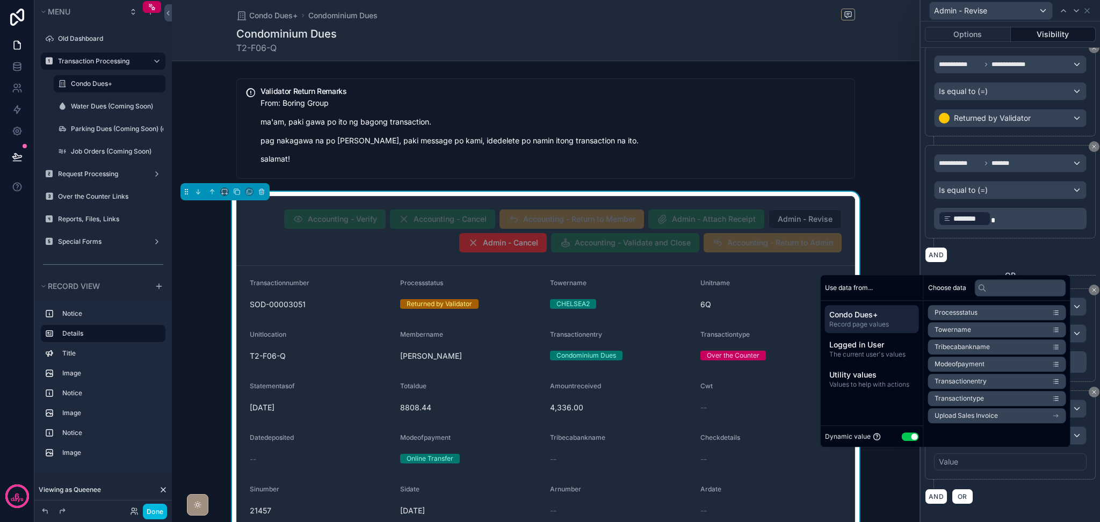
click at [906, 437] on button "Use setting" at bounding box center [910, 436] width 17 height 9
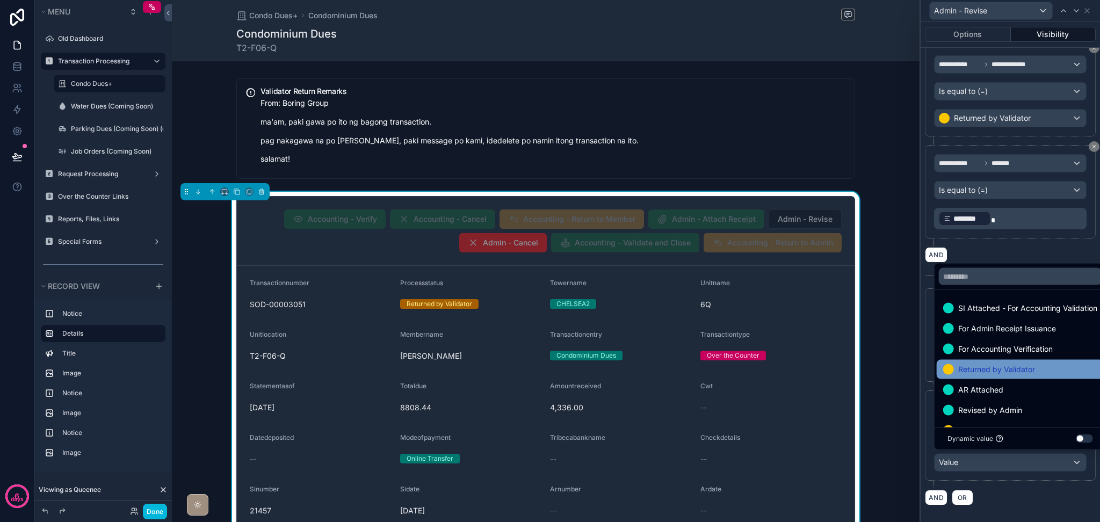
click at [965, 368] on span "Returned by Validator" at bounding box center [996, 369] width 77 height 13
click at [1000, 507] on div "**********" at bounding box center [1009, 225] width 179 height 578
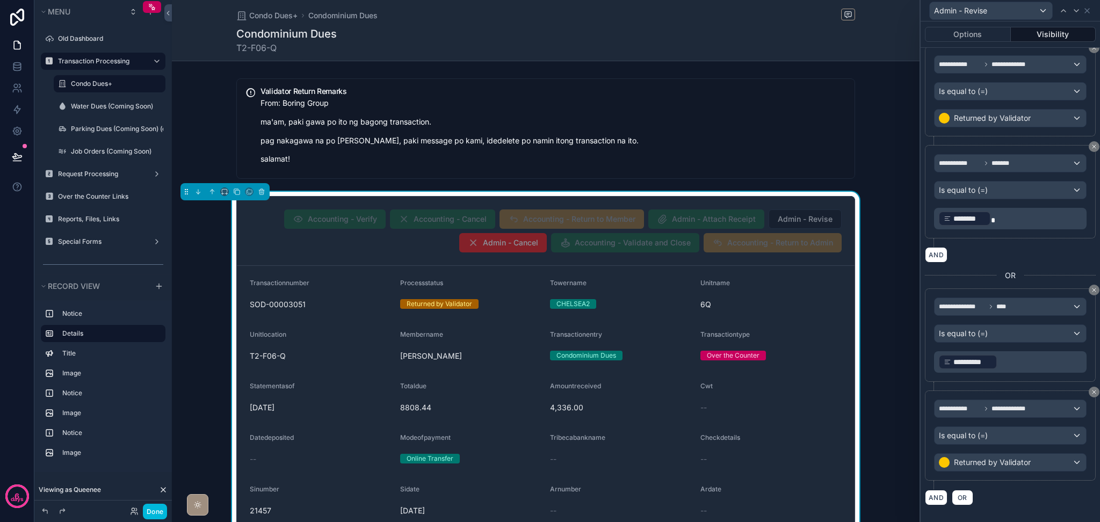
scroll to position [302, 0]
click at [965, 495] on span "OR" at bounding box center [962, 496] width 14 height 8
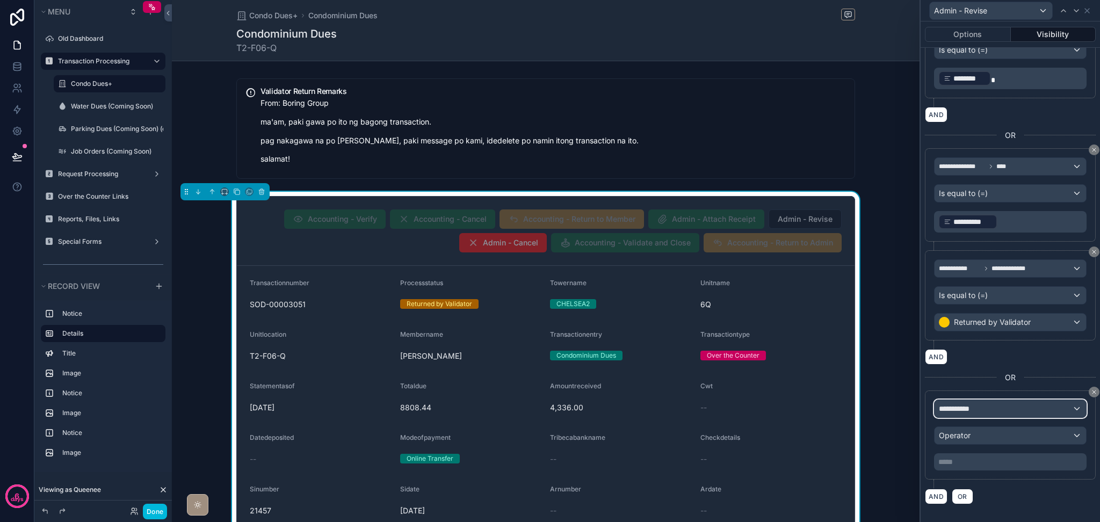
click at [995, 413] on div "**********" at bounding box center [1009, 408] width 151 height 17
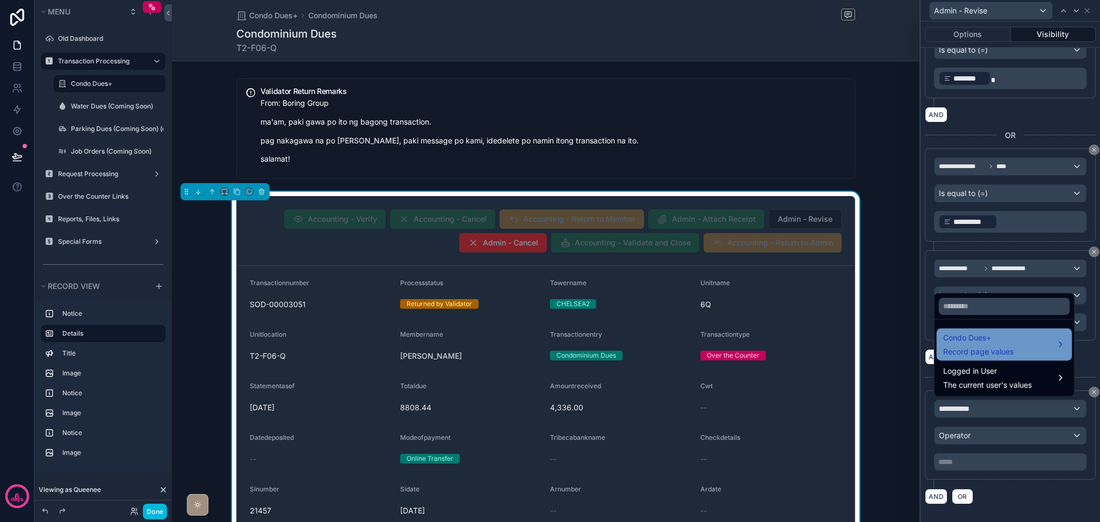
click at [996, 348] on span "Record page values" at bounding box center [978, 351] width 70 height 11
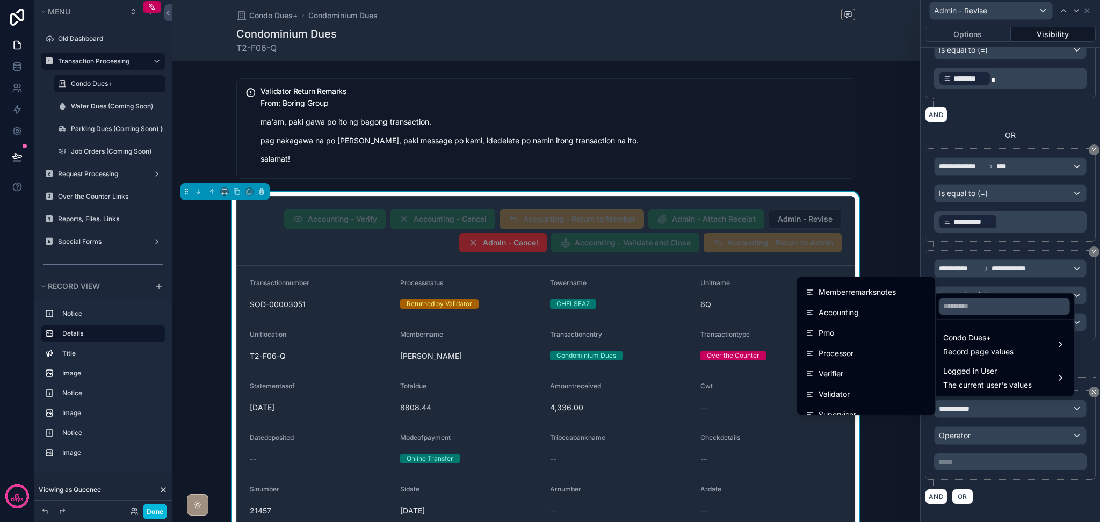
scroll to position [1109, 0]
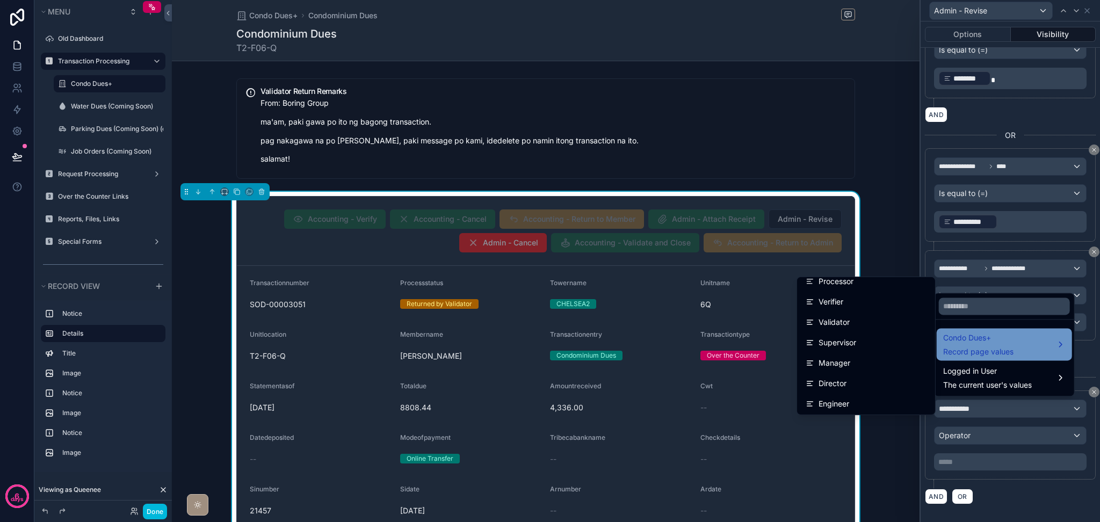
click at [972, 354] on span "Record page values" at bounding box center [978, 351] width 70 height 11
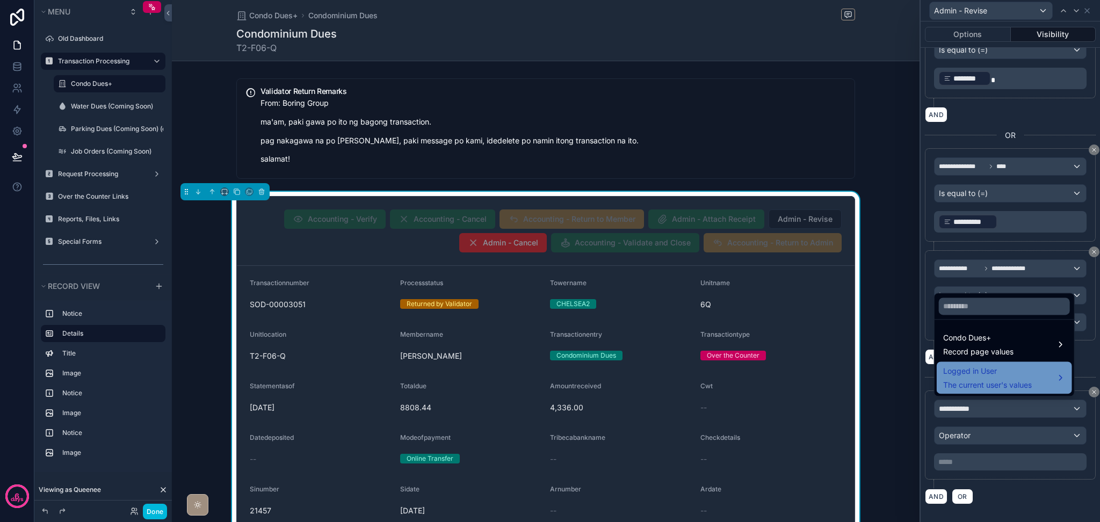
click at [974, 374] on span "Logged in User" at bounding box center [987, 371] width 89 height 13
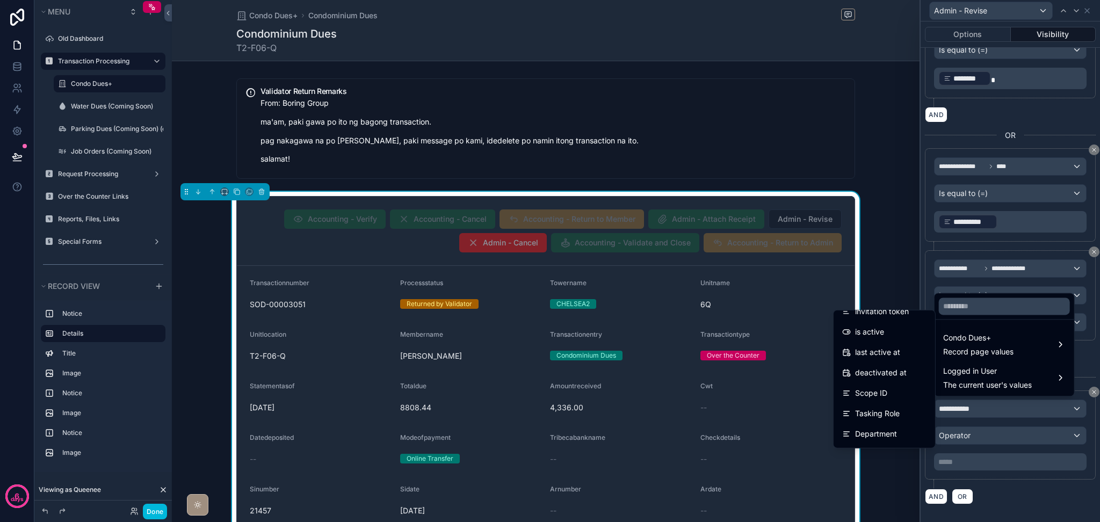
scroll to position [273, 0]
click at [876, 357] on div "Rank" at bounding box center [884, 354] width 84 height 13
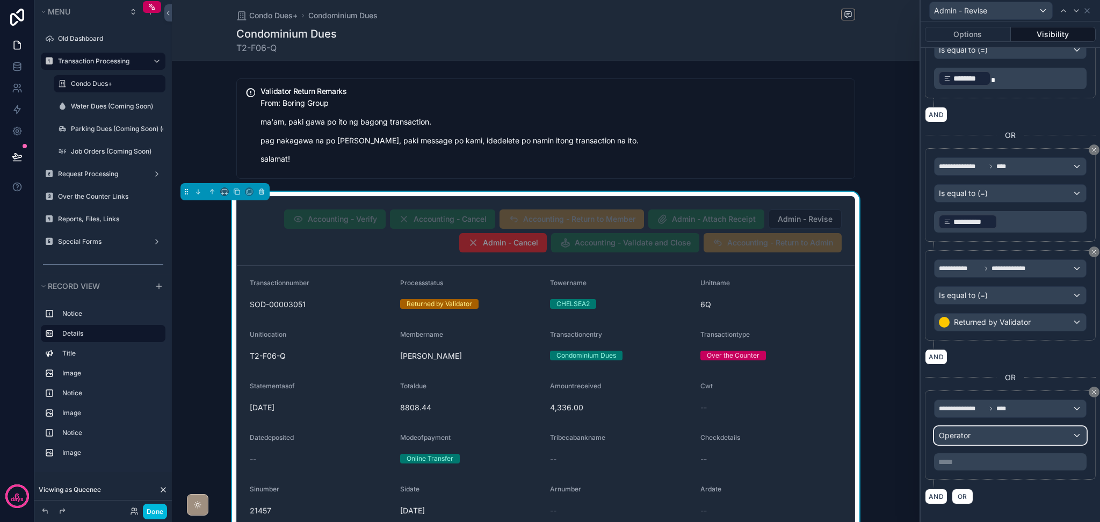
click at [965, 431] on span "Operator" at bounding box center [955, 435] width 32 height 9
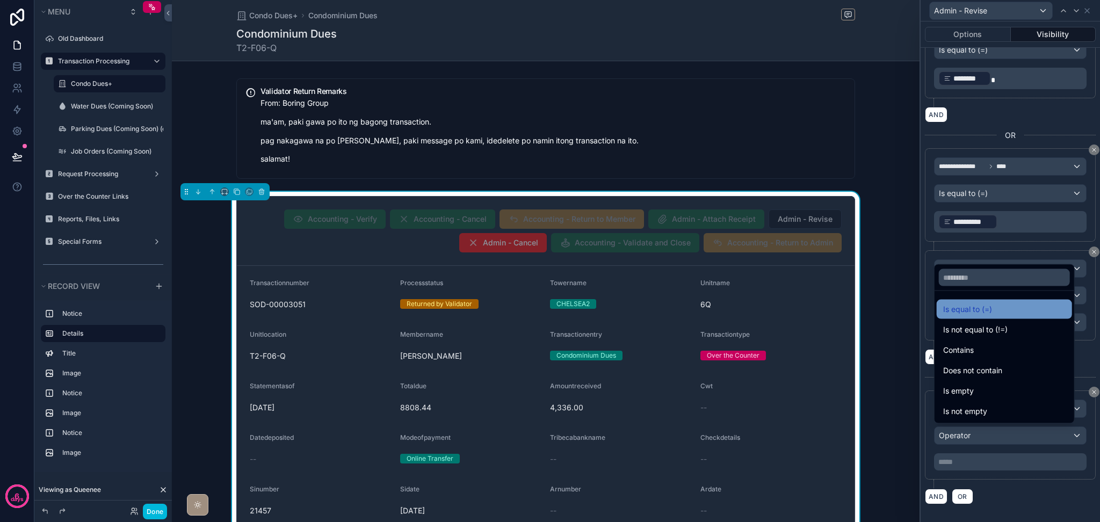
click at [943, 311] on span "Is equal to (=)" at bounding box center [967, 309] width 49 height 13
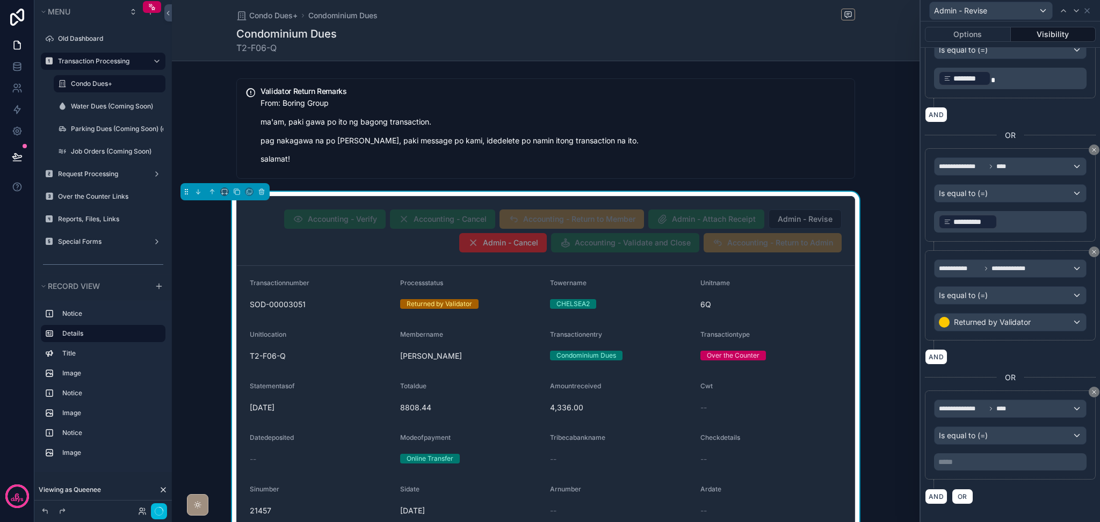
click at [973, 464] on p "***** ﻿" at bounding box center [1011, 461] width 146 height 11
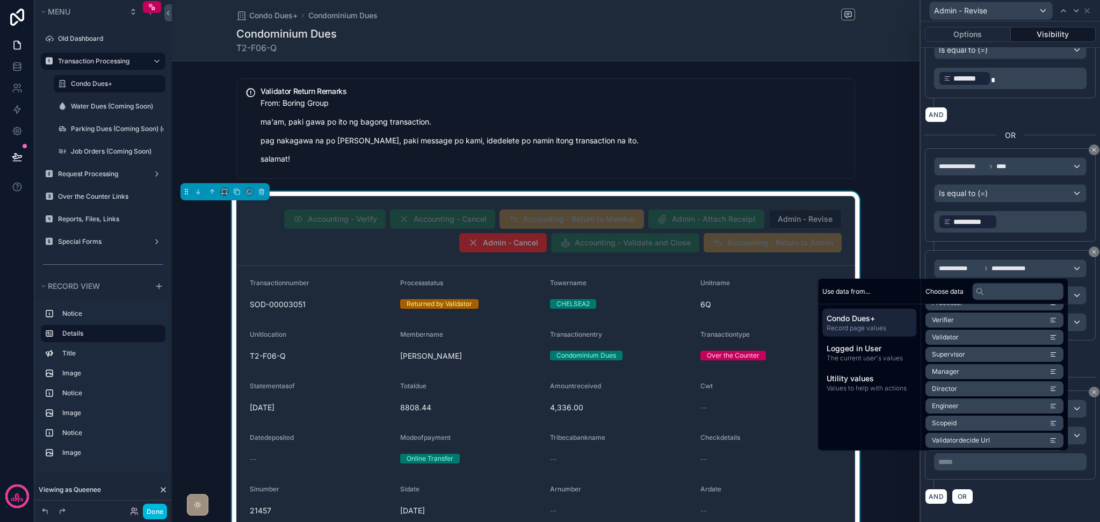
scroll to position [859, 0]
click at [895, 360] on span "The current user's values" at bounding box center [868, 358] width 85 height 9
click at [874, 327] on span "Record page values" at bounding box center [868, 328] width 85 height 9
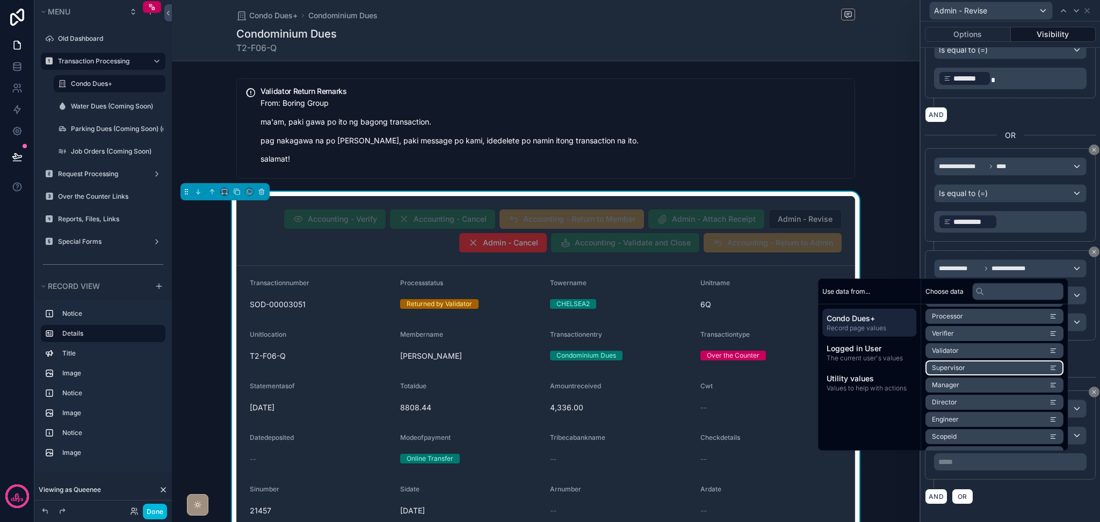
click at [965, 368] on li "Supervisor" at bounding box center [994, 367] width 138 height 15
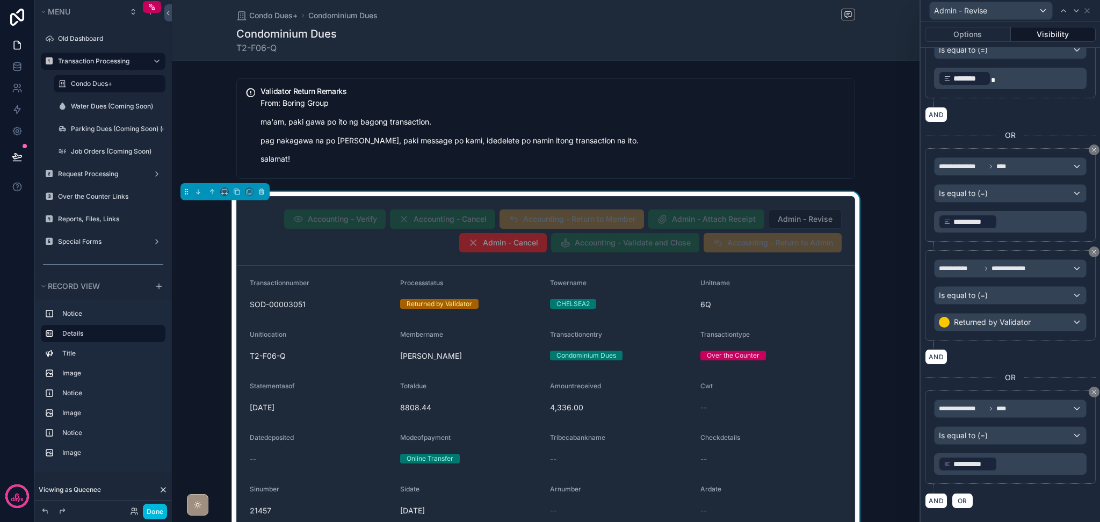
click at [1018, 494] on div "AND OR" at bounding box center [1010, 500] width 171 height 16
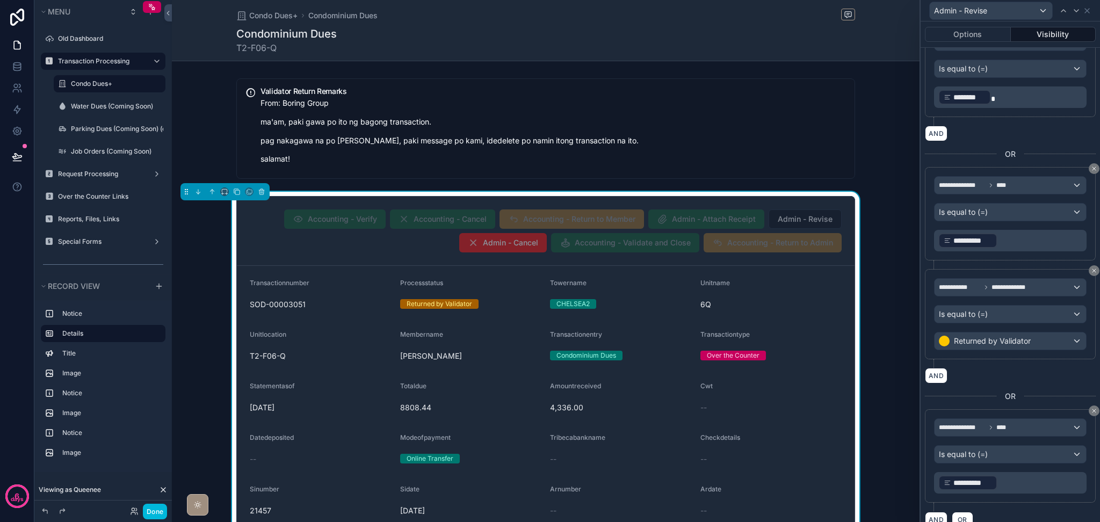
scroll to position [445, 0]
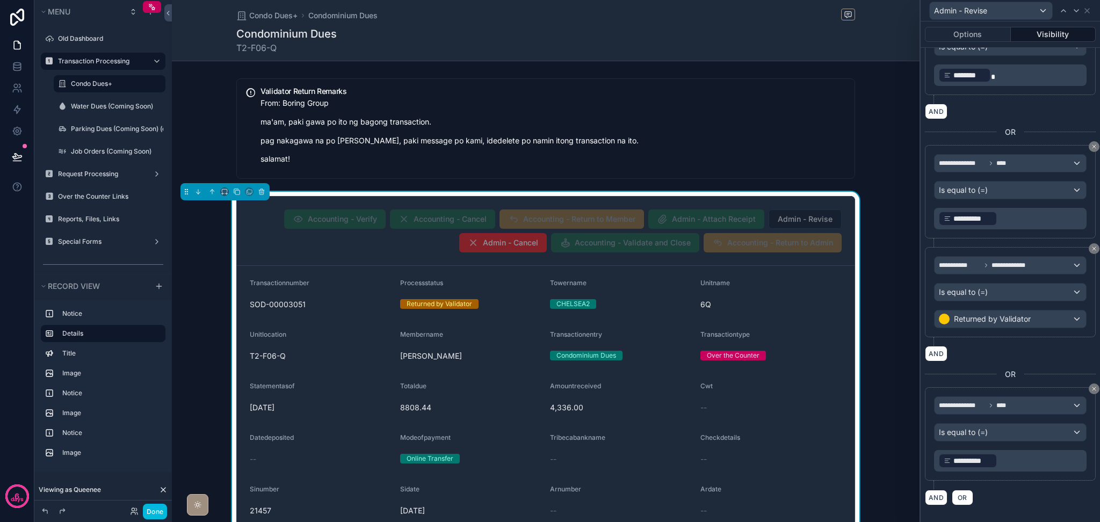
click at [1024, 462] on p "**********" at bounding box center [1011, 460] width 146 height 17
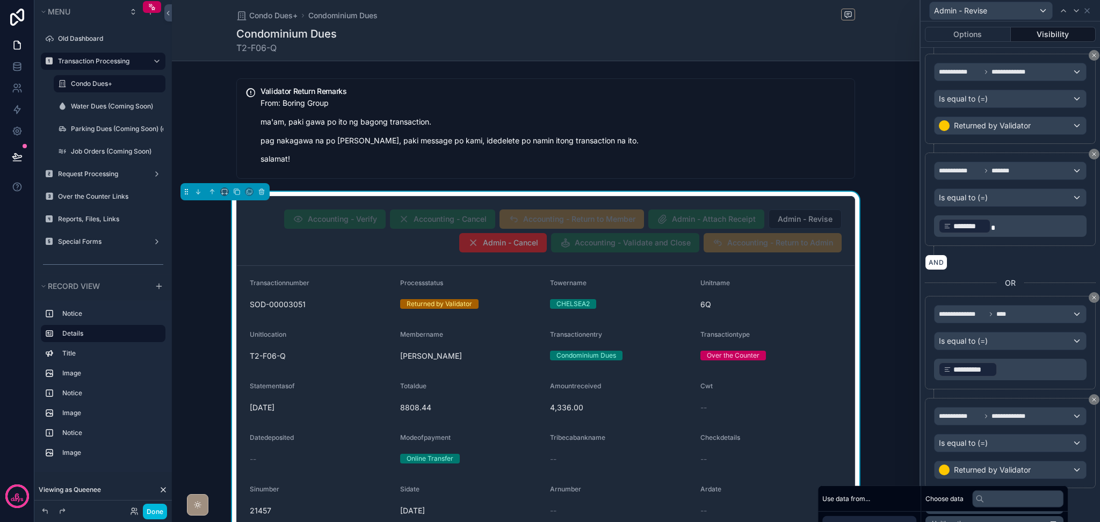
scroll to position [230, 0]
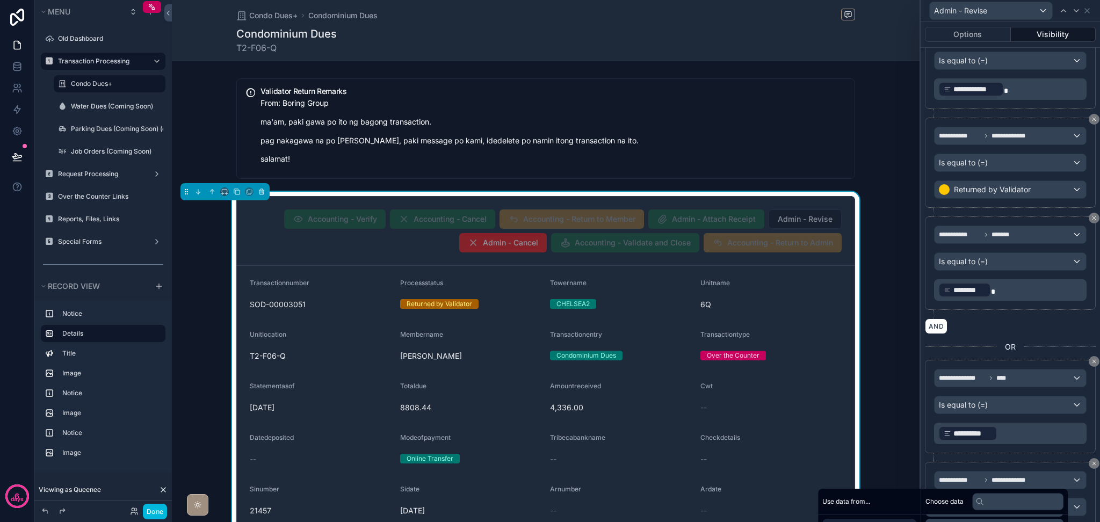
click at [1043, 338] on div at bounding box center [1059, 342] width 71 height 9
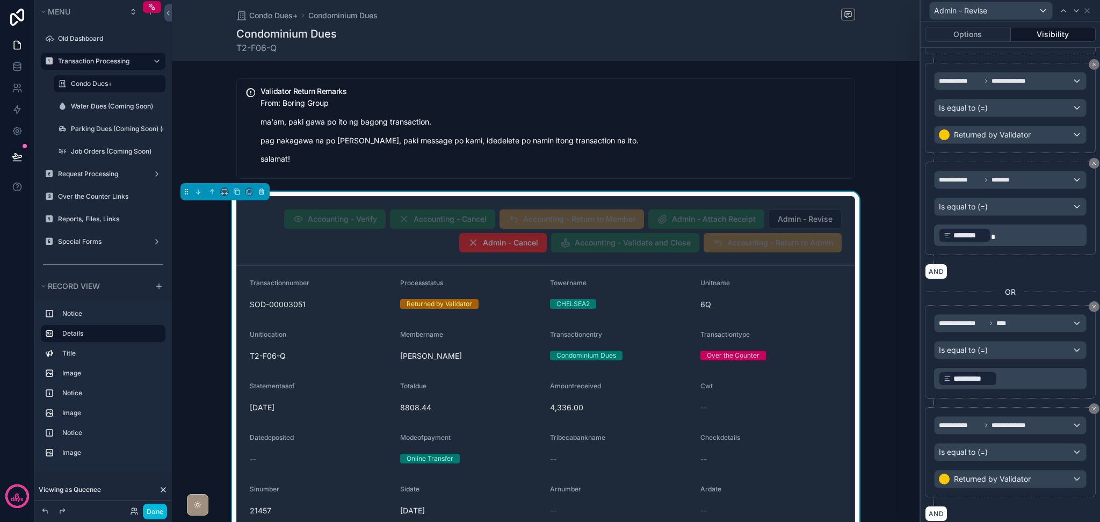
scroll to position [286, 0]
click at [1016, 235] on p "﻿ ******** ﻿" at bounding box center [1011, 233] width 146 height 17
click at [1024, 262] on div "AND" at bounding box center [1010, 270] width 171 height 16
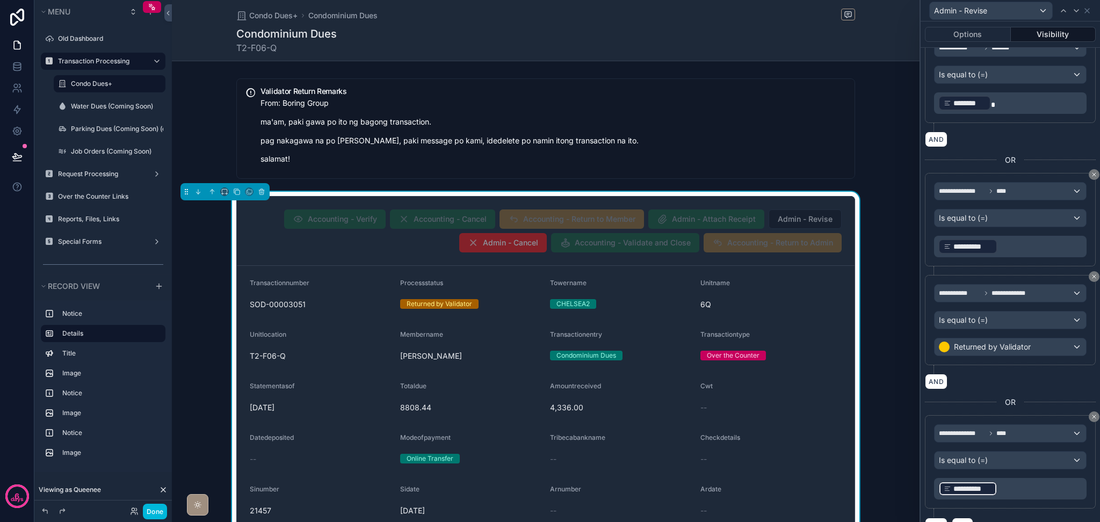
scroll to position [445, 0]
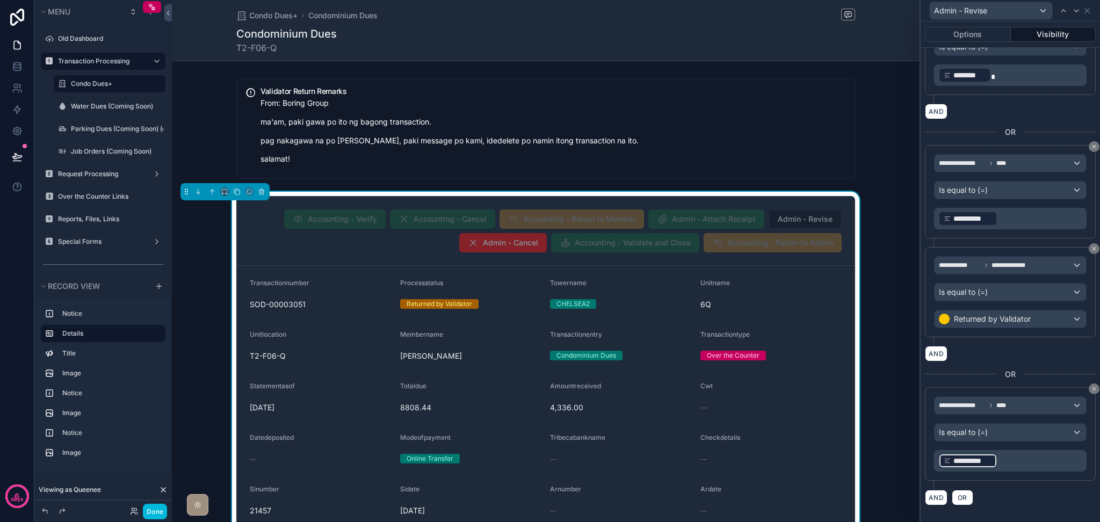
click at [1009, 215] on p "**********" at bounding box center [1011, 218] width 146 height 17
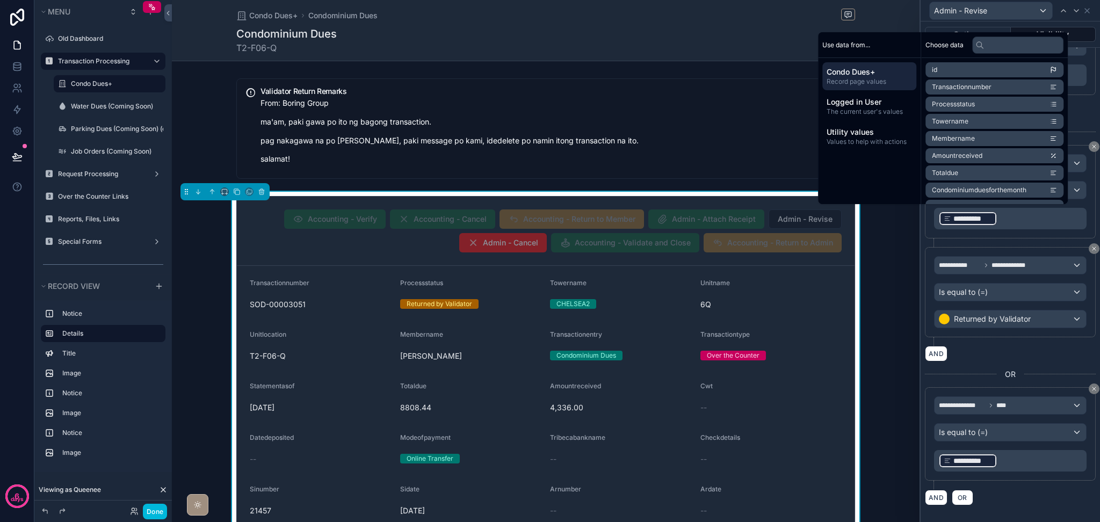
scroll to position [441, 0]
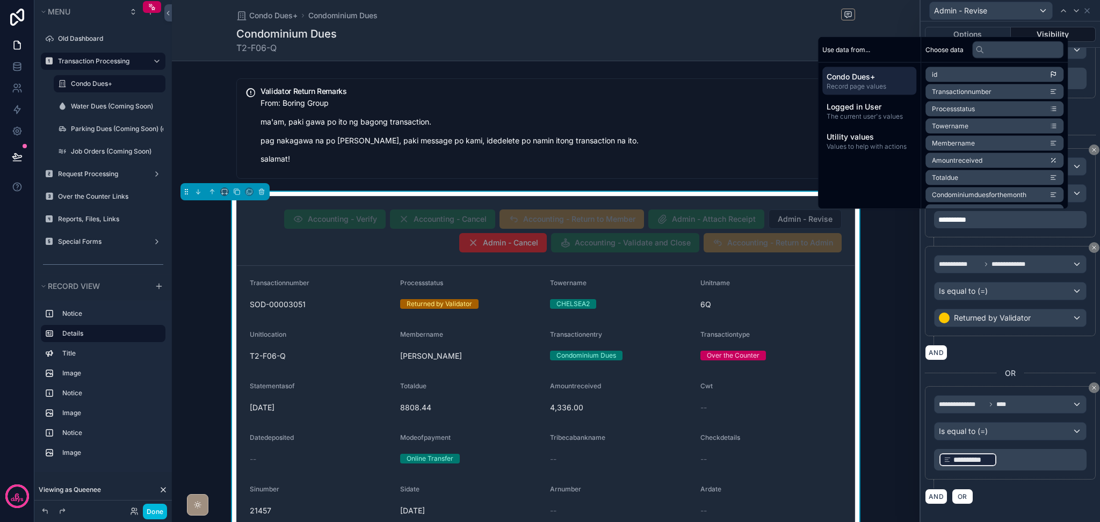
click at [1030, 345] on div "AND" at bounding box center [1010, 353] width 171 height 16
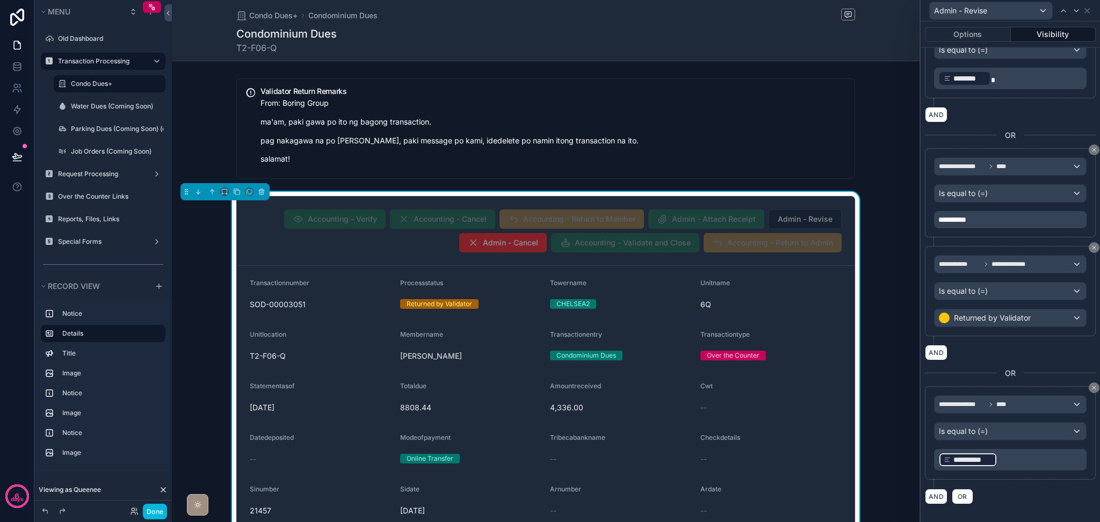
drag, startPoint x: 1024, startPoint y: 464, endPoint x: 1018, endPoint y: 456, distance: 10.3
click at [1020, 460] on p "**********" at bounding box center [1011, 459] width 146 height 17
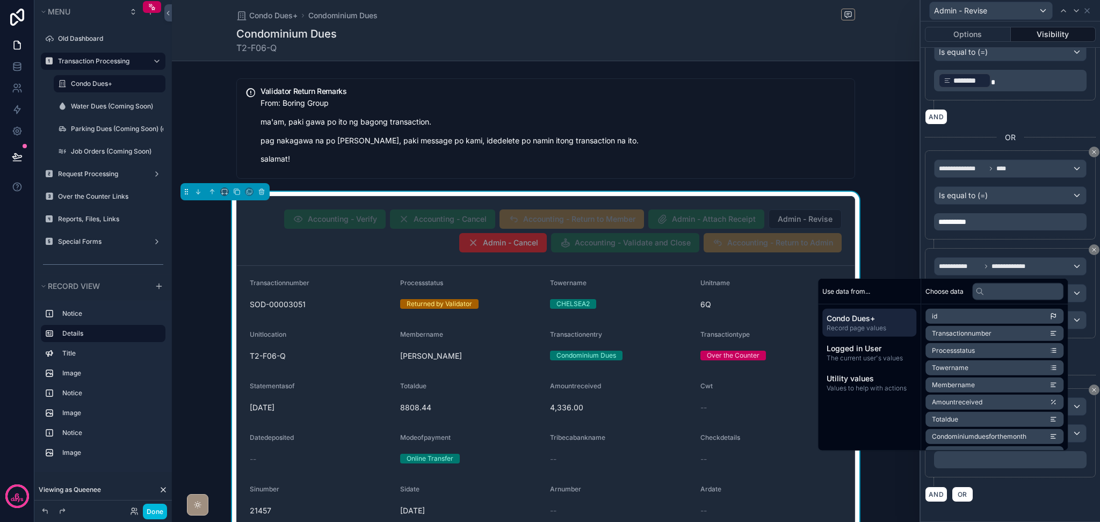
scroll to position [438, 0]
click at [933, 498] on button "AND" at bounding box center [936, 496] width 23 height 16
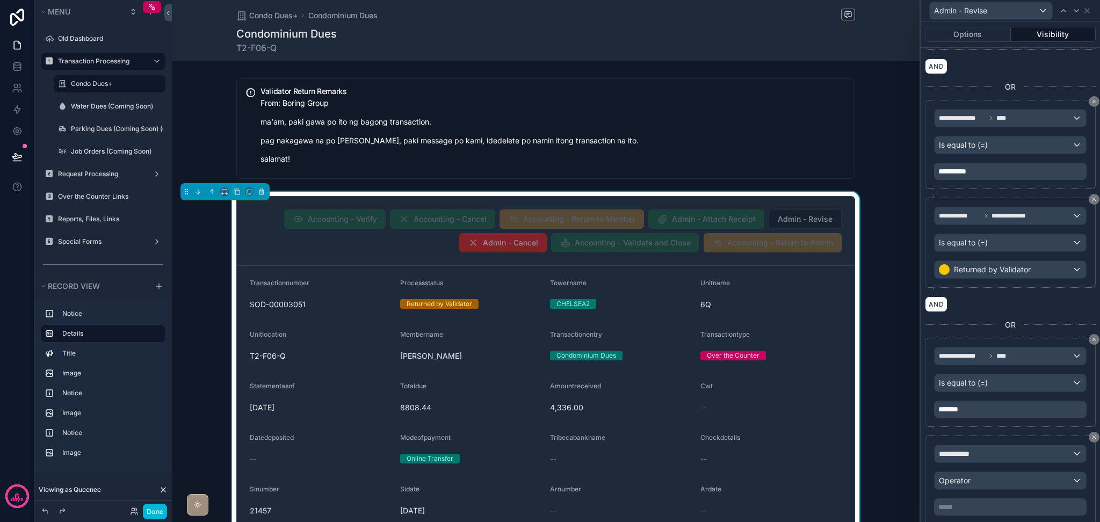
scroll to position [536, 0]
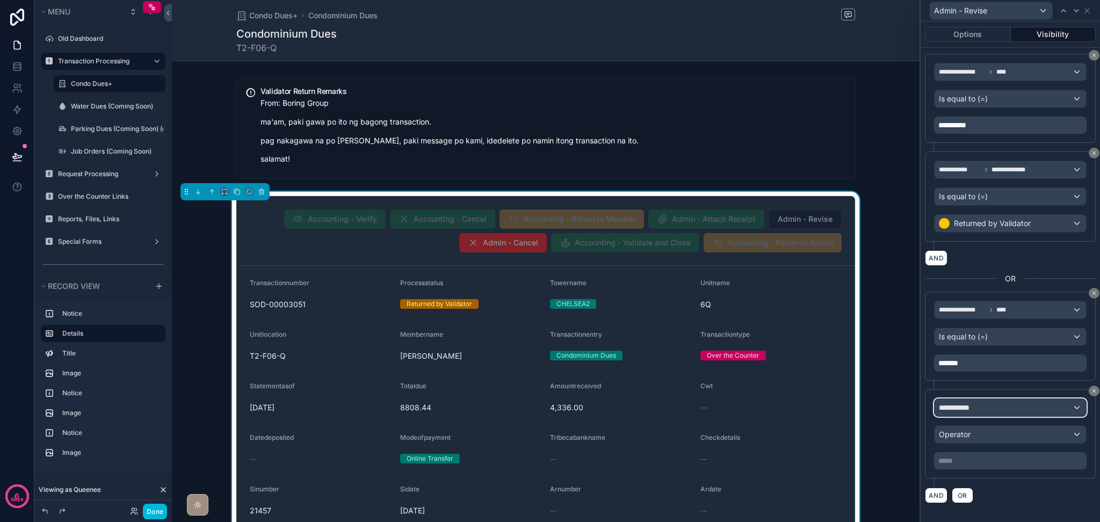
click at [988, 410] on div "**********" at bounding box center [1009, 407] width 151 height 17
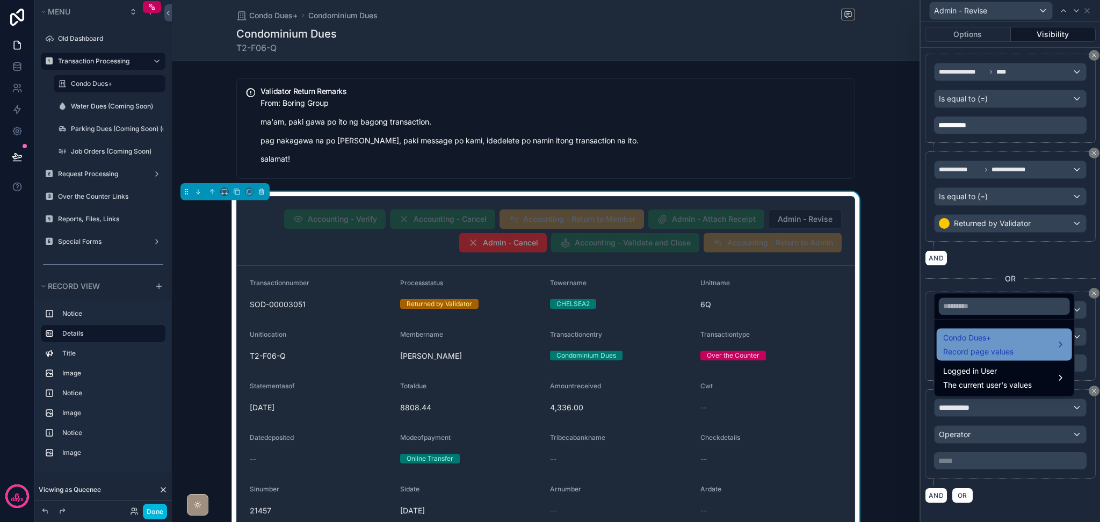
click at [991, 344] on span "Condo Dues+" at bounding box center [978, 337] width 70 height 13
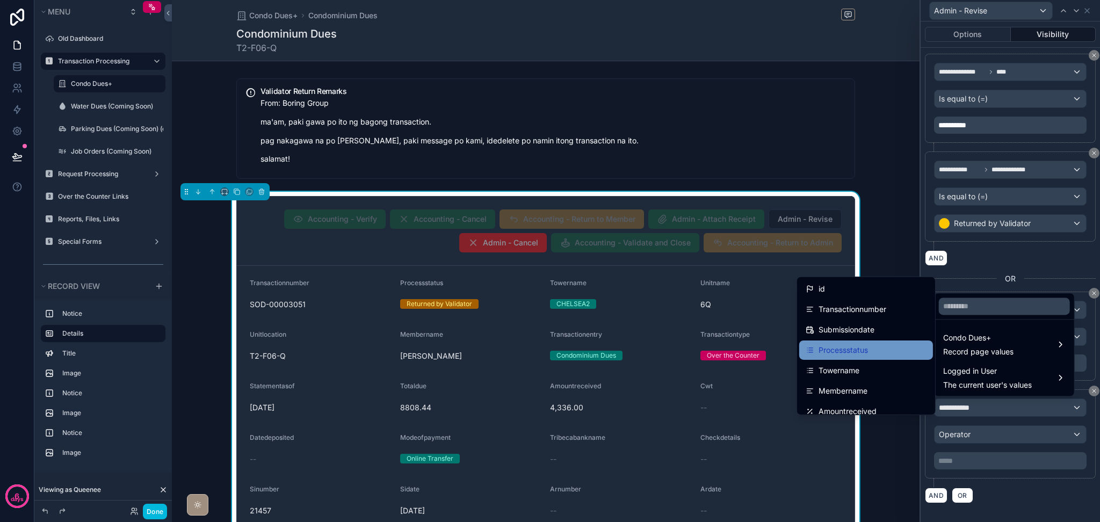
click at [884, 347] on div "Processstatus" at bounding box center [865, 350] width 121 height 13
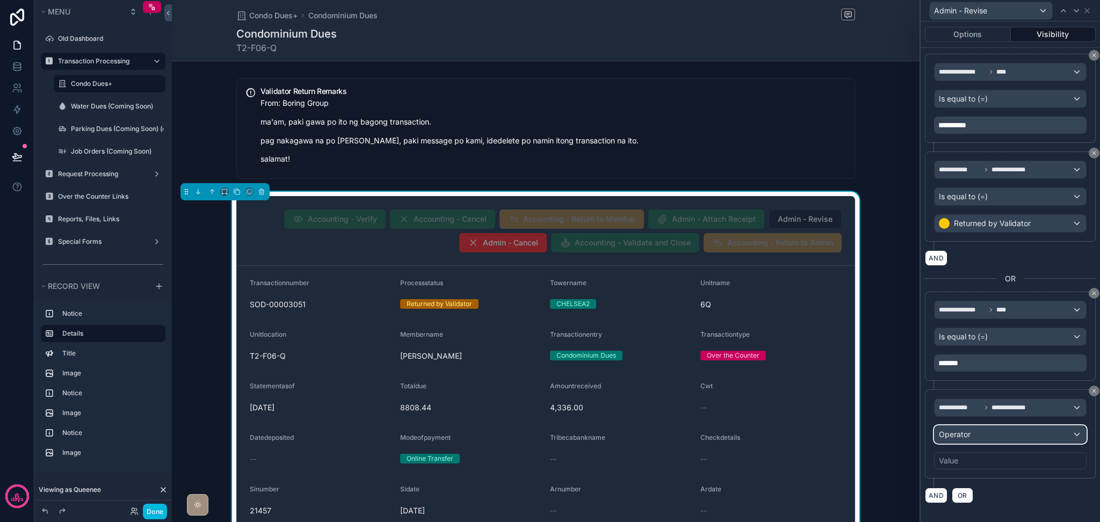
click at [989, 438] on div "Operator" at bounding box center [1009, 434] width 151 height 17
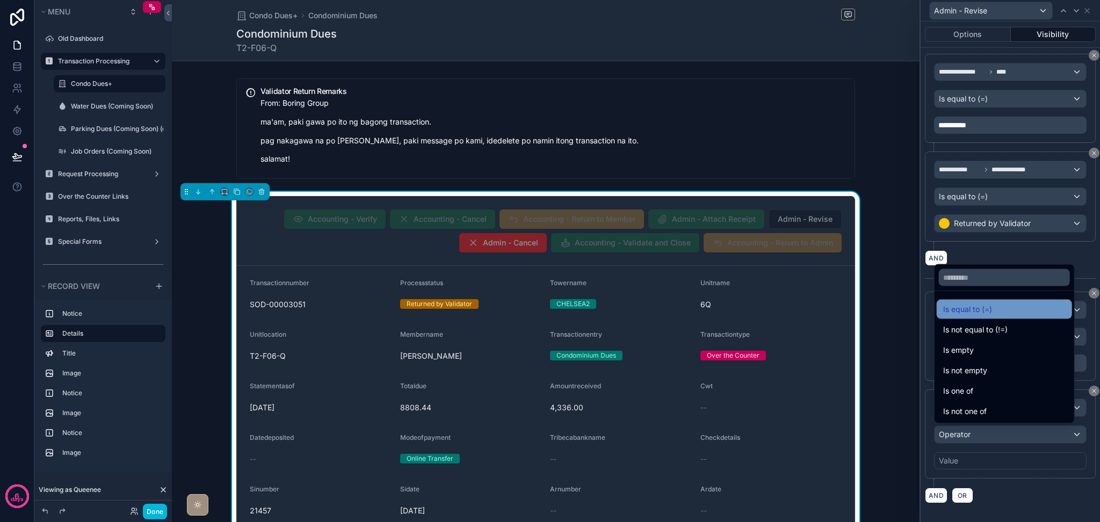
click at [967, 313] on span "Is equal to (=)" at bounding box center [967, 309] width 49 height 13
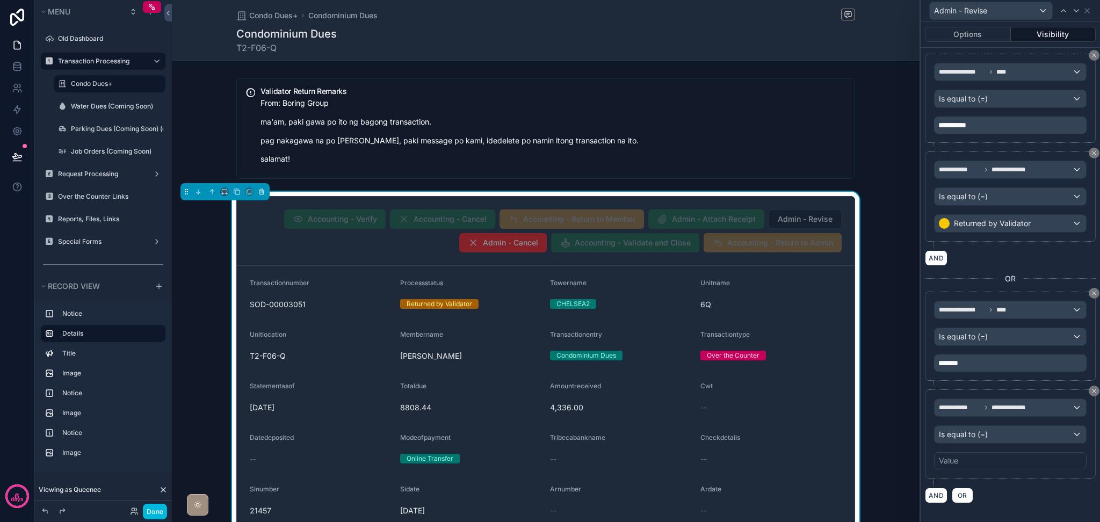
click at [978, 455] on div "Value" at bounding box center [1010, 460] width 152 height 17
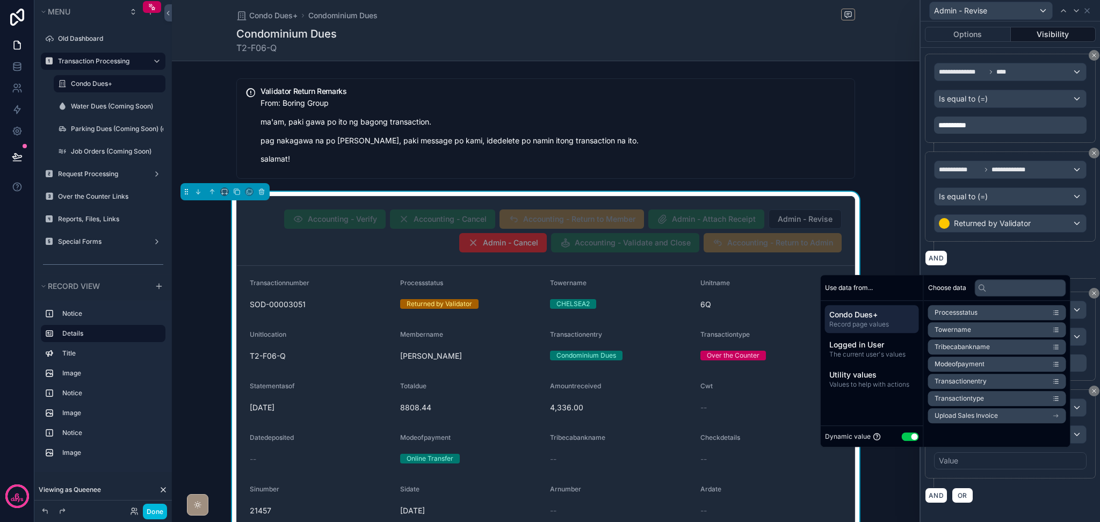
click at [902, 440] on button "Use setting" at bounding box center [910, 436] width 17 height 9
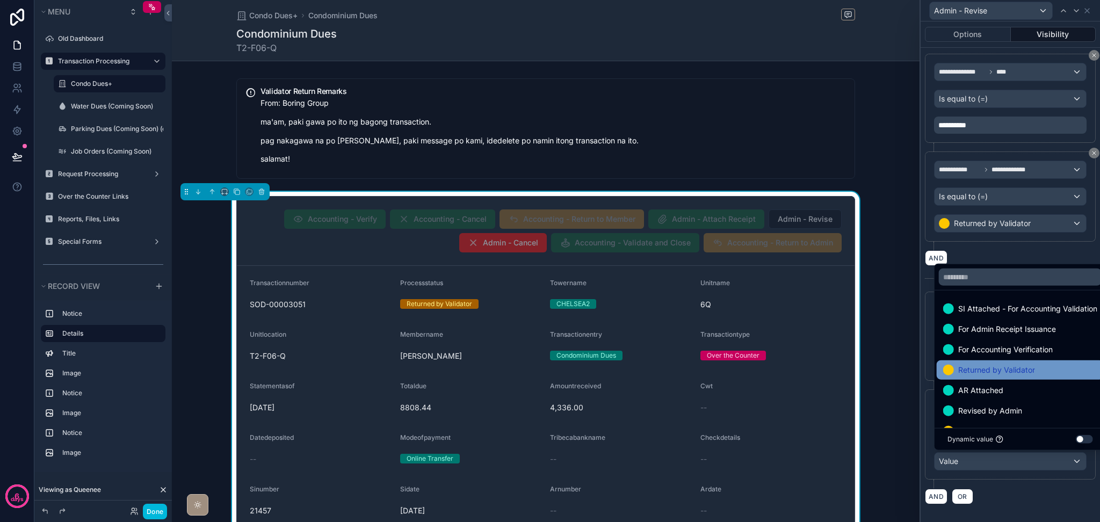
click at [974, 375] on span "Returned by Validator" at bounding box center [996, 370] width 77 height 13
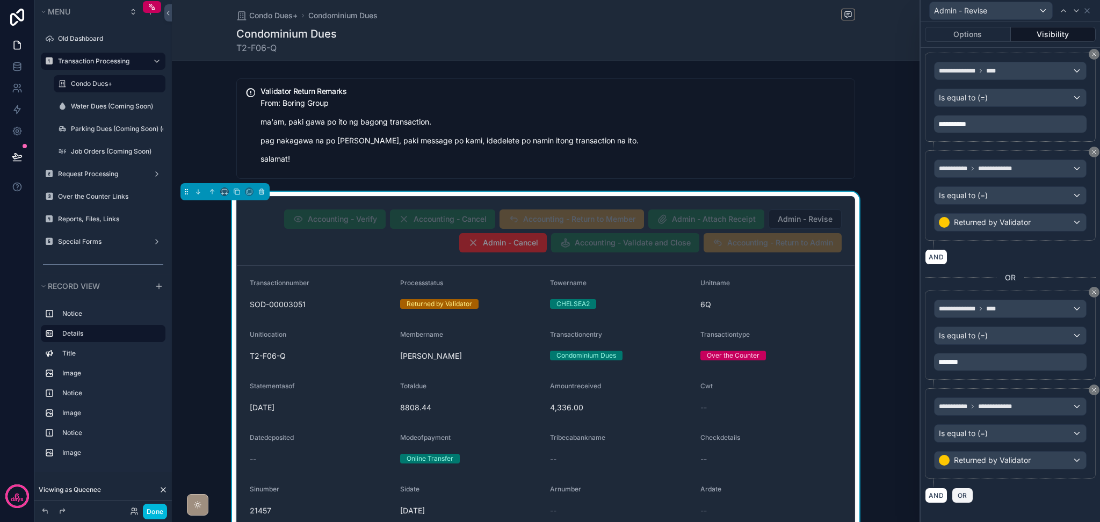
click at [967, 493] on span "OR" at bounding box center [962, 495] width 14 height 8
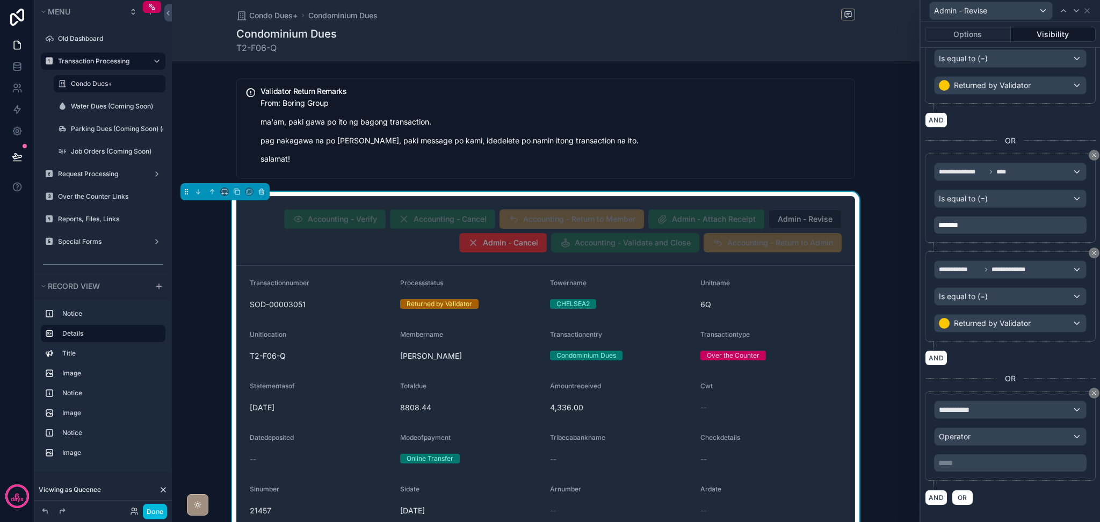
scroll to position [677, 0]
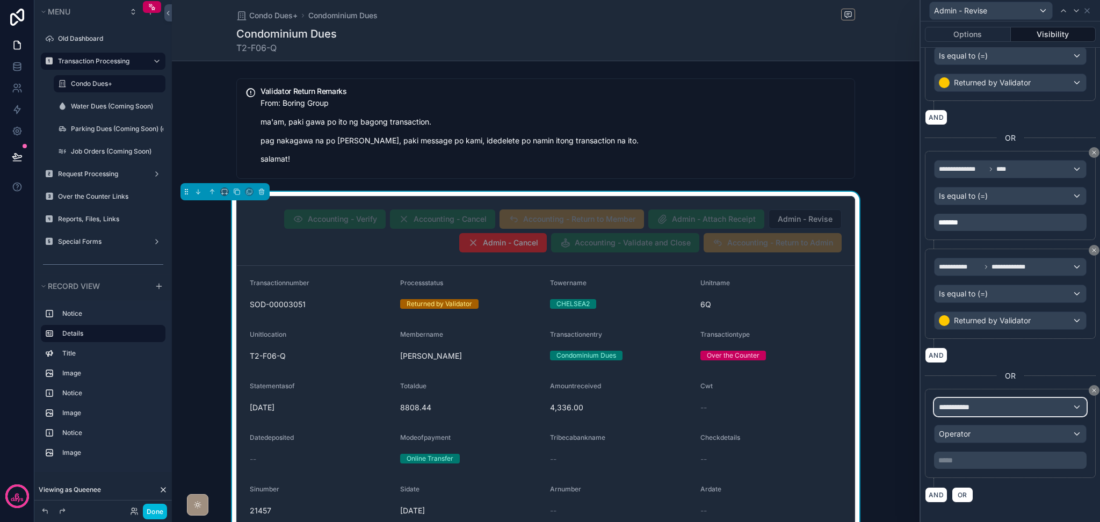
click at [999, 407] on div "**********" at bounding box center [1009, 406] width 151 height 17
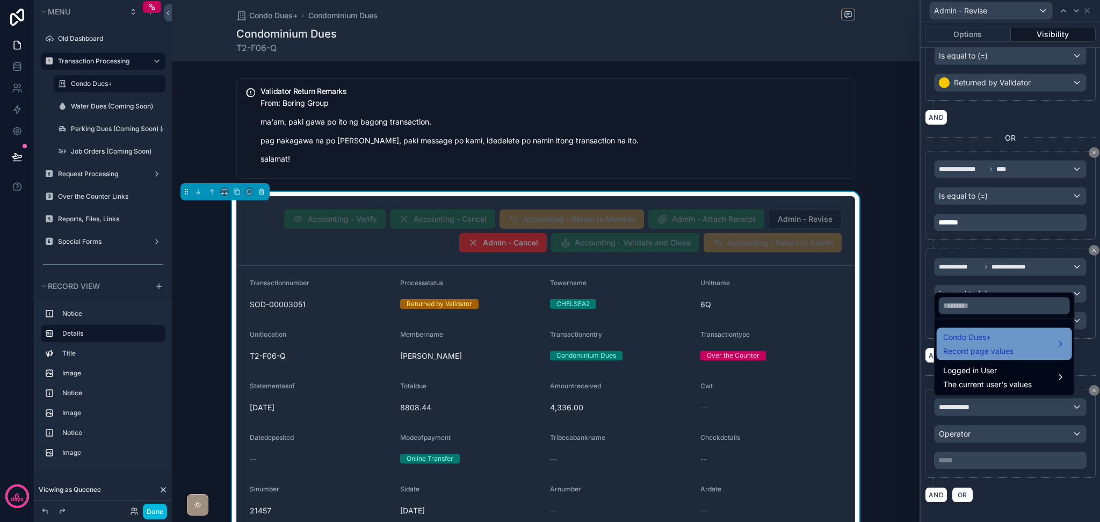
click at [1005, 358] on div "Condo Dues+ Record page values" at bounding box center [1003, 344] width 135 height 32
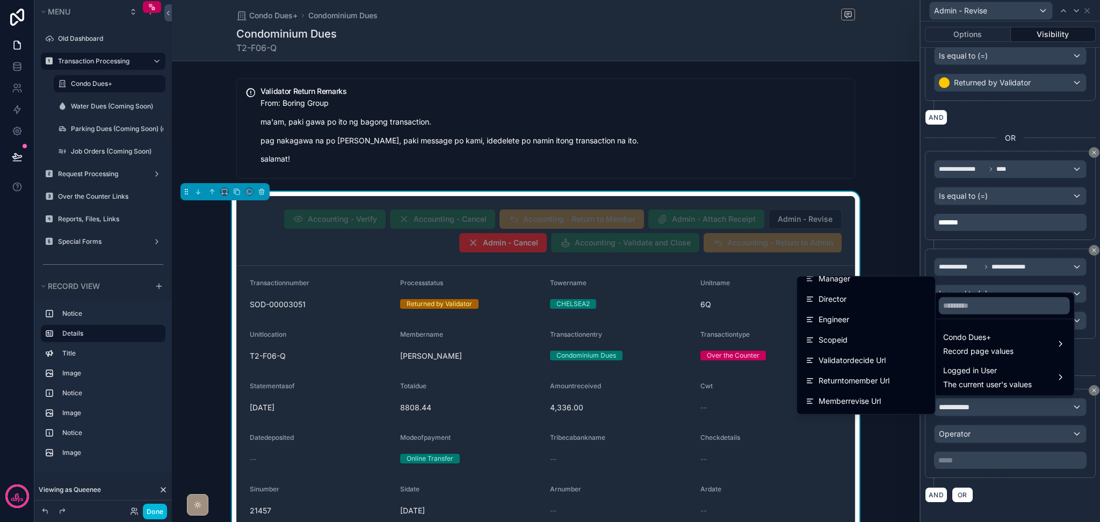
scroll to position [1181, 0]
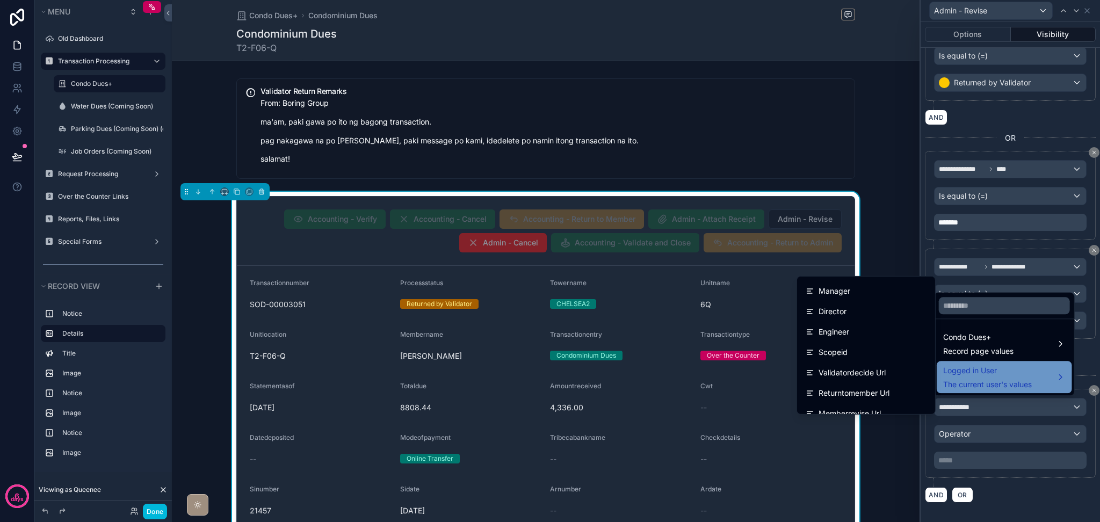
click at [963, 370] on span "Logged in User" at bounding box center [987, 370] width 89 height 13
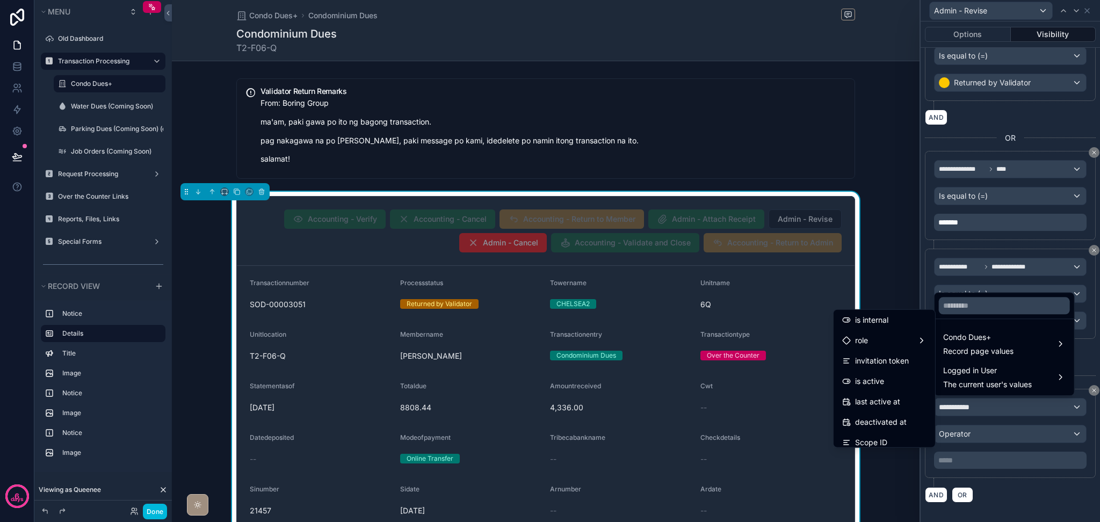
scroll to position [273, 0]
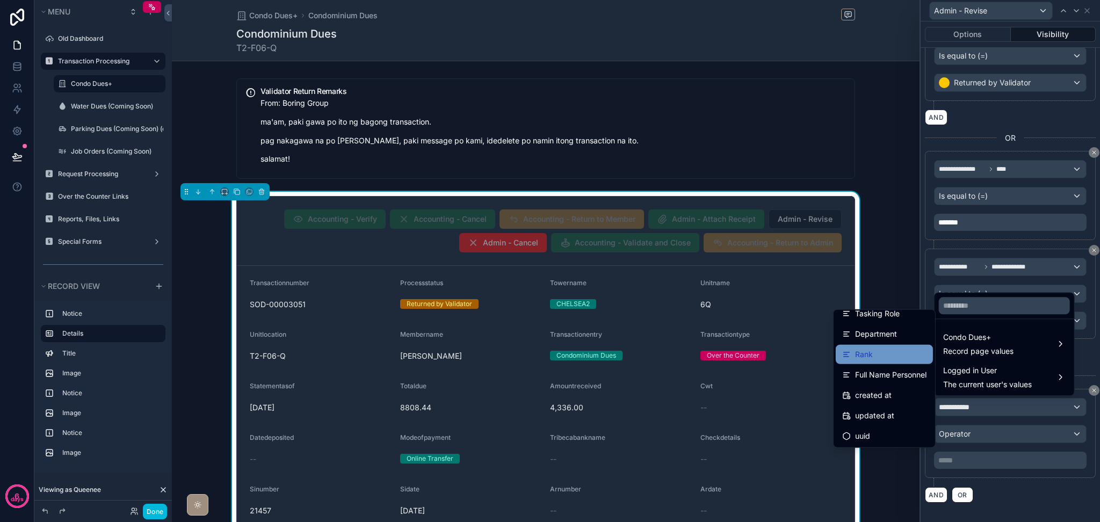
click at [894, 362] on div "Rank" at bounding box center [883, 354] width 97 height 19
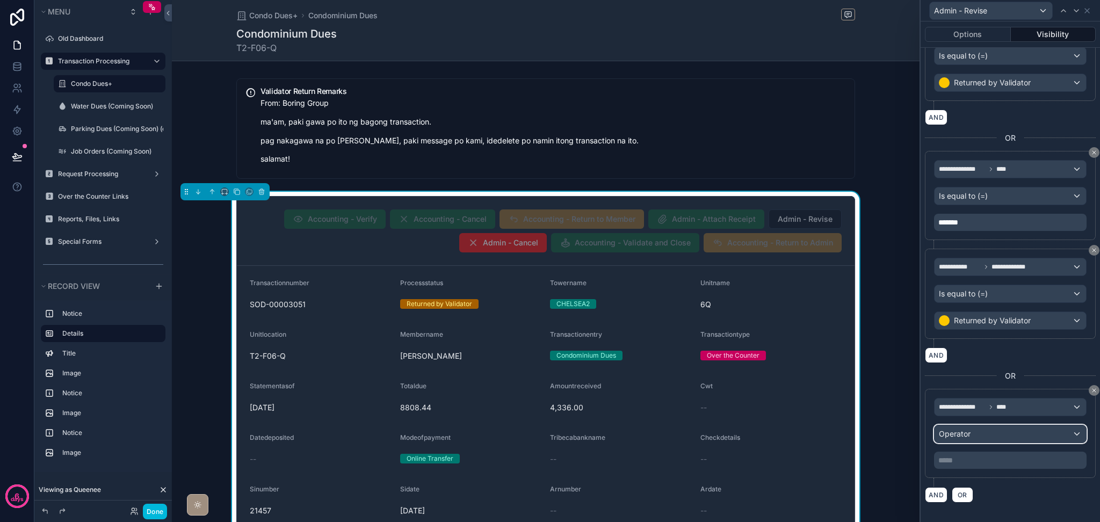
click at [983, 428] on div "Operator" at bounding box center [1009, 433] width 151 height 17
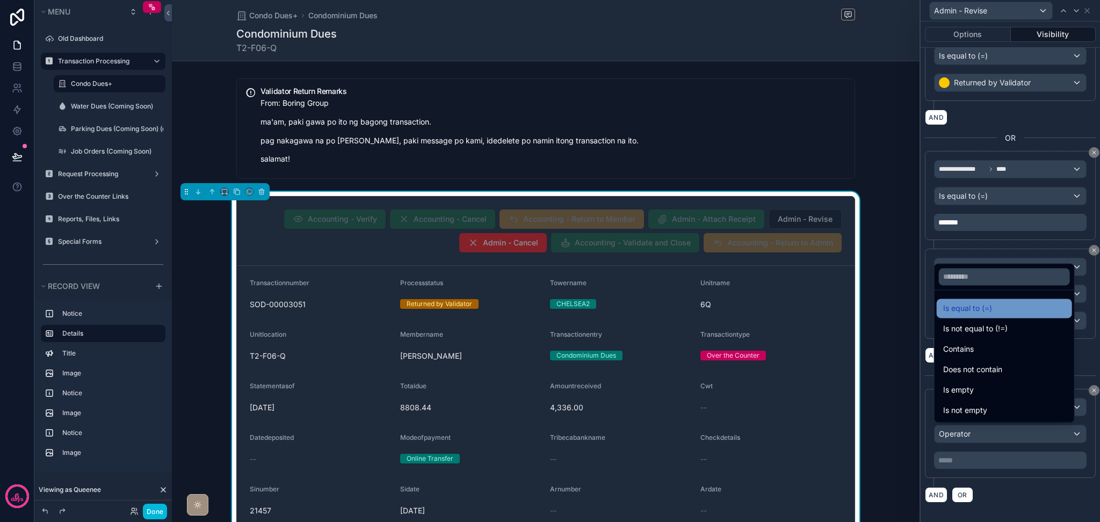
click at [950, 304] on span "Is equal to (=)" at bounding box center [967, 308] width 49 height 13
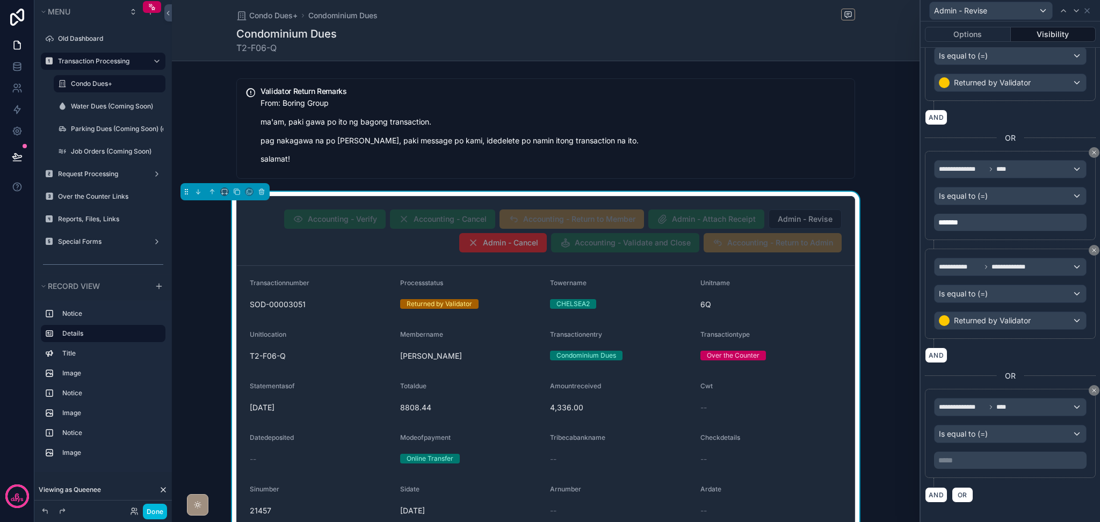
click at [1007, 460] on p "***** ﻿" at bounding box center [1011, 460] width 146 height 11
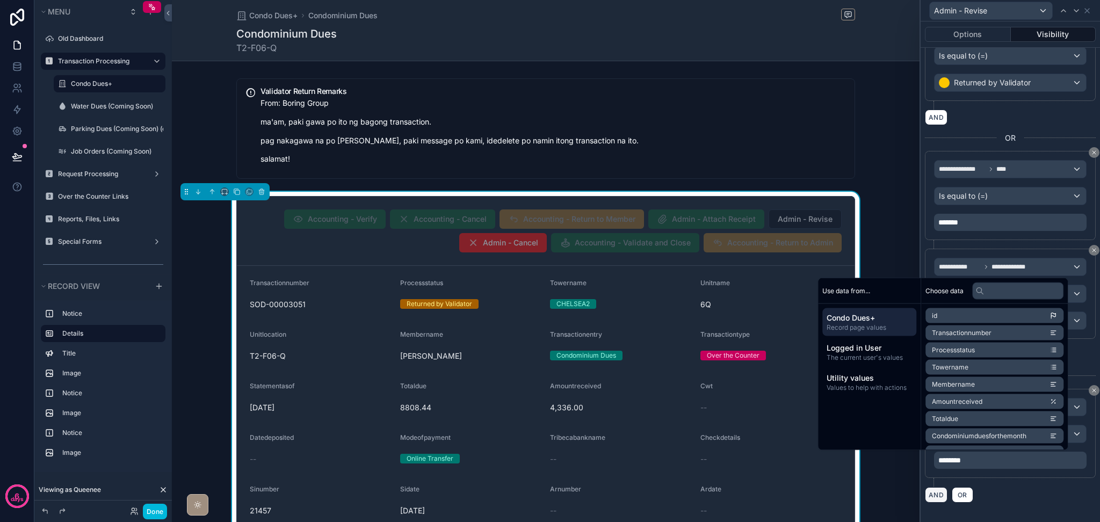
click at [933, 491] on button "AND" at bounding box center [936, 495] width 23 height 16
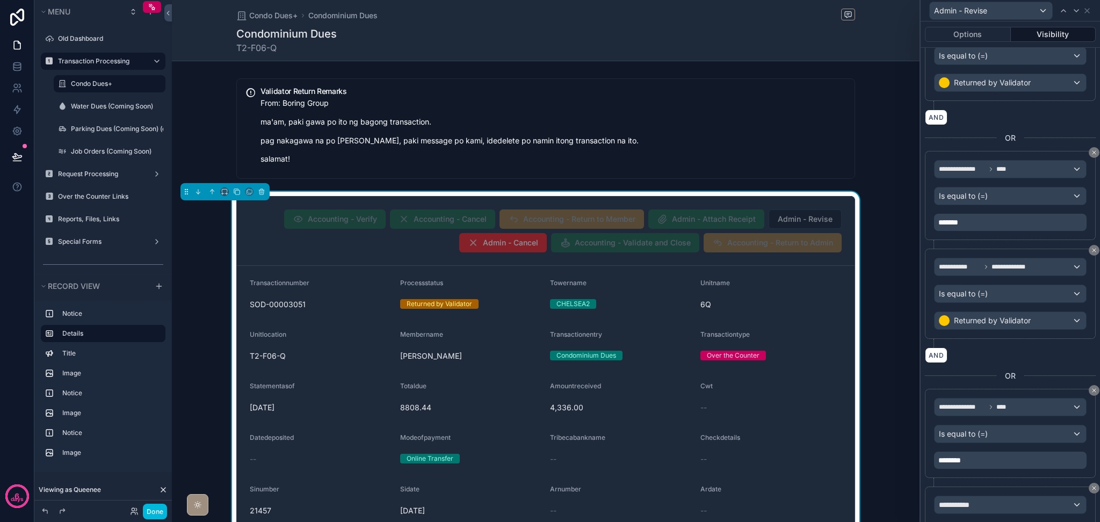
scroll to position [775, 0]
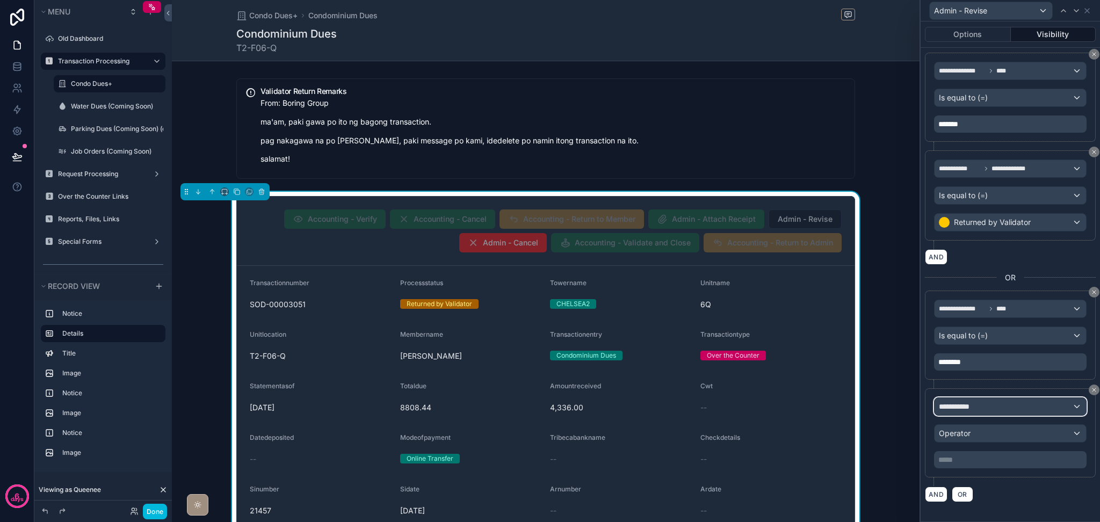
click at [981, 403] on div "**********" at bounding box center [1009, 406] width 151 height 17
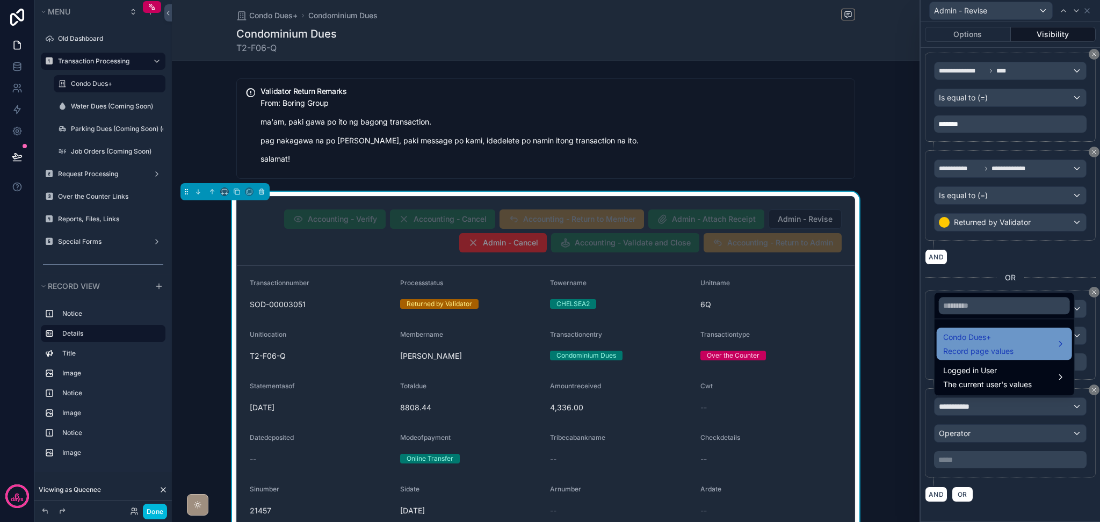
click at [989, 338] on span "Condo Dues+" at bounding box center [978, 337] width 70 height 13
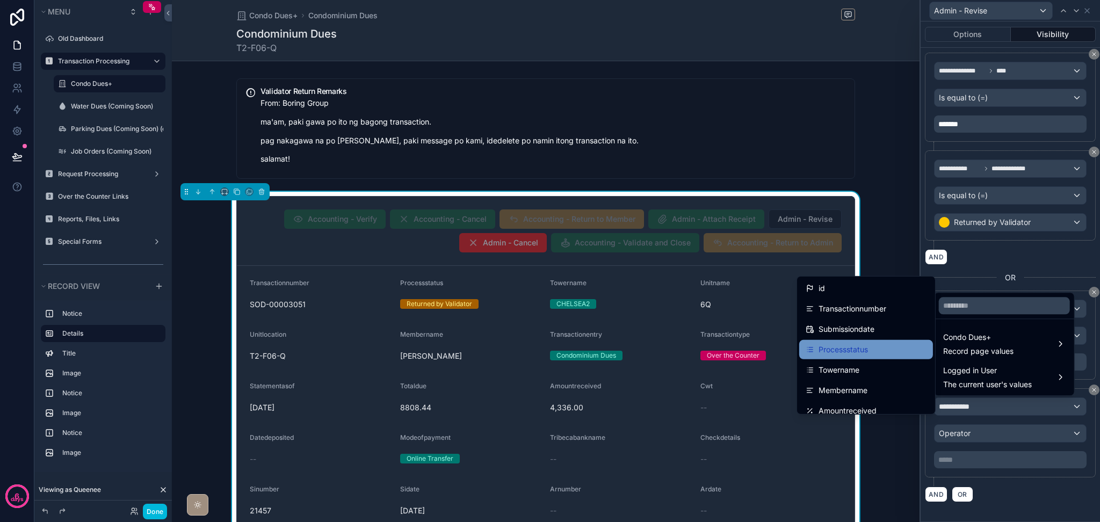
click at [874, 352] on div "Processstatus" at bounding box center [865, 349] width 121 height 13
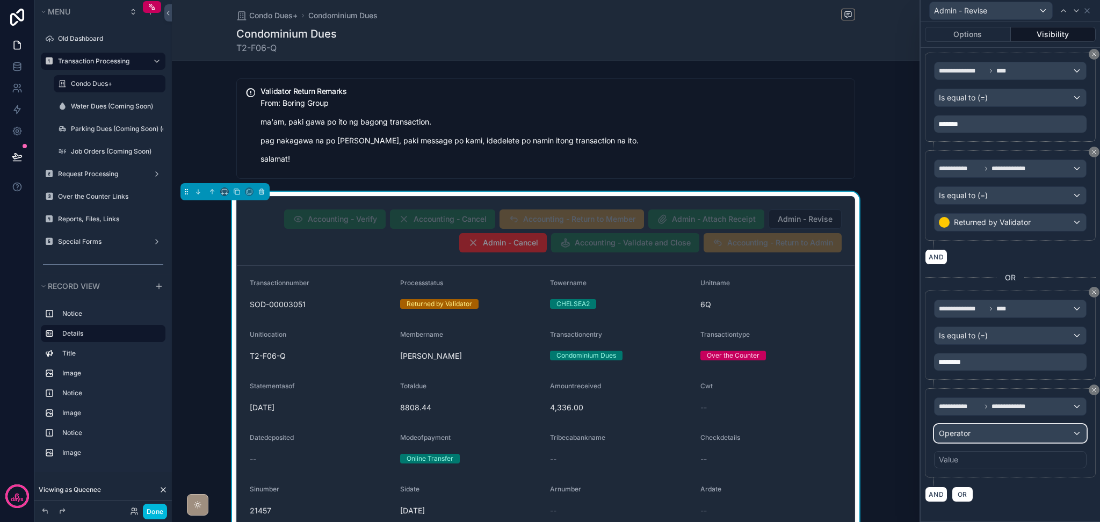
click at [984, 438] on div "Operator" at bounding box center [1009, 433] width 151 height 17
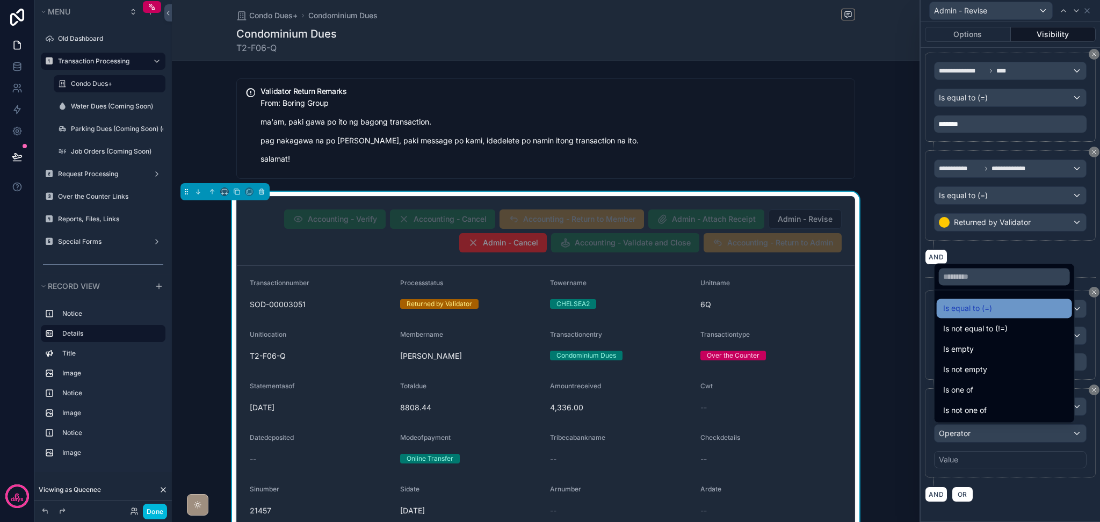
click at [959, 310] on span "Is equal to (=)" at bounding box center [967, 308] width 49 height 13
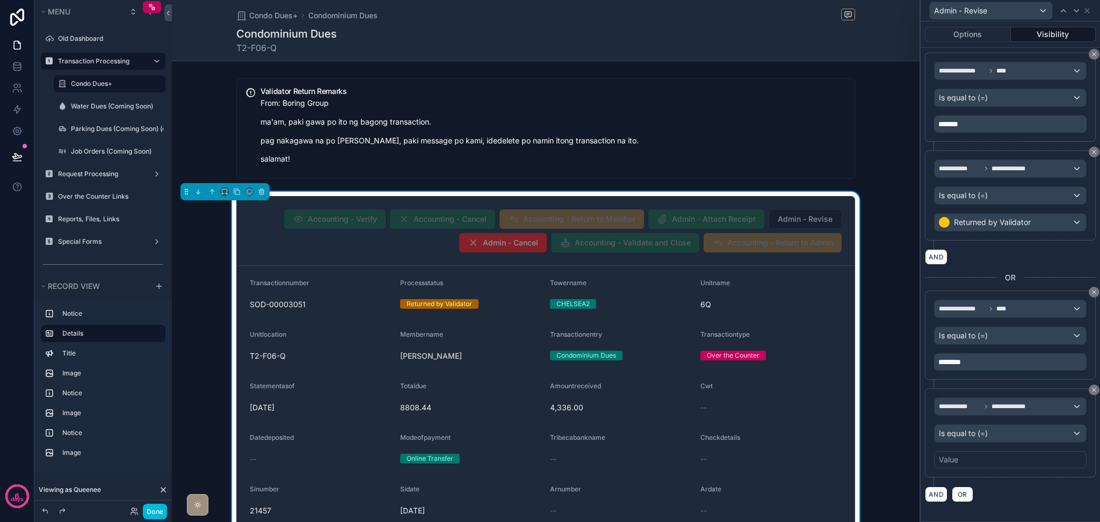
click at [985, 462] on div "Value" at bounding box center [1010, 459] width 152 height 17
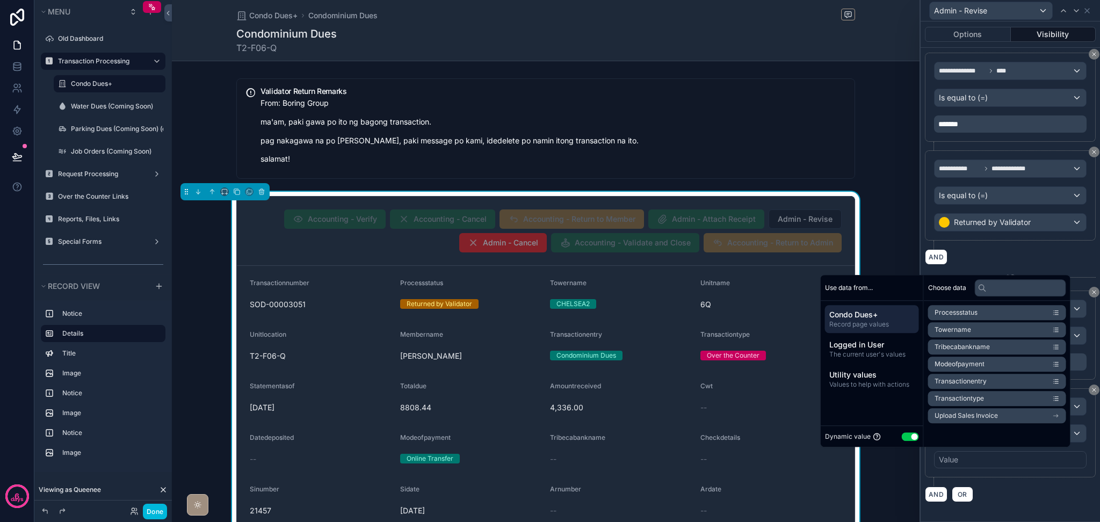
click at [902, 437] on button "Use setting" at bounding box center [910, 436] width 17 height 9
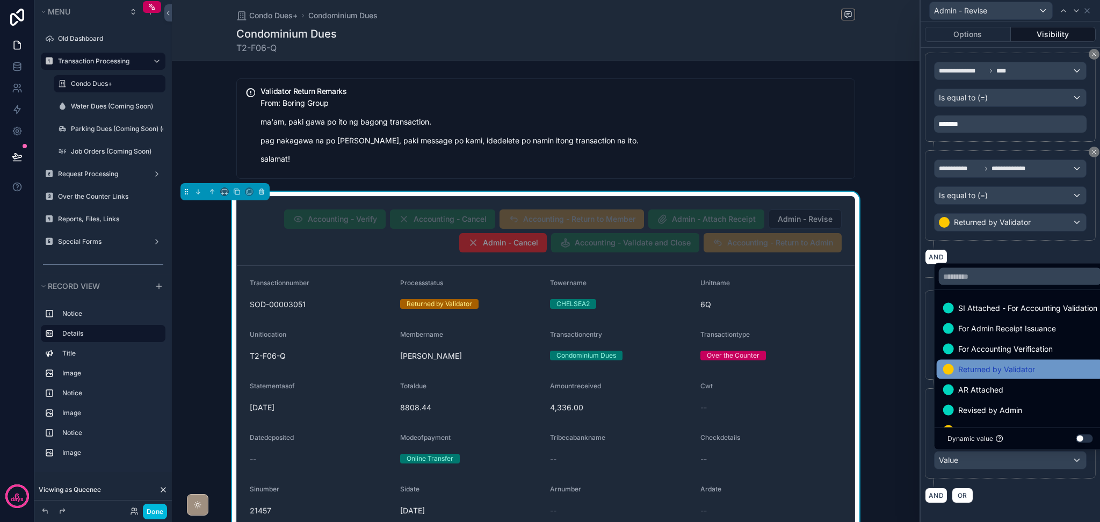
click at [967, 371] on span "Returned by Validator" at bounding box center [996, 369] width 77 height 13
click at [999, 494] on div "AND OR" at bounding box center [1010, 495] width 171 height 16
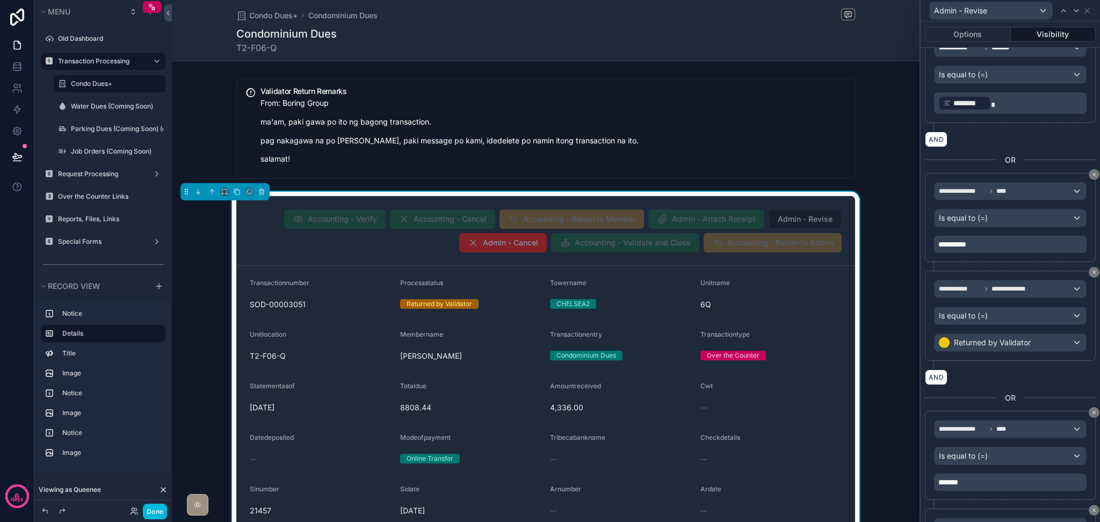
scroll to position [0, 0]
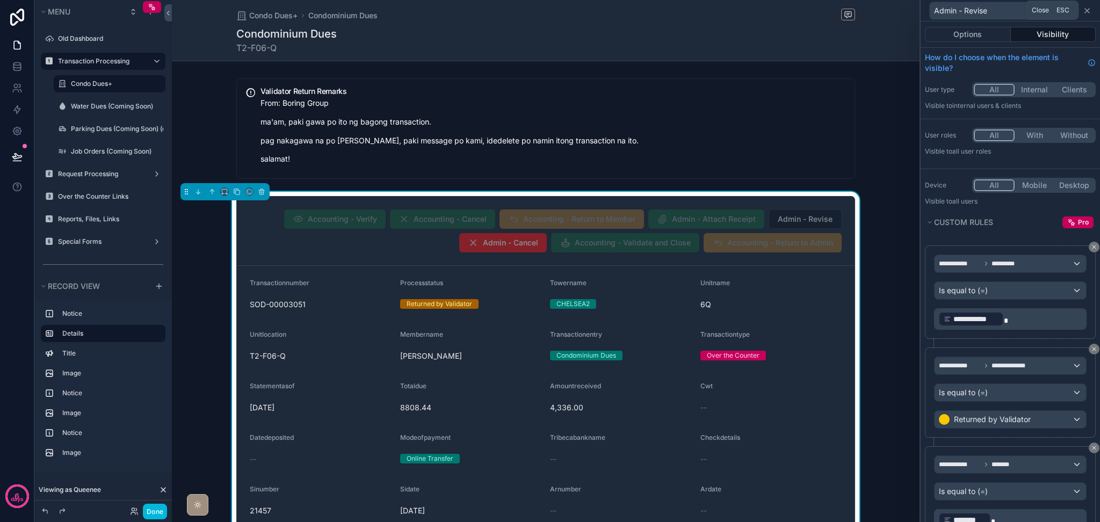
click at [1085, 12] on icon at bounding box center [1087, 11] width 4 height 4
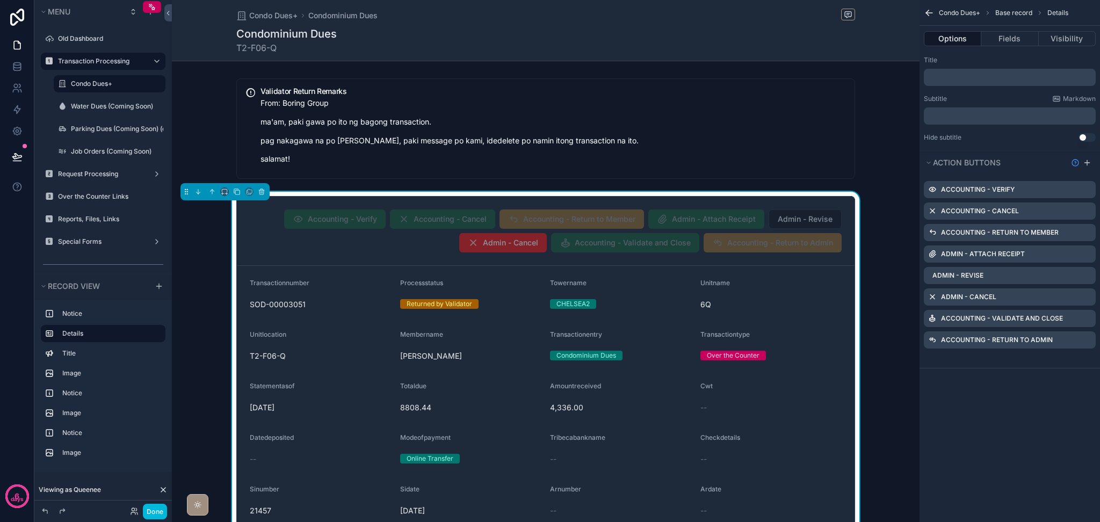
click at [0, 0] on icon "scrollable content" at bounding box center [0, 0] width 0 height 0
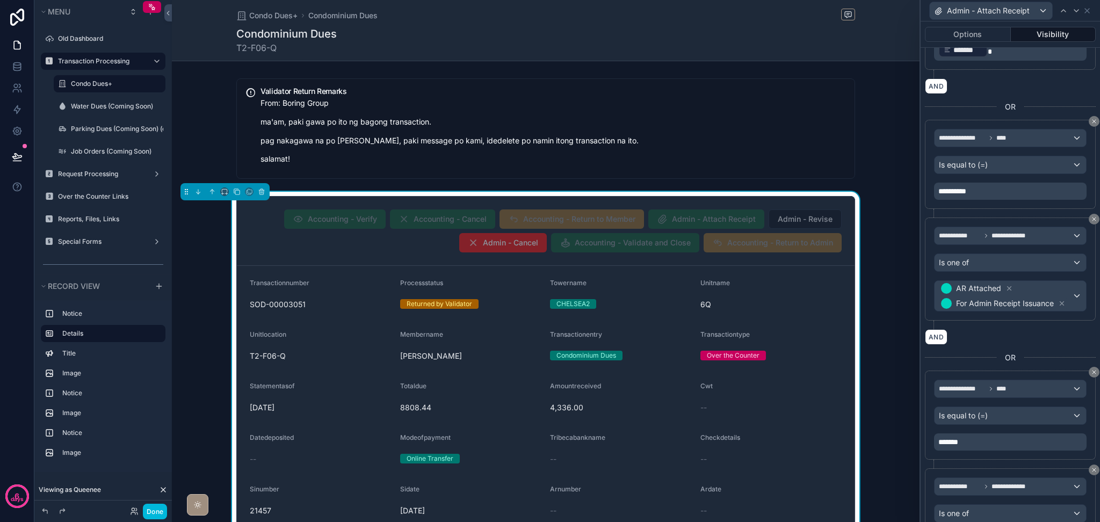
scroll to position [572, 0]
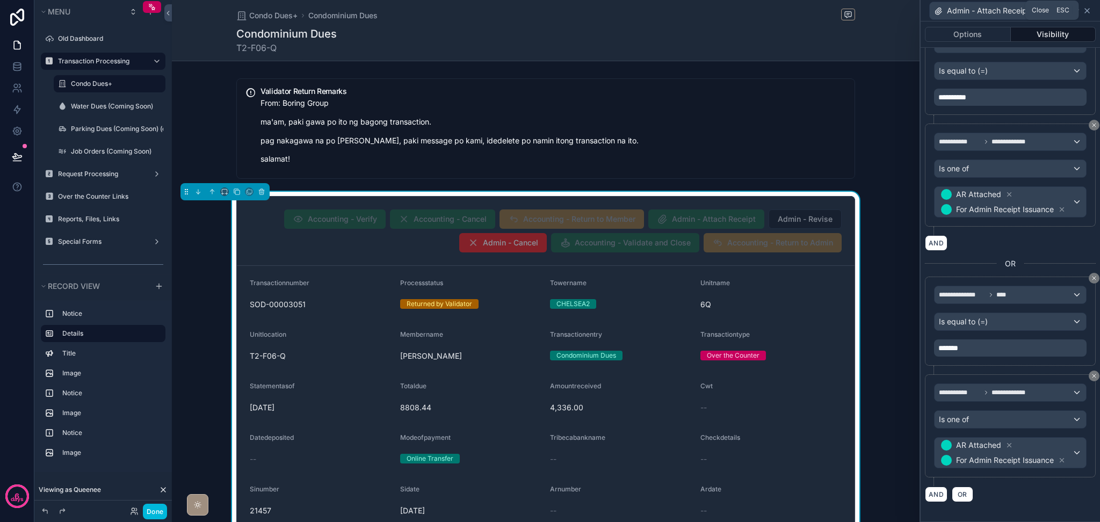
click at [1088, 11] on icon at bounding box center [1087, 11] width 4 height 4
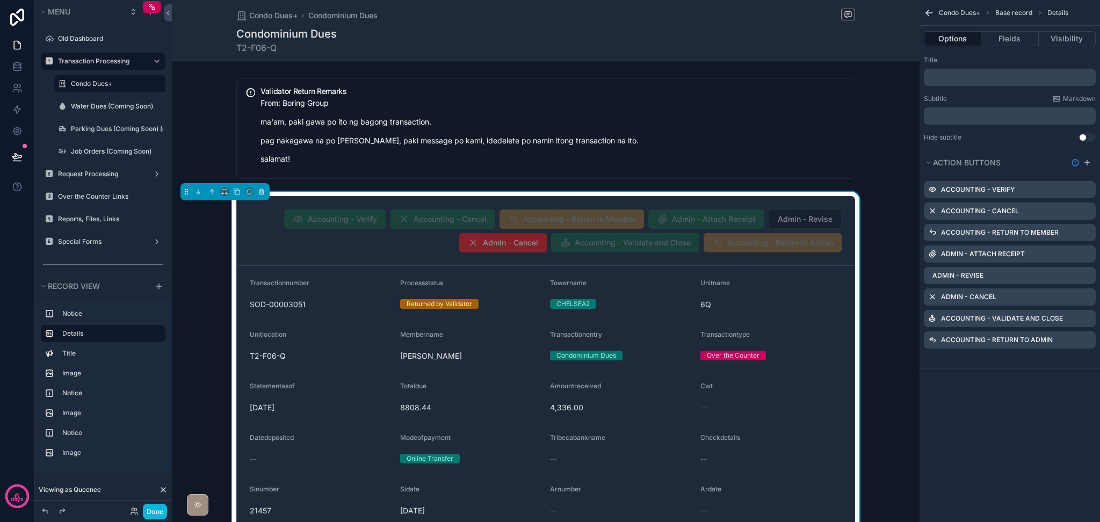
click at [0, 0] on icon "scrollable content" at bounding box center [0, 0] width 0 height 0
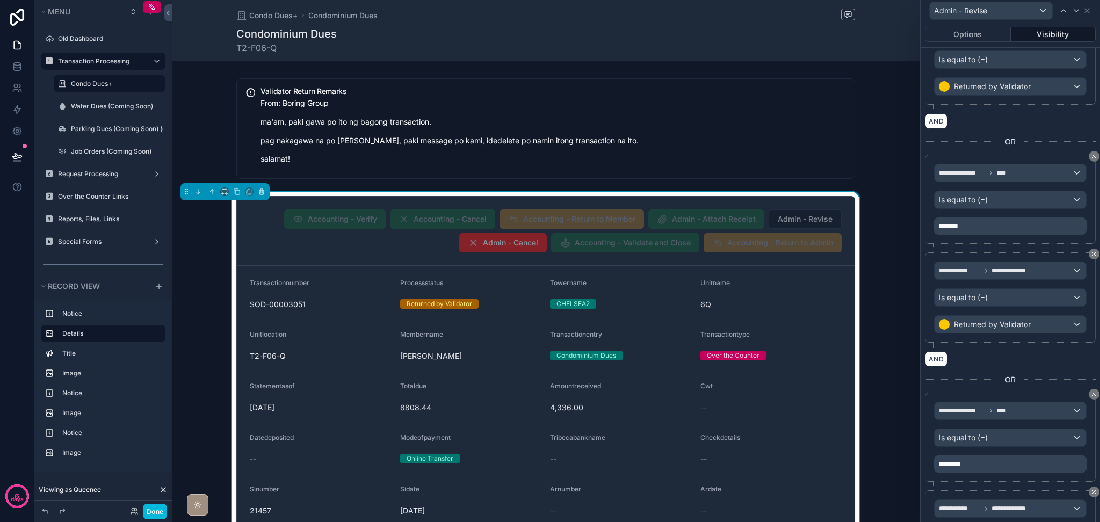
scroll to position [776, 0]
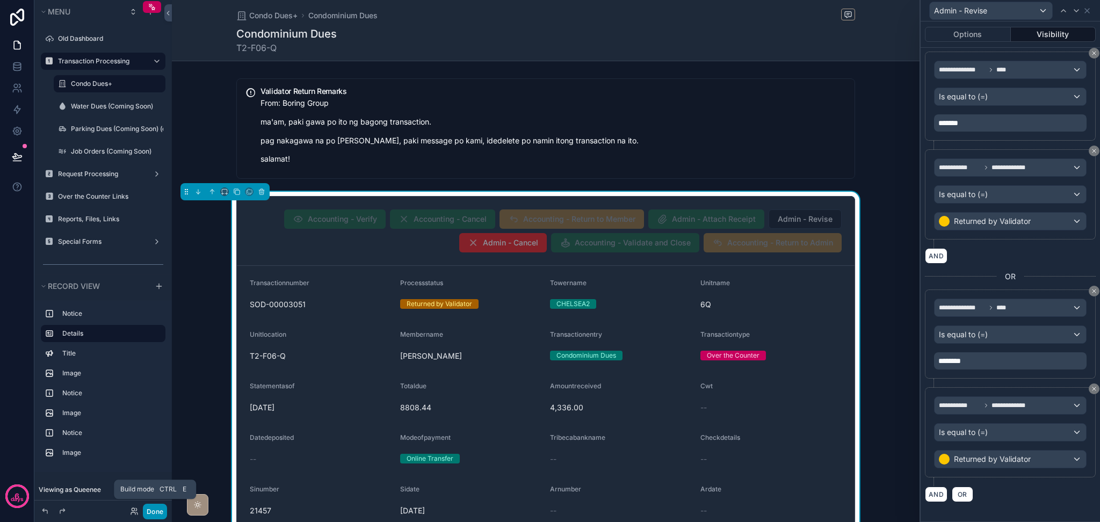
click at [151, 508] on button "Done" at bounding box center [155, 512] width 24 height 16
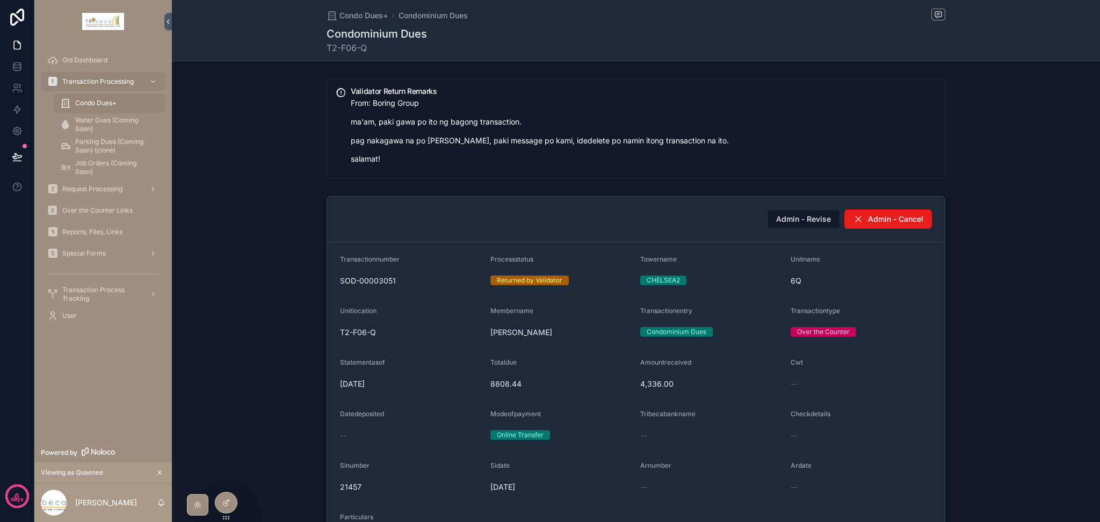
click at [0, 0] on icon at bounding box center [0, 0] width 0 height 0
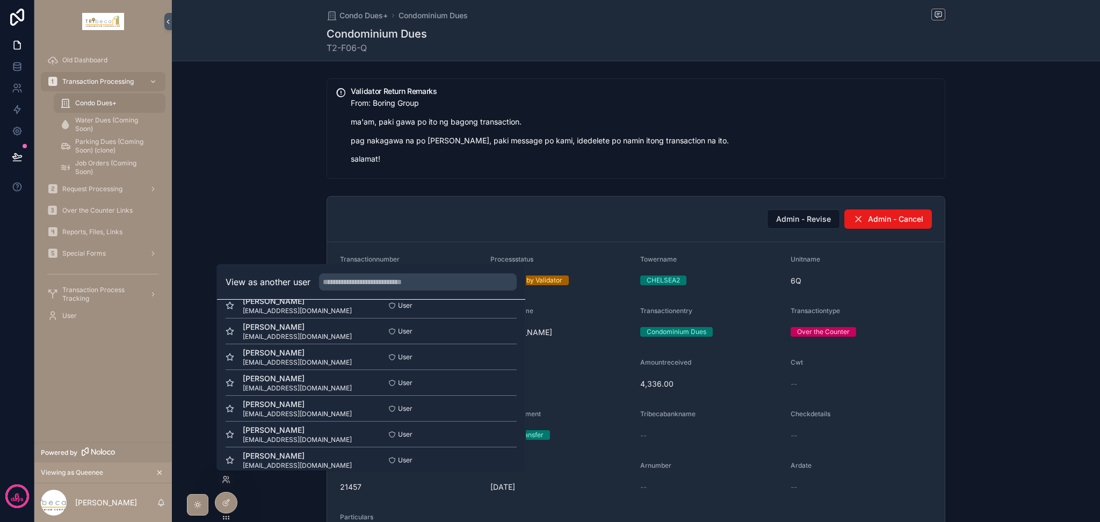
scroll to position [79, 0]
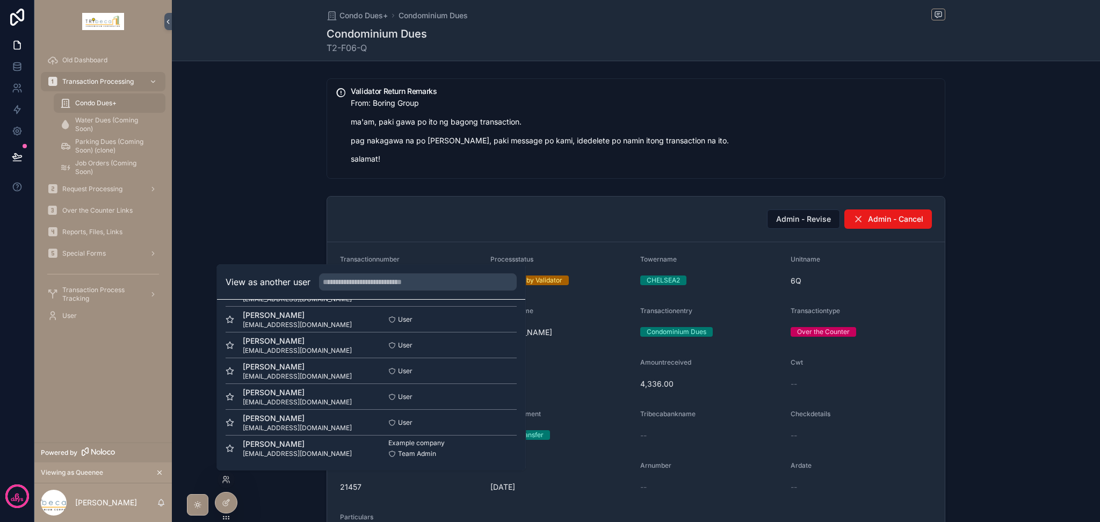
click at [0, 0] on button "Select" at bounding box center [0, 0] width 0 height 0
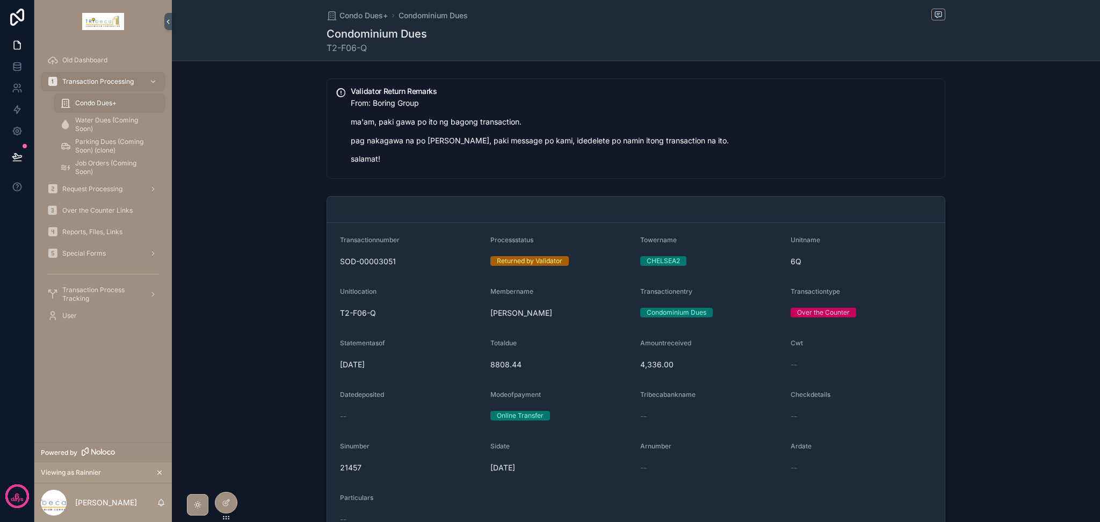
click at [105, 102] on span "Condo Dues+" at bounding box center [95, 103] width 41 height 9
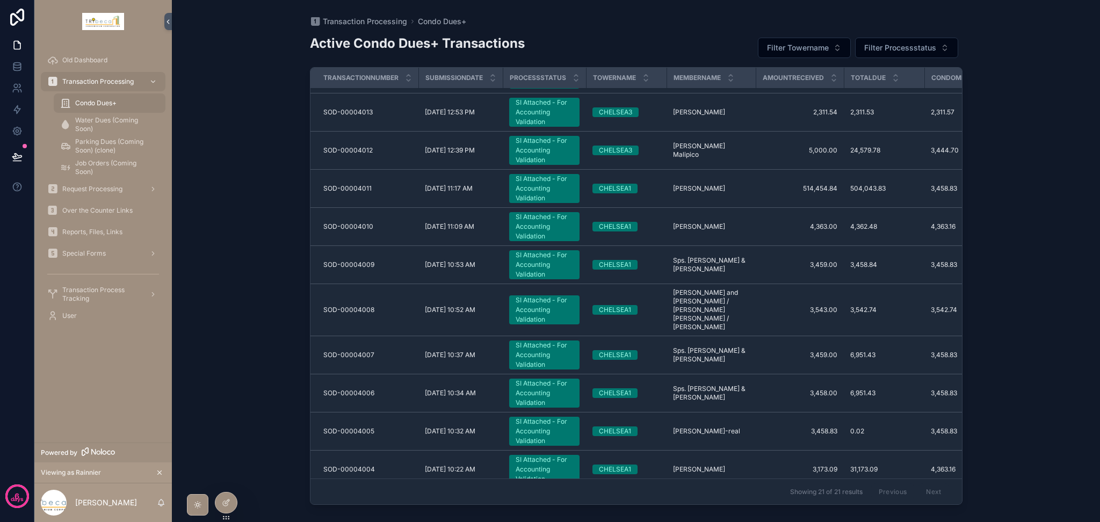
scroll to position [417, 0]
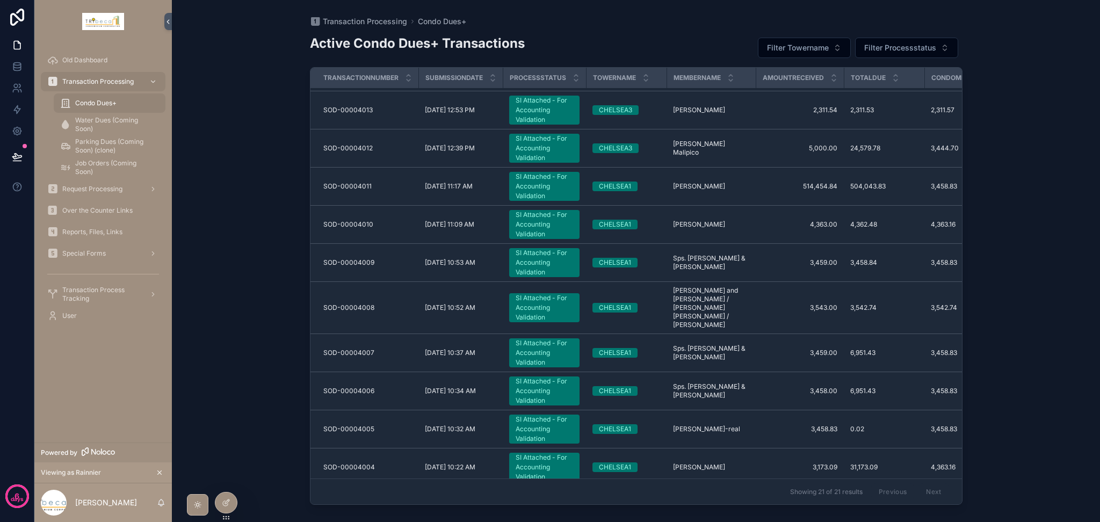
click at [92, 292] on span "Transaction Process Tracking" at bounding box center [101, 294] width 78 height 17
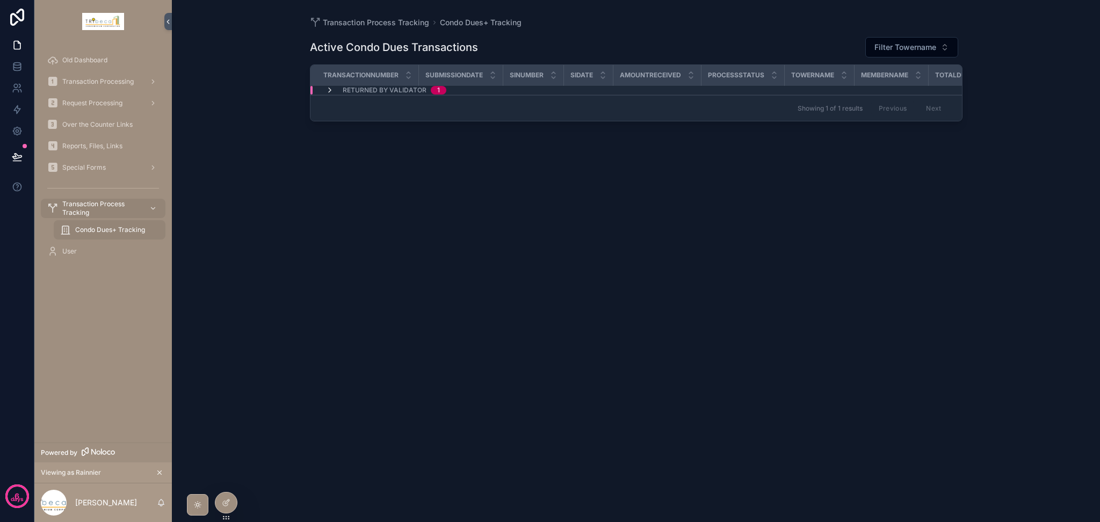
click at [328, 93] on icon "scrollable content" at bounding box center [329, 90] width 9 height 9
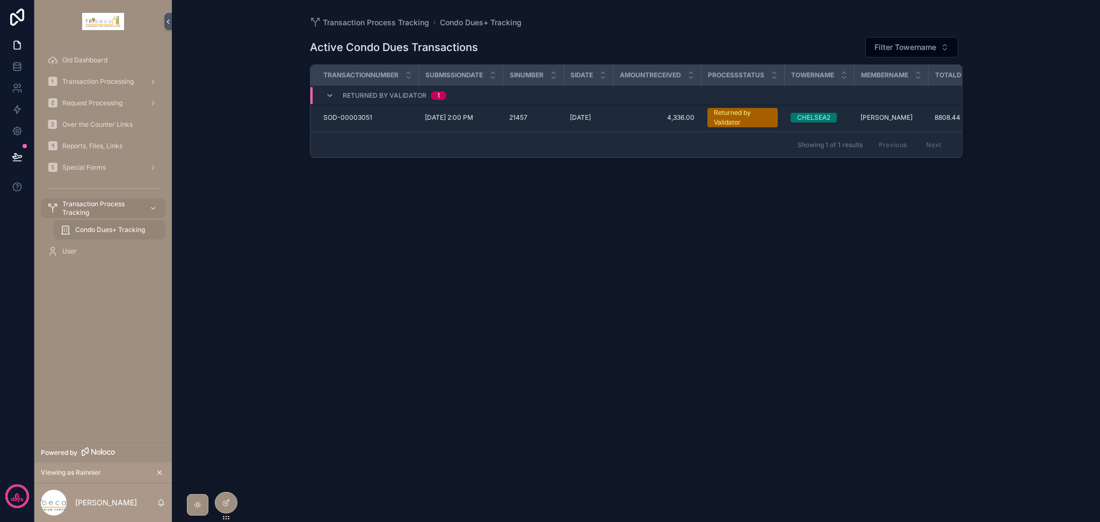
click at [462, 119] on span "[DATE] 2:00 PM" at bounding box center [449, 117] width 48 height 9
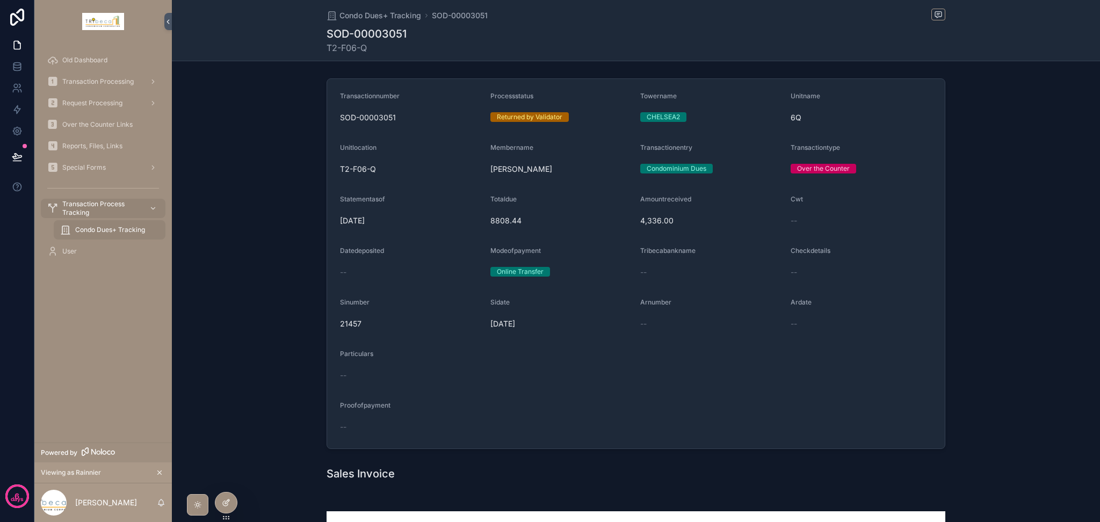
click at [226, 501] on icon at bounding box center [226, 502] width 9 height 9
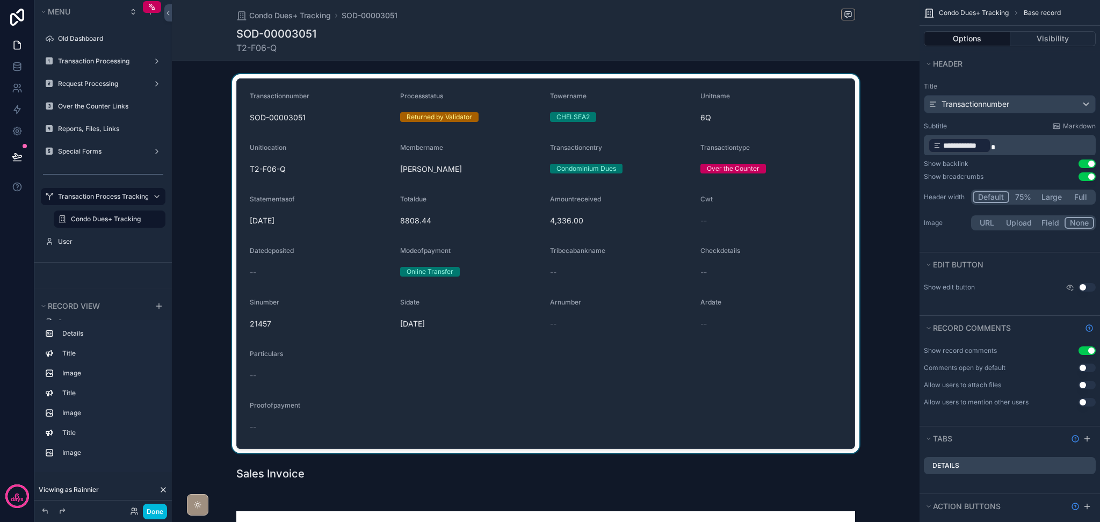
click at [847, 112] on div "scrollable content" at bounding box center [545, 263] width 747 height 379
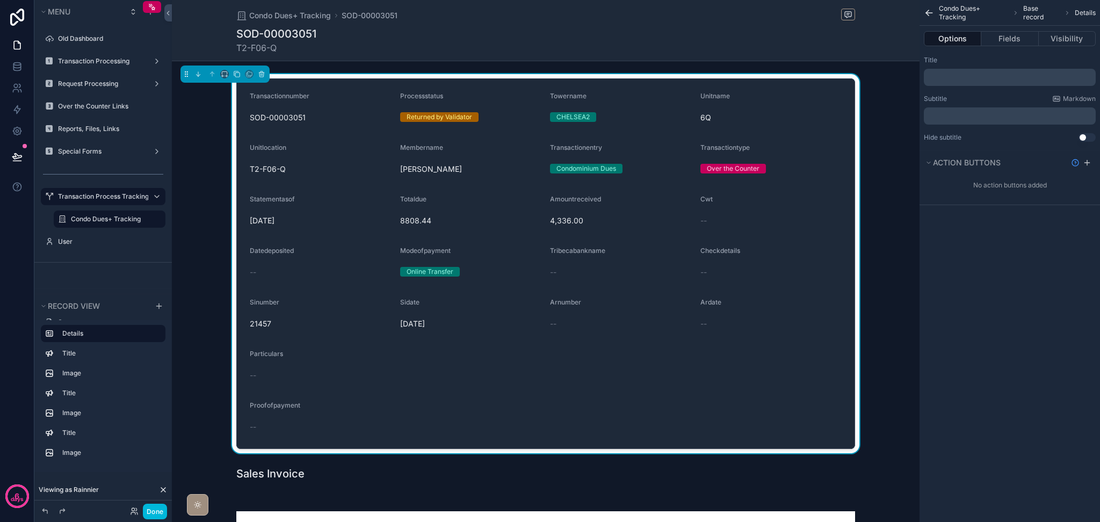
click at [873, 127] on div "Transactionnumber SOD-00003051 Processstatus Returned by Validator Towername CH…" at bounding box center [545, 263] width 747 height 379
click at [145, 509] on button "Done" at bounding box center [155, 512] width 24 height 16
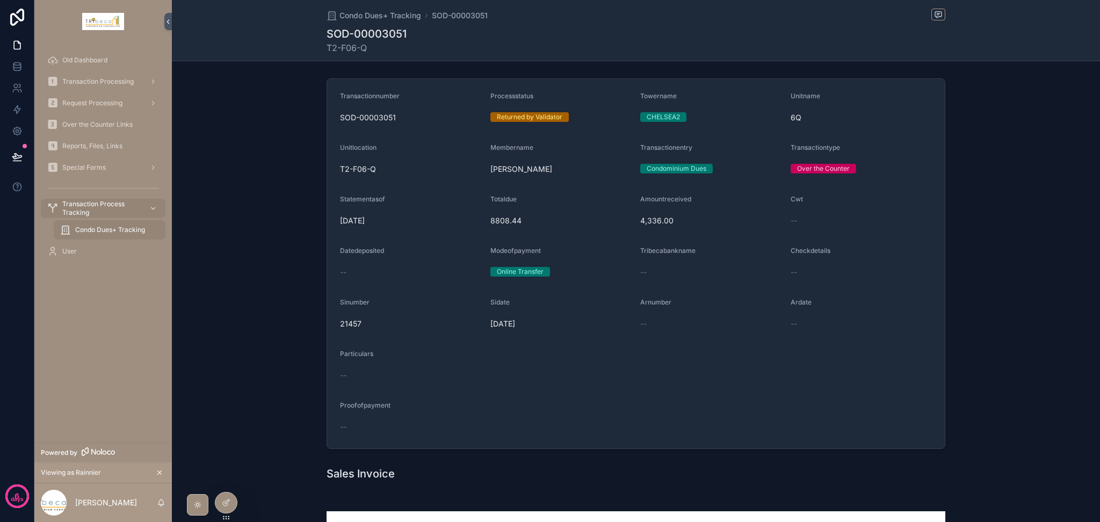
click at [109, 214] on span "Transaction Process Tracking" at bounding box center [101, 208] width 78 height 17
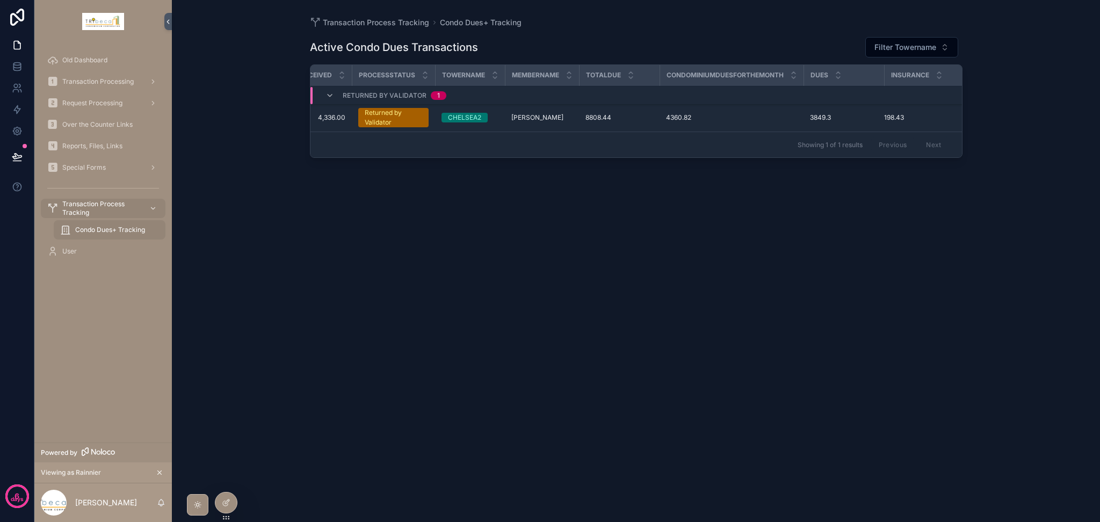
scroll to position [0, 355]
drag, startPoint x: 797, startPoint y: 71, endPoint x: 708, endPoint y: 72, distance: 89.7
click at [709, 72] on th "Condominiumduesforthemonth" at bounding box center [728, 75] width 144 height 21
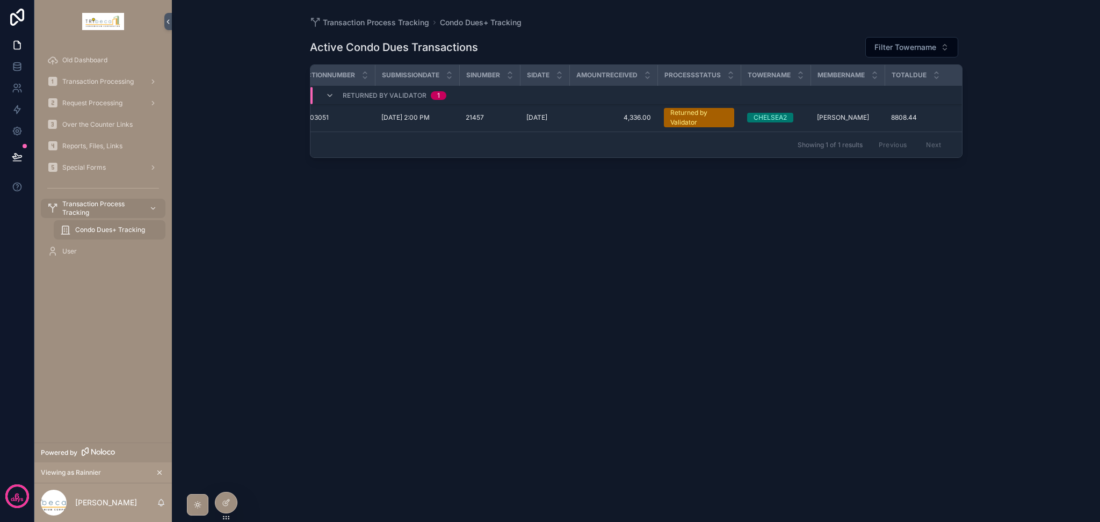
scroll to position [0, 0]
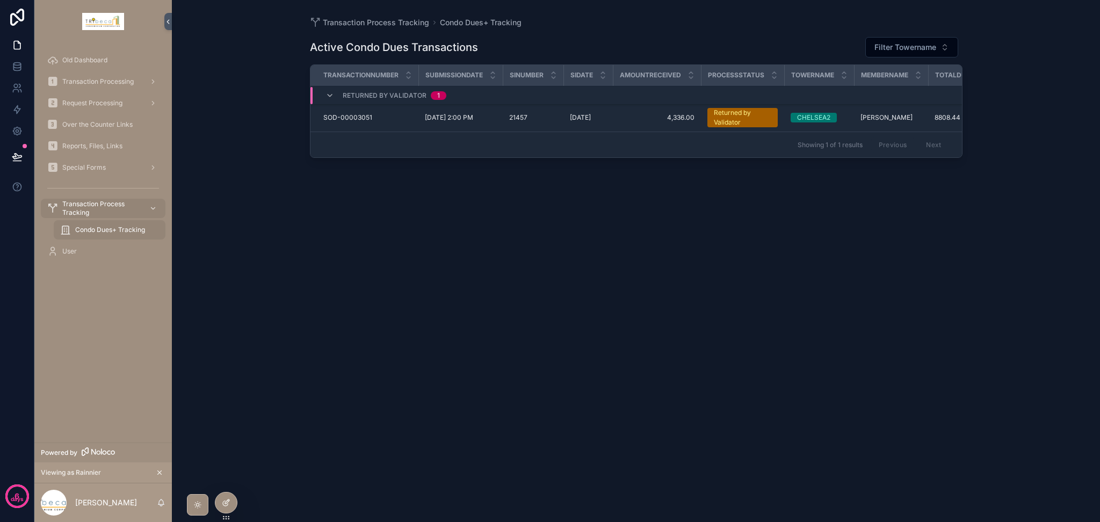
click at [229, 503] on icon at bounding box center [226, 502] width 9 height 9
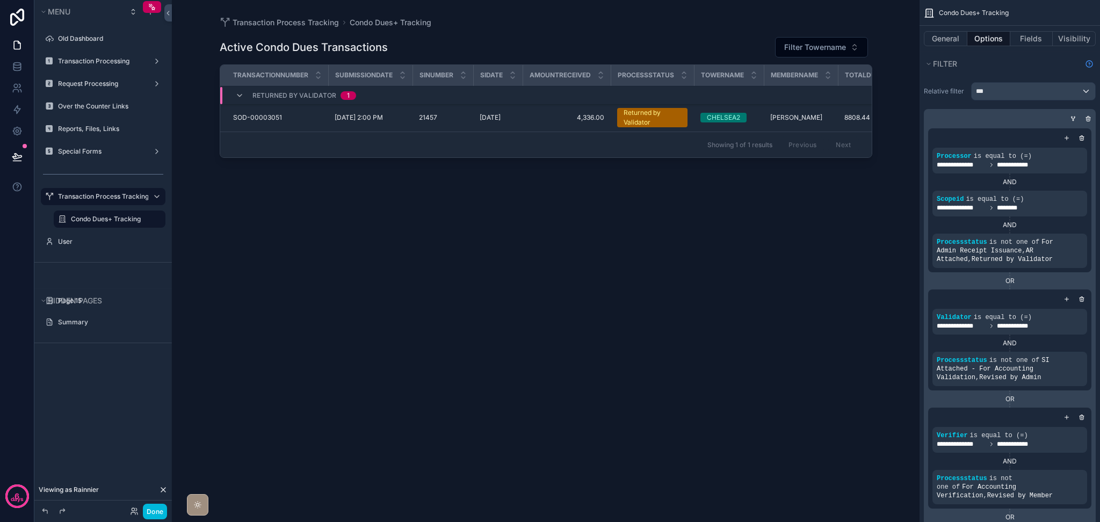
click at [643, 119] on div "scrollable content" at bounding box center [545, 254] width 687 height 509
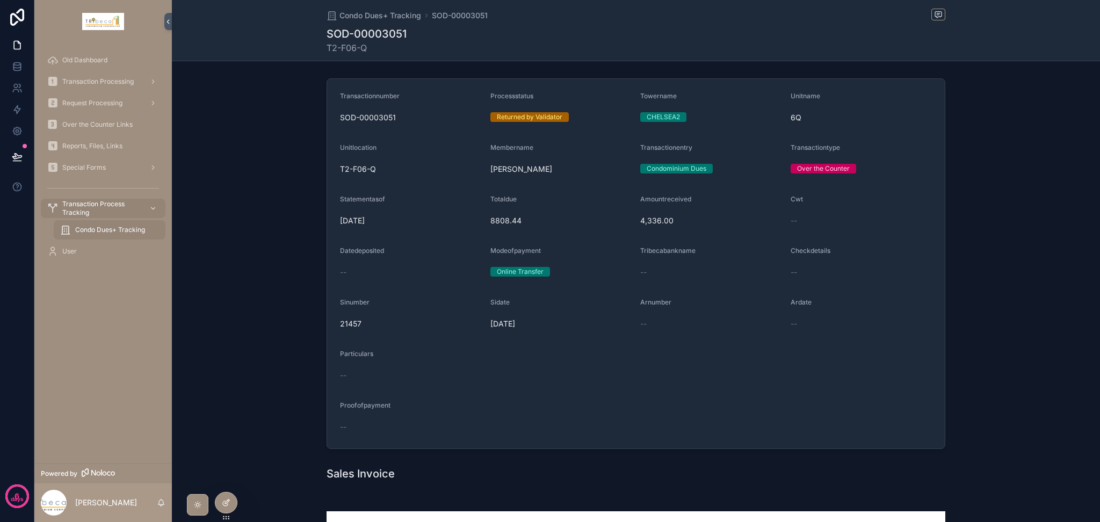
click at [235, 504] on div at bounding box center [225, 502] width 21 height 20
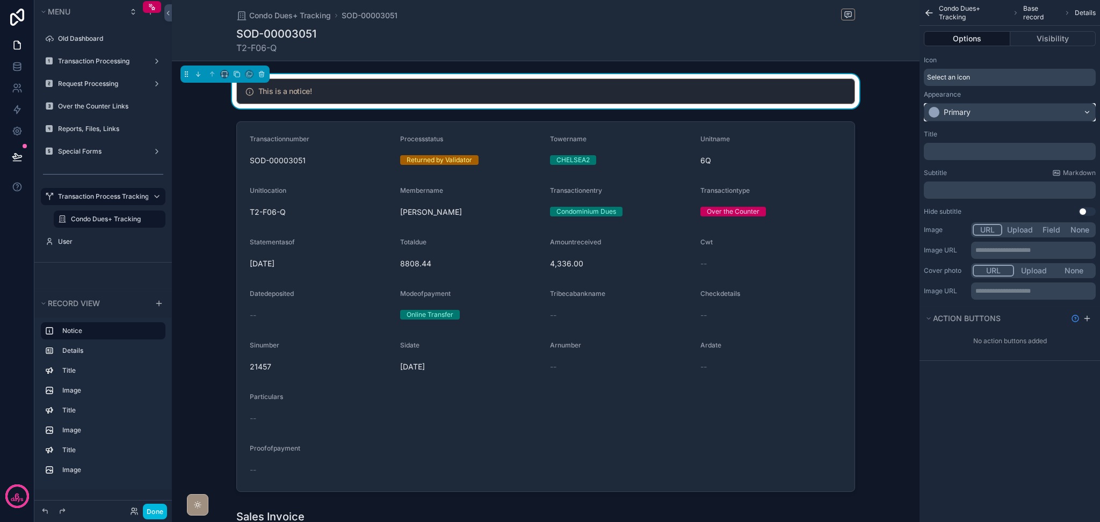
click at [982, 113] on div "Primary" at bounding box center [1009, 112] width 171 height 17
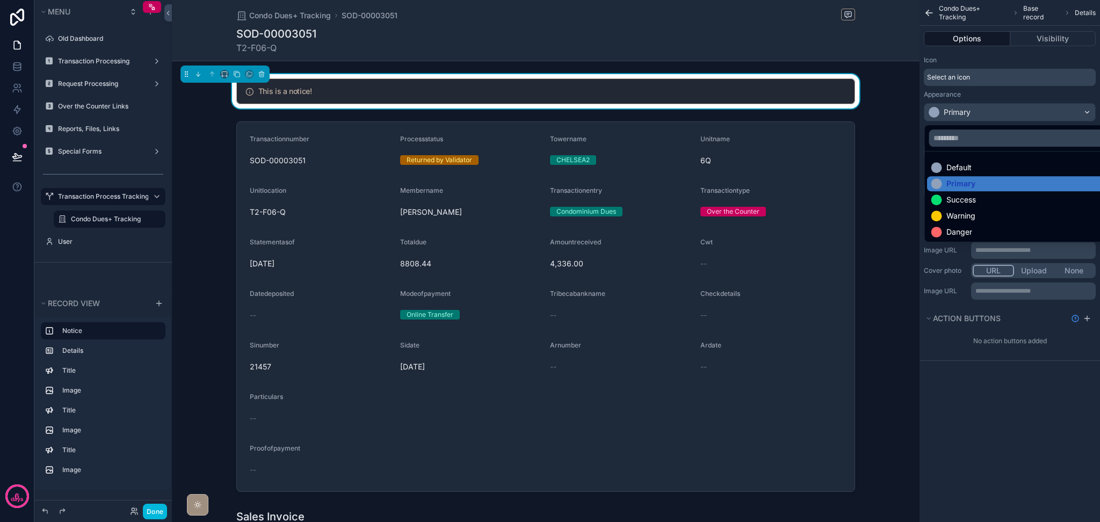
click at [982, 113] on div "scrollable content" at bounding box center [550, 261] width 1100 height 522
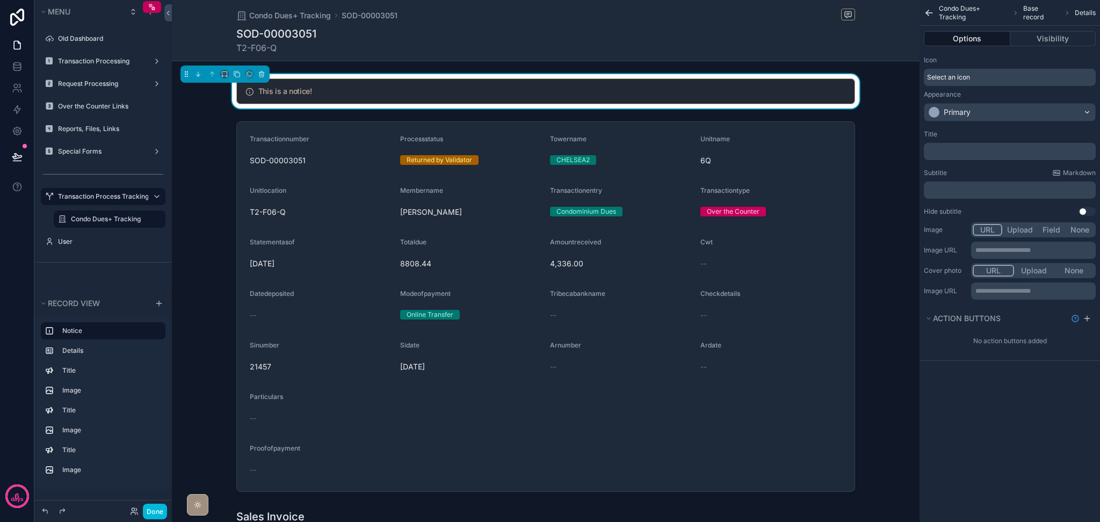
click at [1002, 75] on div "Select an icon" at bounding box center [1010, 77] width 172 height 17
click at [992, 150] on p "﻿" at bounding box center [1010, 151] width 165 height 9
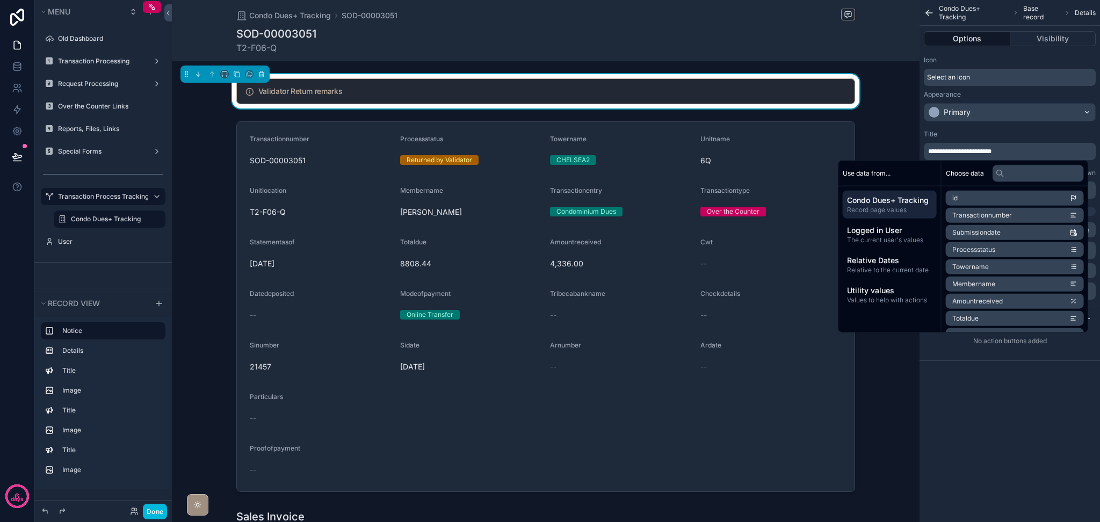
click at [951, 439] on div "**********" at bounding box center [1009, 261] width 180 height 522
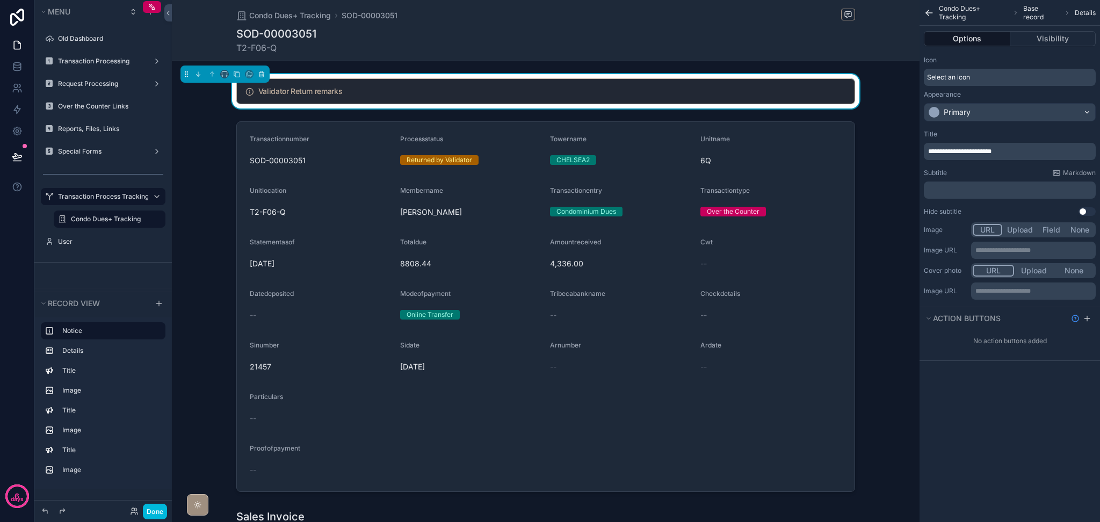
click at [976, 192] on p "﻿" at bounding box center [1010, 190] width 165 height 9
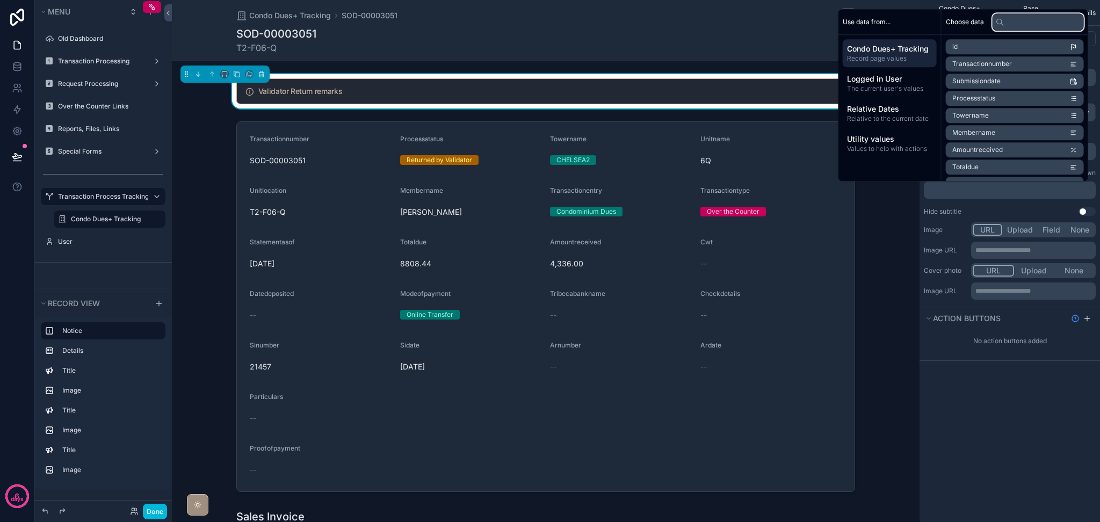
click at [1032, 24] on input "text" at bounding box center [1037, 21] width 91 height 17
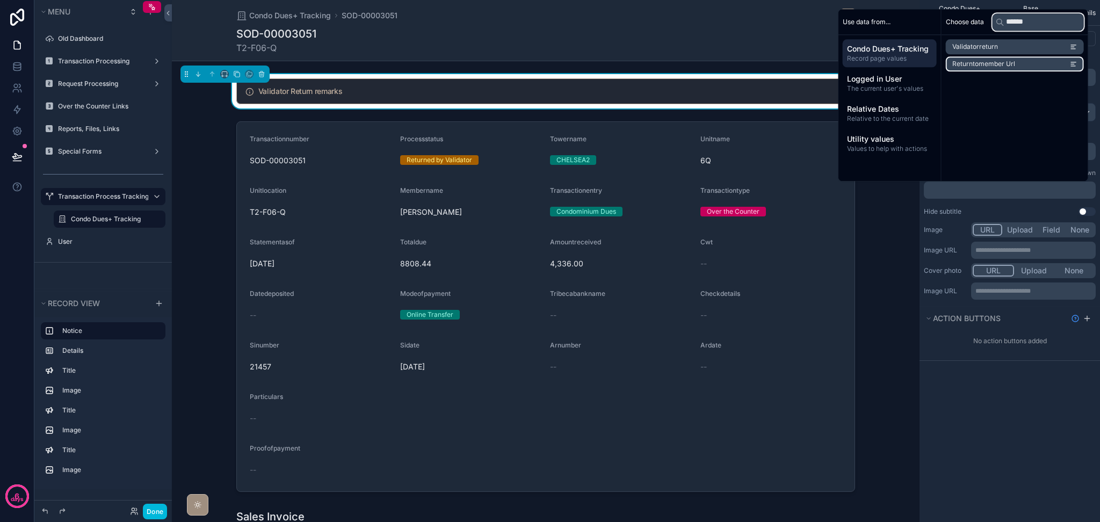
type input "******"
drag, startPoint x: 1004, startPoint y: 68, endPoint x: 999, endPoint y: 42, distance: 26.1
click at [999, 42] on ul "Validatorreturn Returntomember Url" at bounding box center [1015, 55] width 138 height 32
click at [999, 42] on li "Validatorreturn" at bounding box center [1015, 46] width 138 height 15
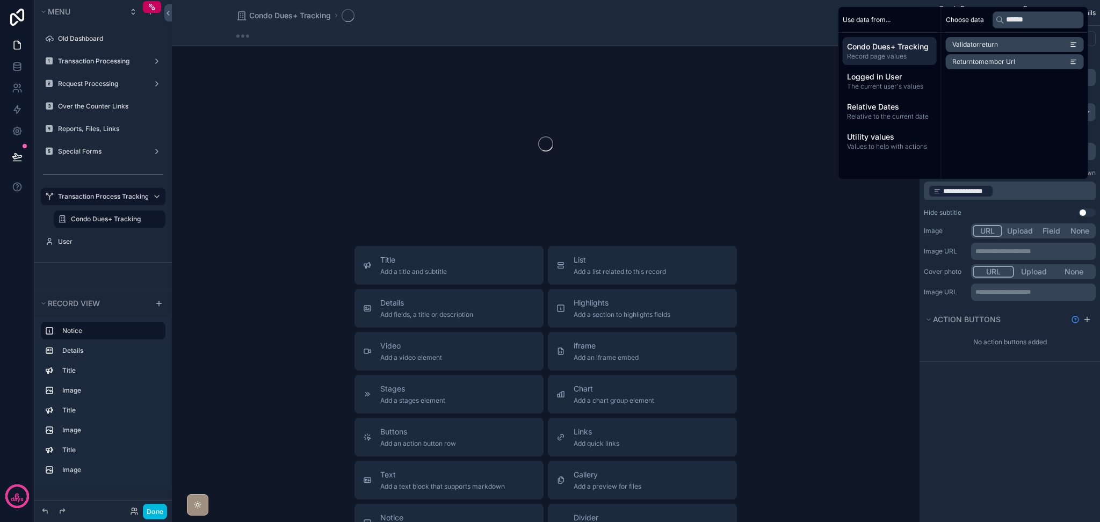
click at [977, 428] on div "**********" at bounding box center [1009, 261] width 180 height 522
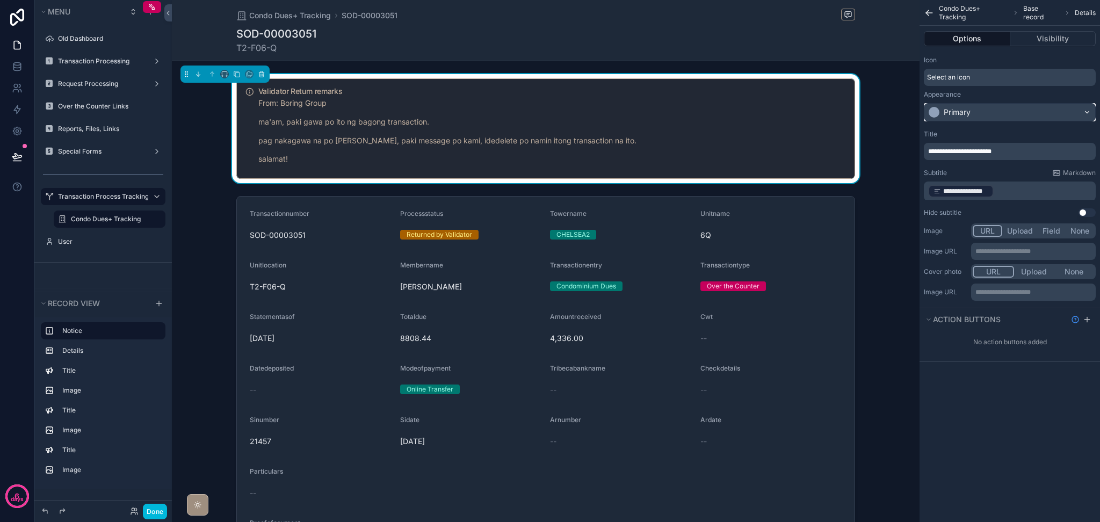
click at [988, 113] on div "Primary" at bounding box center [1009, 112] width 171 height 17
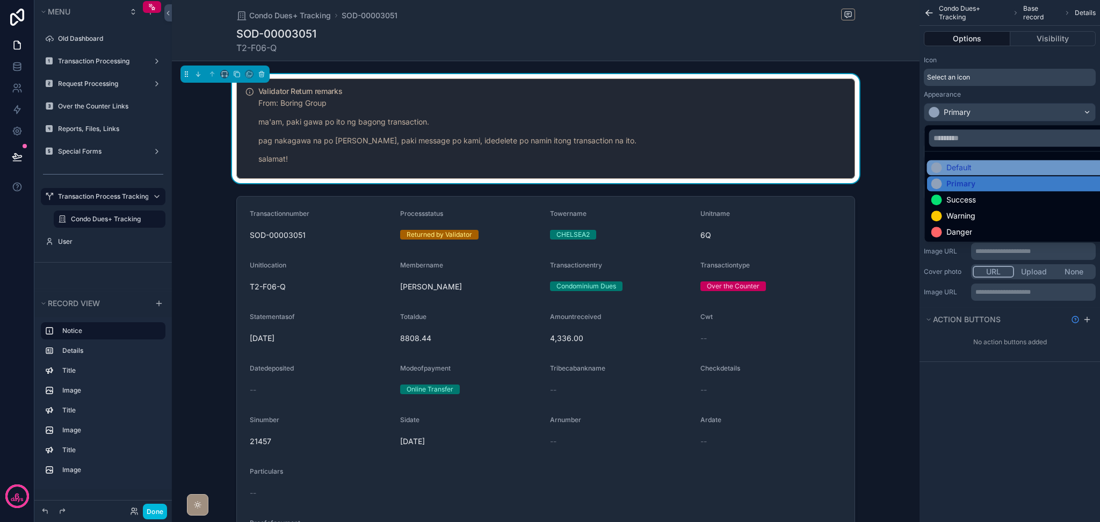
click at [980, 165] on div "Default" at bounding box center [1022, 167] width 183 height 11
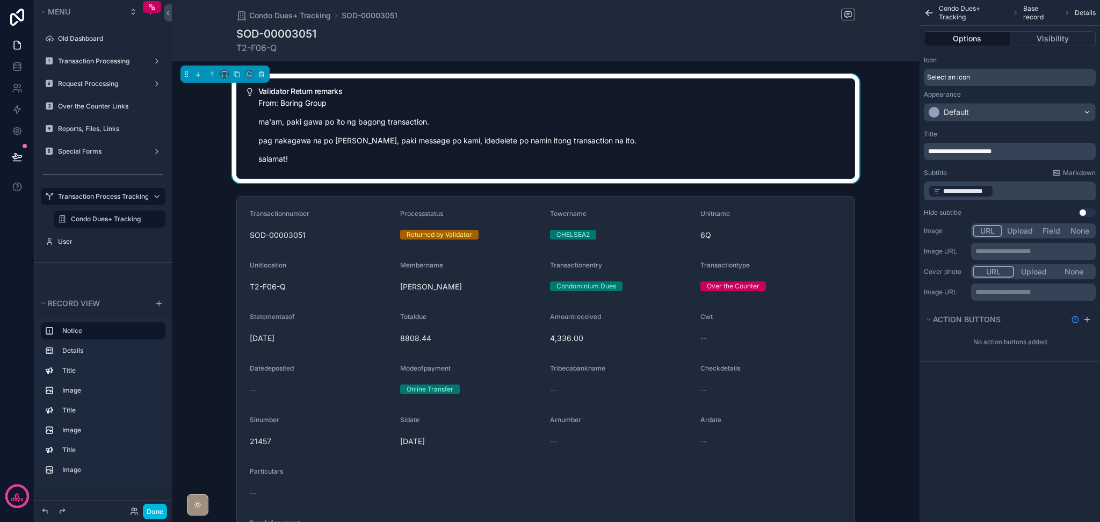
click at [979, 80] on div "Select an icon" at bounding box center [1010, 77] width 172 height 17
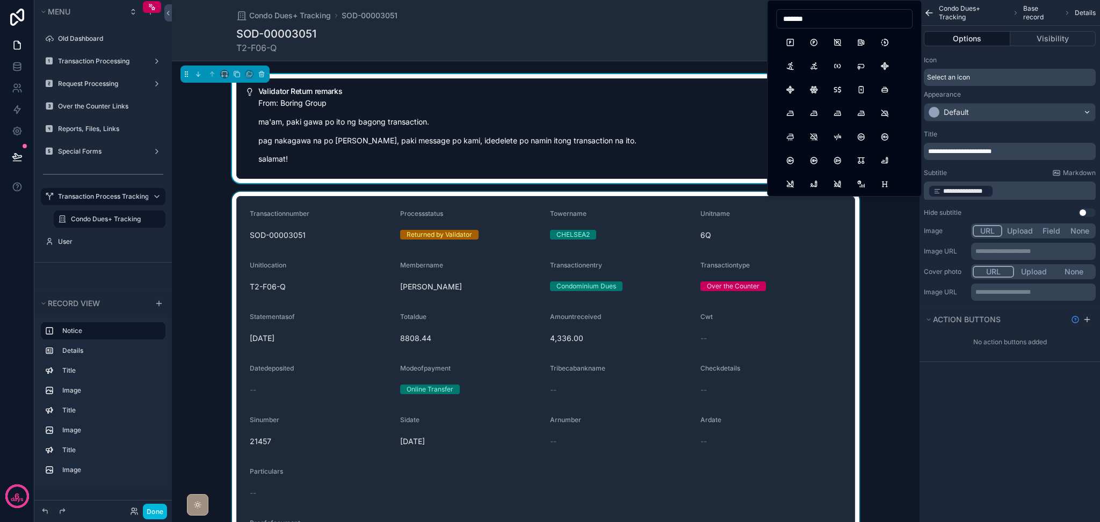
type input "*******"
click at [873, 248] on div "scrollable content" at bounding box center [545, 381] width 747 height 379
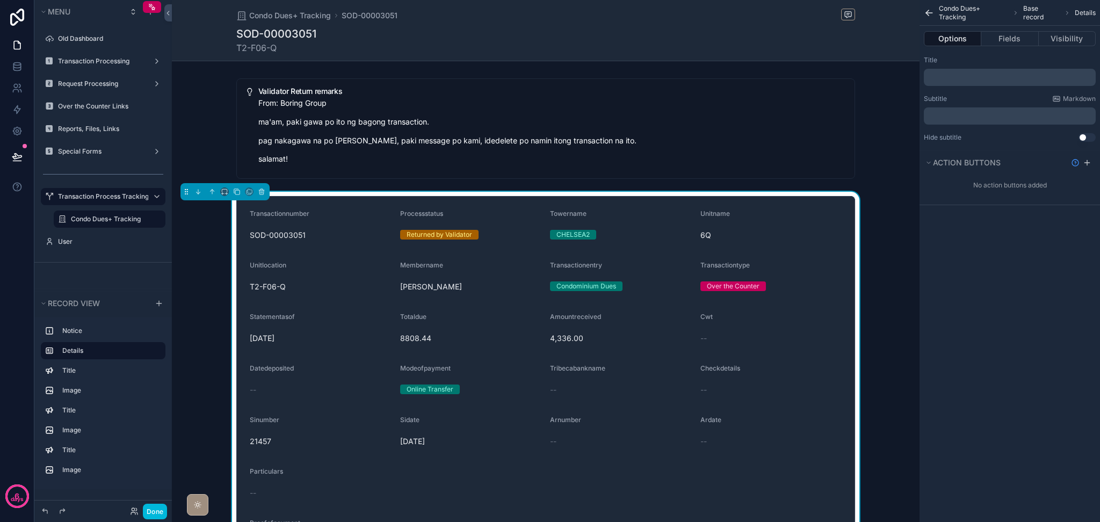
scroll to position [457, 0]
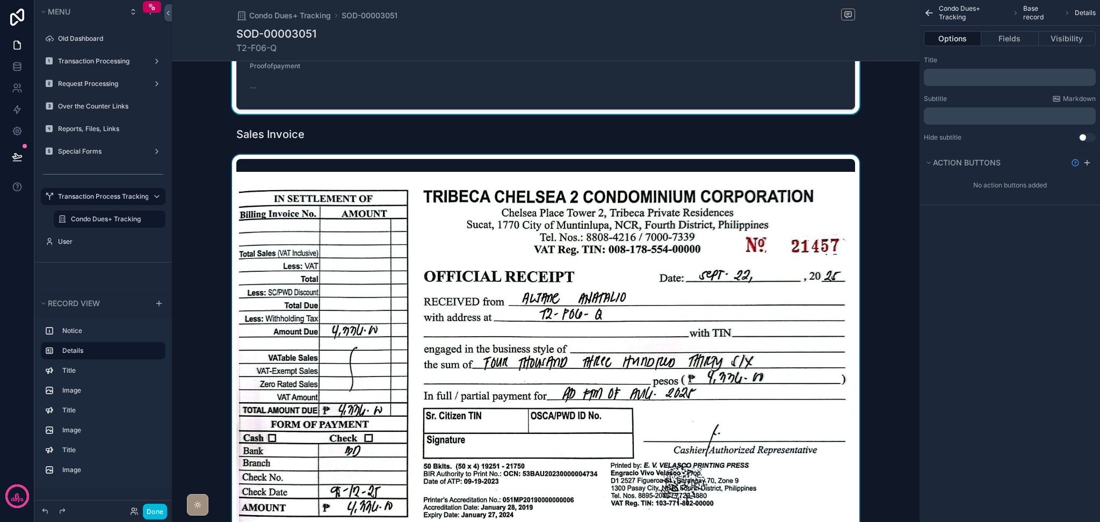
click at [861, 237] on div "scrollable content" at bounding box center [545, 359] width 747 height 408
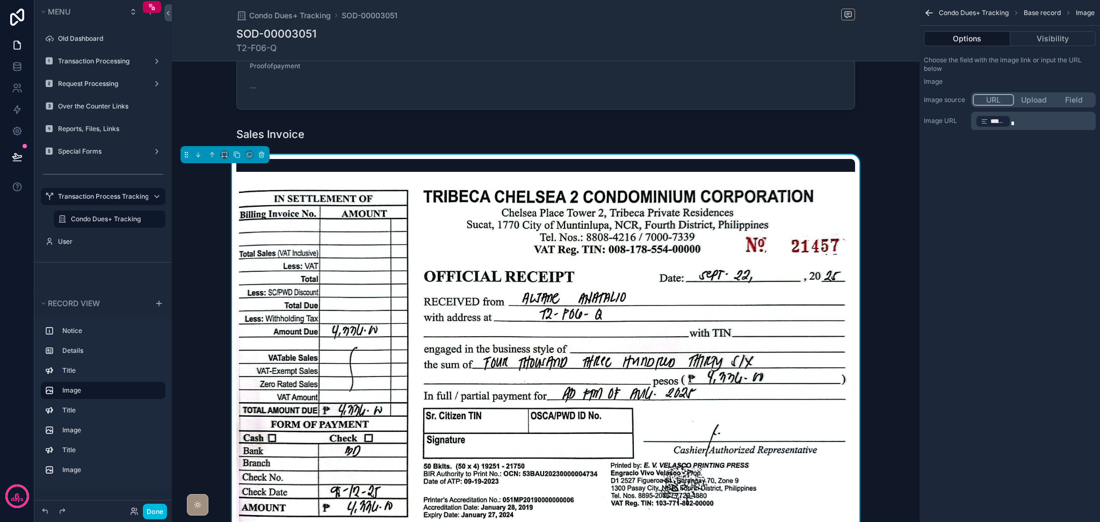
click at [901, 233] on div "scrollable content" at bounding box center [545, 359] width 747 height 408
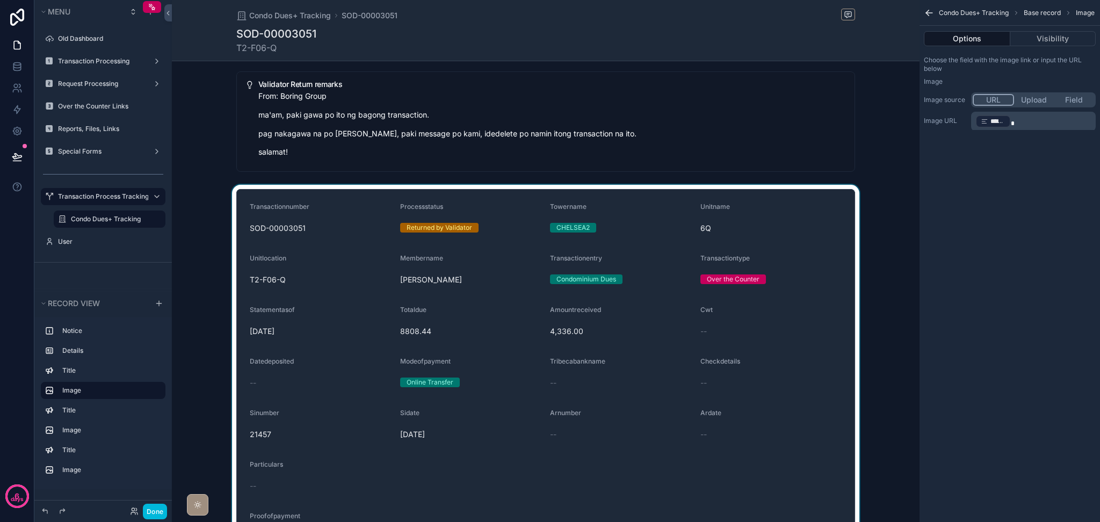
scroll to position [0, 0]
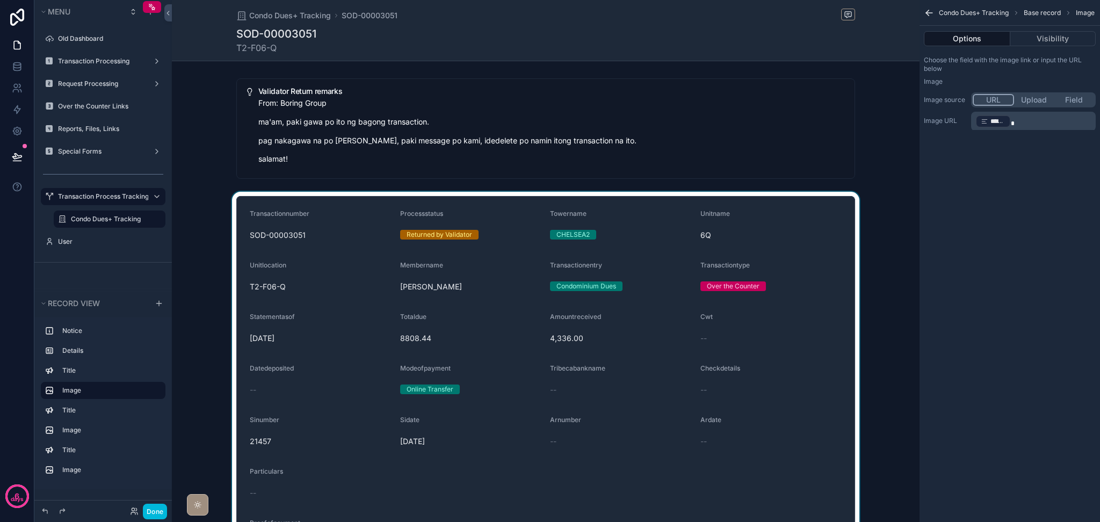
click at [862, 225] on div "scrollable content" at bounding box center [545, 381] width 747 height 379
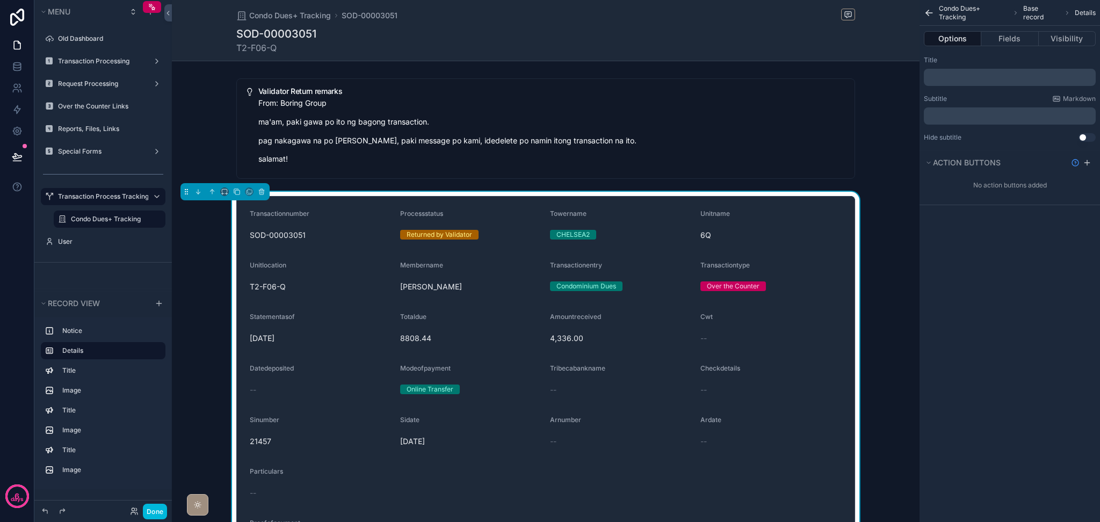
click at [869, 218] on div "Transactionnumber SOD-00003051 Processstatus Returned by Validator Towername CH…" at bounding box center [545, 381] width 747 height 379
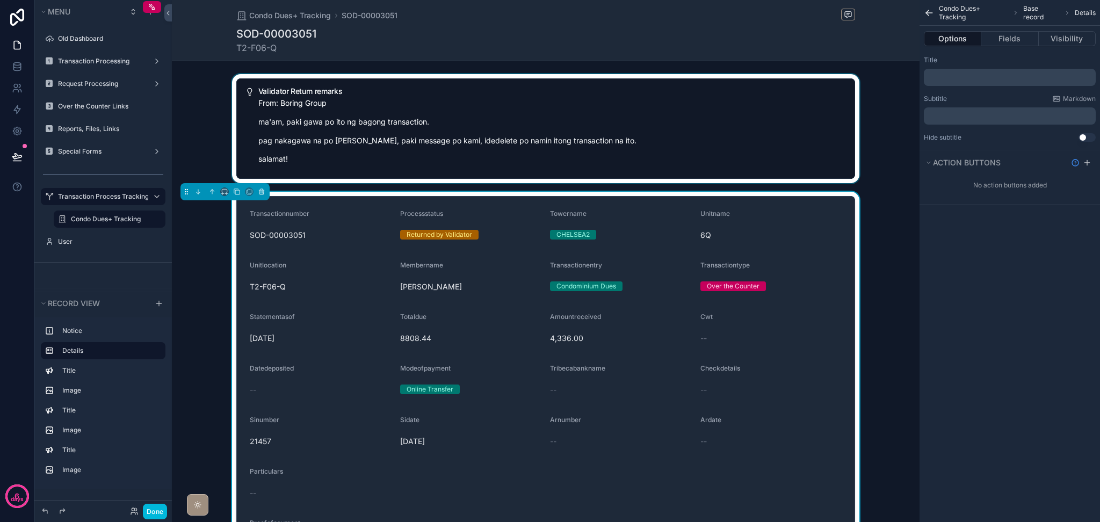
click at [443, 166] on div "scrollable content" at bounding box center [545, 128] width 747 height 109
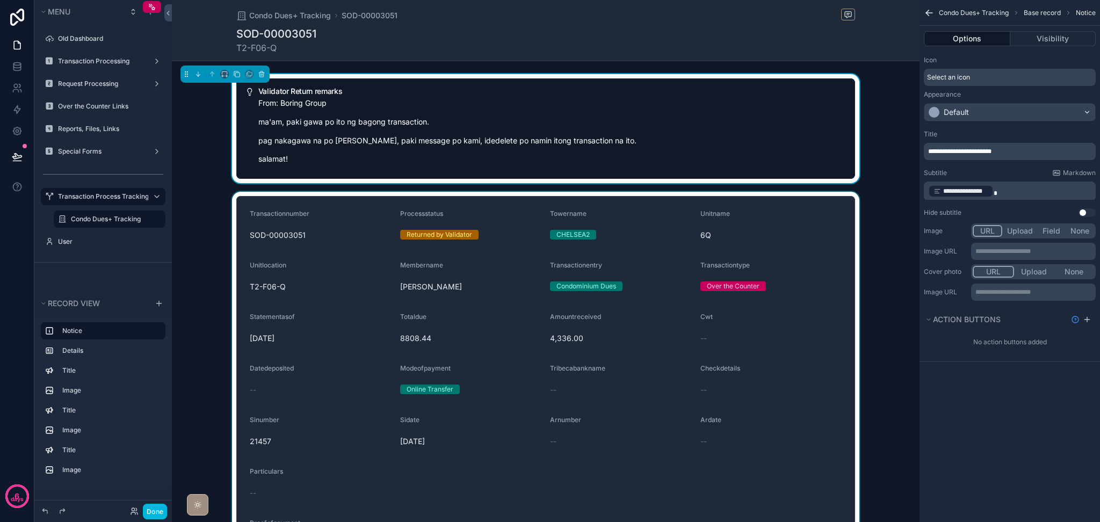
click at [361, 214] on div "scrollable content" at bounding box center [545, 381] width 747 height 379
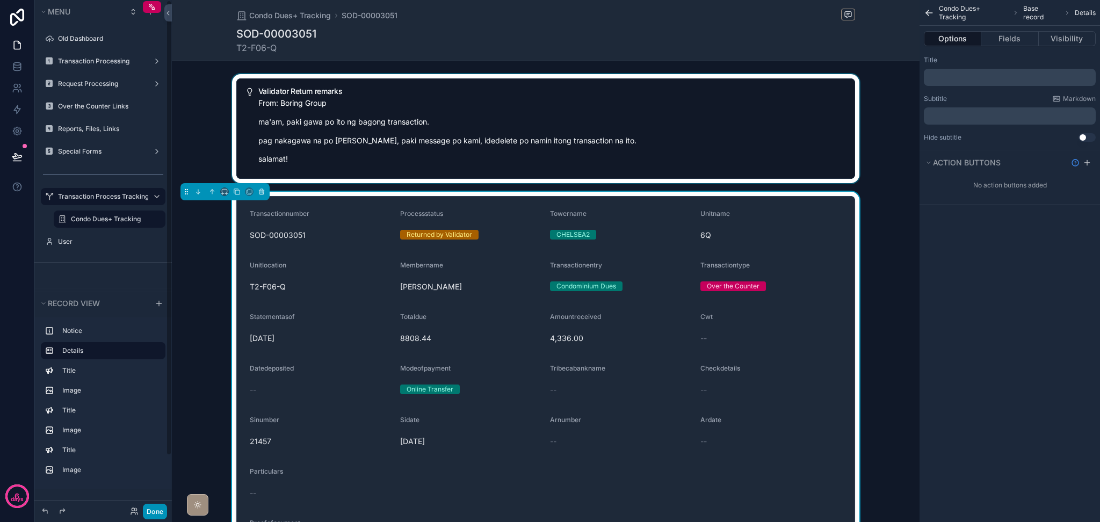
click at [159, 506] on button "Done" at bounding box center [155, 512] width 24 height 16
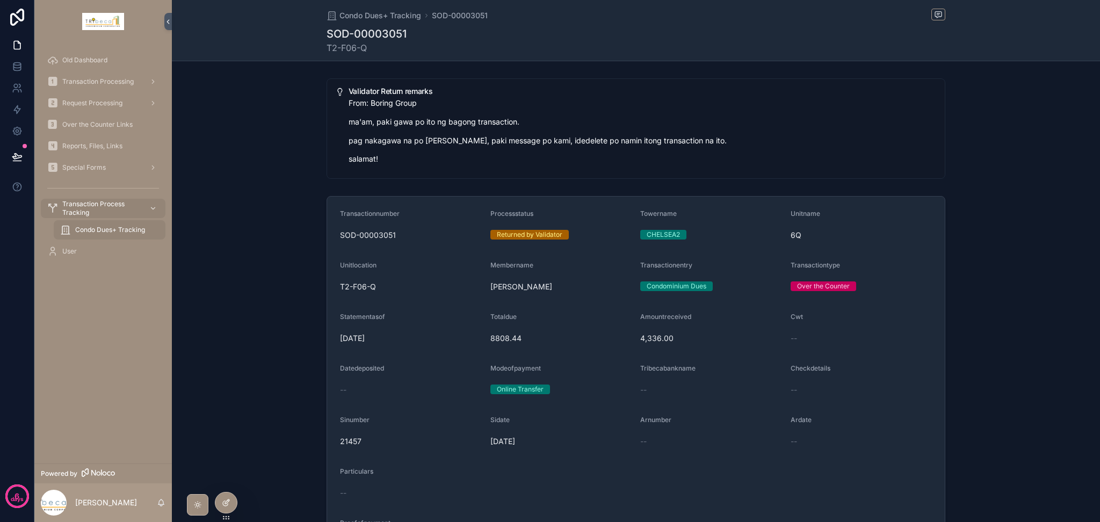
click at [228, 501] on icon at bounding box center [227, 501] width 4 height 4
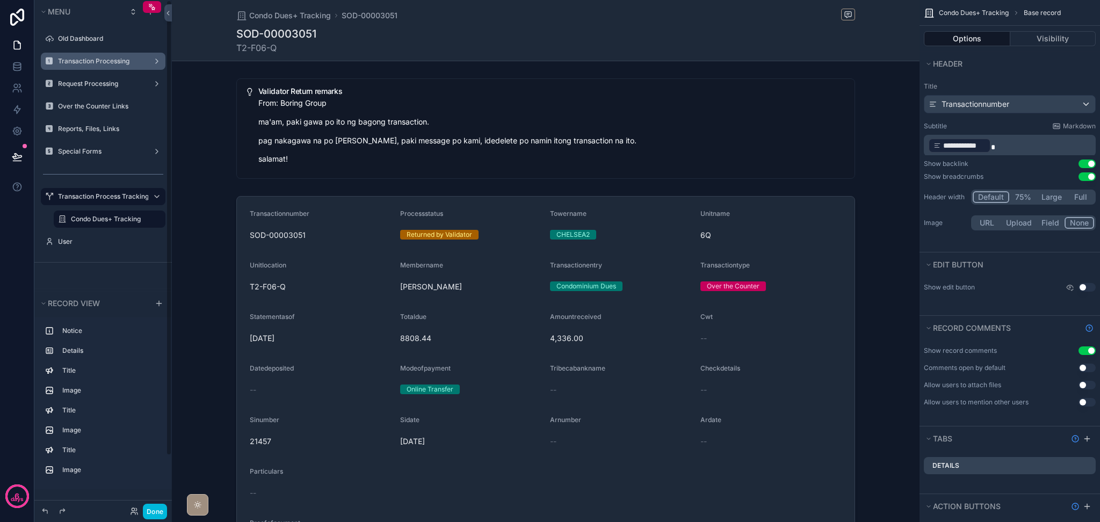
click at [104, 57] on label "Transaction Processing" at bounding box center [101, 61] width 86 height 9
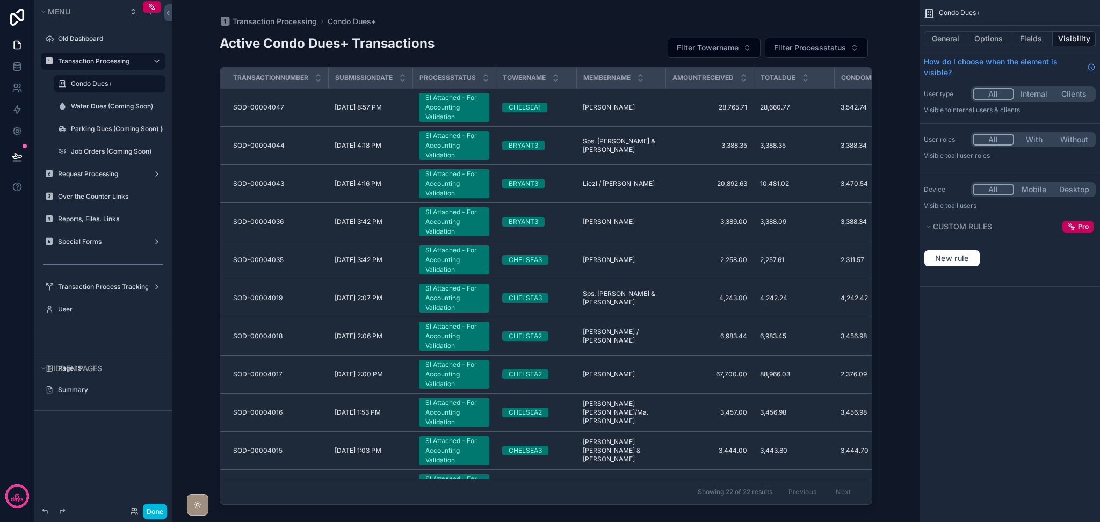
click at [452, 198] on div "scrollable content" at bounding box center [545, 254] width 687 height 509
click at [457, 187] on div "SI Attached - For Accounting Validation" at bounding box center [453, 183] width 57 height 29
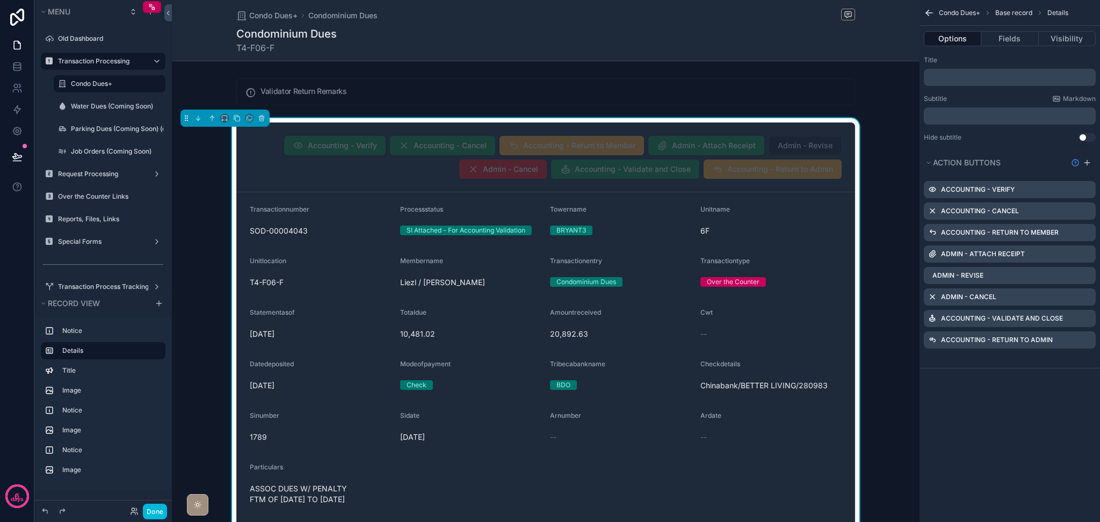
click at [0, 0] on icon "scrollable content" at bounding box center [0, 0] width 0 height 0
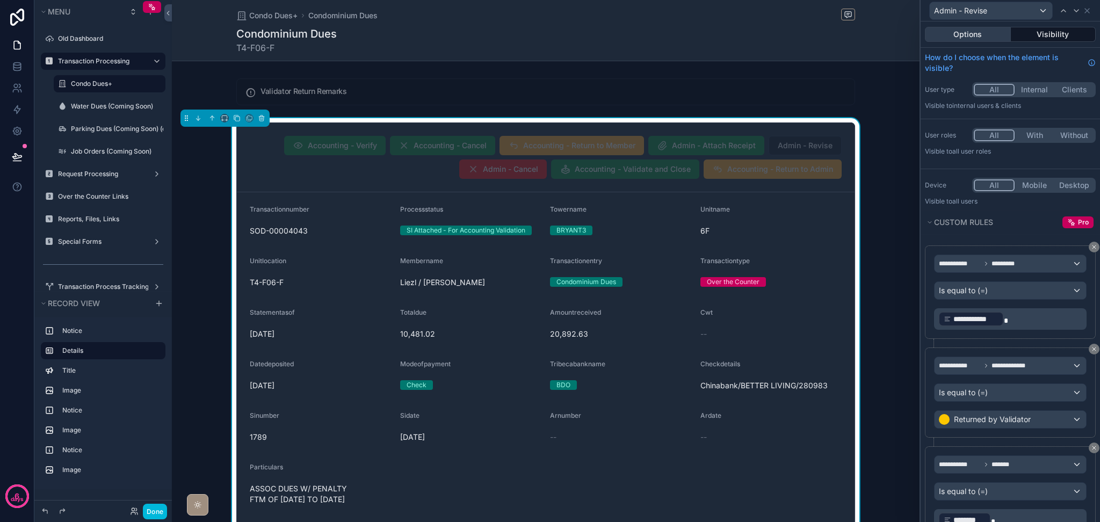
click at [957, 37] on button "Options" at bounding box center [968, 34] width 86 height 15
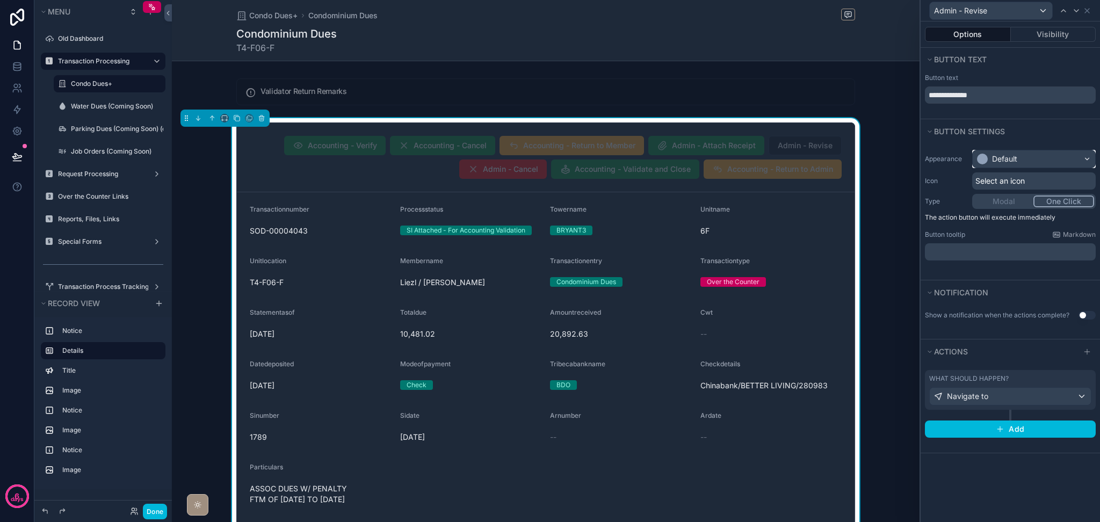
click at [1019, 159] on div "Default" at bounding box center [1033, 158] width 122 height 17
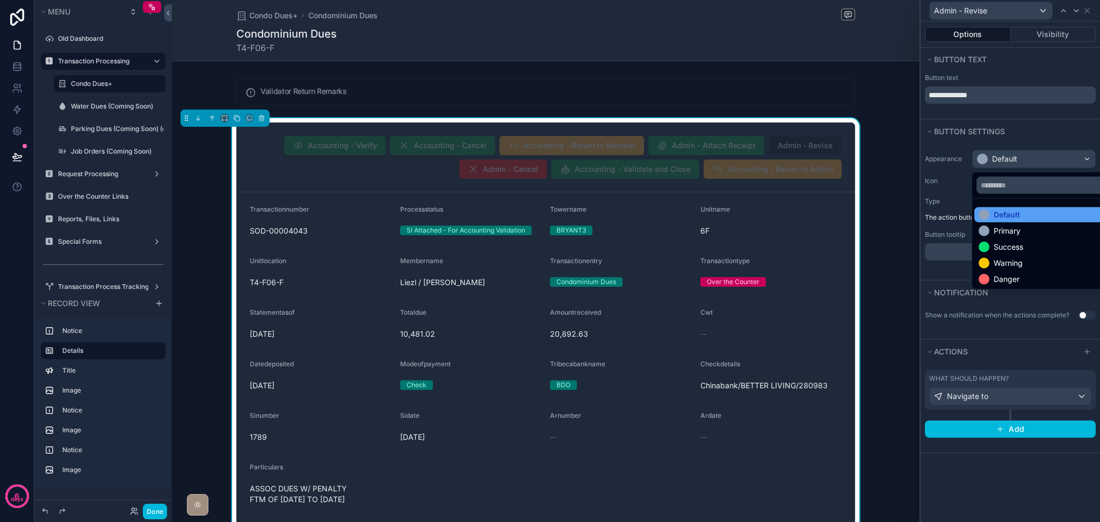
click at [1016, 217] on div "Default" at bounding box center [1006, 214] width 26 height 11
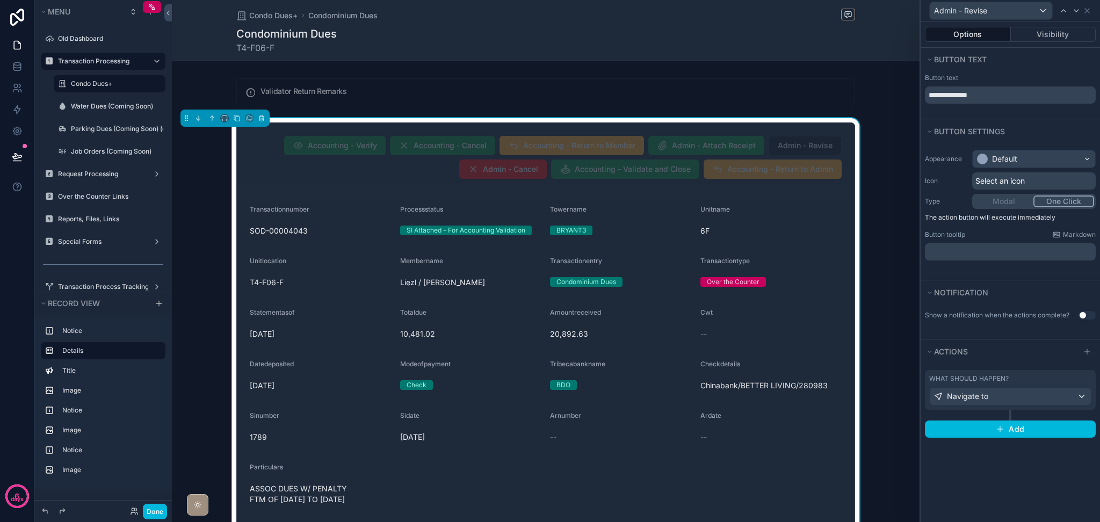
click at [997, 180] on span "Select an icon" at bounding box center [999, 181] width 49 height 11
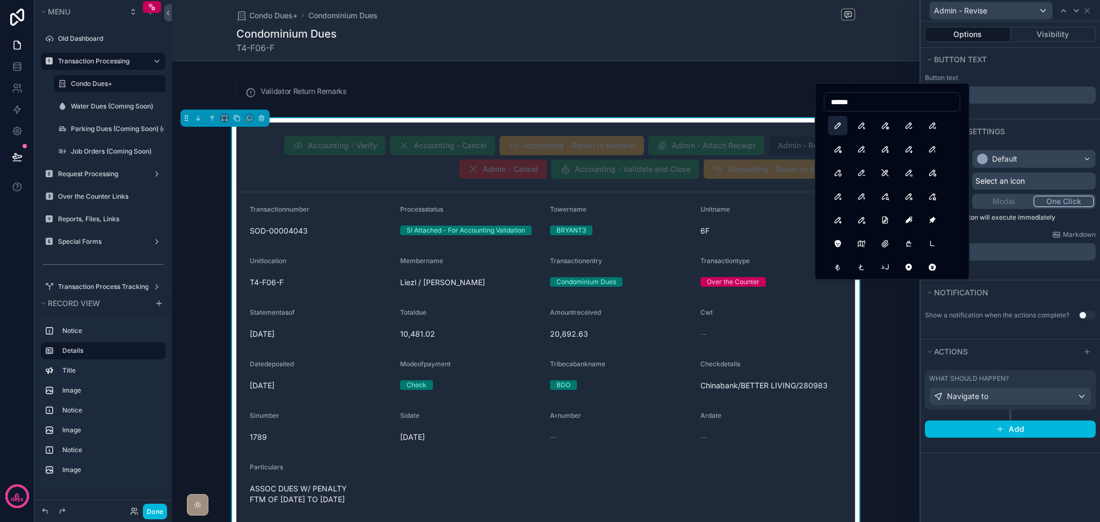
type input "******"
click at [837, 129] on button "Pencil" at bounding box center [837, 125] width 19 height 19
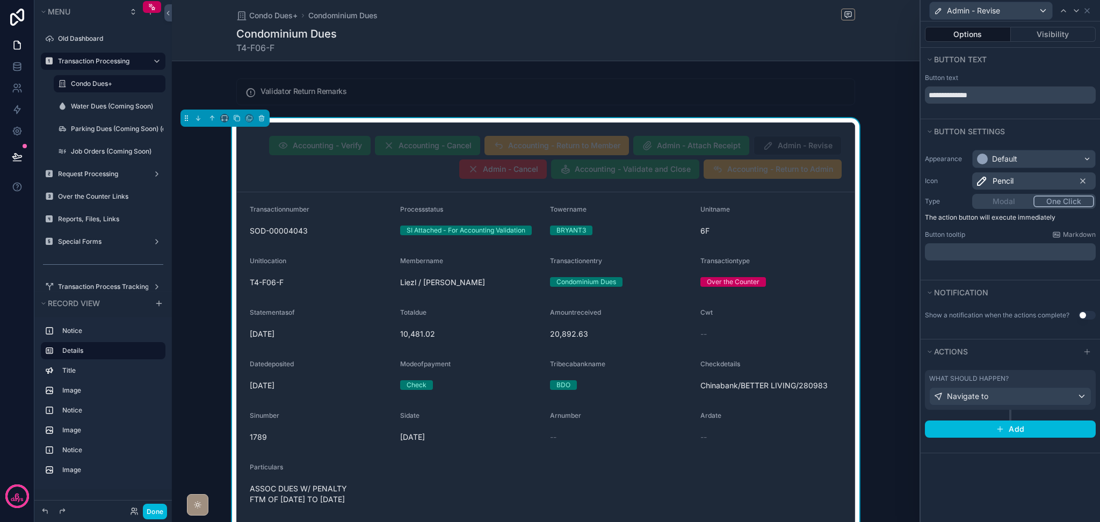
click at [1081, 156] on div "Default" at bounding box center [1033, 158] width 122 height 17
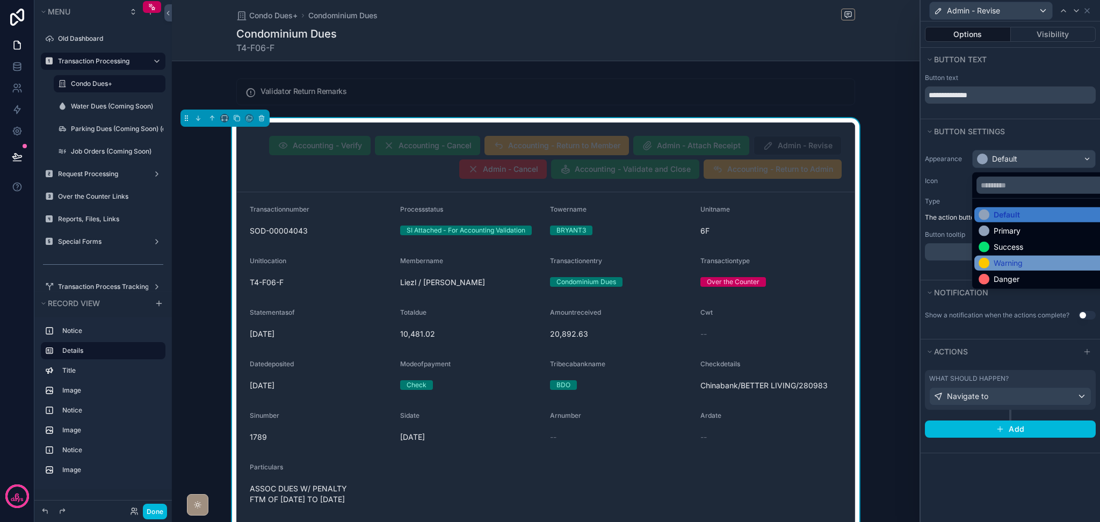
click at [1047, 256] on div "Warning" at bounding box center [1045, 263] width 143 height 15
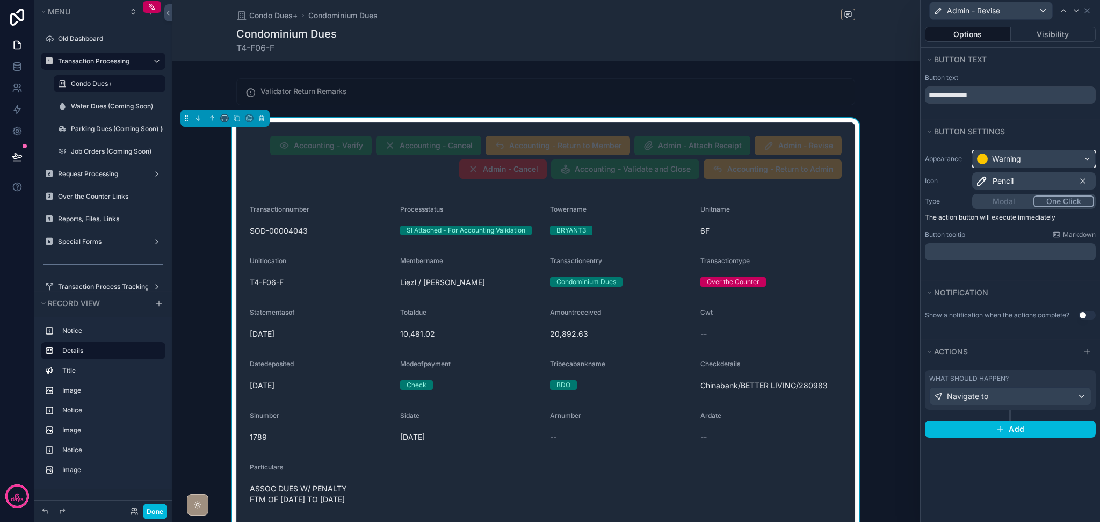
click at [997, 156] on div "Warning" at bounding box center [1006, 159] width 29 height 11
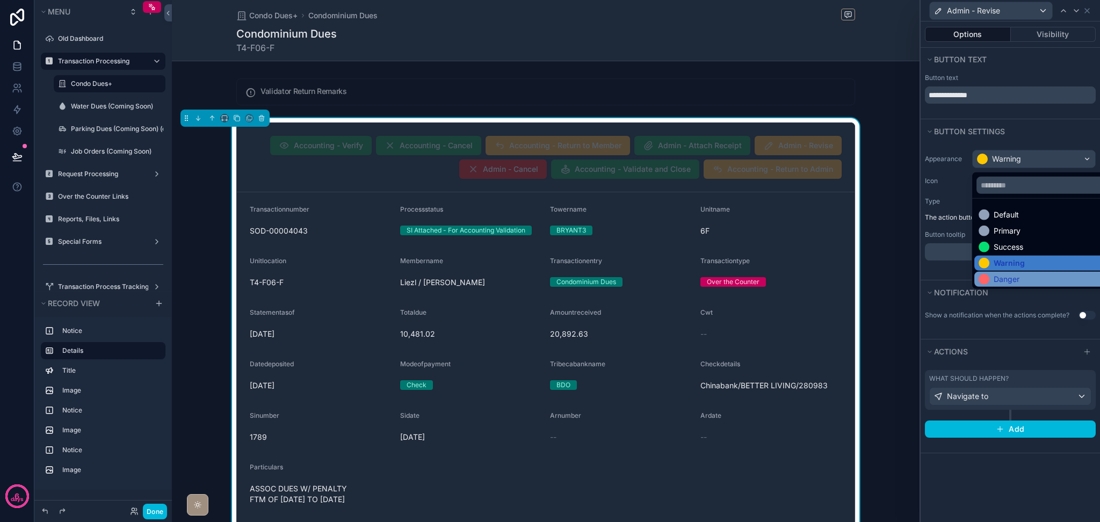
click at [990, 279] on div "Danger" at bounding box center [998, 279] width 41 height 11
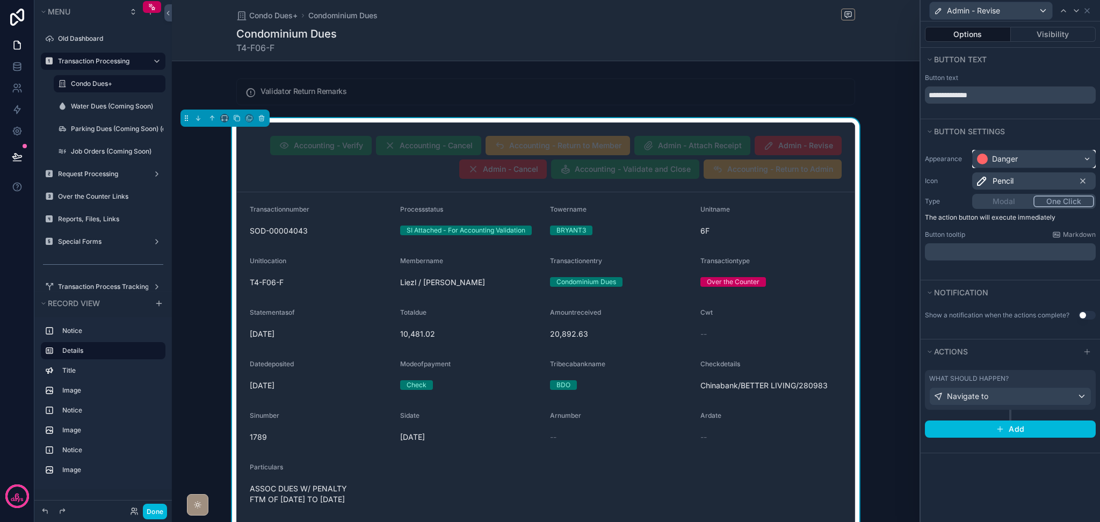
click at [1010, 156] on div "Danger" at bounding box center [1005, 159] width 26 height 11
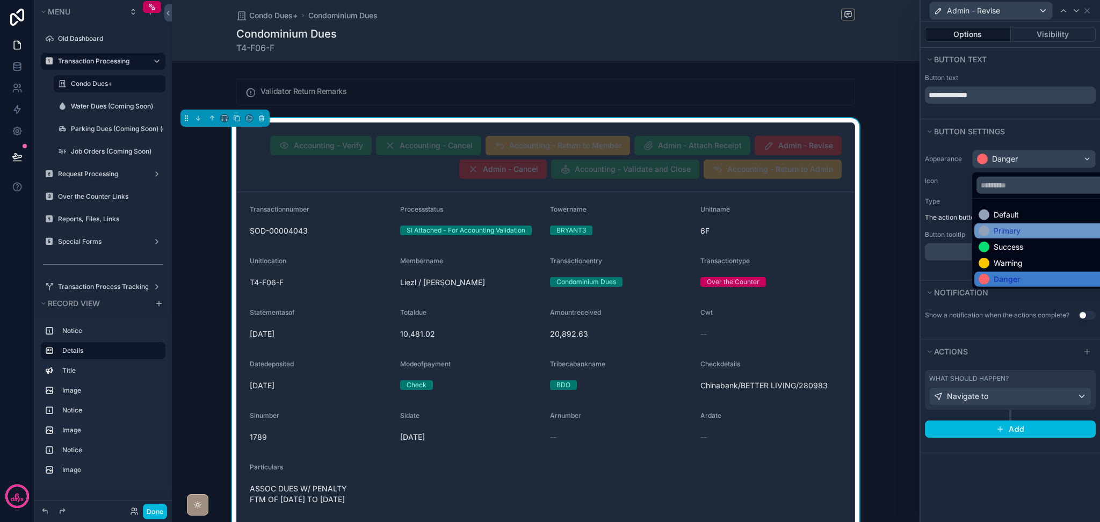
click at [1004, 233] on div "Primary" at bounding box center [1006, 231] width 27 height 11
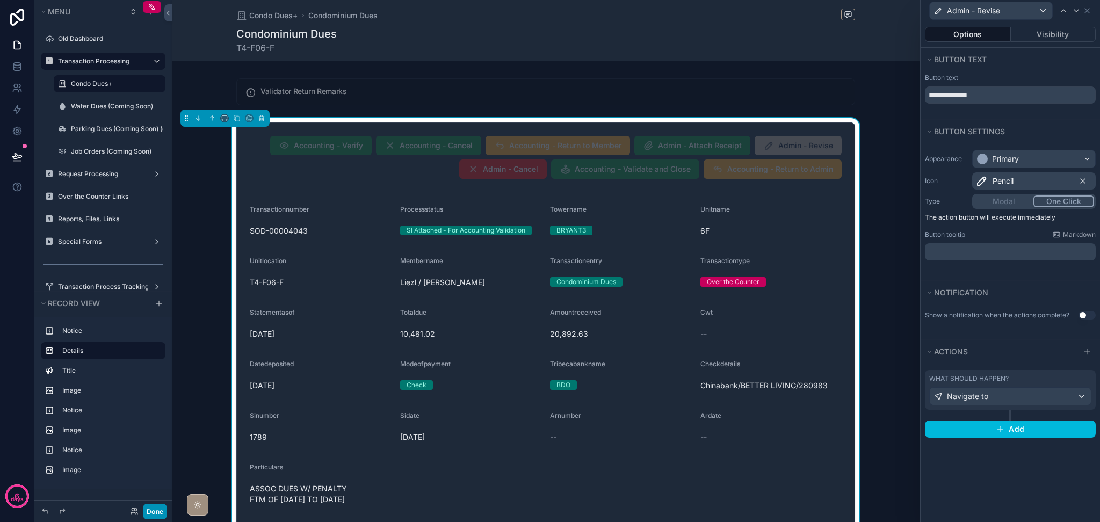
click at [157, 504] on button "Done" at bounding box center [155, 512] width 24 height 16
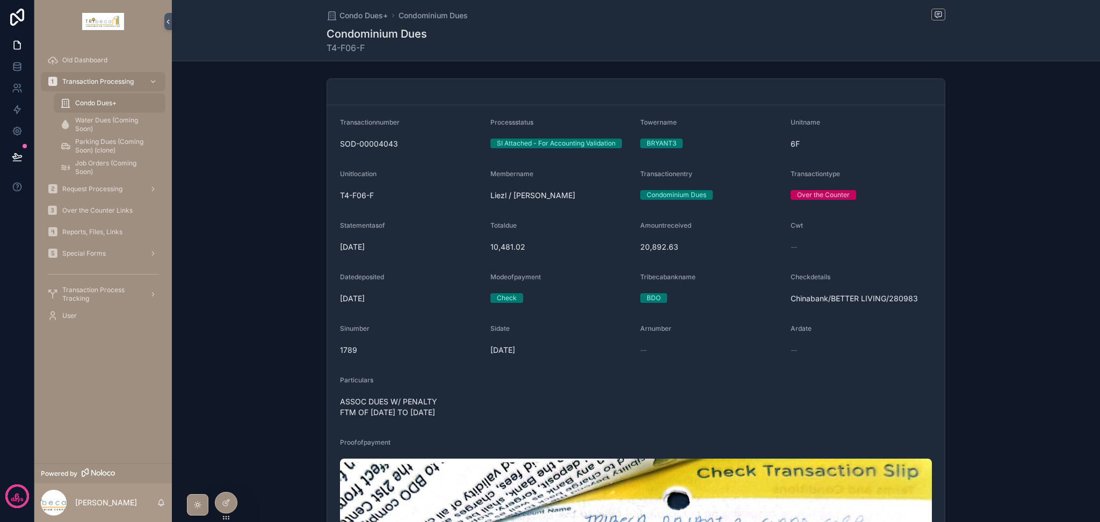
click at [0, 0] on icon at bounding box center [0, 0] width 0 height 0
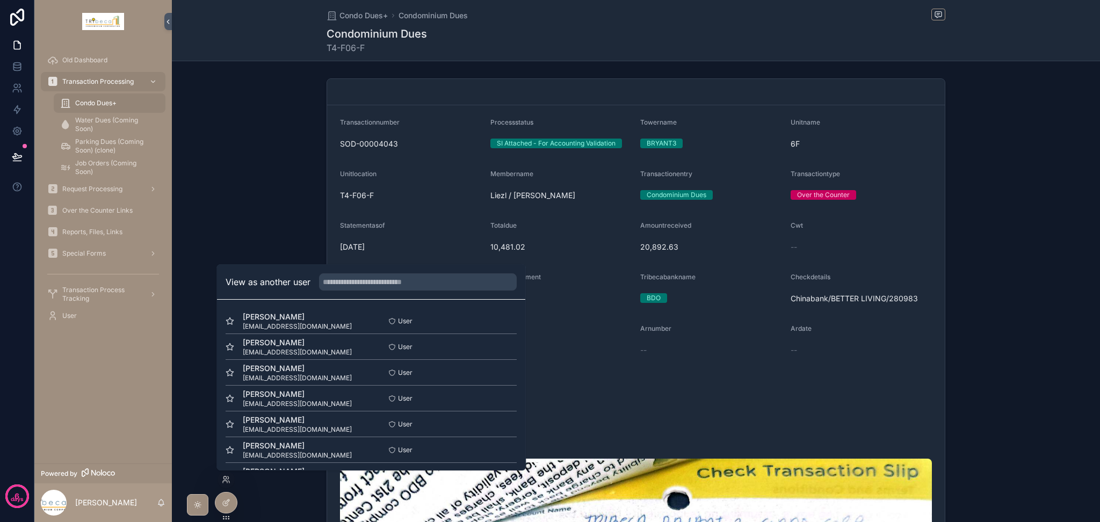
scroll to position [71, 0]
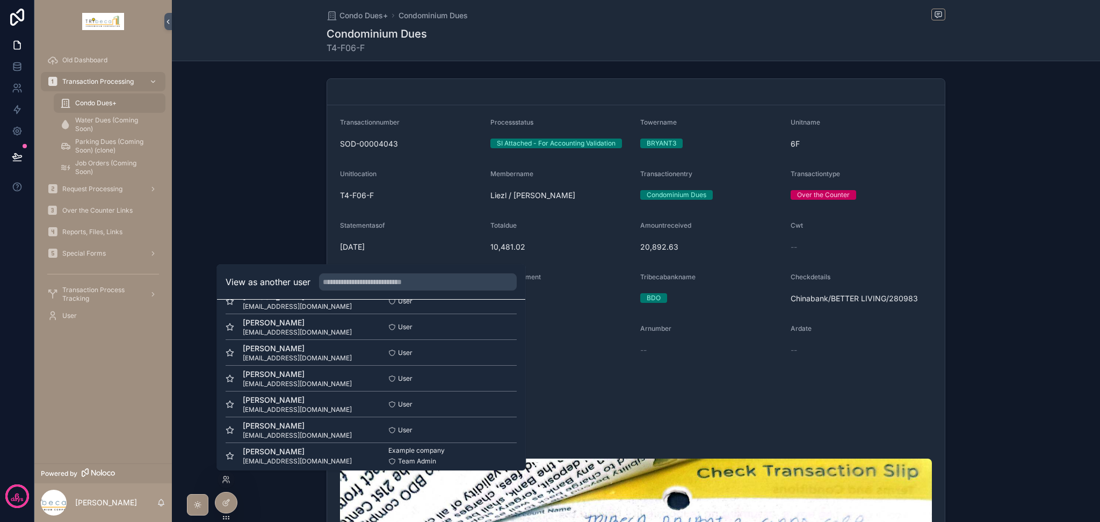
click at [0, 0] on button "Select" at bounding box center [0, 0] width 0 height 0
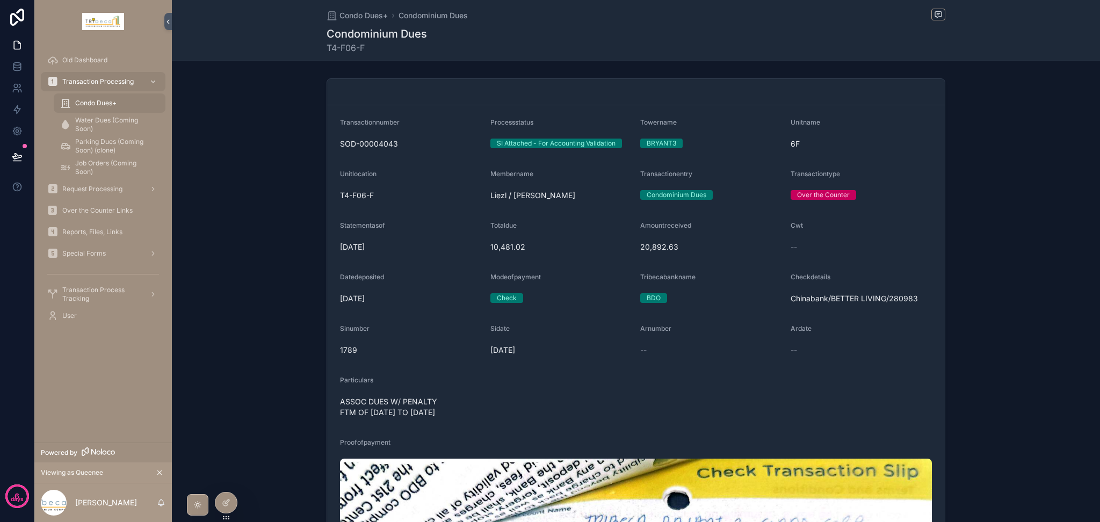
click at [99, 101] on span "Condo Dues+" at bounding box center [95, 103] width 41 height 9
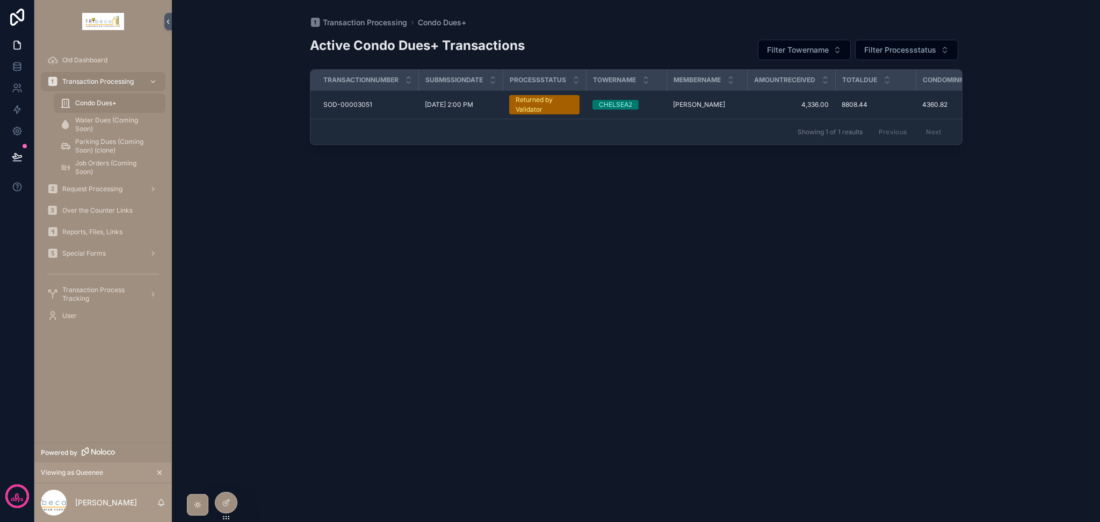
click at [514, 111] on span "Returned by Validator" at bounding box center [544, 104] width 70 height 19
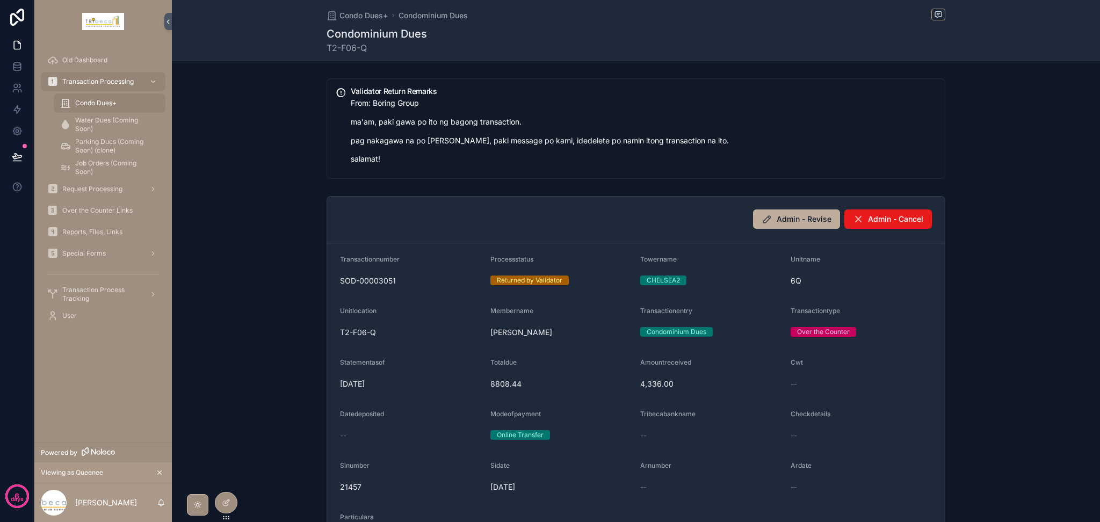
click at [119, 287] on span "Transaction Process Tracking" at bounding box center [101, 294] width 78 height 17
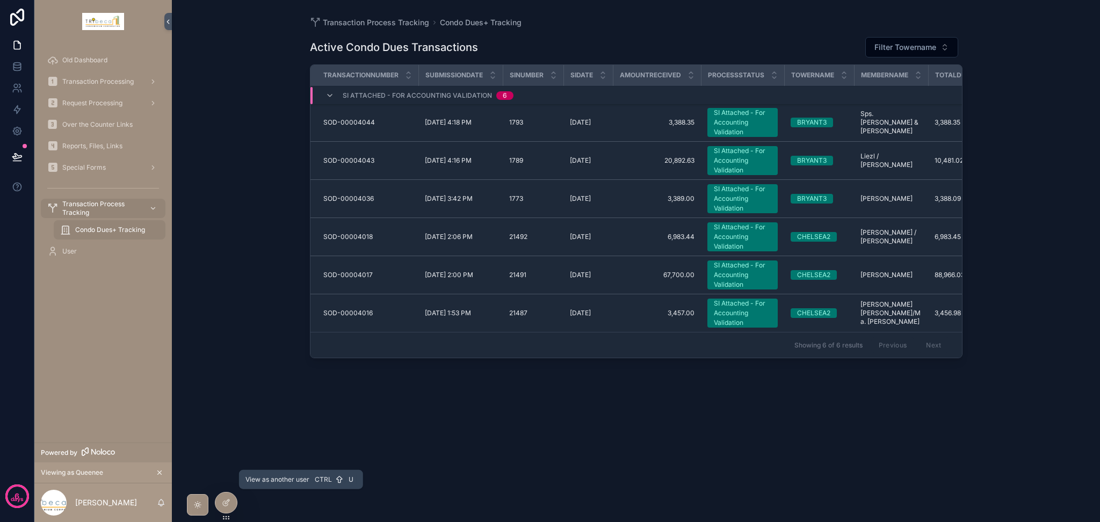
click at [0, 0] on icon at bounding box center [0, 0] width 0 height 0
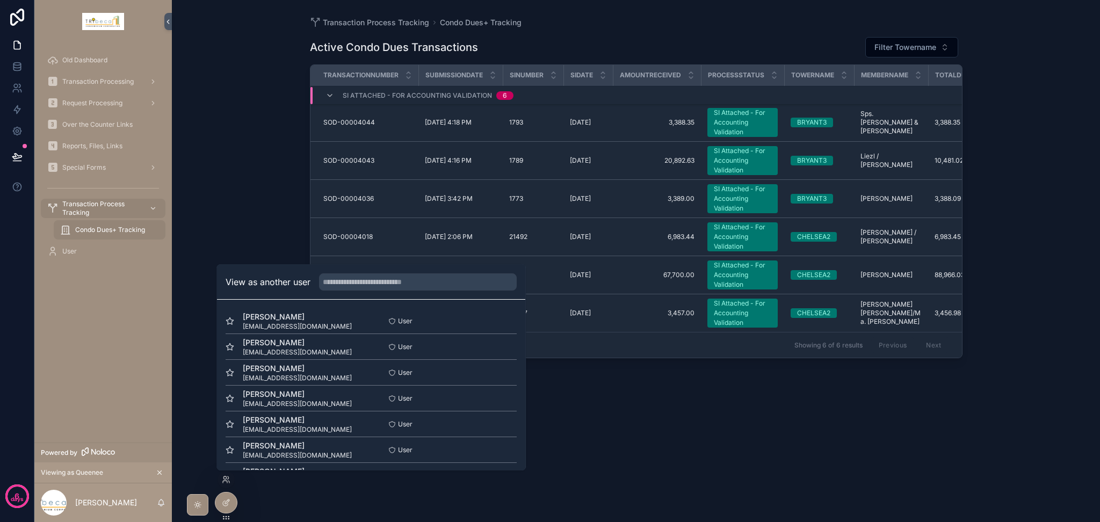
click at [0, 0] on button "Select" at bounding box center [0, 0] width 0 height 0
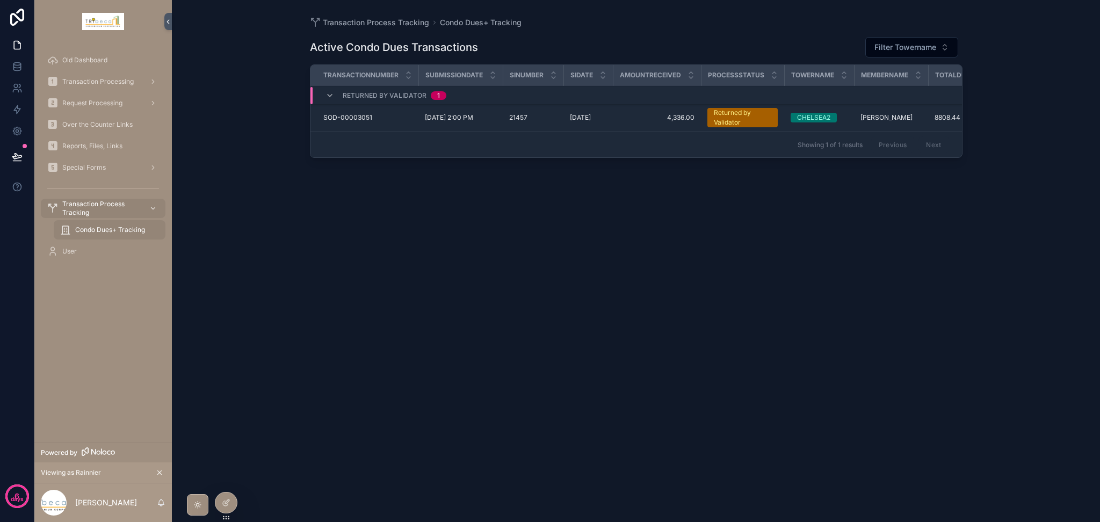
click at [123, 84] on span "Transaction Processing" at bounding box center [97, 81] width 71 height 9
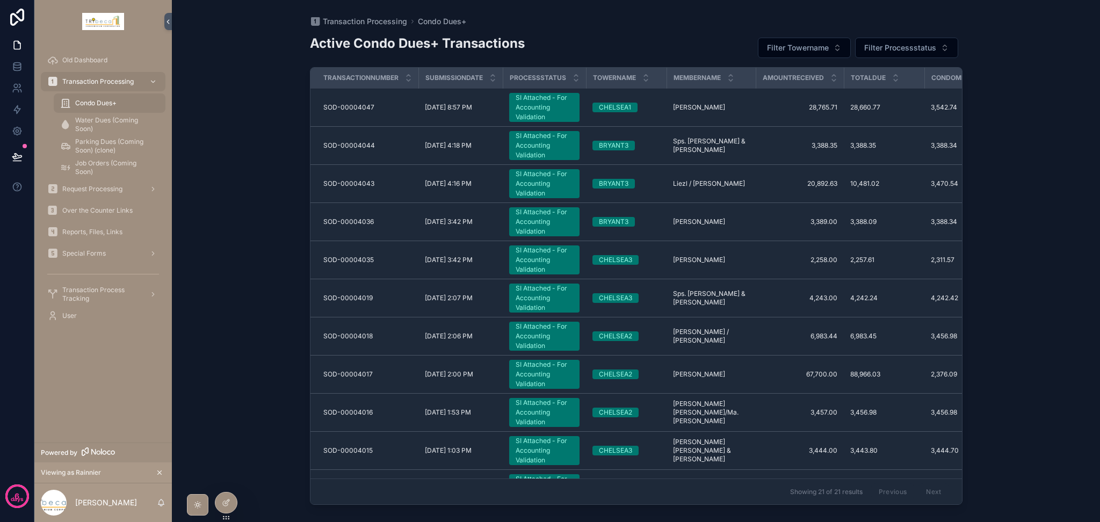
click at [100, 287] on span "Transaction Process Tracking" at bounding box center [101, 294] width 78 height 17
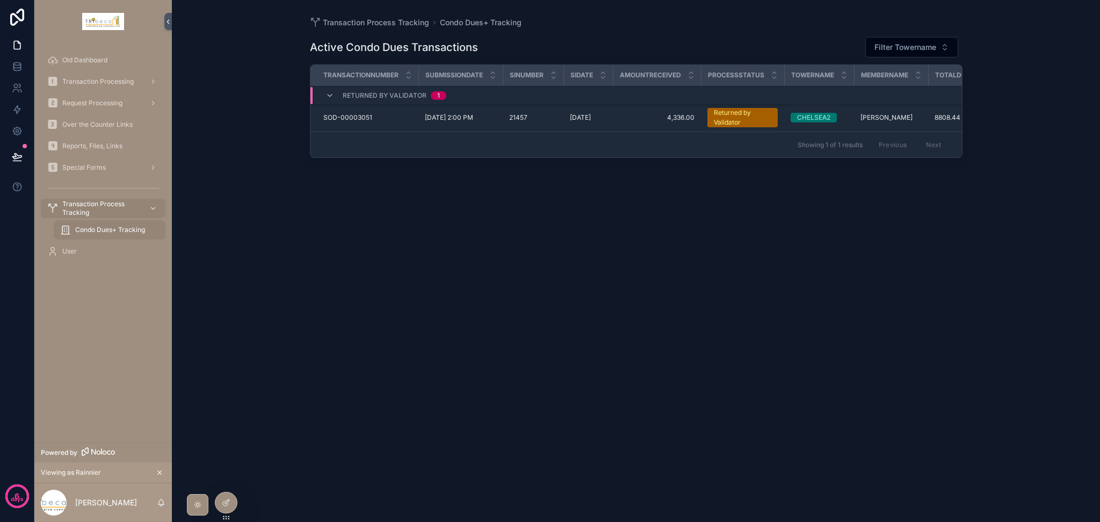
click at [113, 81] on span "Transaction Processing" at bounding box center [97, 81] width 71 height 9
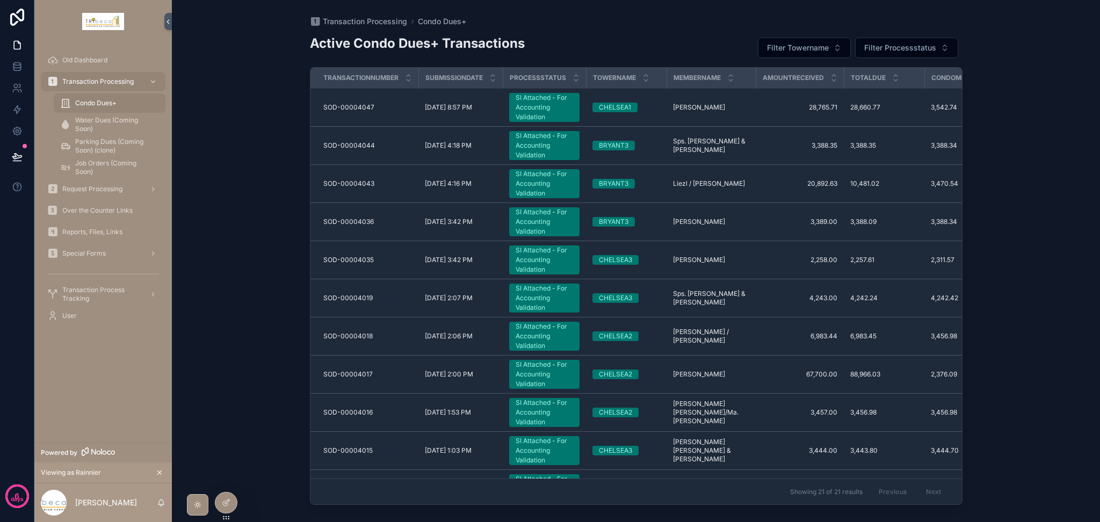
click at [106, 292] on span "Transaction Process Tracking" at bounding box center [101, 294] width 78 height 17
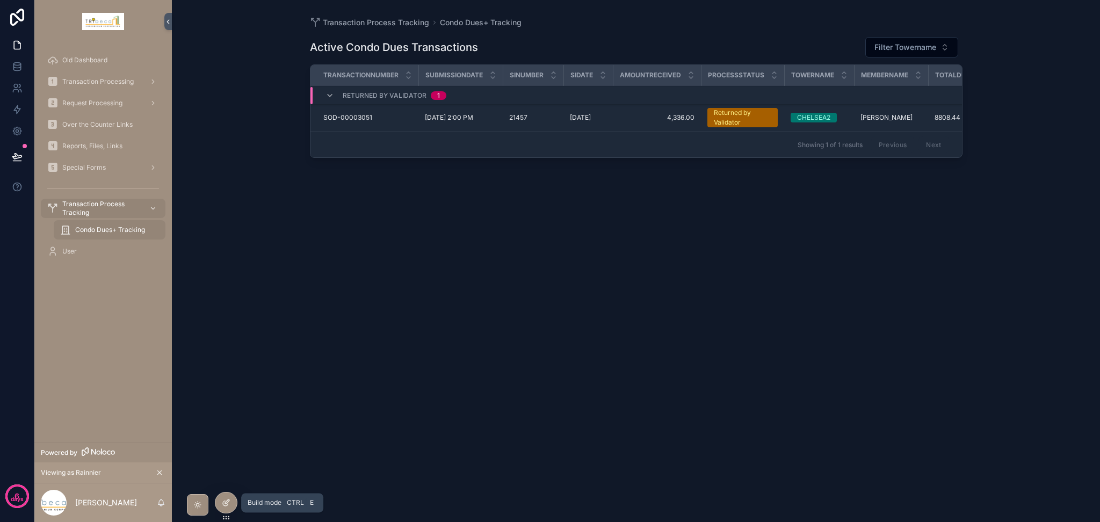
click at [222, 501] on icon at bounding box center [226, 502] width 9 height 9
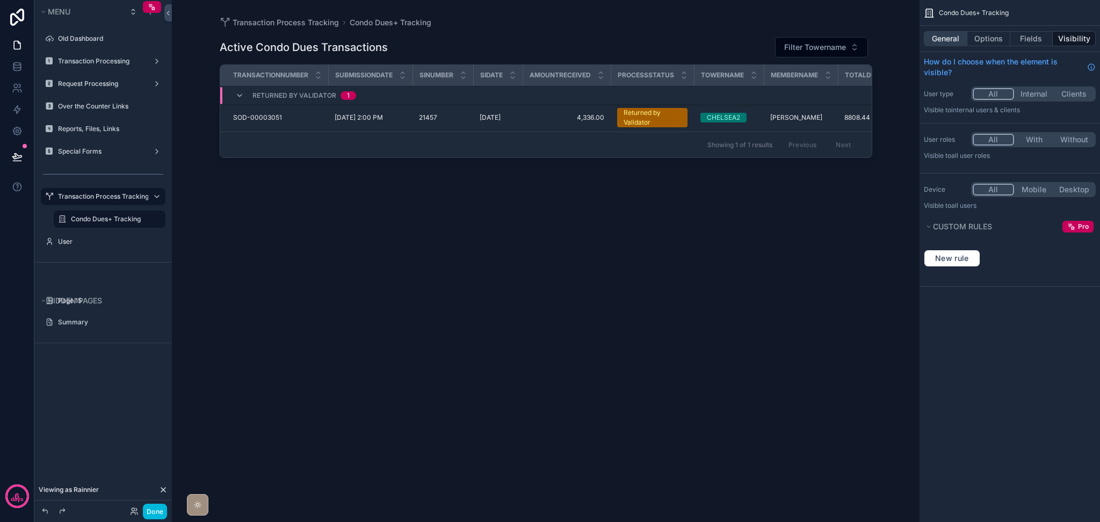
click at [937, 45] on button "General" at bounding box center [945, 38] width 43 height 15
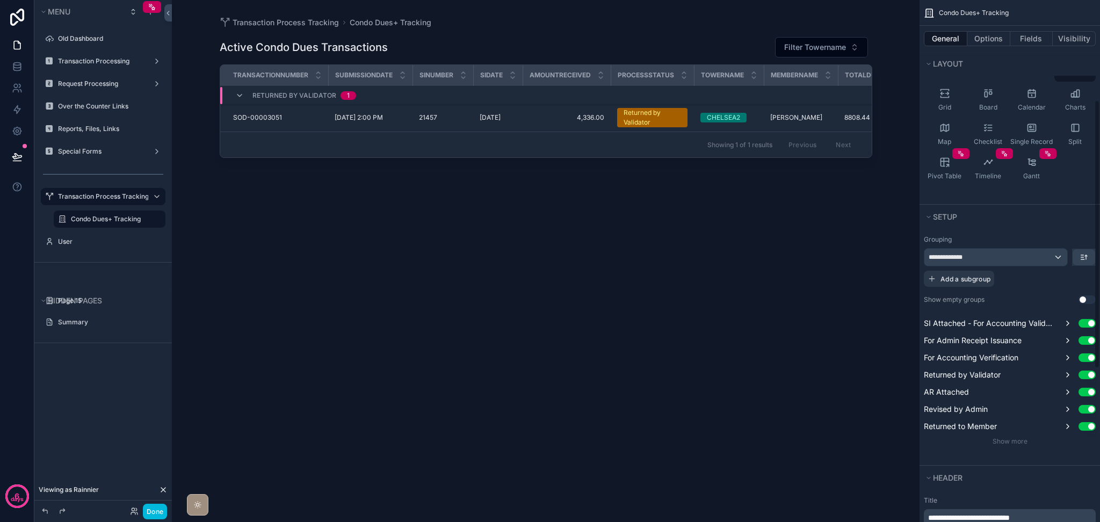
scroll to position [286, 0]
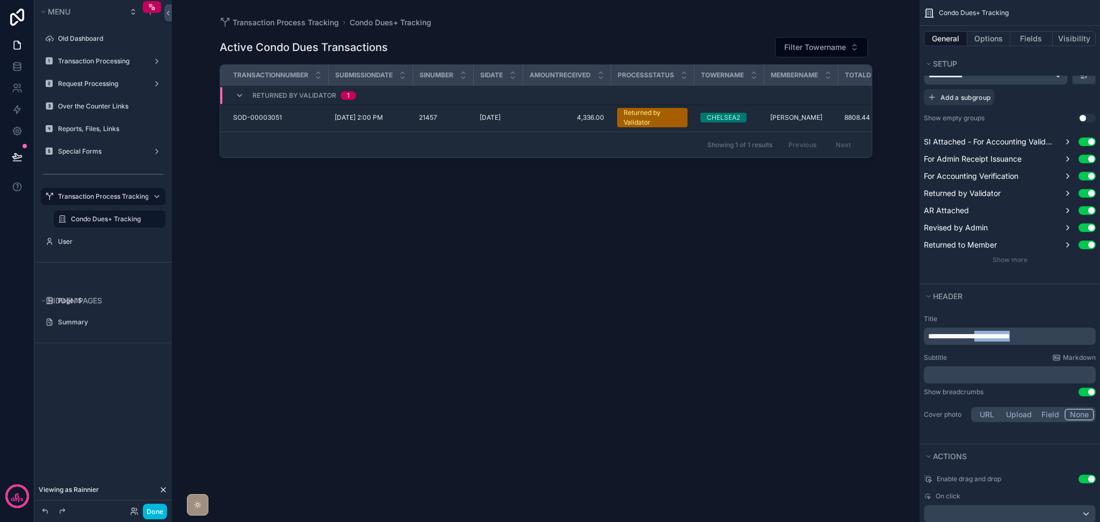
drag, startPoint x: 1053, startPoint y: 337, endPoint x: 997, endPoint y: 336, distance: 56.9
click at [997, 336] on p "**********" at bounding box center [1010, 336] width 165 height 11
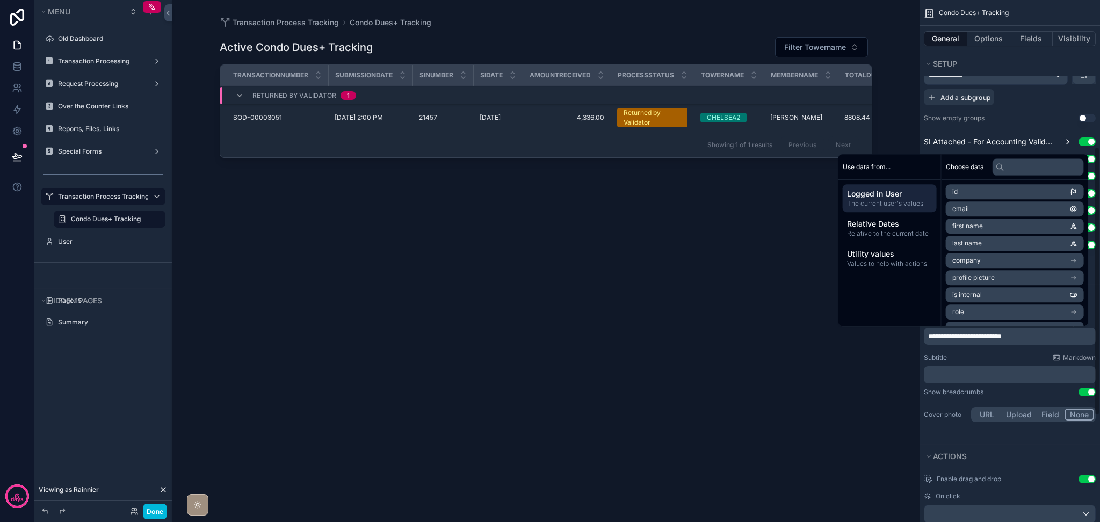
click at [780, 393] on div "scrollable content" at bounding box center [545, 254] width 687 height 509
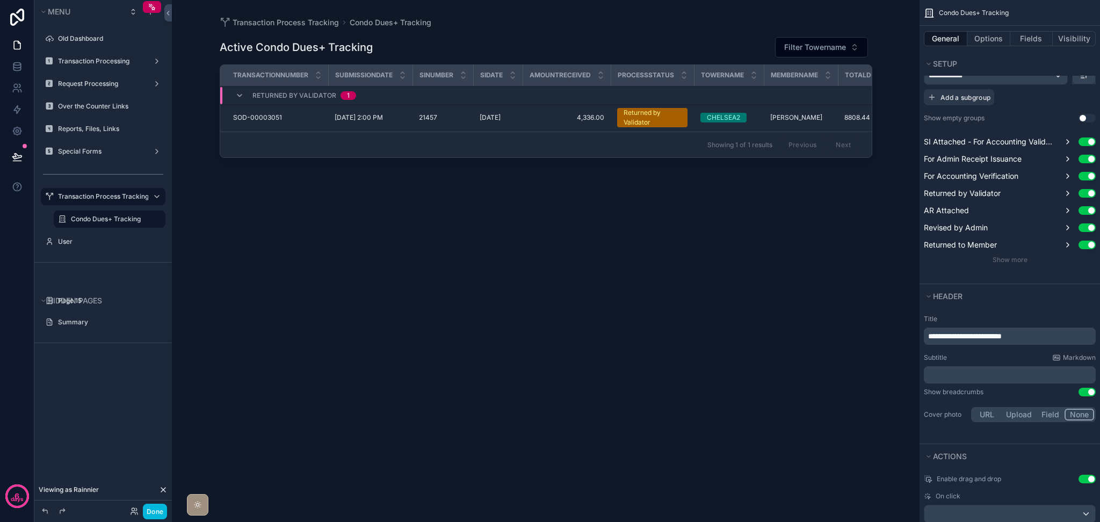
click at [780, 393] on div "Active Condo Dues+ Tracking Filter Towername Transactionnumber Submissiondate S…" at bounding box center [546, 268] width 652 height 481
click at [155, 511] on button "Done" at bounding box center [155, 512] width 24 height 16
